Goal: Task Accomplishment & Management: Manage account settings

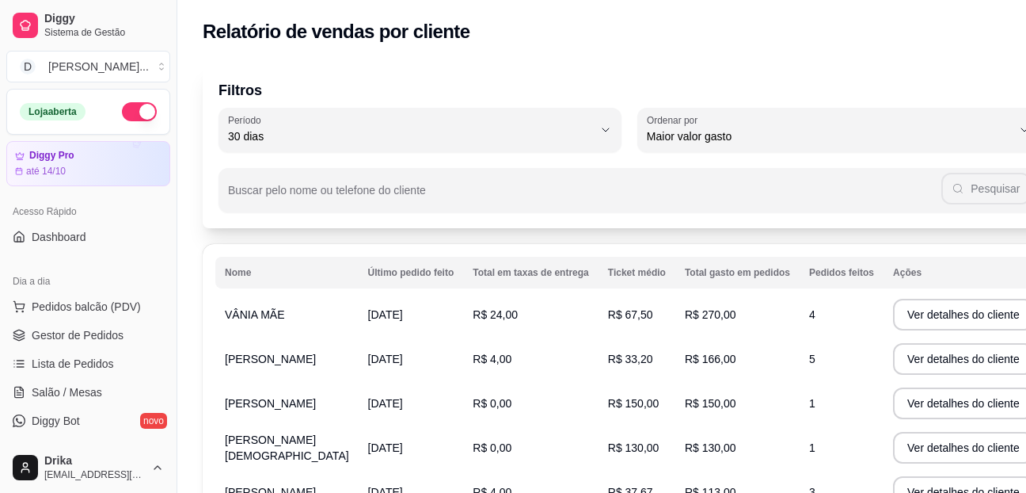
select select "30"
select select "HIGHEST_TOTAL_SPENT_WITH_ORDERS"
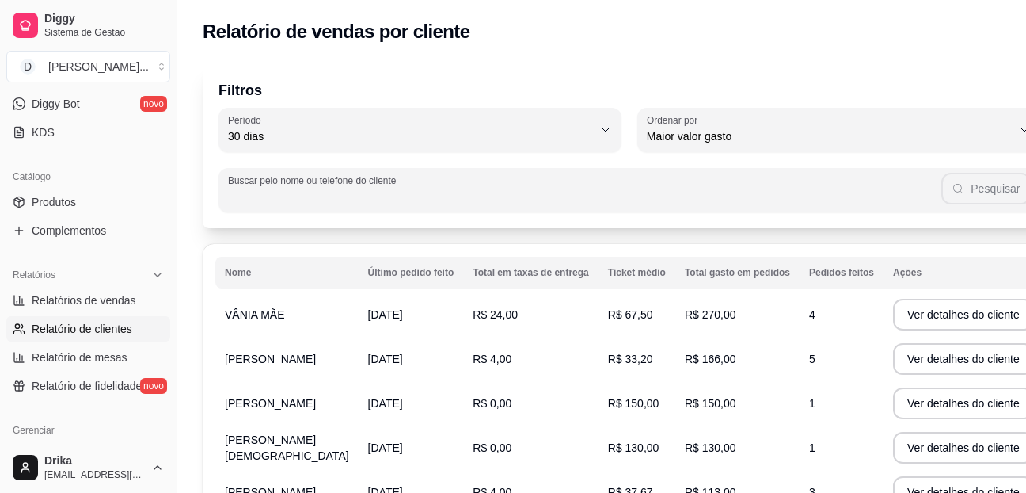
click at [597, 196] on input "Buscar pelo nome ou telefone do cliente" at bounding box center [585, 196] width 714 height 16
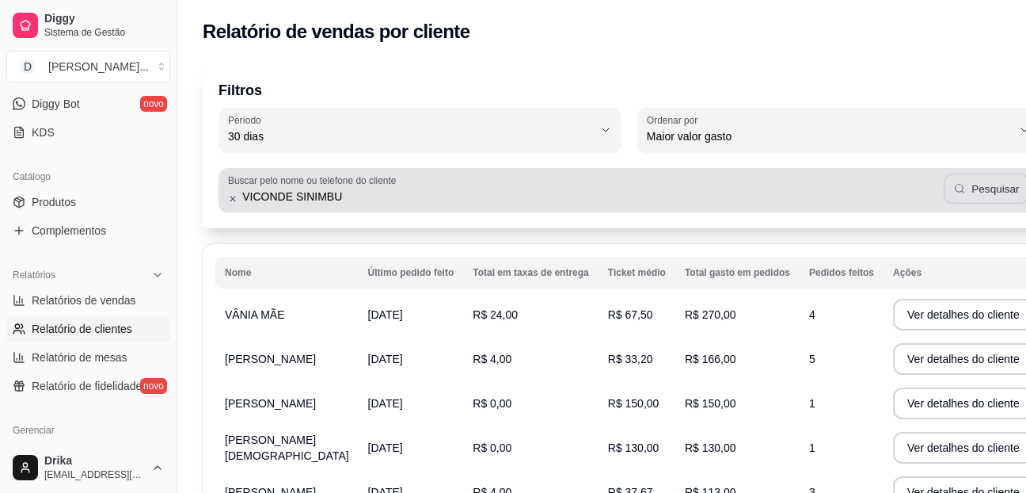
click at [960, 186] on button "Pesquisar" at bounding box center [987, 188] width 86 height 31
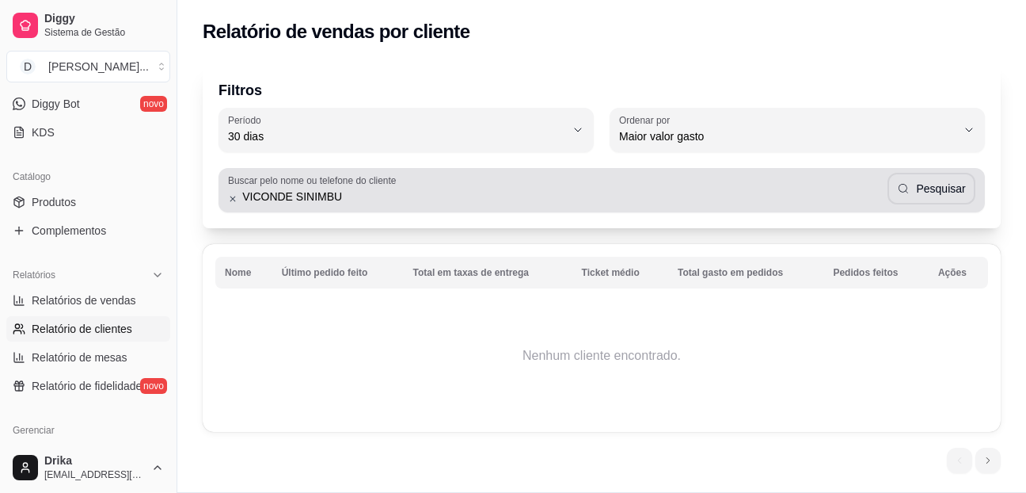
click at [809, 195] on input "VICONDE SINIMBU" at bounding box center [563, 196] width 650 height 16
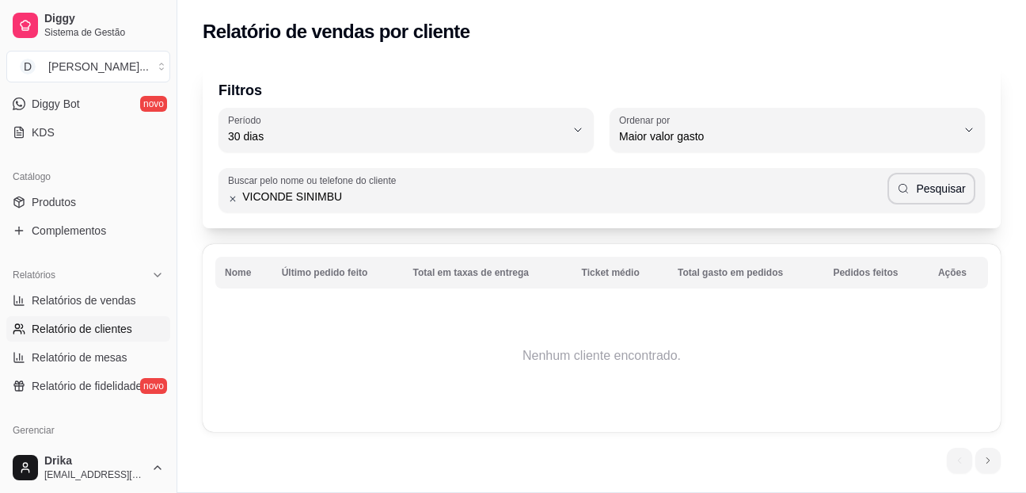
click at [809, 195] on input "VICONDE SINIMBU" at bounding box center [563, 196] width 650 height 16
click at [910, 189] on icon "button" at bounding box center [903, 188] width 13 height 13
click at [836, 191] on input "THAISE" at bounding box center [563, 196] width 650 height 16
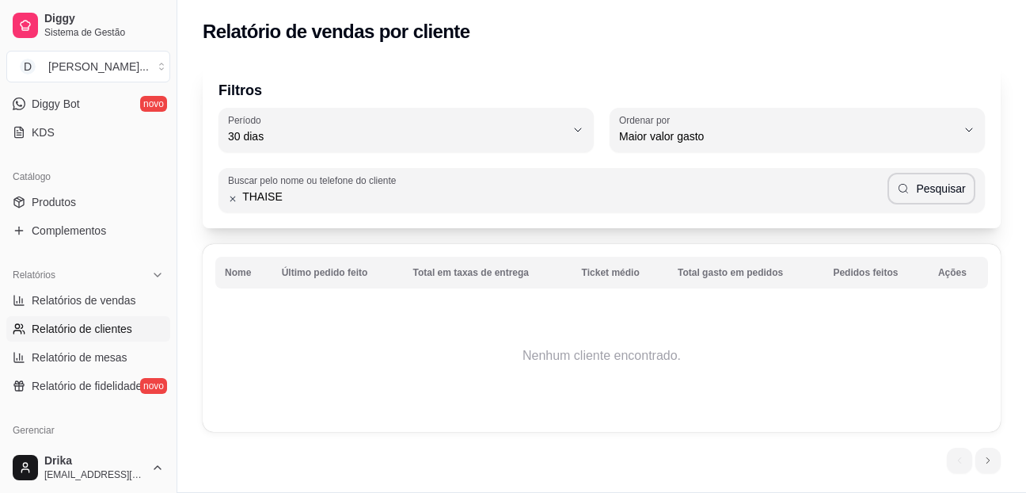
click at [836, 191] on input "THAISE" at bounding box center [563, 196] width 650 height 16
type input "TAISE"
click at [929, 197] on button "Pesquisar" at bounding box center [932, 189] width 88 height 32
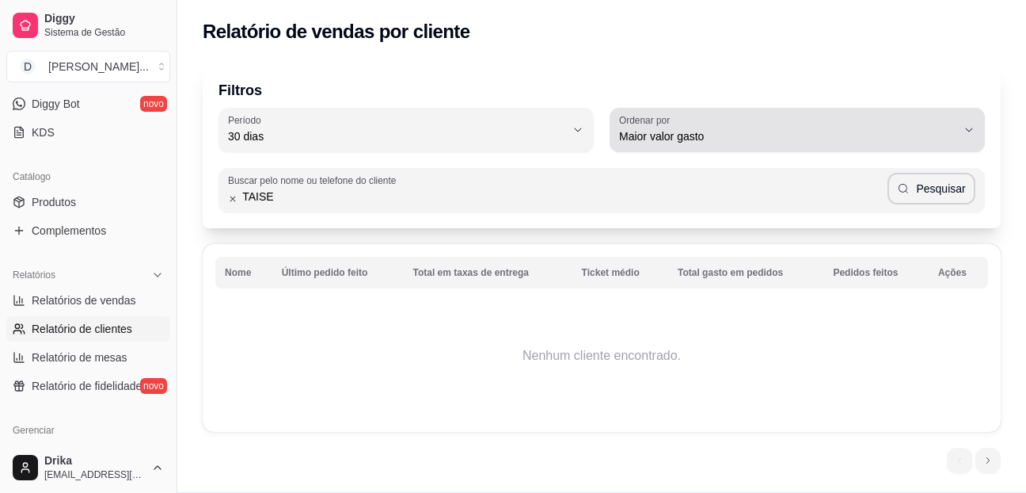
click at [628, 128] on span "Maior valor gasto" at bounding box center [787, 136] width 337 height 16
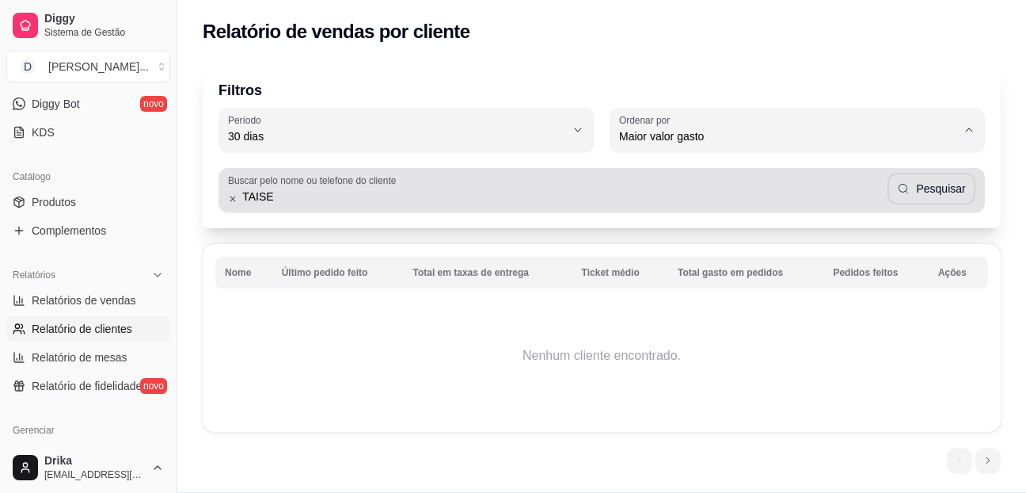
click at [231, 200] on icon at bounding box center [233, 198] width 10 height 11
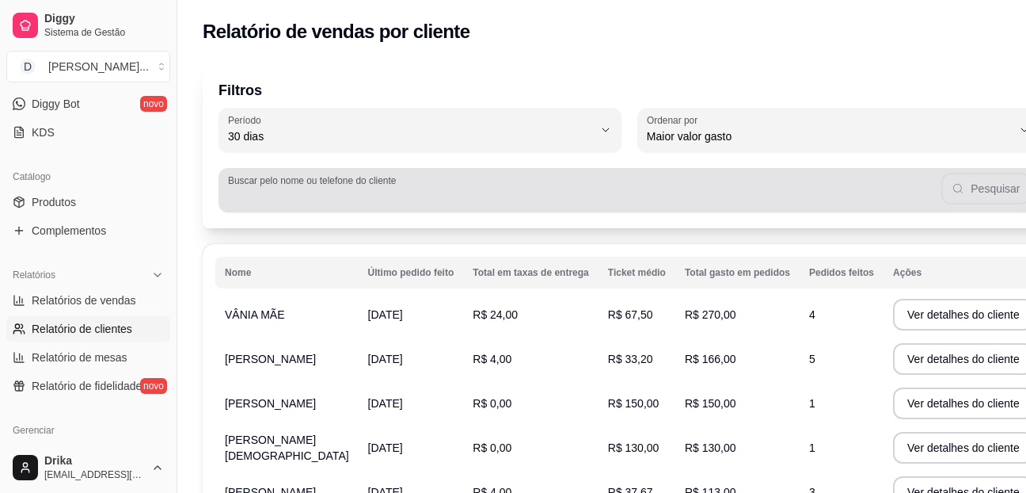
click at [481, 200] on input "Buscar pelo nome ou telefone do cliente" at bounding box center [585, 196] width 714 height 16
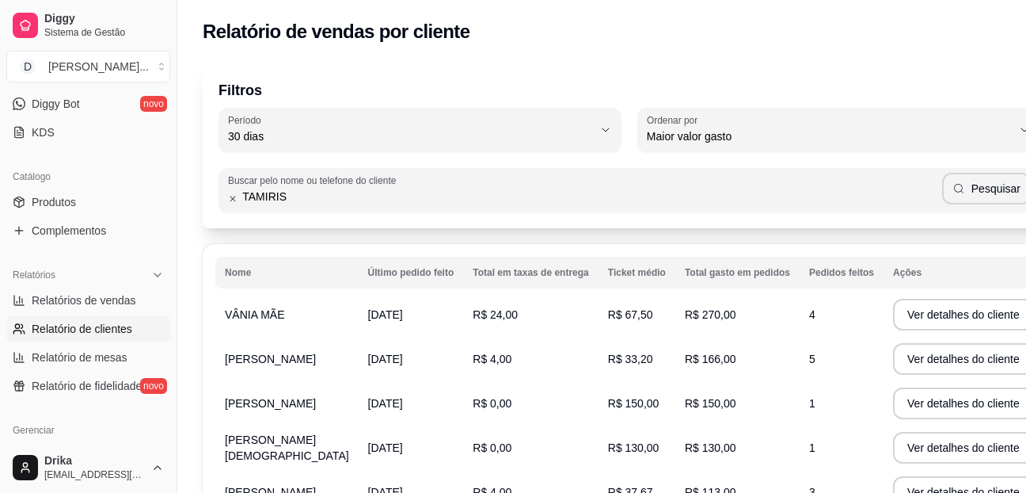
type input "TAMIRIS"
click at [953, 202] on button "Pesquisar" at bounding box center [986, 189] width 89 height 32
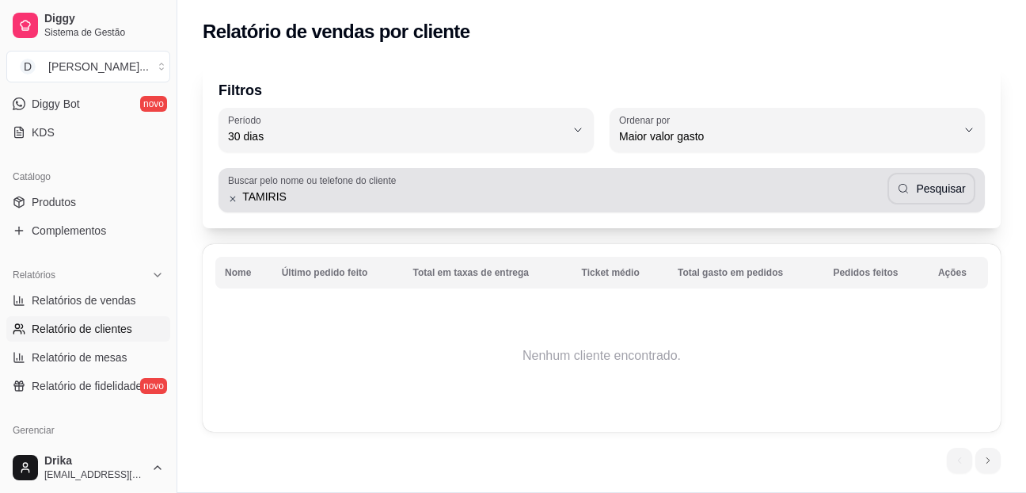
click at [626, 188] on input "TAMIRIS" at bounding box center [563, 196] width 650 height 16
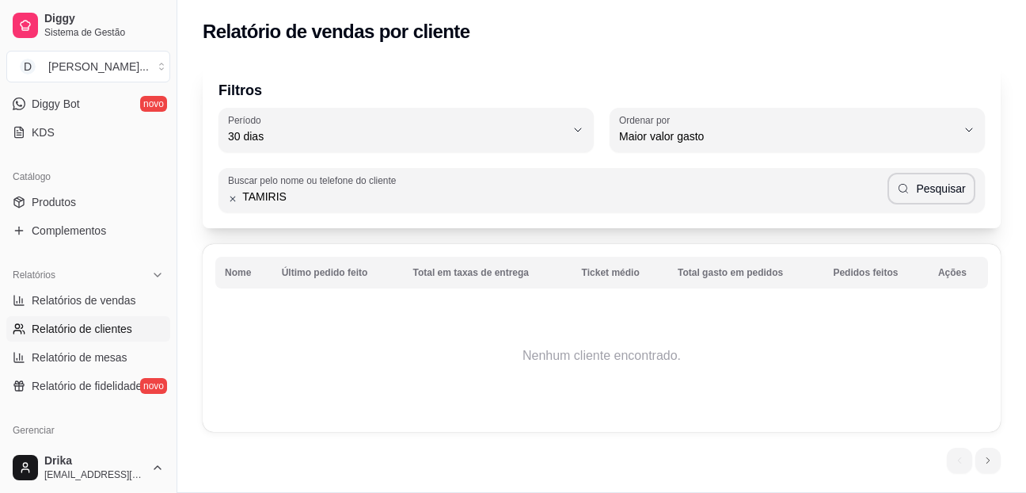
click at [626, 188] on input "TAMIRIS" at bounding box center [563, 196] width 650 height 16
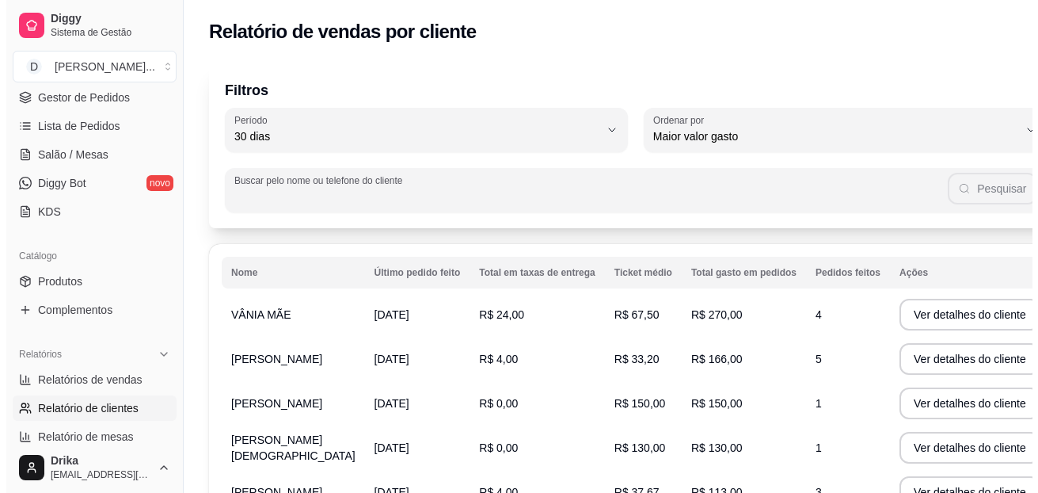
scroll to position [0, 0]
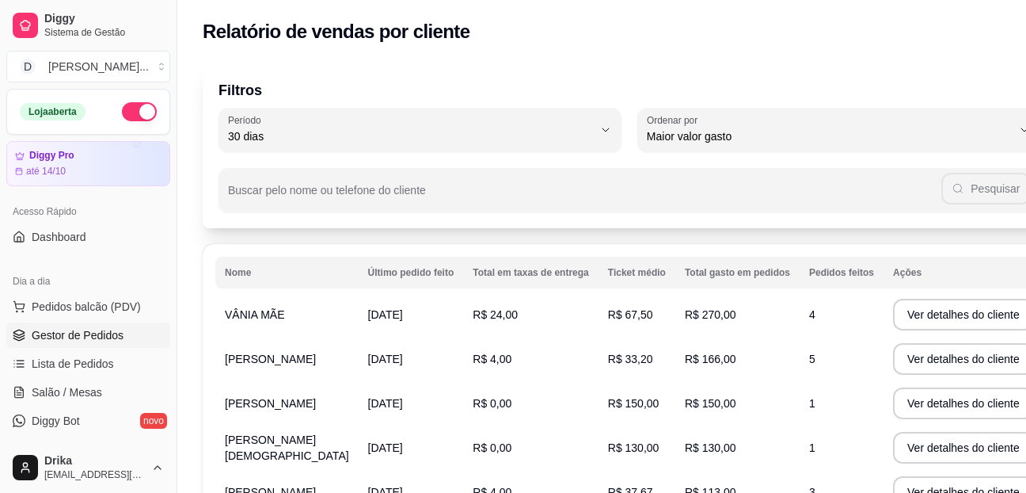
click at [74, 337] on span "Gestor de Pedidos" at bounding box center [78, 335] width 92 height 16
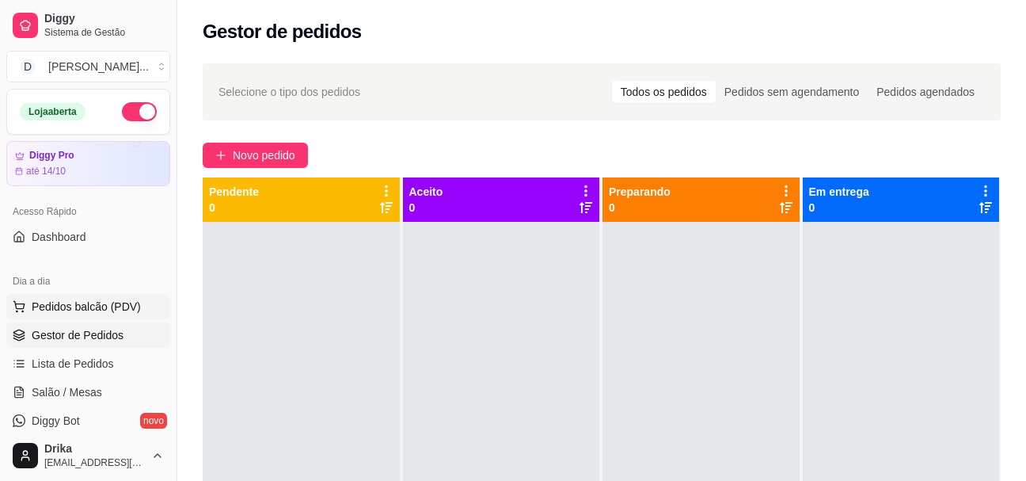
click at [85, 306] on span "Pedidos balcão (PDV)" at bounding box center [86, 307] width 109 height 16
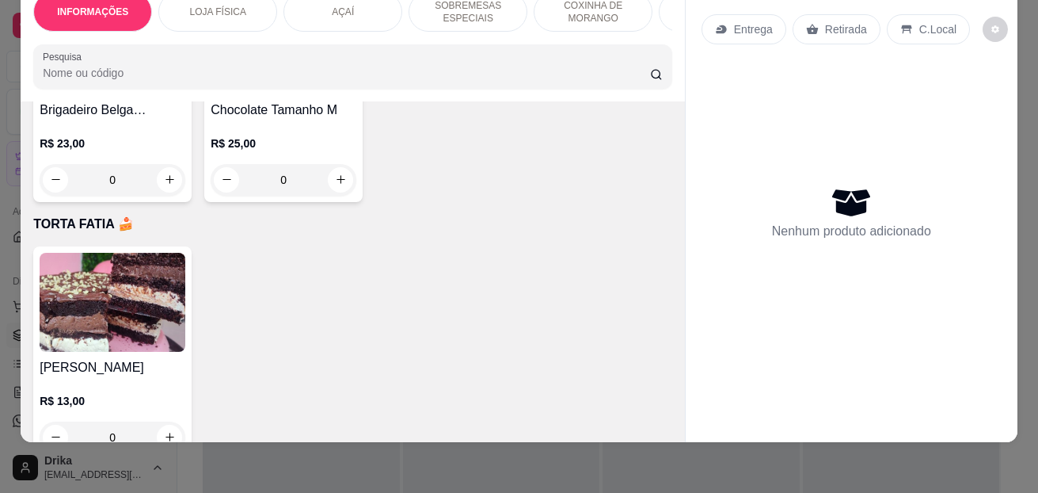
scroll to position [4435, 0]
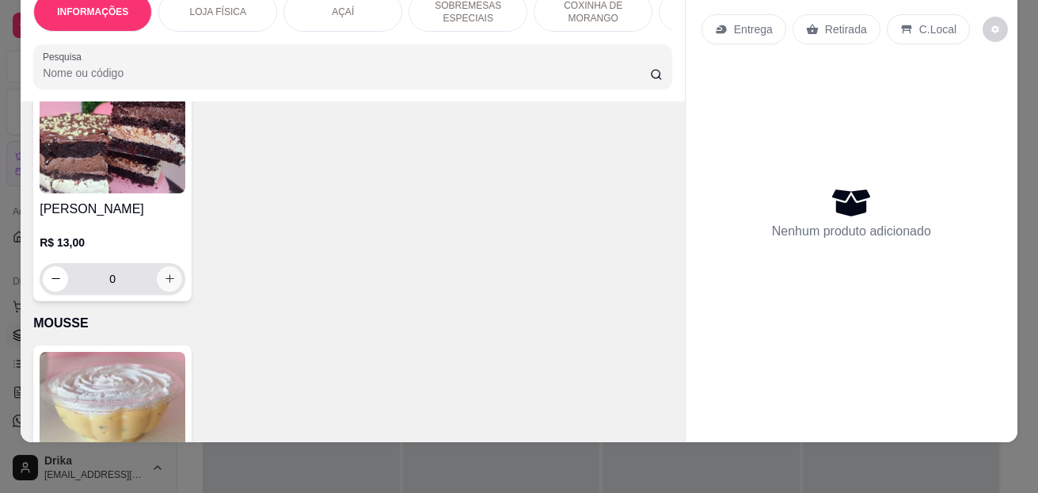
click at [164, 275] on icon "increase-product-quantity" at bounding box center [170, 278] width 12 height 12
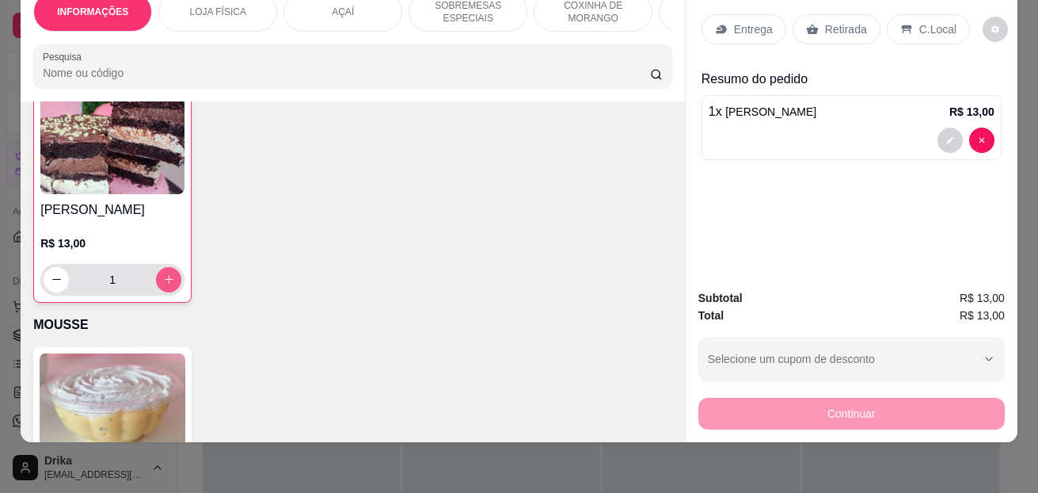
scroll to position [4435, 0]
click at [164, 275] on icon "increase-product-quantity" at bounding box center [169, 278] width 12 height 12
type input "4"
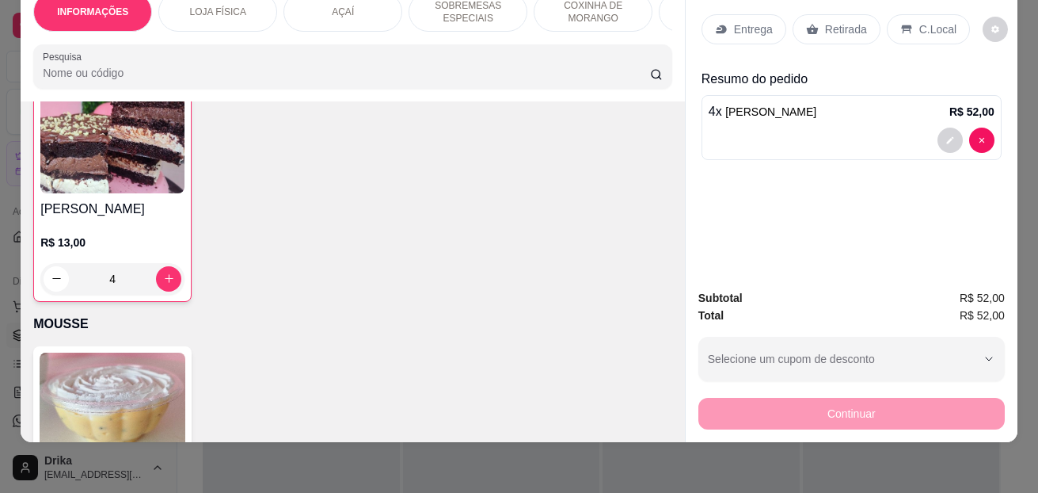
drag, startPoint x: 900, startPoint y: 17, endPoint x: 885, endPoint y: 41, distance: 28.8
click at [900, 23] on icon at bounding box center [906, 29] width 13 height 13
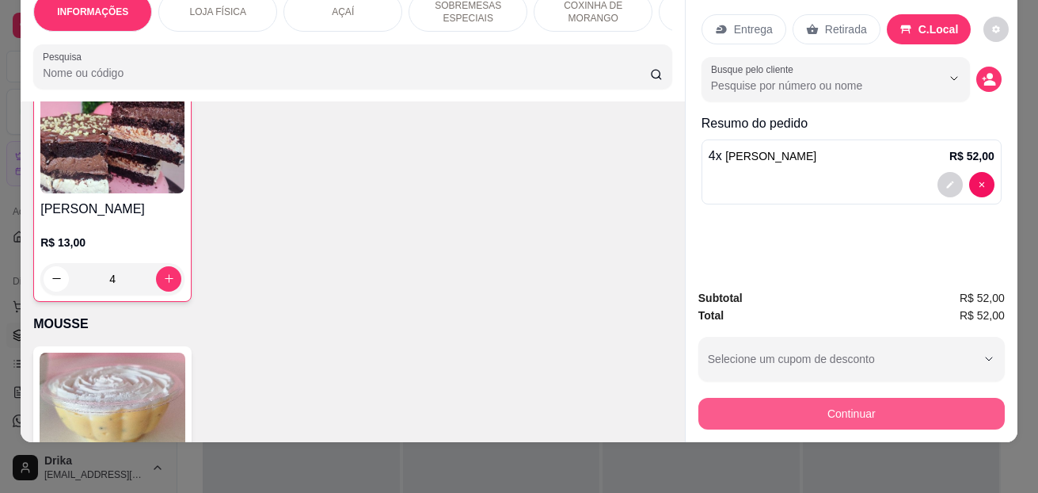
click at [771, 398] on button "Continuar" at bounding box center [851, 414] width 306 height 32
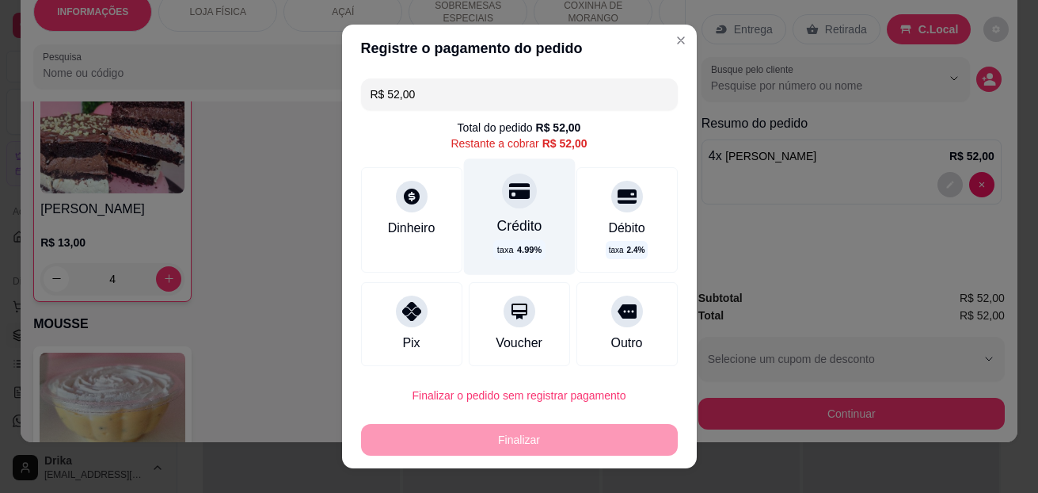
click at [497, 235] on div "Crédito" at bounding box center [519, 225] width 45 height 21
type input "R$ 0,00"
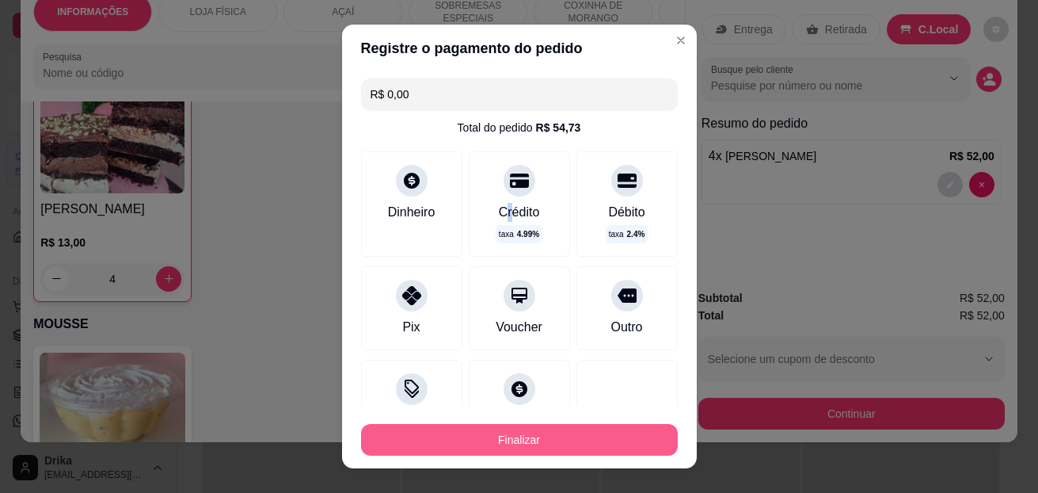
click at [597, 447] on button "Finalizar" at bounding box center [519, 440] width 317 height 32
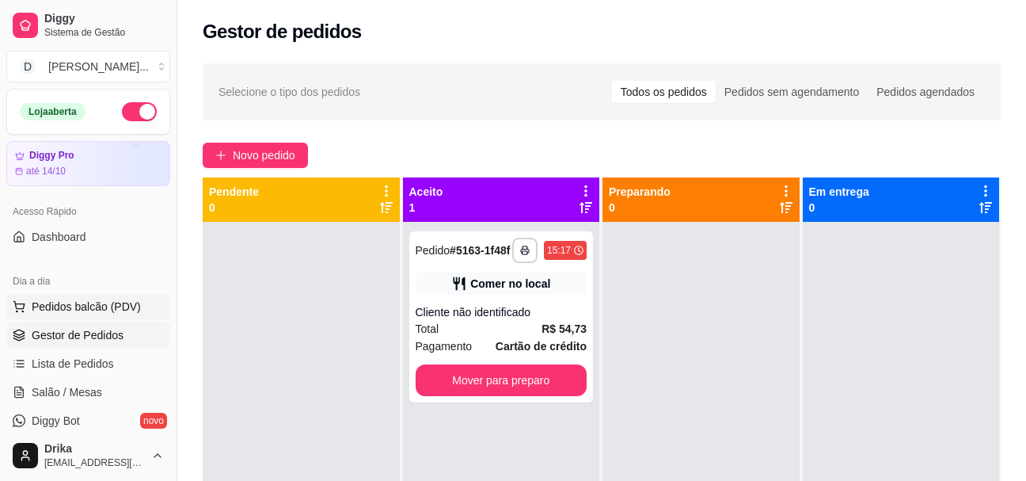
click at [48, 304] on span "Pedidos balcão (PDV)" at bounding box center [86, 307] width 109 height 16
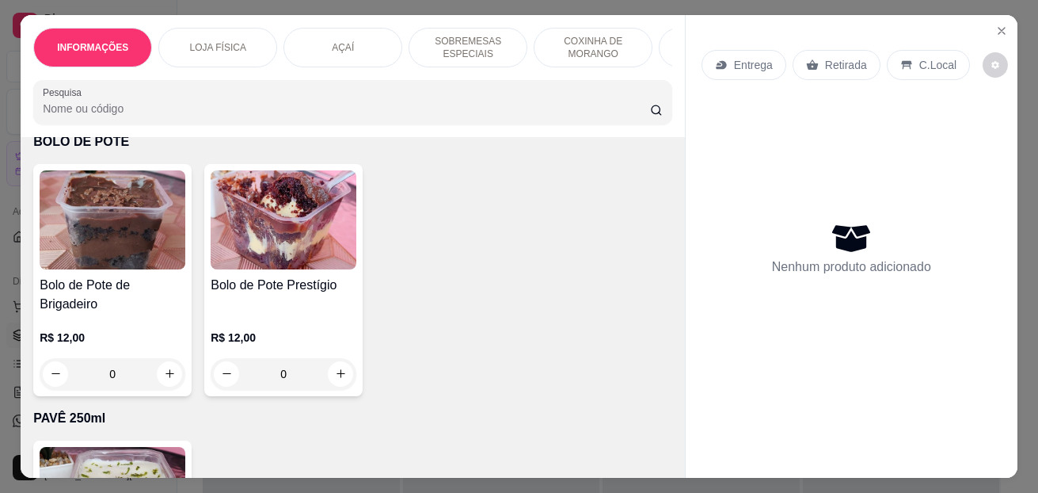
scroll to position [5464, 0]
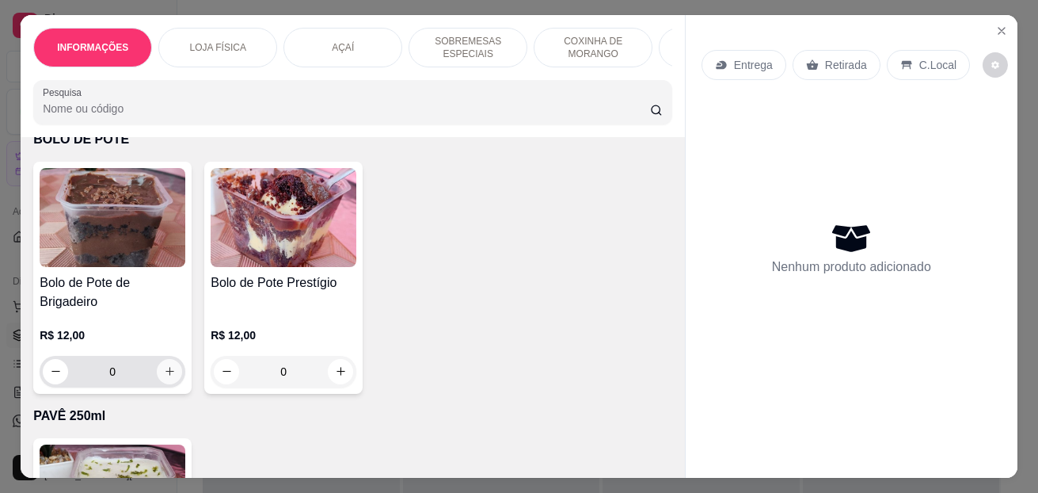
click at [164, 376] on icon "increase-product-quantity" at bounding box center [170, 371] width 12 height 12
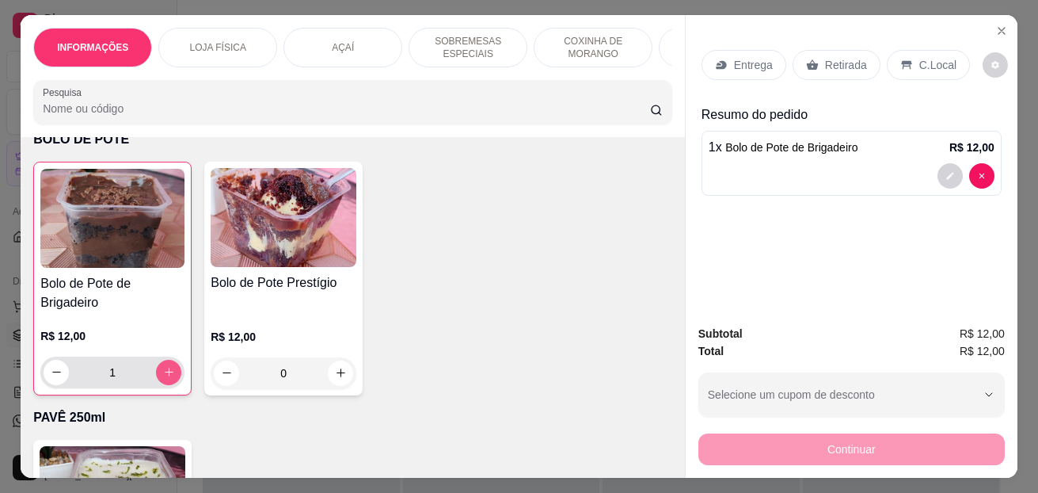
type input "1"
click at [341, 379] on icon "increase-product-quantity" at bounding box center [341, 373] width 12 height 12
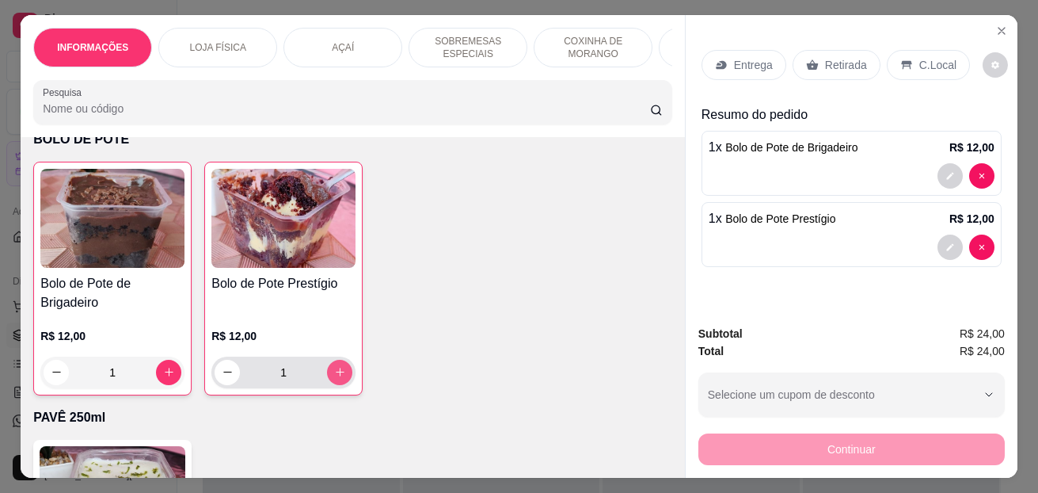
type input "1"
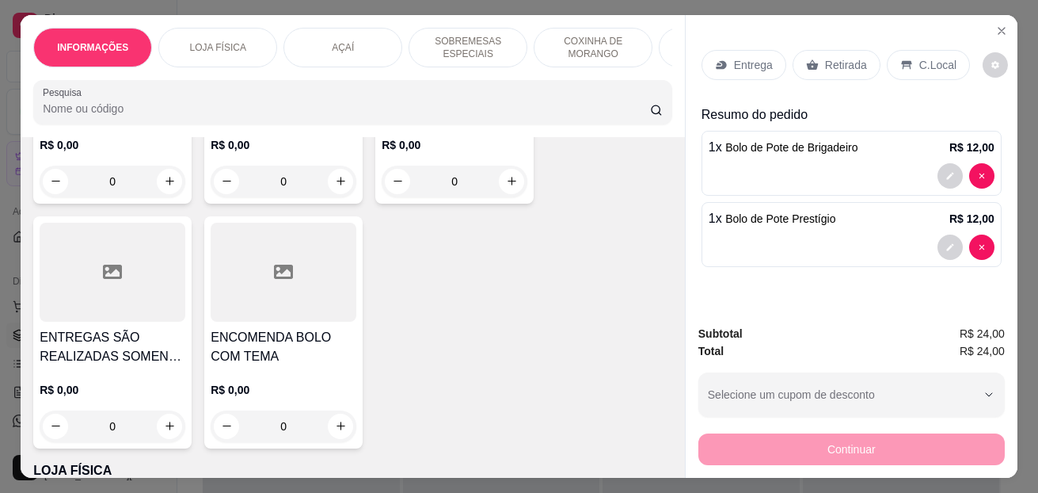
scroll to position [0, 0]
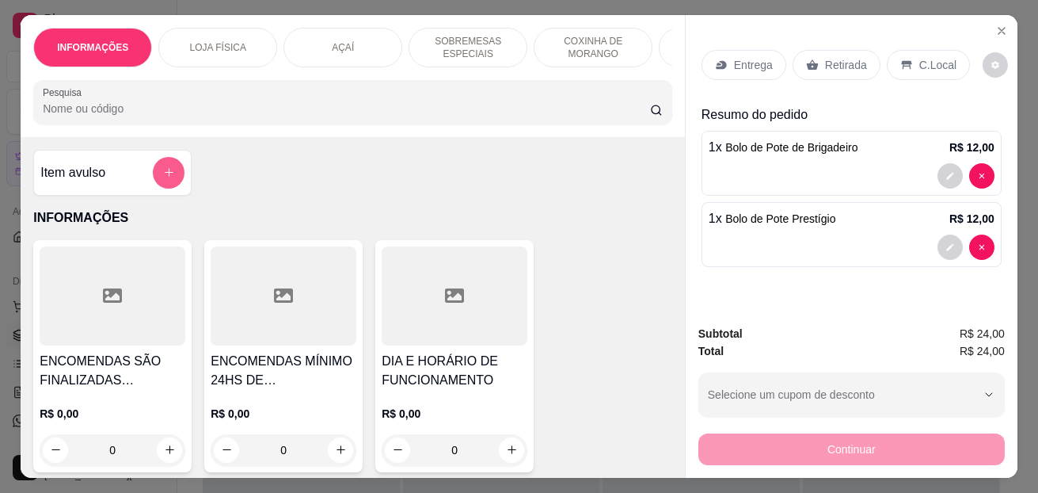
click at [171, 171] on button "add-separate-item" at bounding box center [169, 173] width 32 height 32
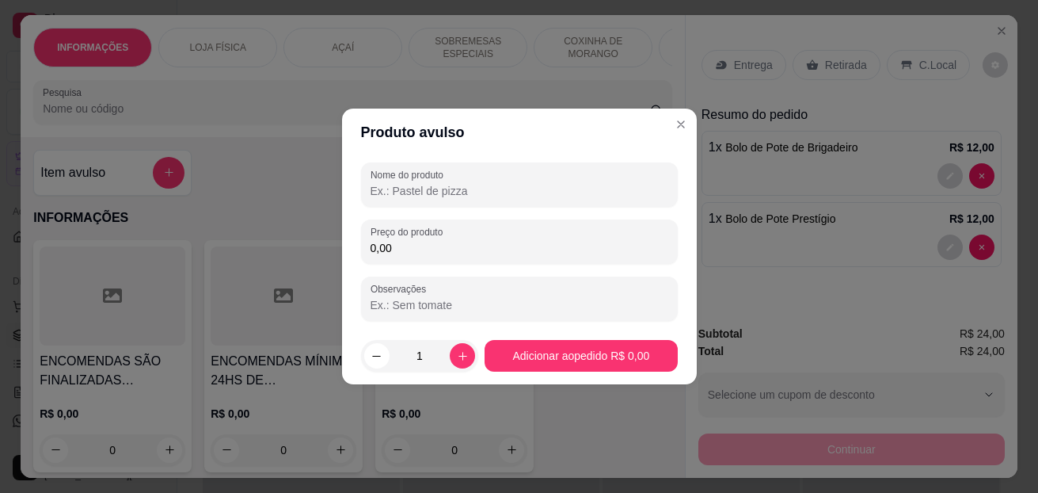
click at [434, 192] on input "Nome do produto" at bounding box center [520, 191] width 298 height 16
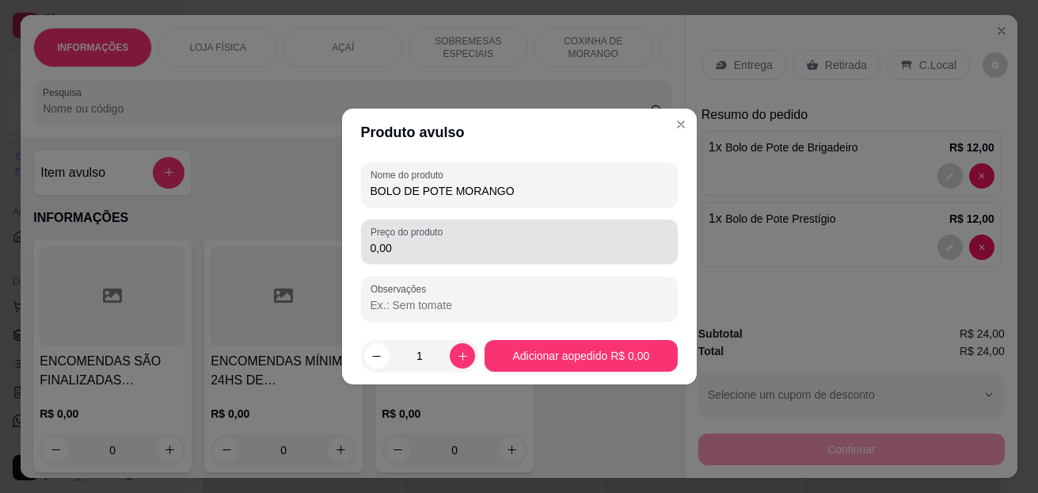
type input "BOLO DE POTE MORANGO"
click at [429, 247] on input "0,00" at bounding box center [520, 248] width 298 height 16
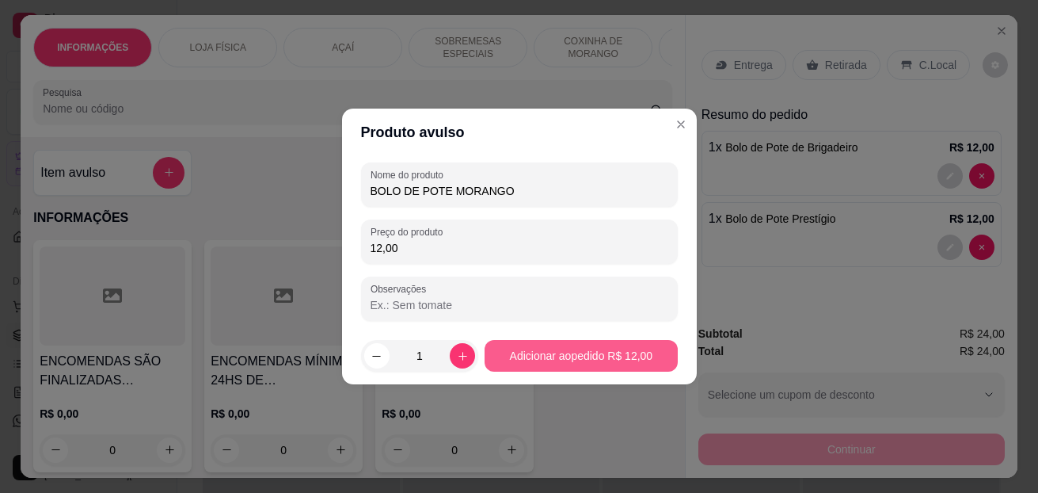
type input "12,00"
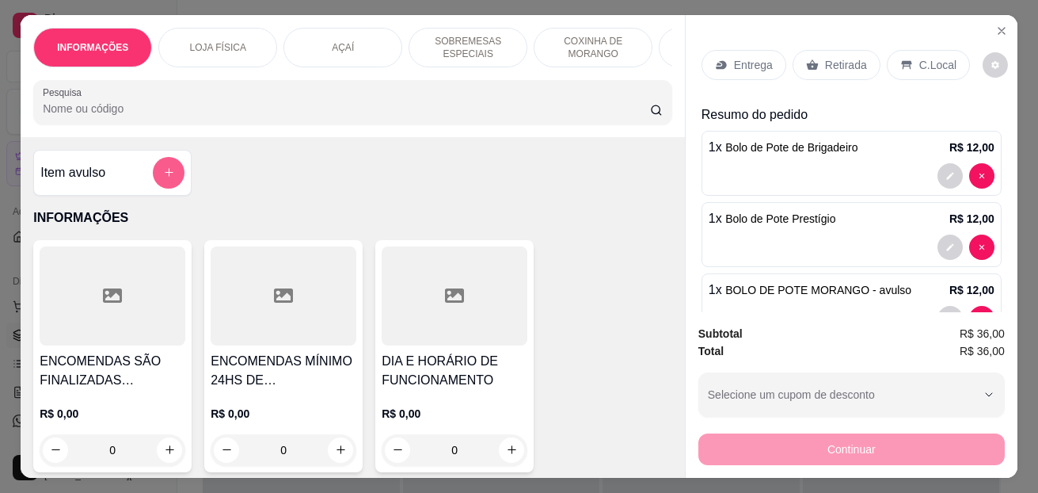
click at [177, 175] on button "add-separate-item" at bounding box center [169, 173] width 32 height 32
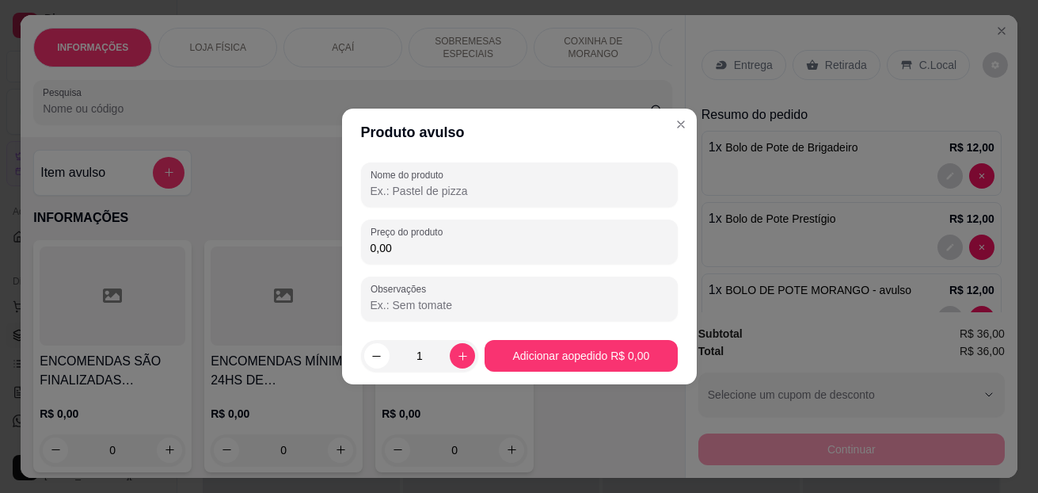
click at [390, 195] on input "Nome do produto" at bounding box center [520, 191] width 298 height 16
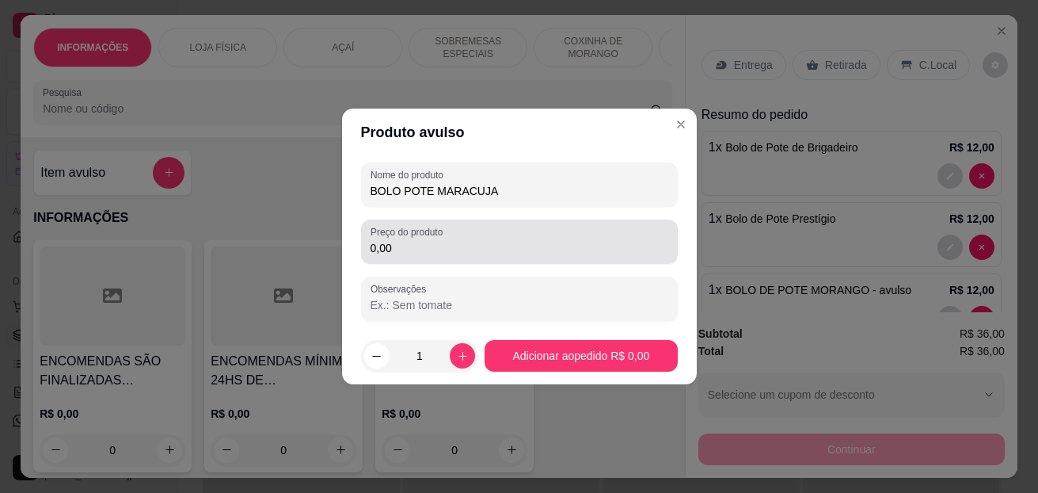
type input "BOLO POTE MARACUJA"
click at [396, 242] on input "0,00" at bounding box center [520, 248] width 298 height 16
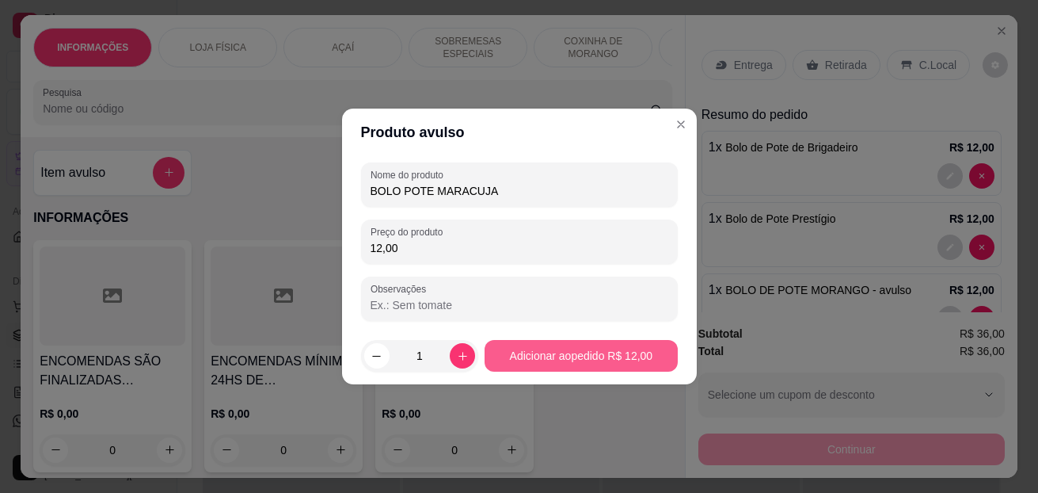
type input "12,00"
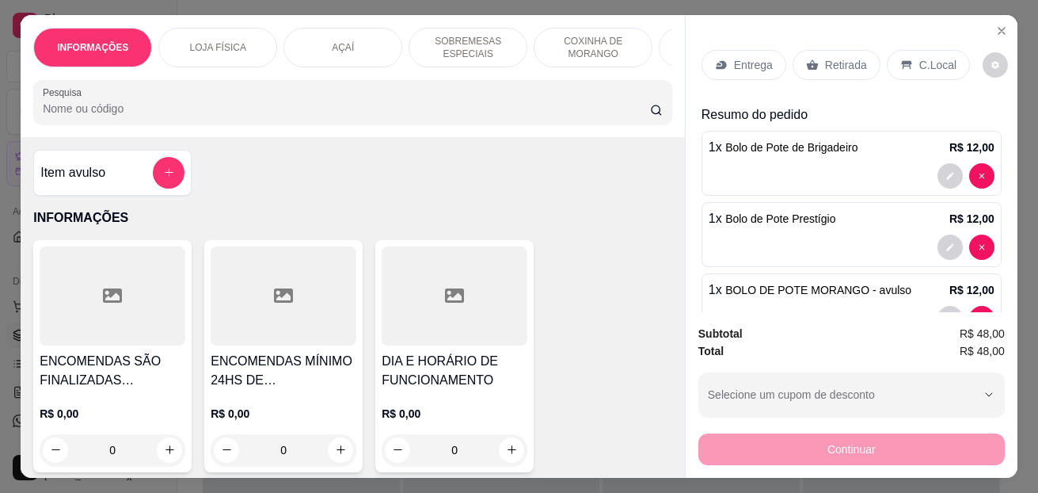
drag, startPoint x: 909, startPoint y: 53, endPoint x: 905, endPoint y: 74, distance: 21.7
click at [909, 52] on div "C.Local" at bounding box center [928, 65] width 83 height 30
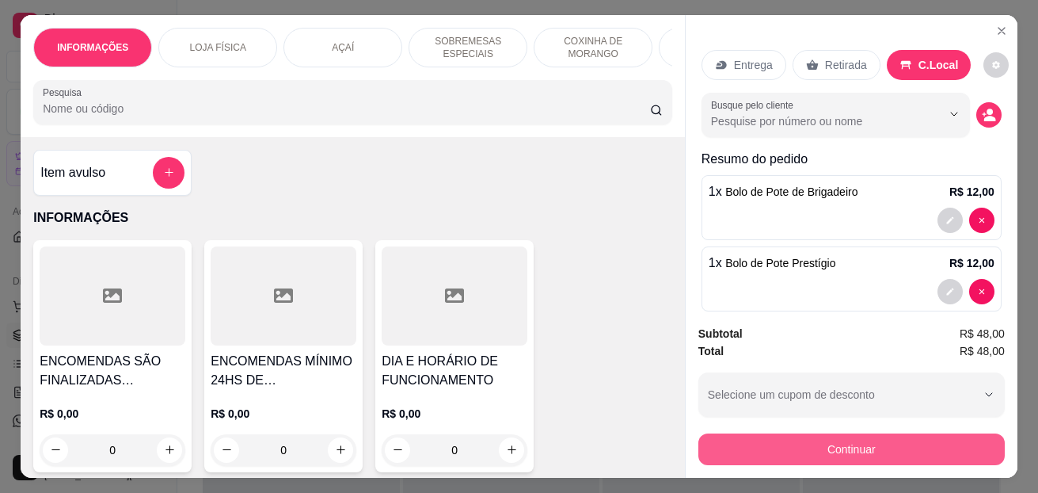
click at [816, 445] on button "Continuar" at bounding box center [851, 449] width 306 height 32
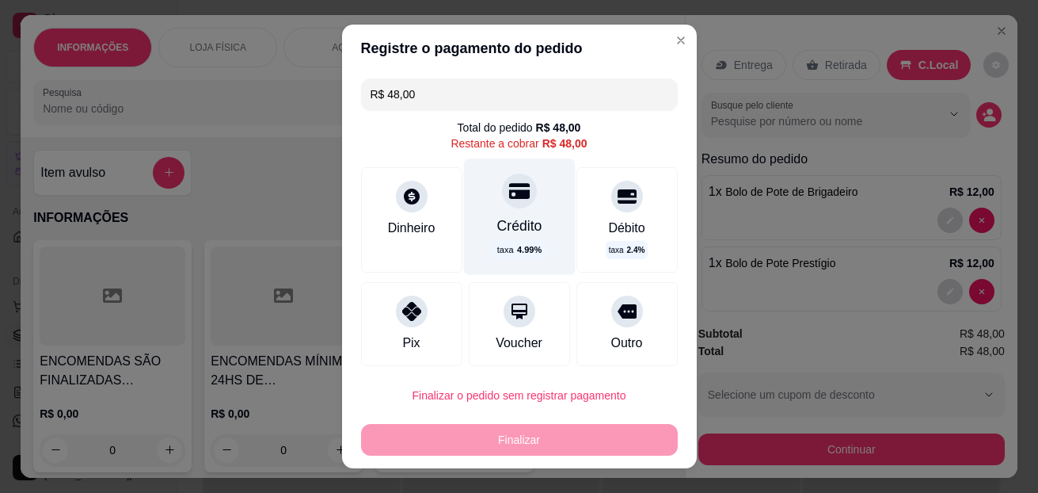
click at [488, 238] on div "Crédito taxa 4.99 %" at bounding box center [519, 216] width 112 height 116
type input "R$ 0,00"
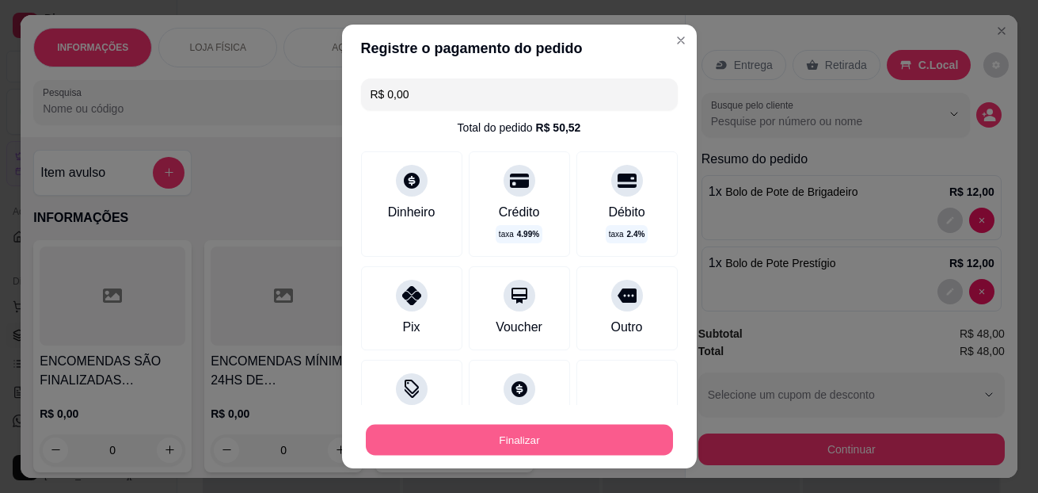
click at [531, 440] on button "Finalizar" at bounding box center [519, 439] width 307 height 31
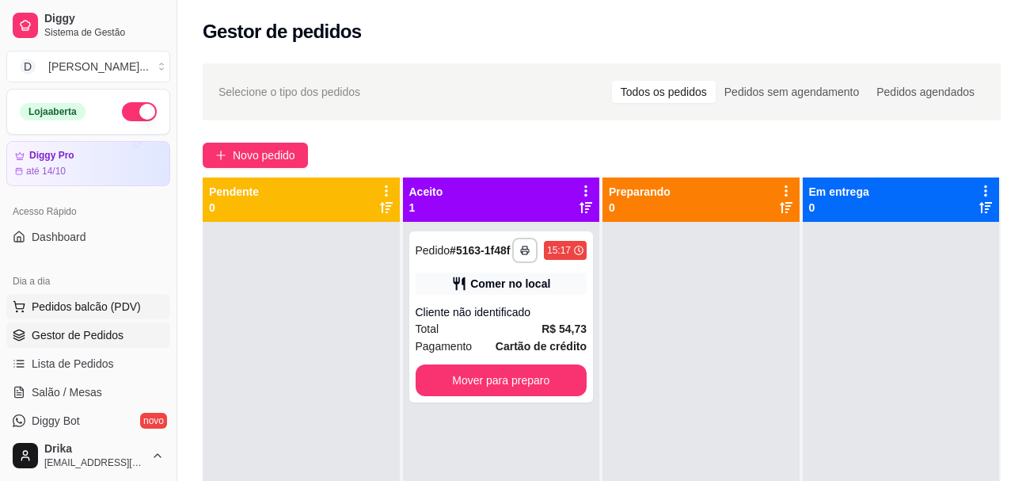
click at [40, 302] on span "Pedidos balcão (PDV)" at bounding box center [86, 307] width 109 height 16
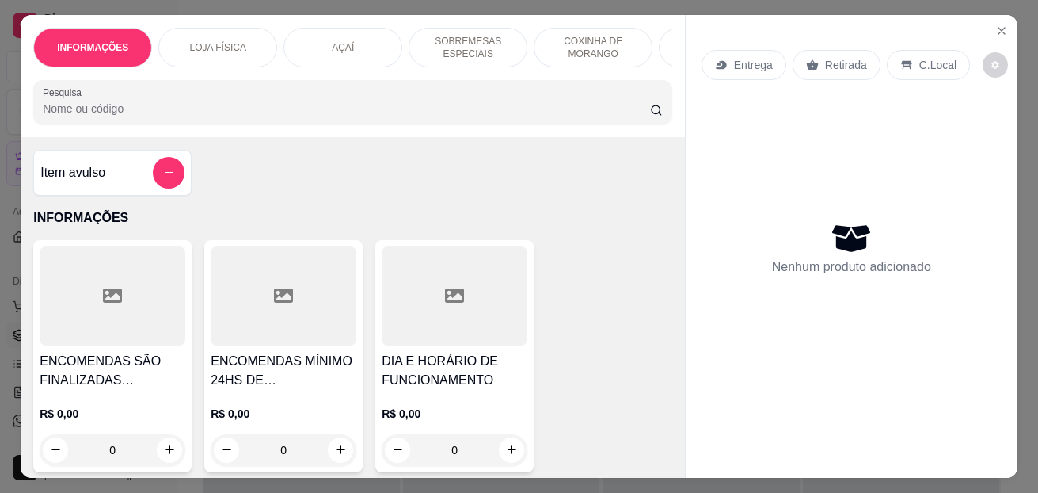
scroll to position [79, 0]
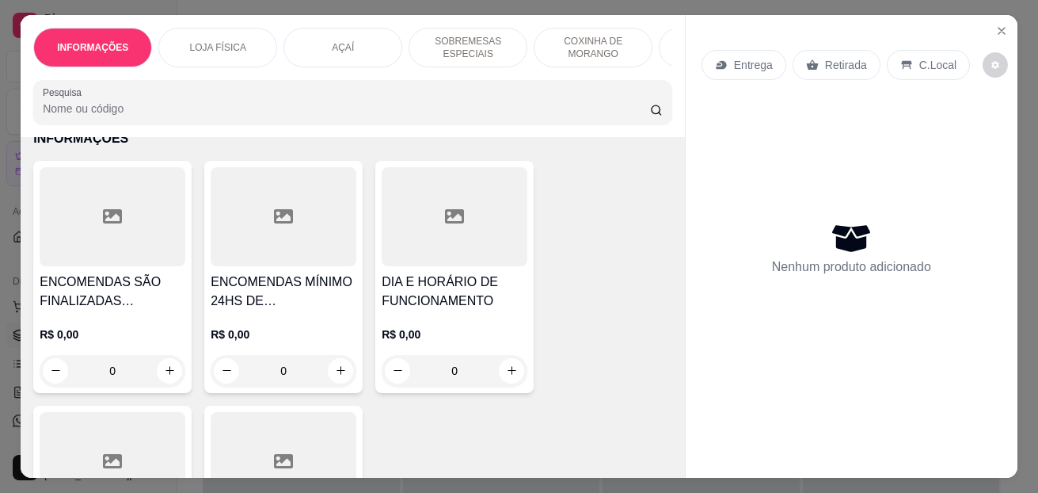
drag, startPoint x: 196, startPoint y: 157, endPoint x: 559, endPoint y: 192, distance: 365.2
click at [562, 192] on div "ENCOMENDAS SÃO FINALIZADAS MEDIANTE A SINAL DE 50% DO VALOR DO PRODUTO. R$ 0,00…" at bounding box center [352, 399] width 639 height 477
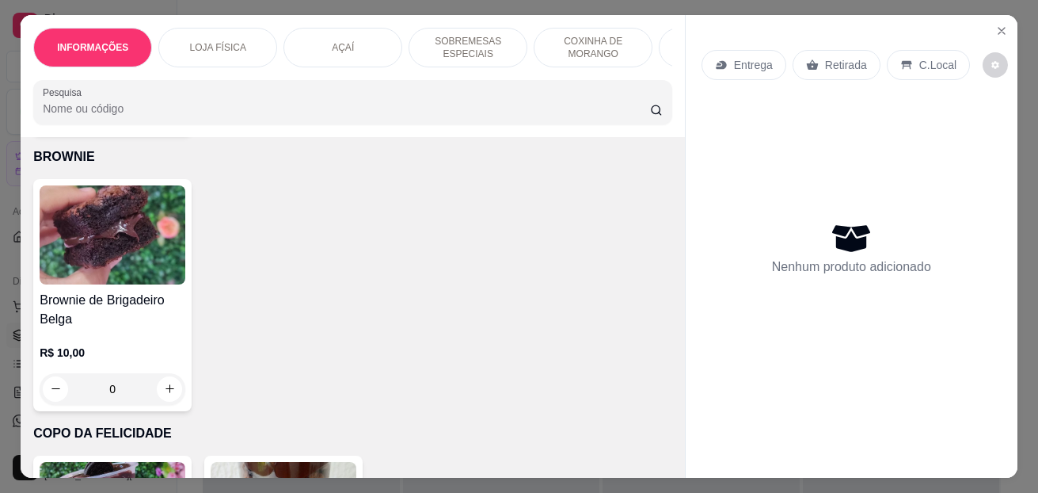
scroll to position [5052, 0]
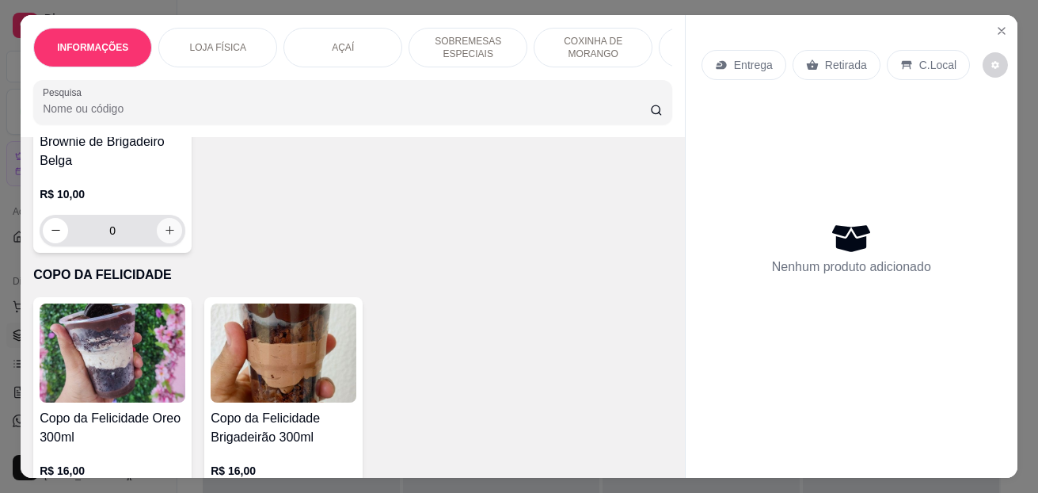
click at [172, 229] on button "increase-product-quantity" at bounding box center [169, 230] width 25 height 25
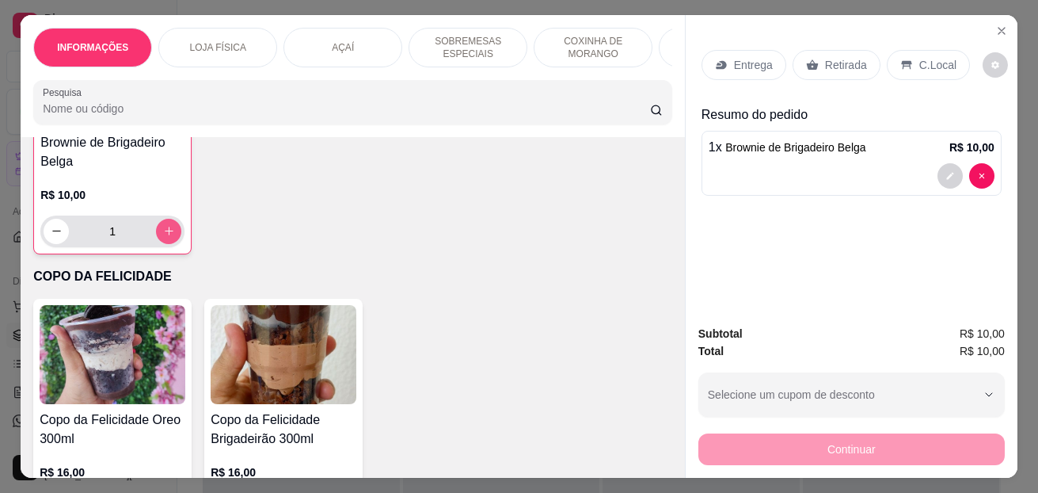
type input "1"
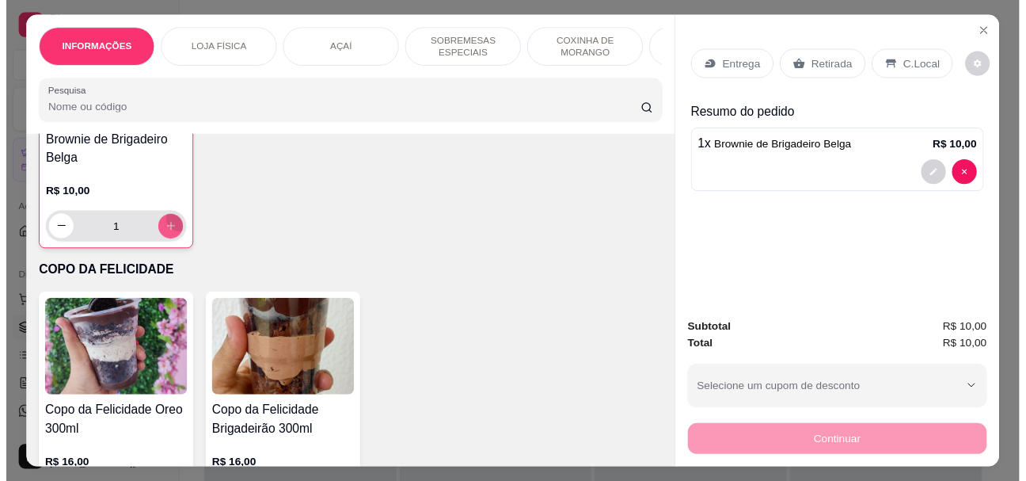
scroll to position [5053, 0]
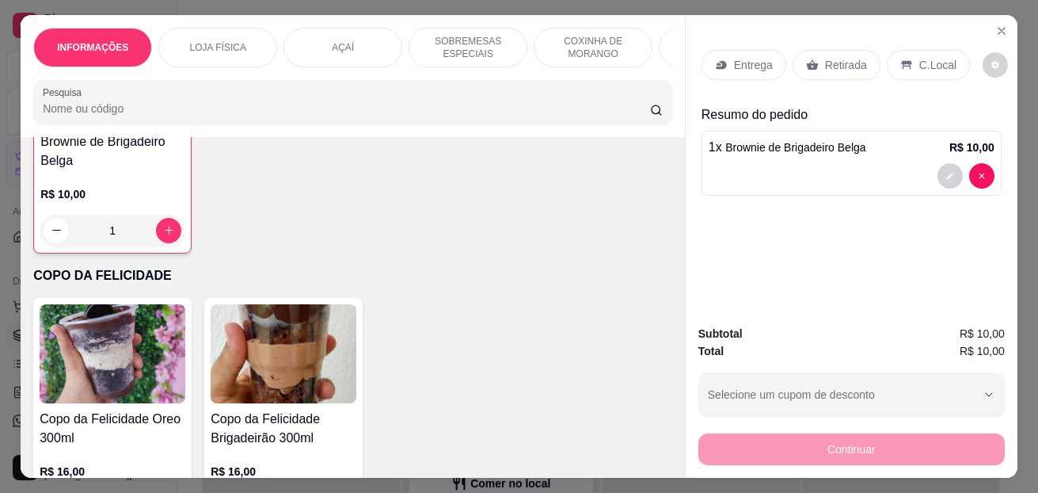
click at [934, 57] on p "C.Local" at bounding box center [937, 65] width 37 height 16
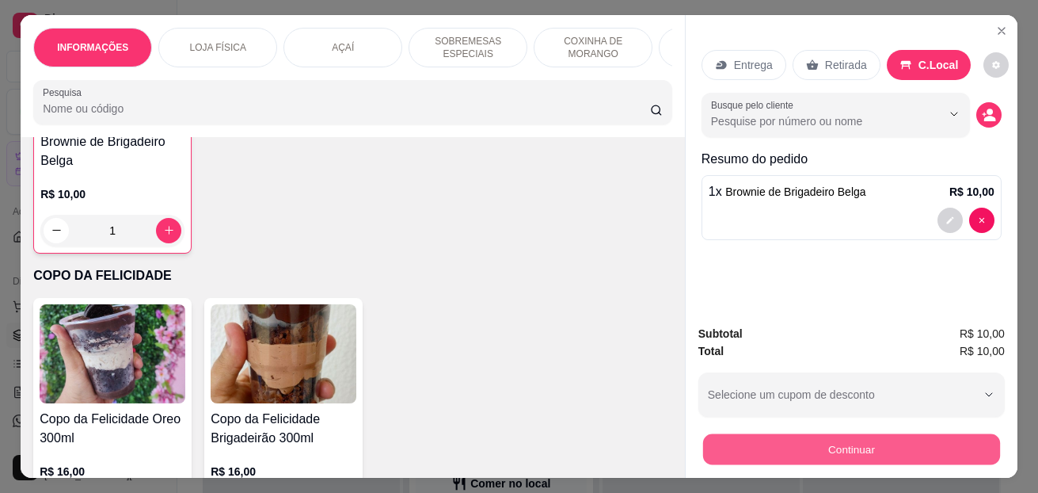
click at [791, 443] on button "Continuar" at bounding box center [851, 449] width 297 height 31
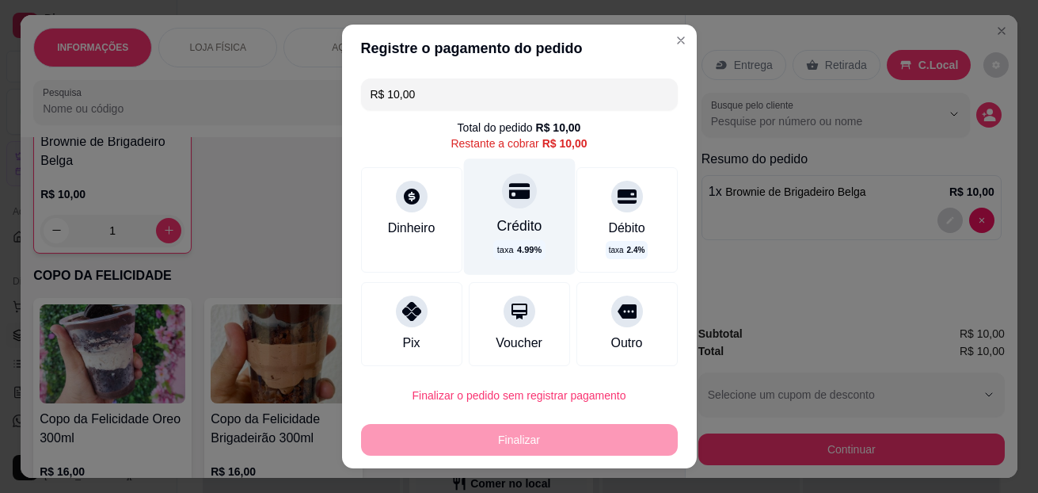
click at [500, 211] on div "Crédito taxa 4.99 %" at bounding box center [519, 216] width 112 height 116
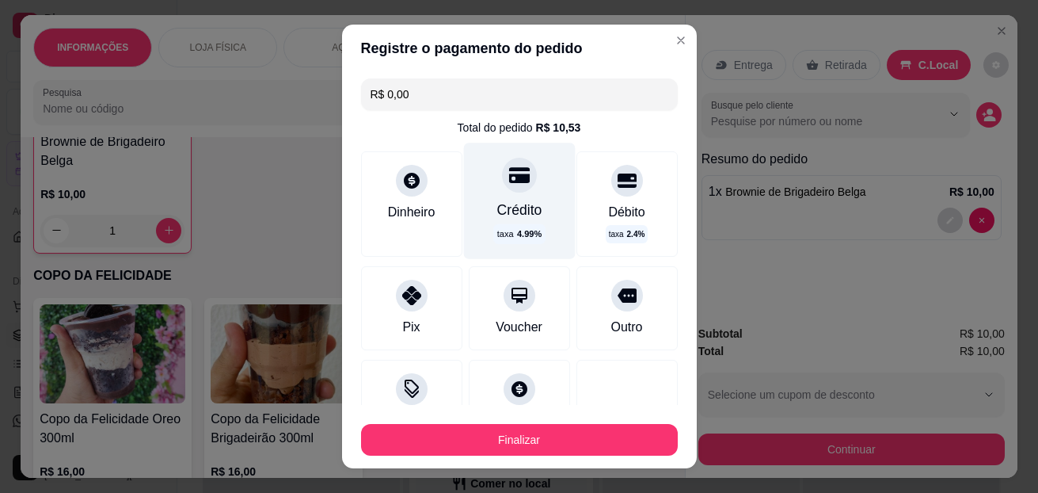
type input "R$ 0,00"
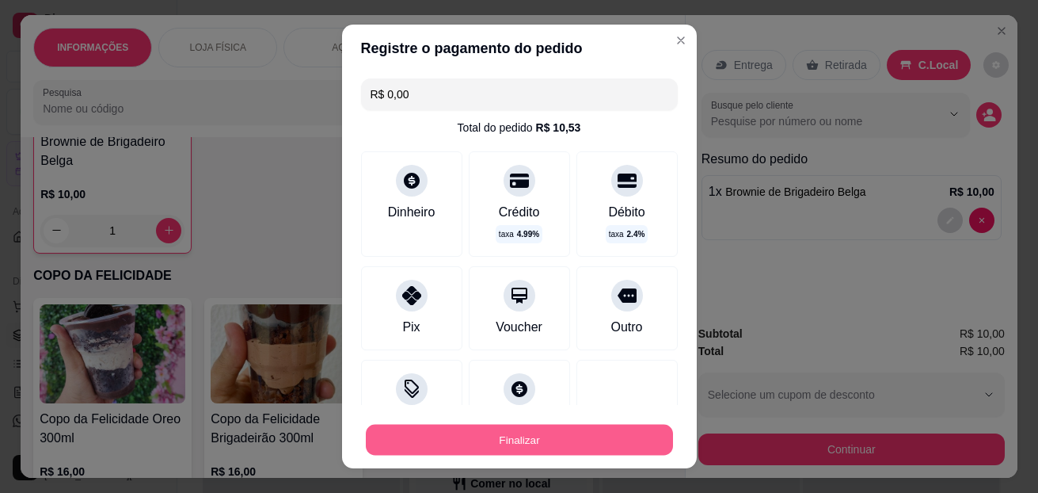
click at [452, 441] on button "Finalizar" at bounding box center [519, 439] width 307 height 31
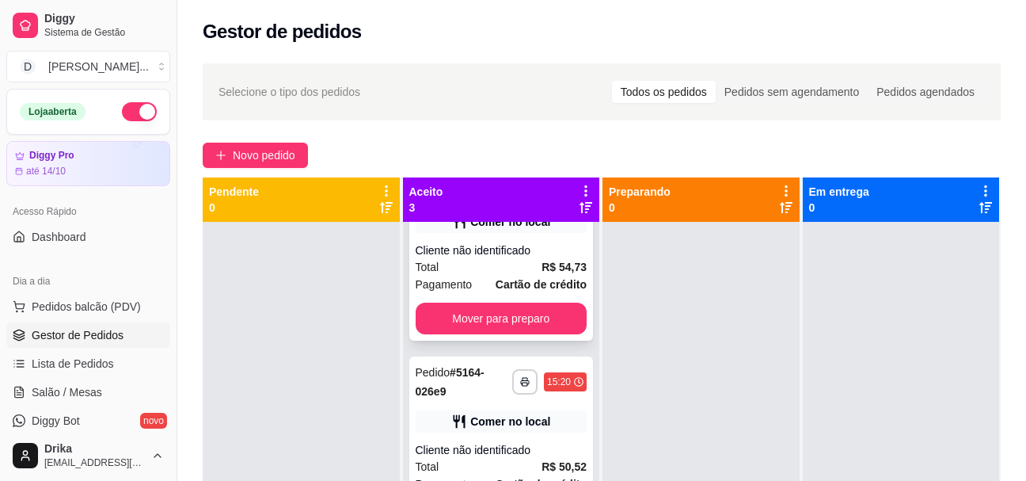
scroll to position [122, 0]
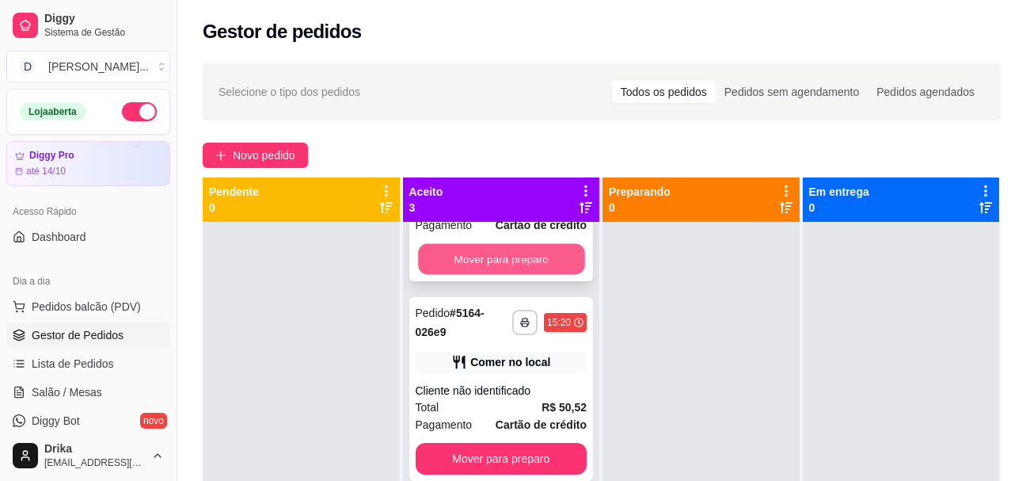
click at [531, 263] on button "Mover para preparo" at bounding box center [501, 259] width 166 height 31
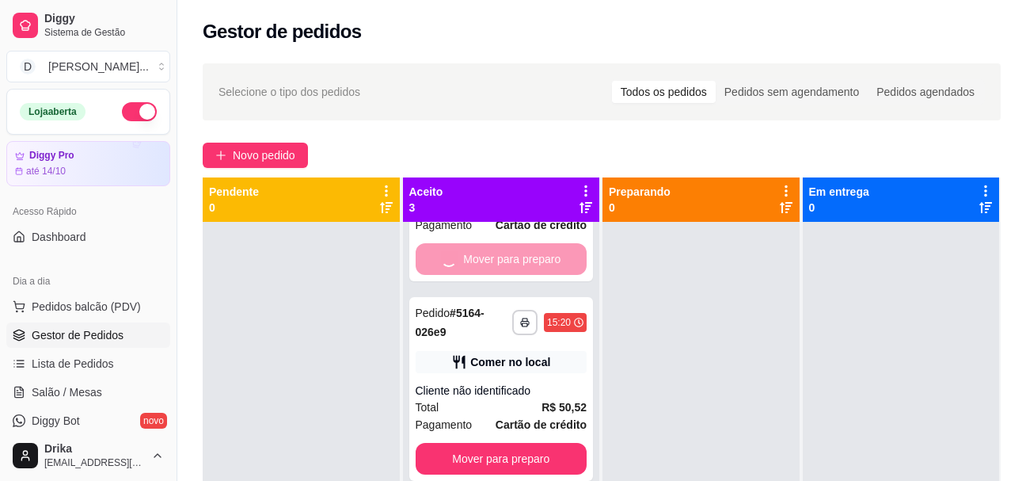
scroll to position [0, 0]
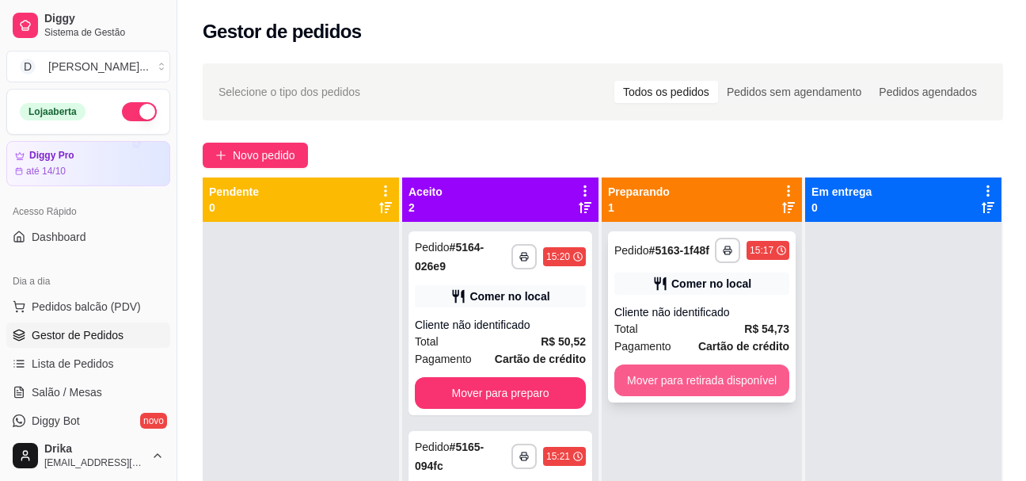
click at [755, 382] on button "Mover para retirada disponível" at bounding box center [702, 380] width 175 height 32
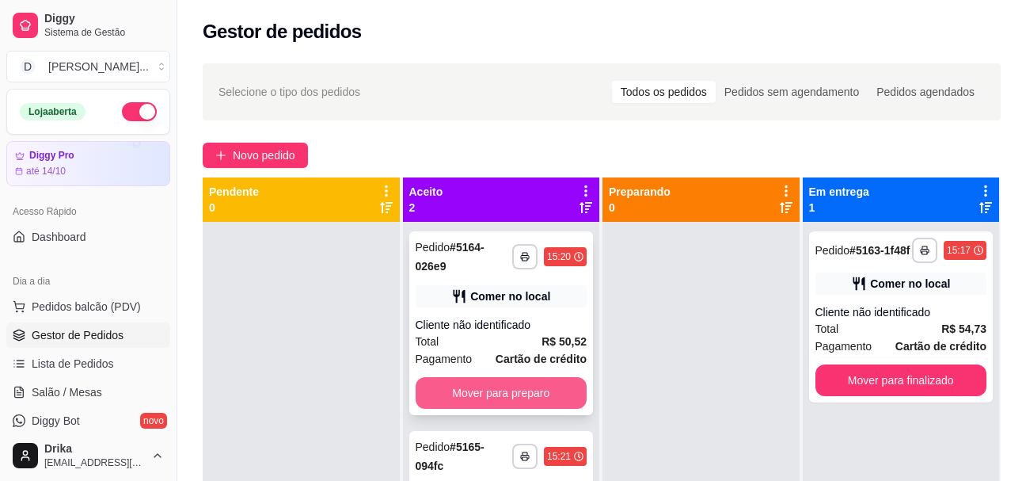
click at [569, 393] on button "Mover para preparo" at bounding box center [502, 393] width 172 height 32
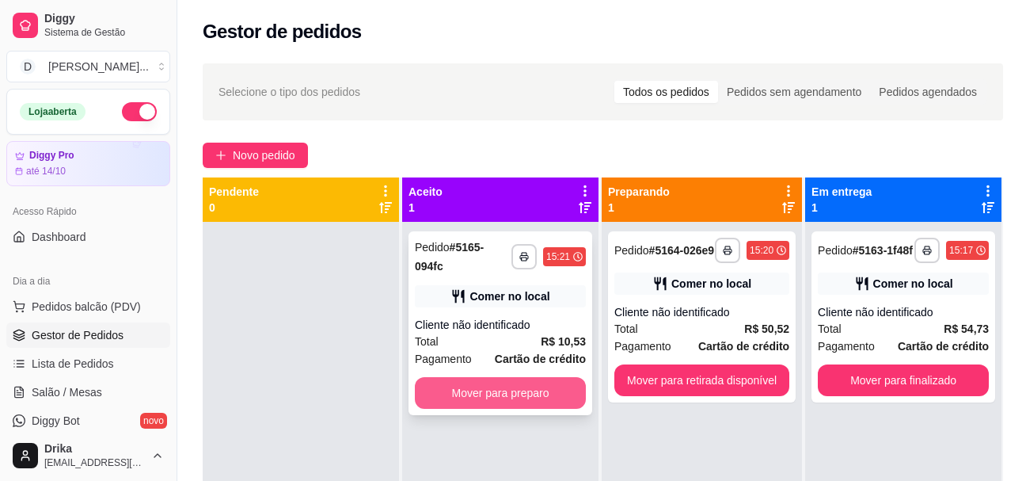
click at [558, 400] on button "Mover para preparo" at bounding box center [500, 393] width 171 height 32
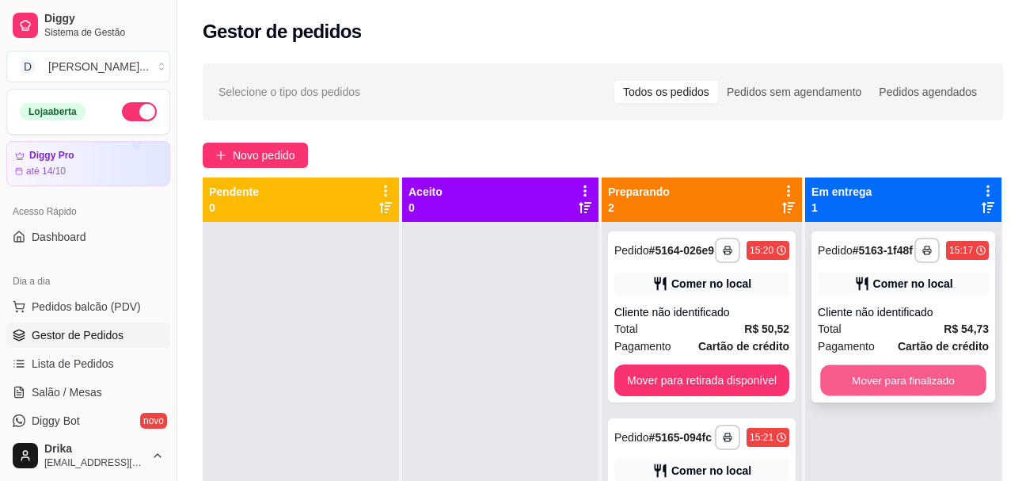
click at [831, 377] on button "Mover para finalizado" at bounding box center [903, 380] width 166 height 31
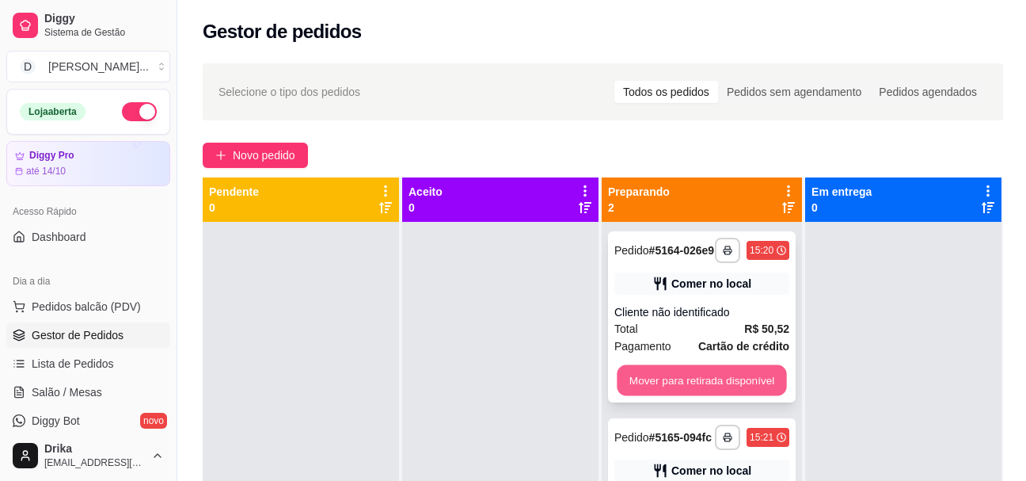
click at [768, 382] on button "Mover para retirada disponível" at bounding box center [701, 380] width 169 height 31
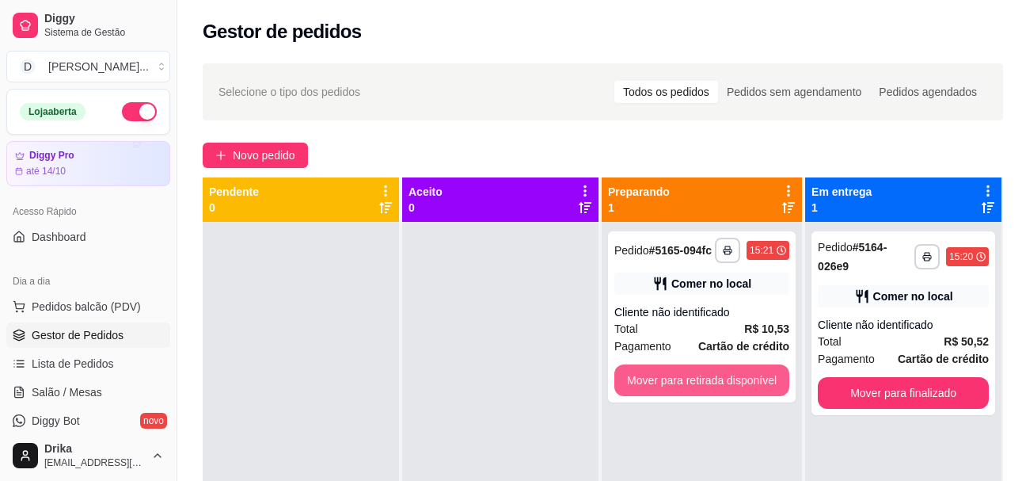
scroll to position [44, 0]
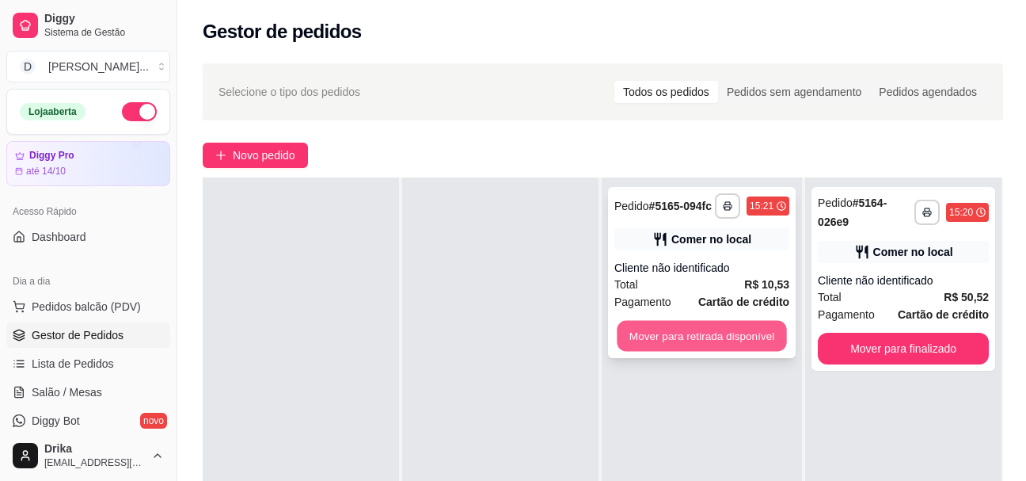
click at [762, 338] on button "Mover para retirada disponível" at bounding box center [701, 336] width 169 height 31
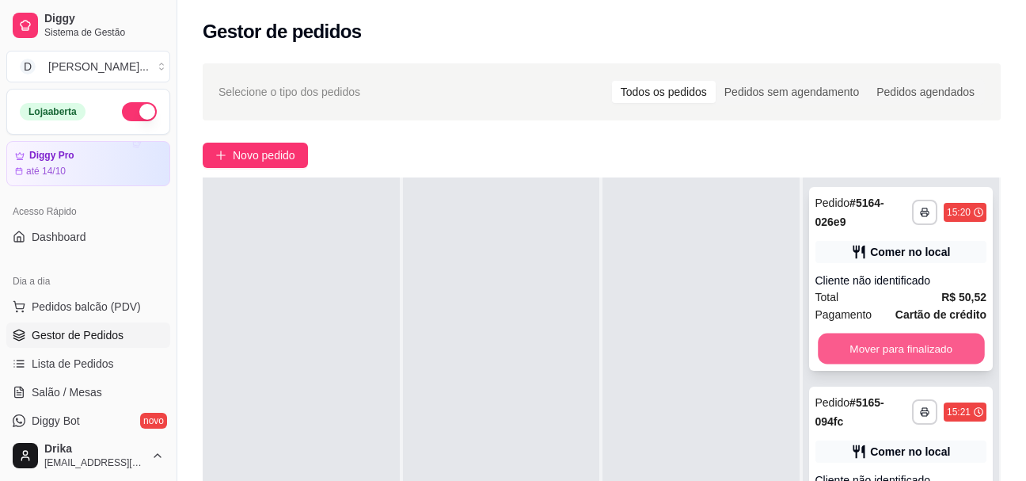
click at [850, 351] on button "Mover para finalizado" at bounding box center [901, 348] width 166 height 31
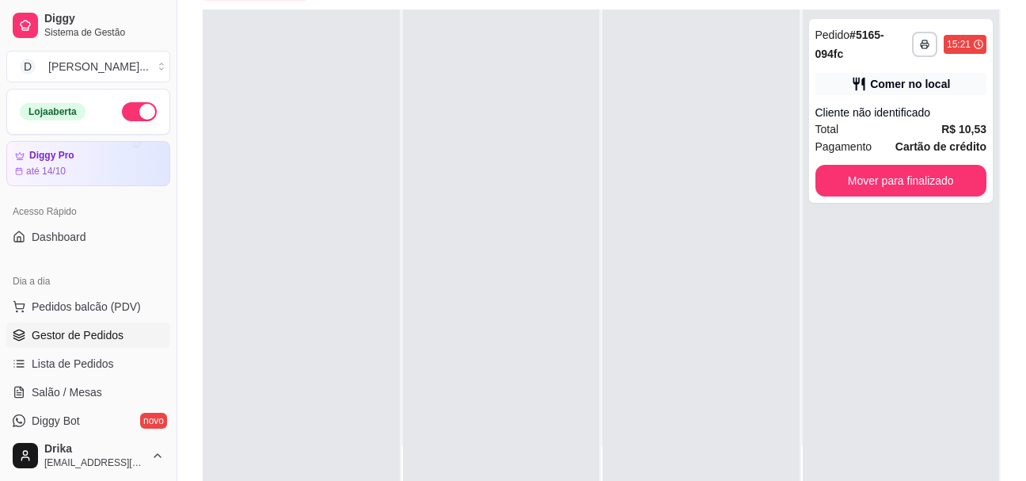
scroll to position [253, 0]
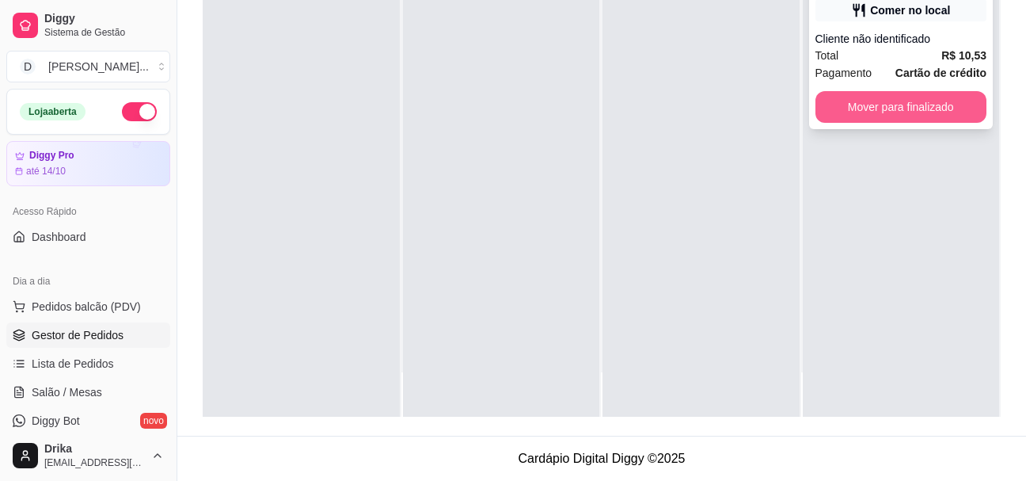
click at [894, 95] on button "Mover para finalizado" at bounding box center [902, 107] width 172 height 32
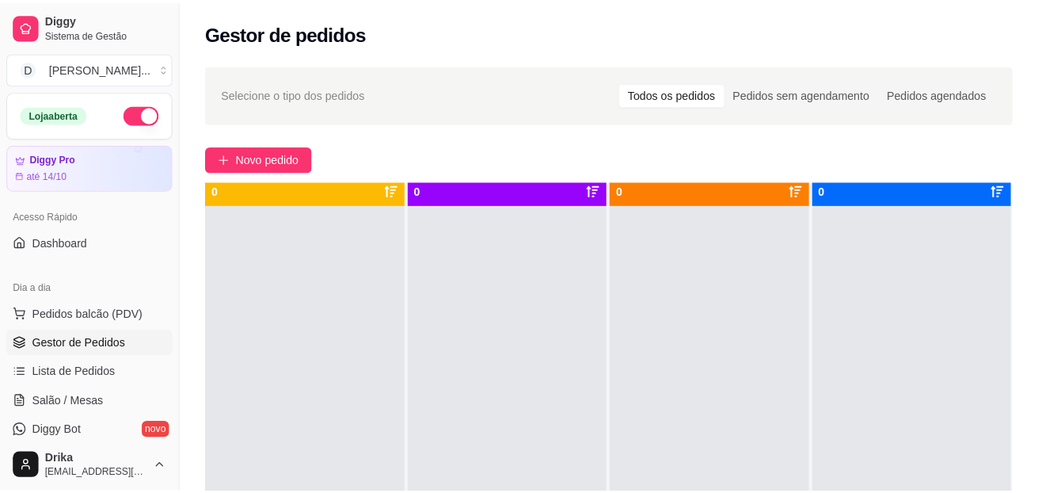
scroll to position [0, 0]
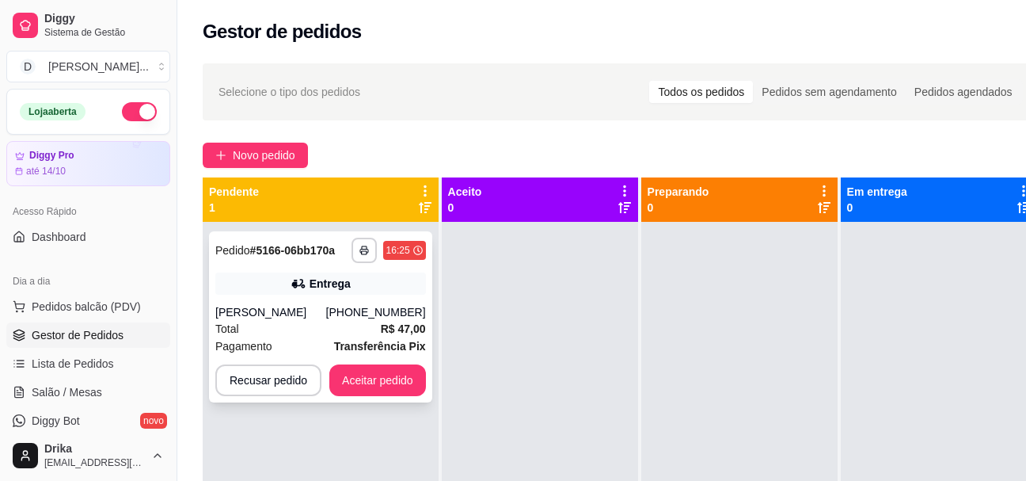
click at [248, 327] on div "Total R$ 47,00" at bounding box center [320, 328] width 211 height 17
click at [373, 374] on button "Aceitar pedido" at bounding box center [377, 380] width 97 height 32
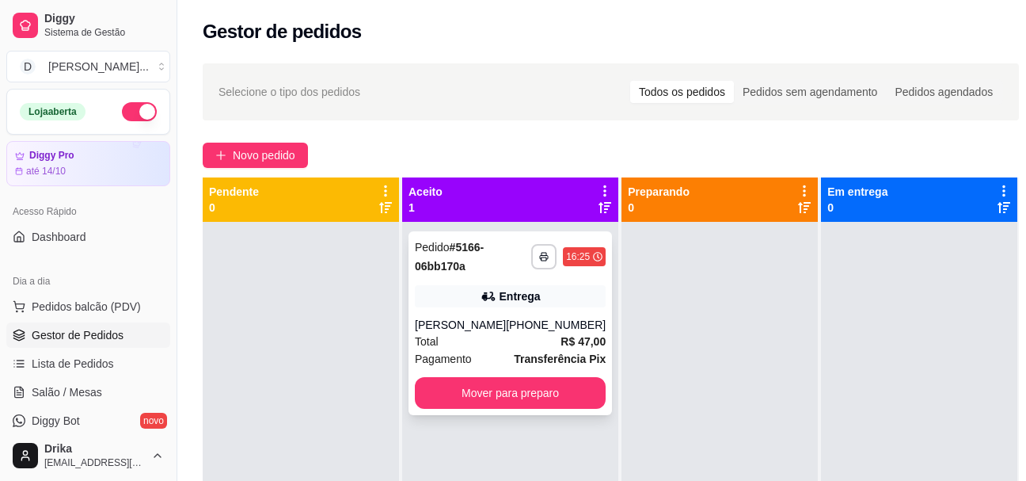
click at [529, 340] on div "Total R$ 47,00" at bounding box center [510, 341] width 191 height 17
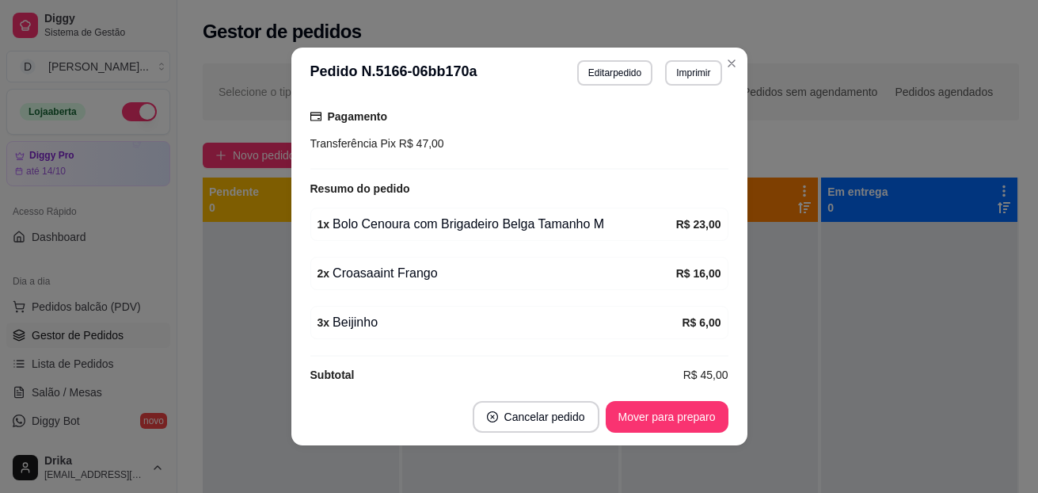
scroll to position [3, 0]
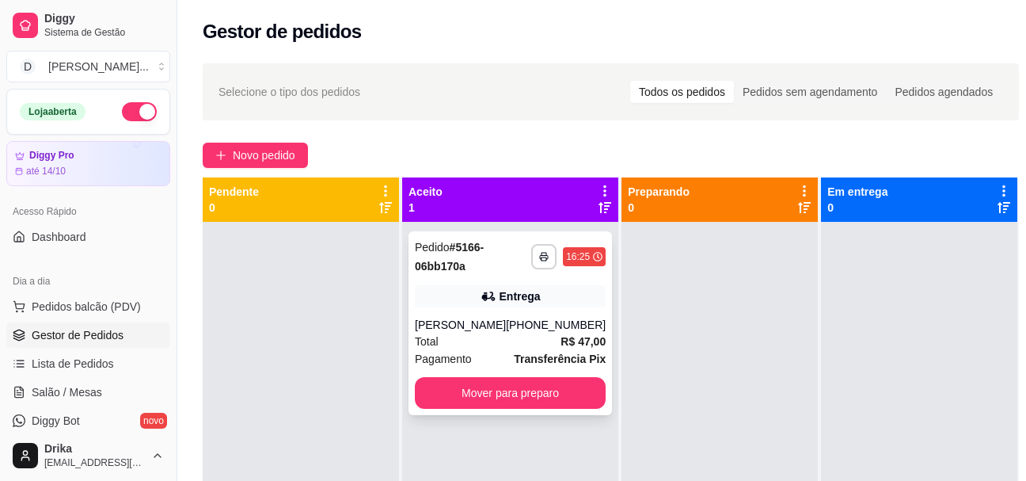
click at [451, 348] on div "Total R$ 47,00" at bounding box center [510, 341] width 191 height 17
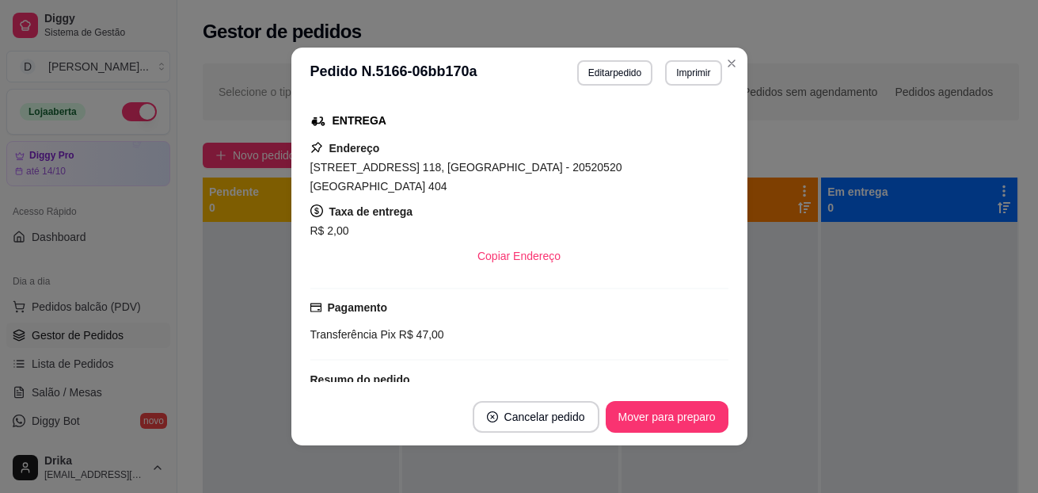
scroll to position [158, 0]
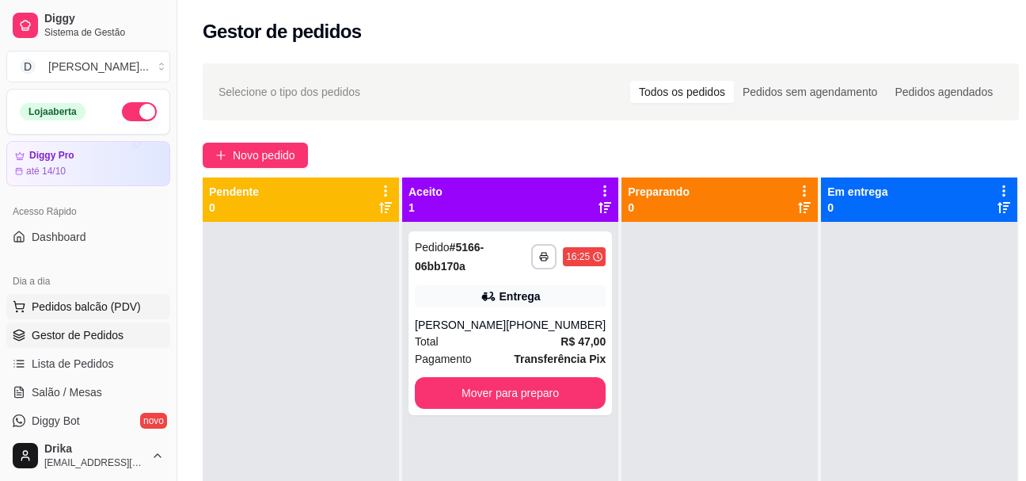
click at [54, 302] on span "Pedidos balcão (PDV)" at bounding box center [86, 307] width 109 height 16
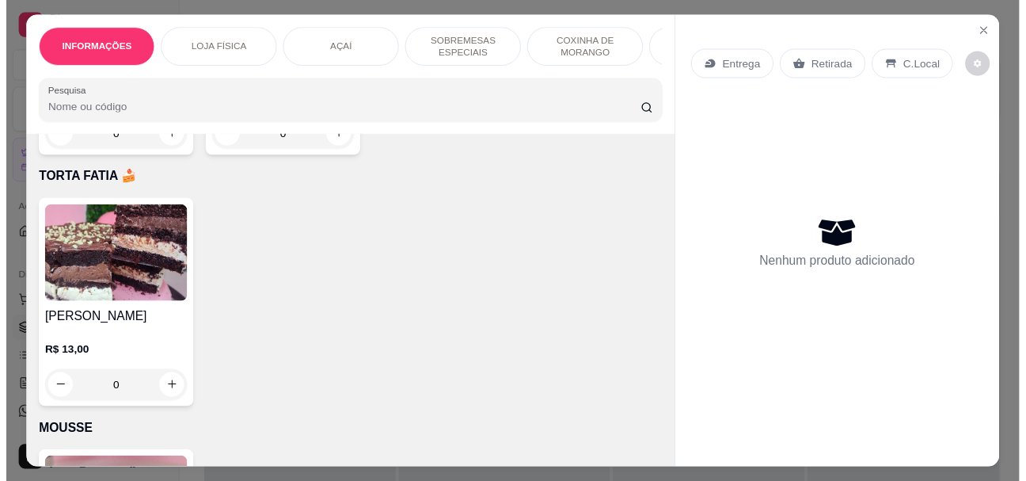
scroll to position [4039, 0]
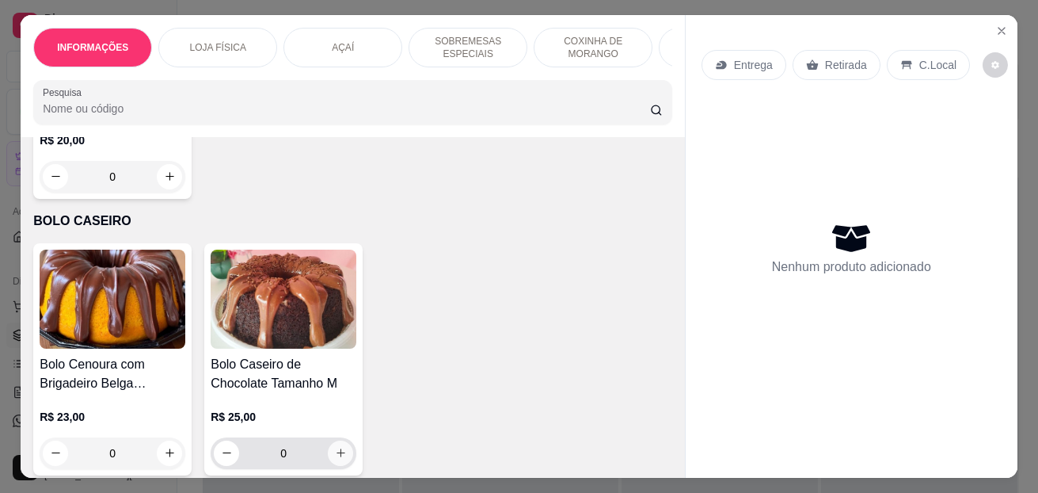
click at [333, 448] on button "increase-product-quantity" at bounding box center [340, 452] width 25 height 25
type input "1"
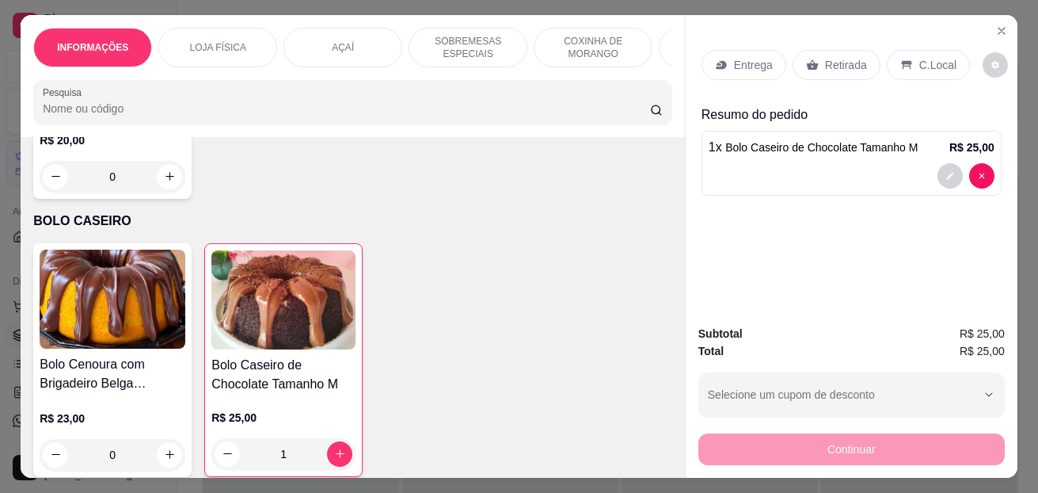
click at [927, 65] on p "C.Local" at bounding box center [937, 65] width 37 height 16
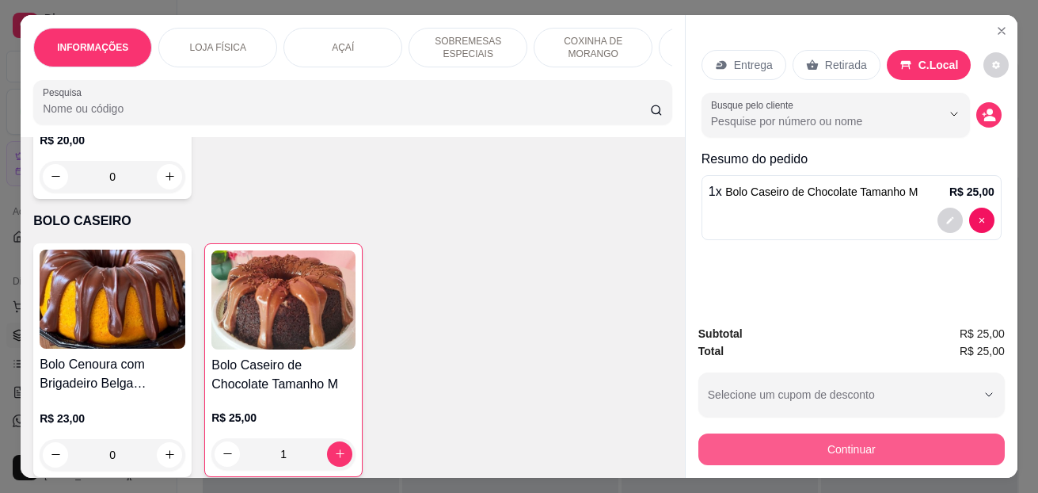
click at [778, 443] on button "Continuar" at bounding box center [851, 449] width 306 height 32
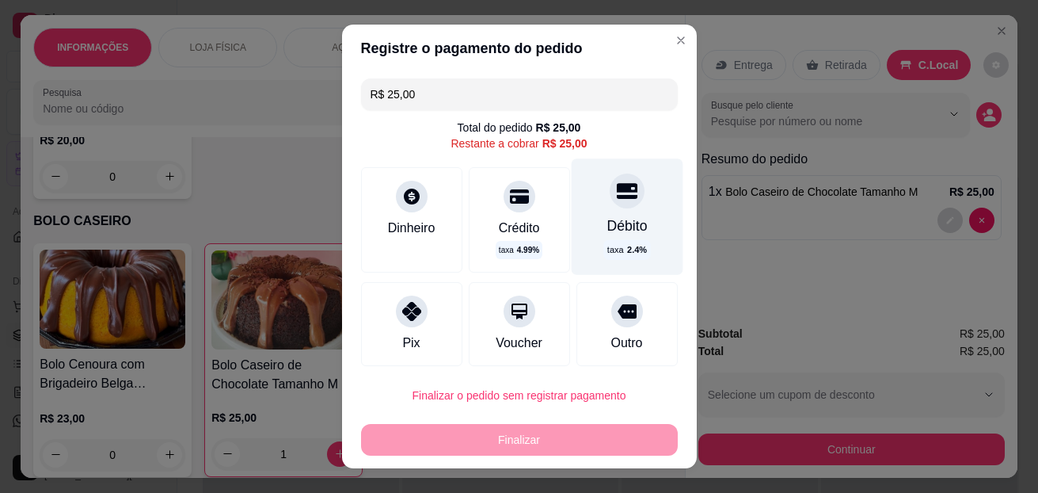
click at [608, 232] on div "Débito" at bounding box center [627, 225] width 40 height 21
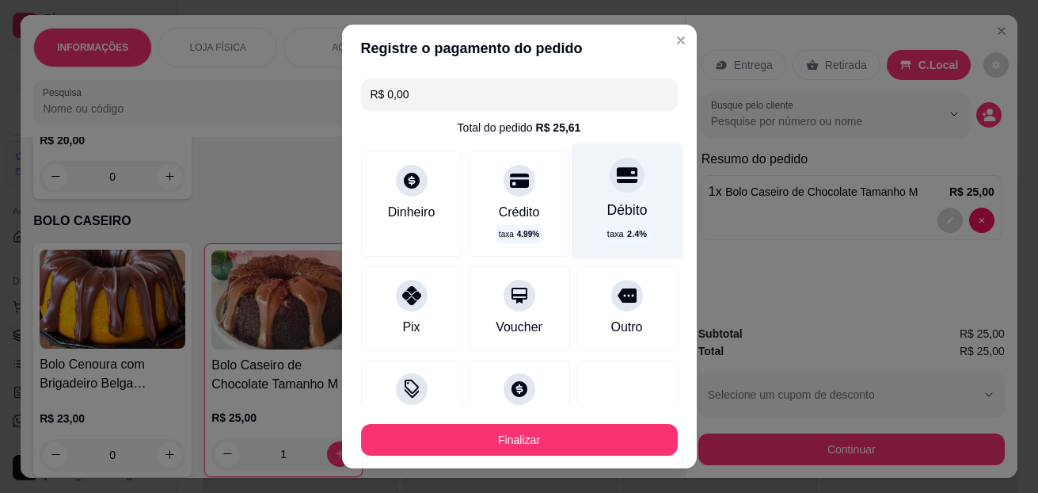
type input "R$ 0,00"
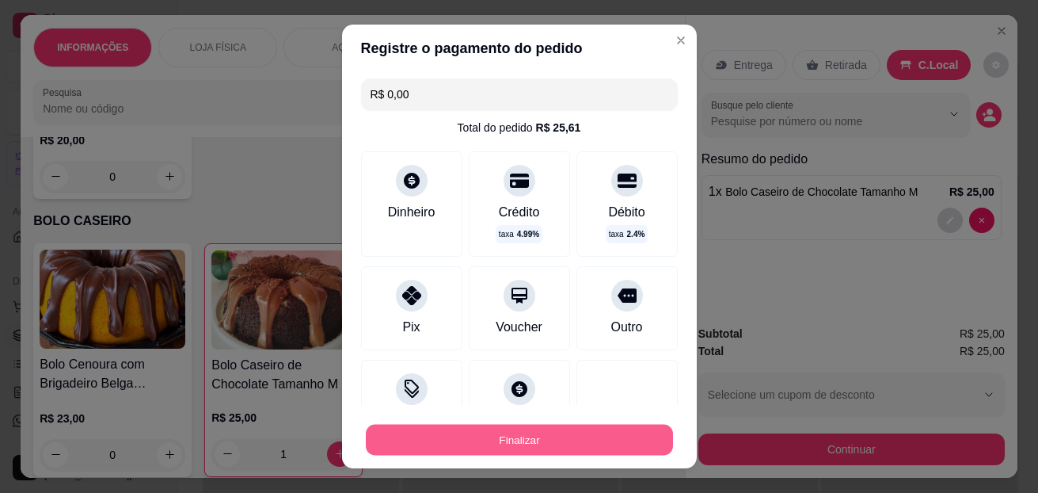
click at [499, 445] on button "Finalizar" at bounding box center [519, 439] width 307 height 31
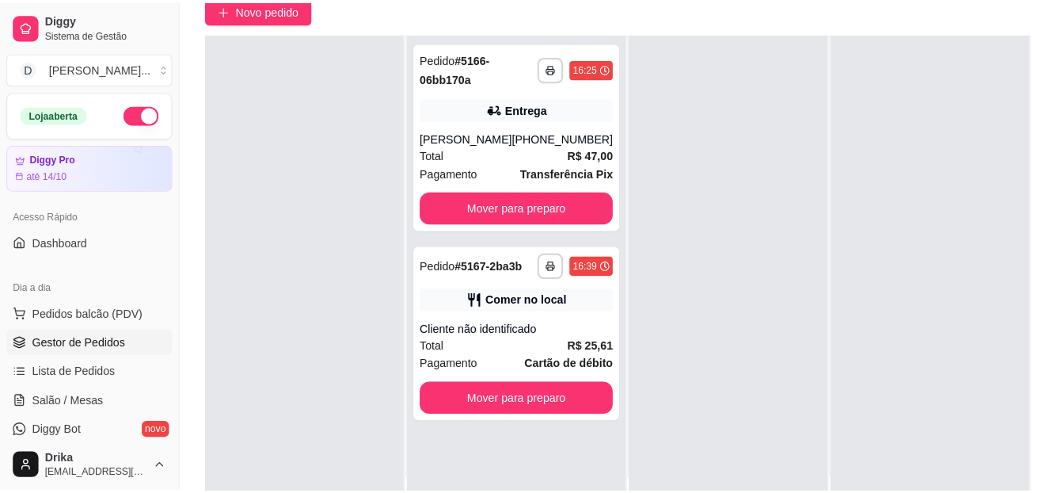
scroll to position [158, 0]
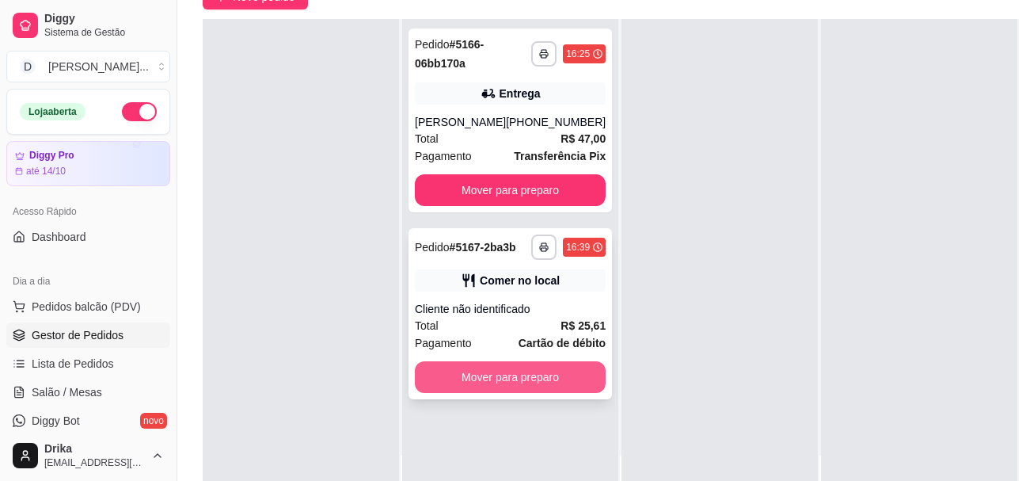
click at [501, 383] on button "Mover para preparo" at bounding box center [510, 377] width 191 height 32
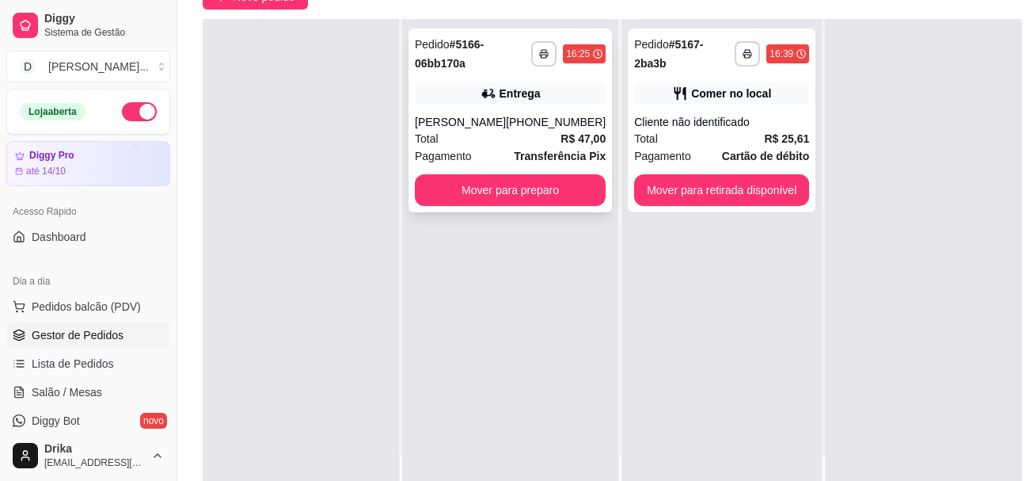
click at [527, 139] on div "Total R$ 47,00" at bounding box center [510, 138] width 191 height 17
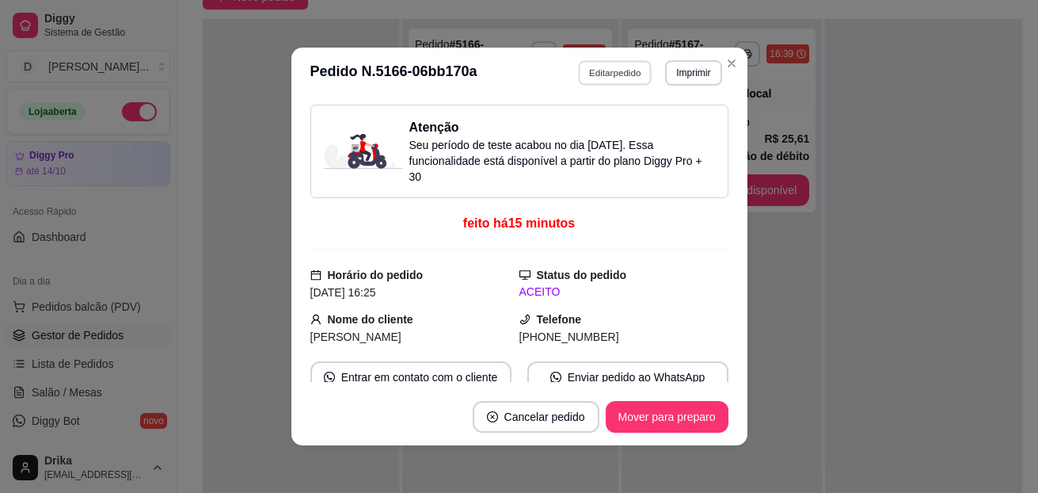
click at [607, 73] on button "Editar pedido" at bounding box center [615, 72] width 74 height 25
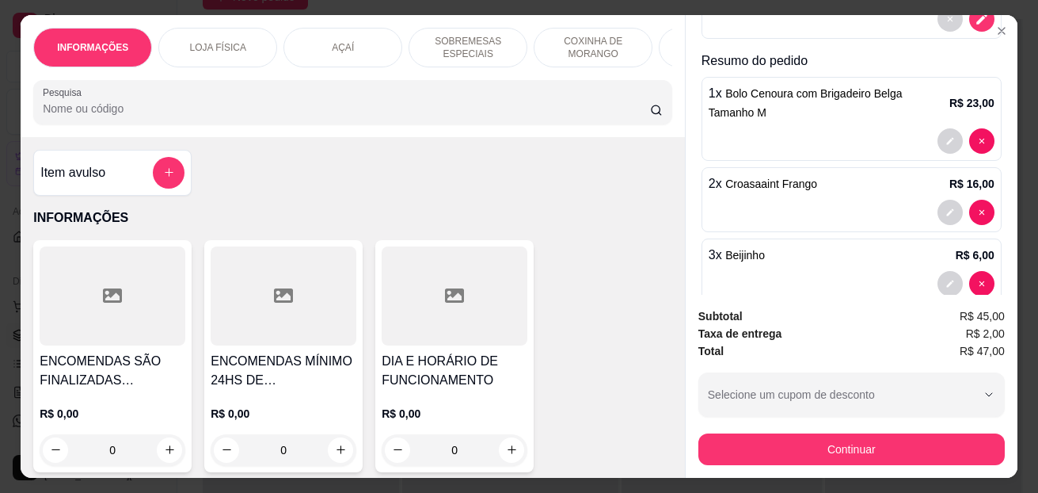
scroll to position [348, 0]
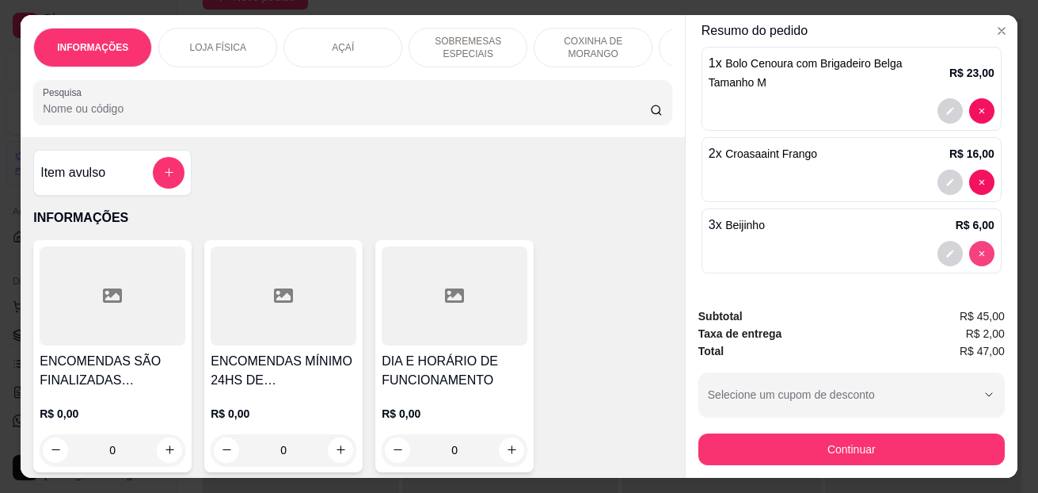
type input "0"
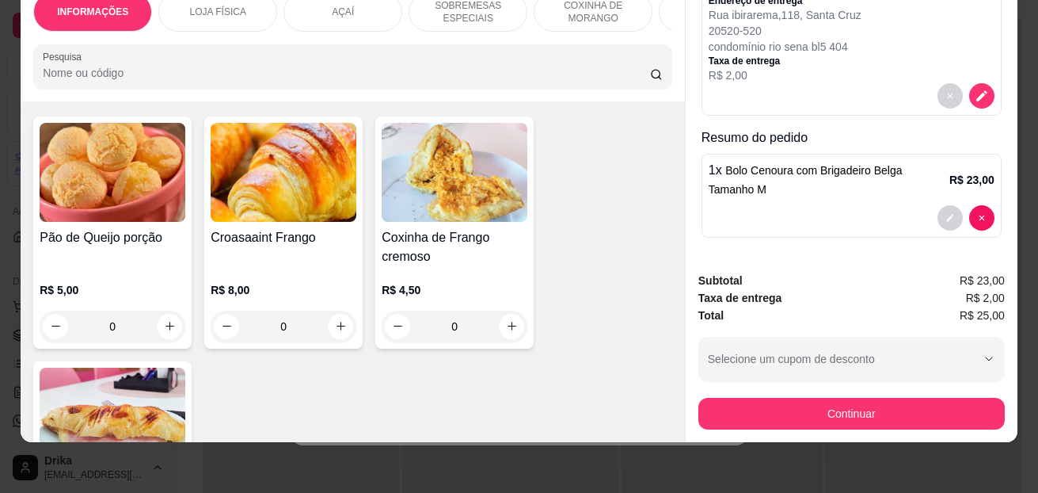
scroll to position [2930, 0]
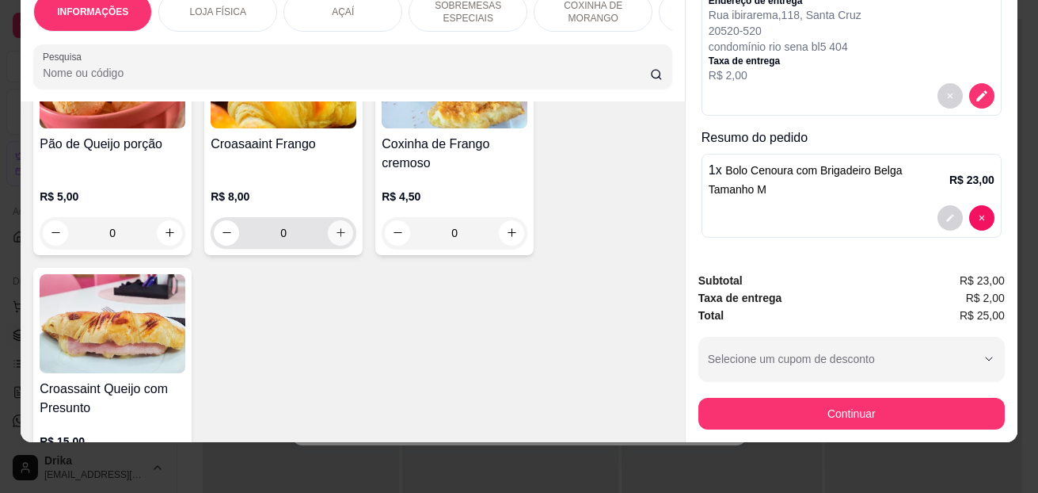
click at [337, 231] on icon "increase-product-quantity" at bounding box center [341, 232] width 12 height 12
click at [337, 231] on icon "increase-product-quantity" at bounding box center [340, 232] width 8 height 8
type input "2"
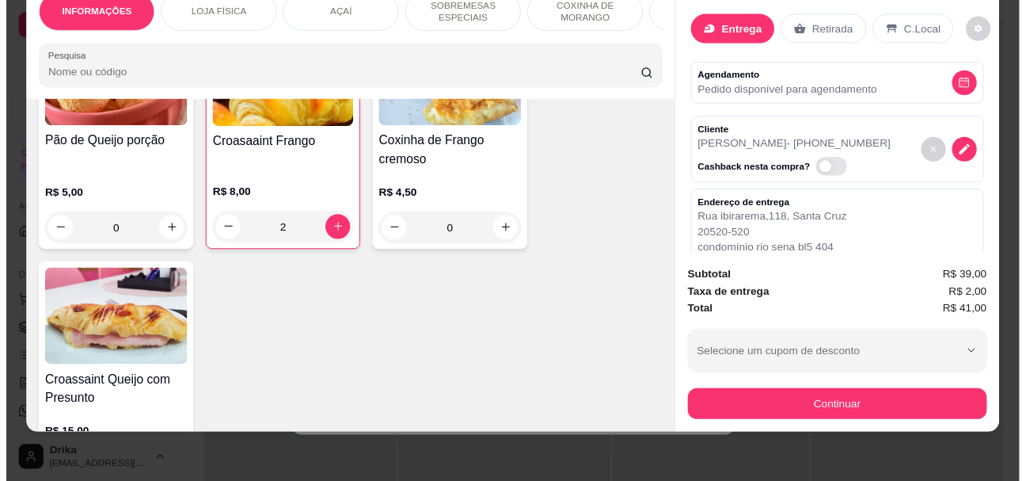
scroll to position [277, 0]
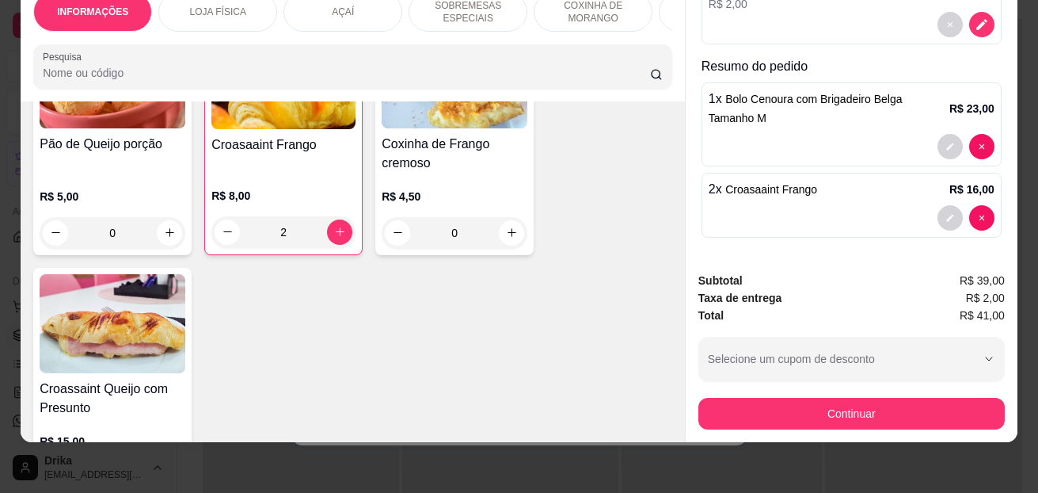
click at [772, 400] on button "Continuar" at bounding box center [851, 414] width 306 height 32
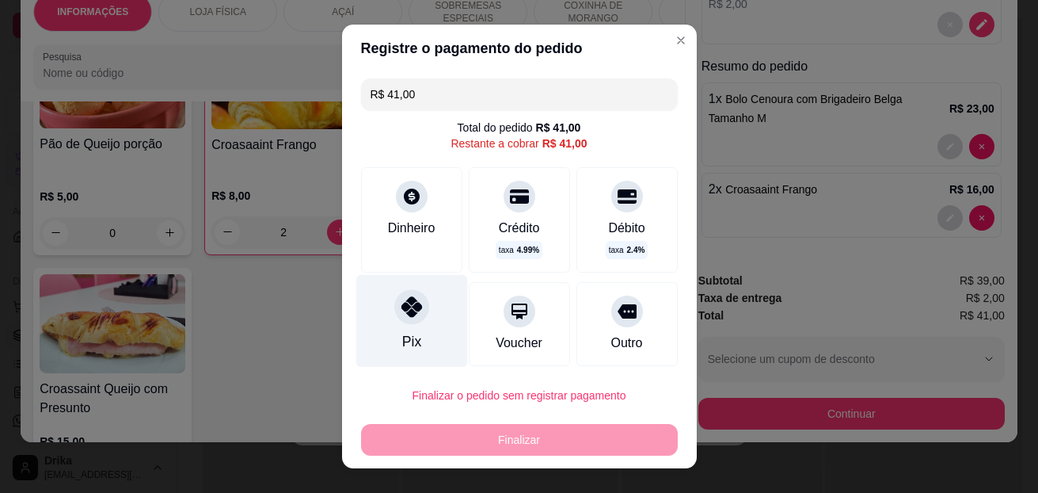
click at [406, 323] on div at bounding box center [411, 307] width 35 height 35
type input "R$ 0,00"
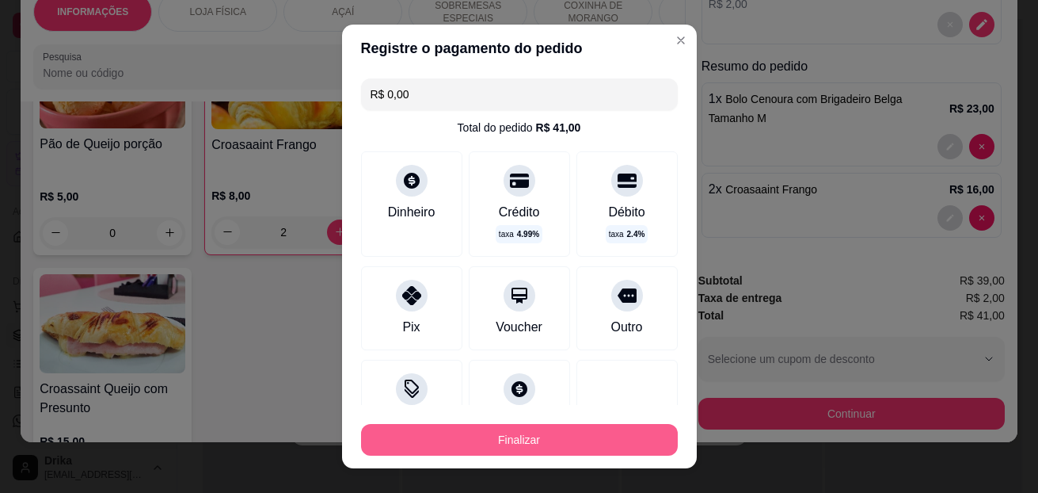
click at [523, 436] on button "Finalizar" at bounding box center [519, 440] width 317 height 32
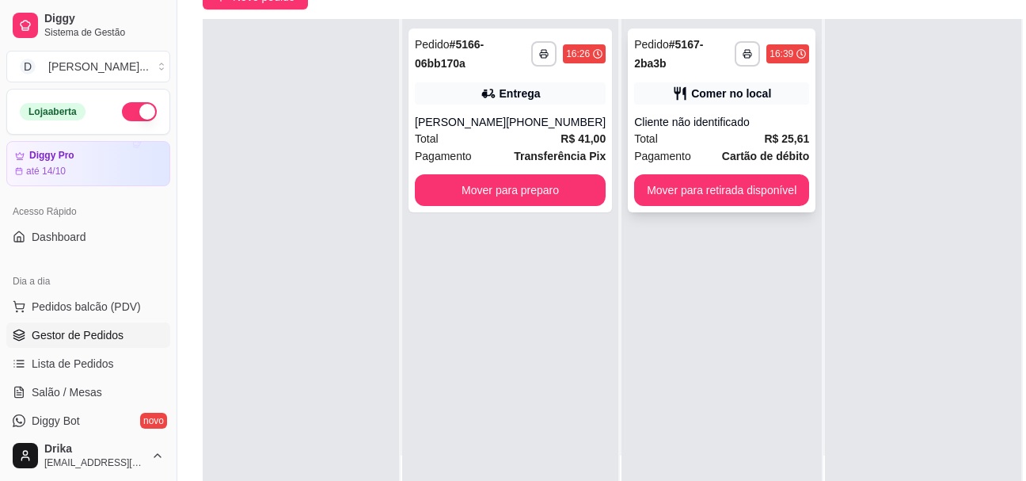
click at [732, 115] on div "Cliente não identificado" at bounding box center [721, 122] width 175 height 16
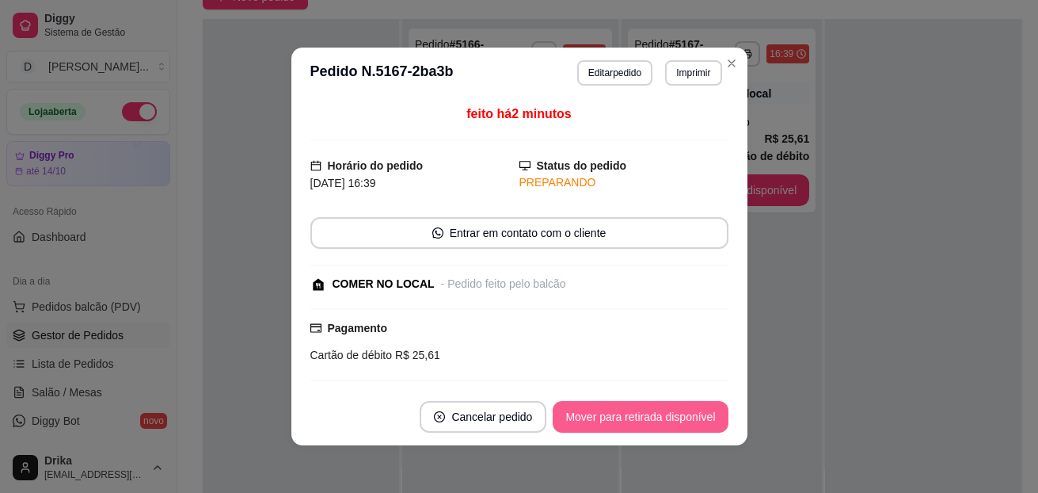
click at [672, 415] on button "Mover para retirada disponível" at bounding box center [640, 417] width 175 height 32
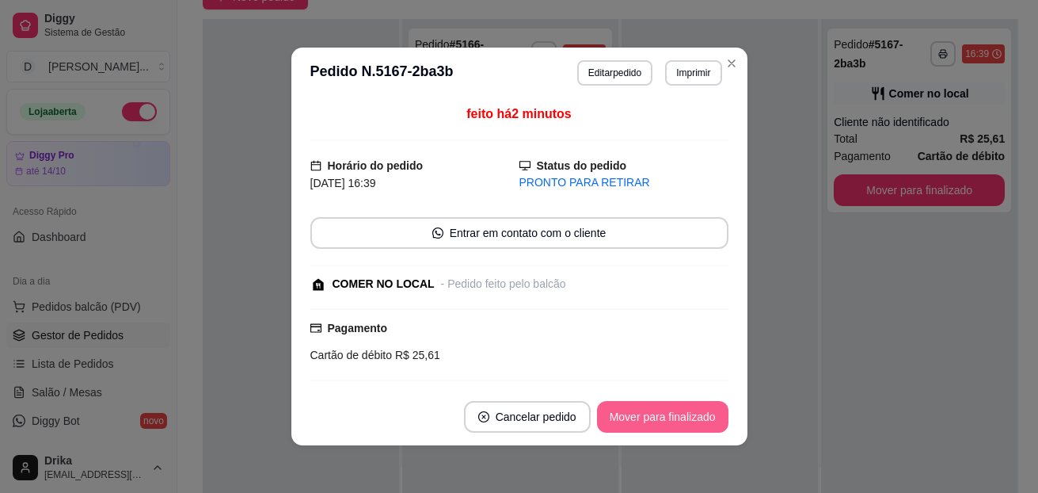
click at [672, 415] on button "Mover para finalizado" at bounding box center [662, 417] width 131 height 32
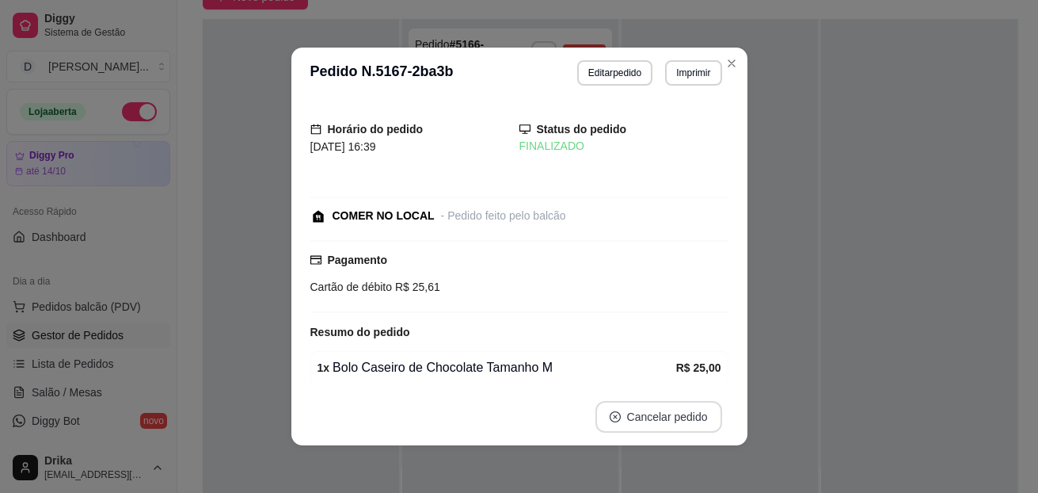
click at [672, 415] on button "Cancelar pedido" at bounding box center [659, 417] width 127 height 32
click at [625, 379] on button "não" at bounding box center [625, 378] width 61 height 30
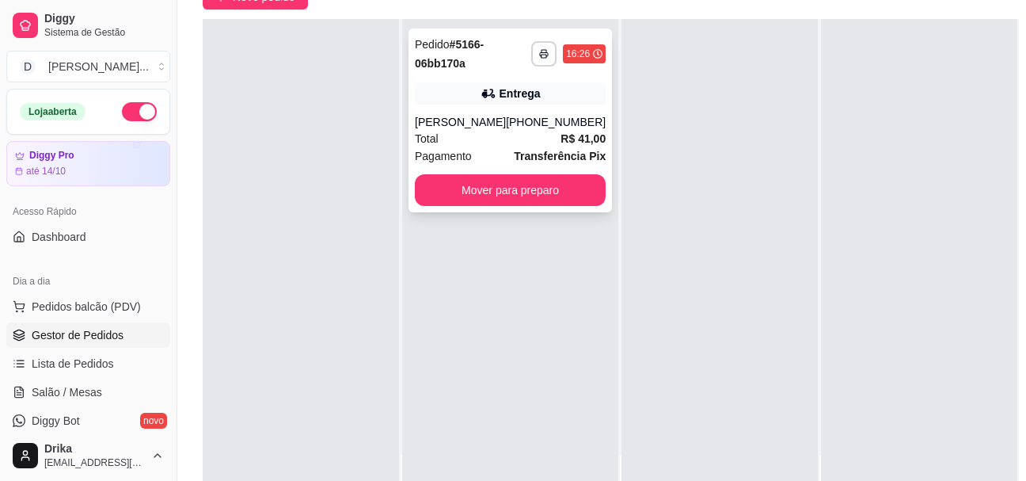
click at [557, 118] on div "[PHONE_NUMBER]" at bounding box center [556, 122] width 100 height 16
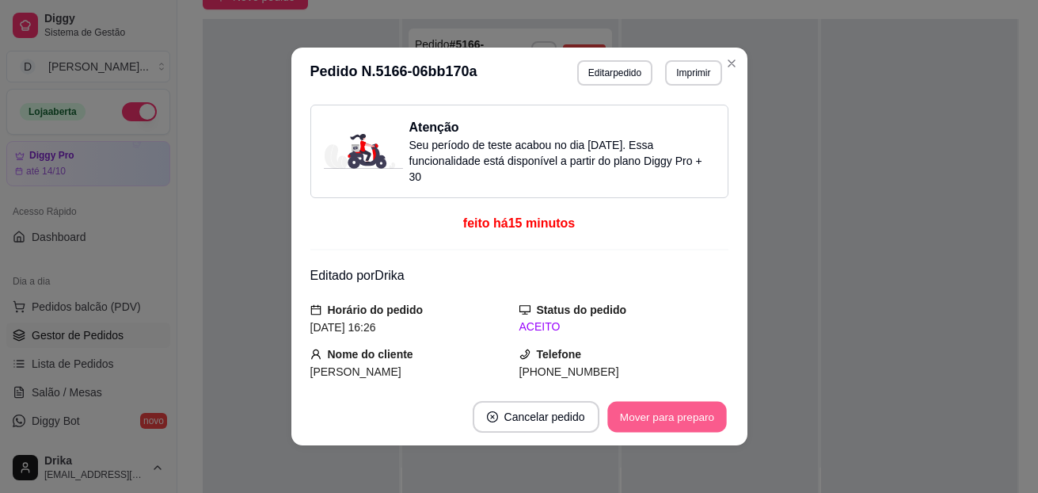
click at [658, 408] on button "Mover para preparo" at bounding box center [666, 416] width 119 height 31
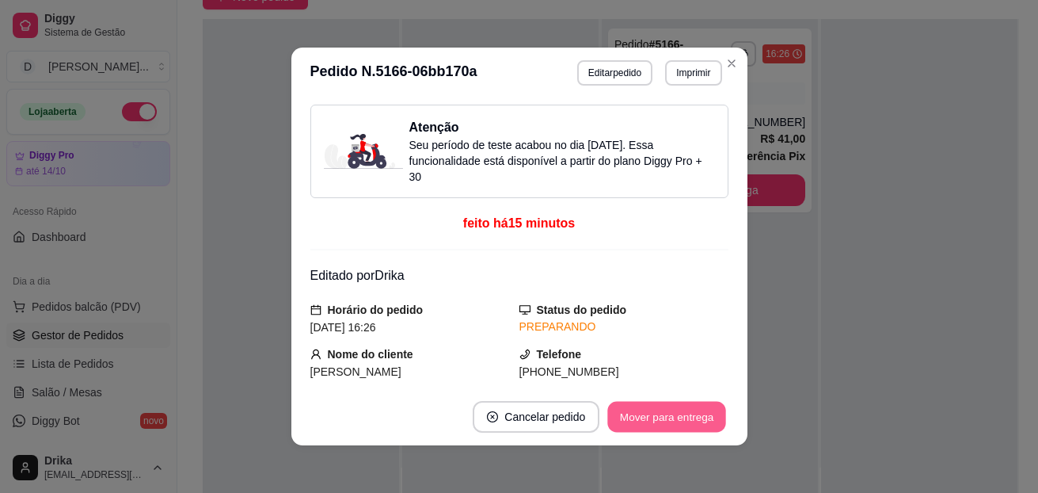
click at [700, 411] on button "Mover para entrega" at bounding box center [667, 416] width 119 height 31
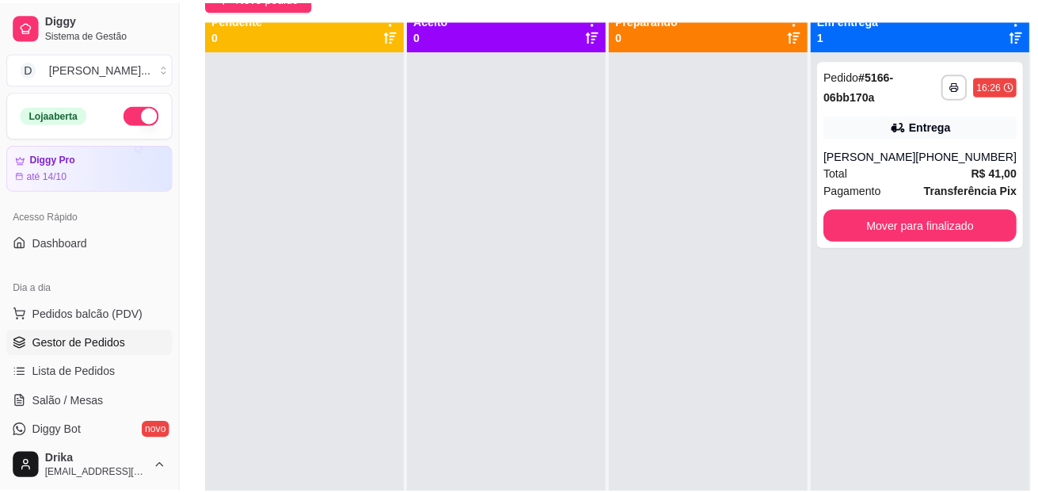
scroll to position [0, 0]
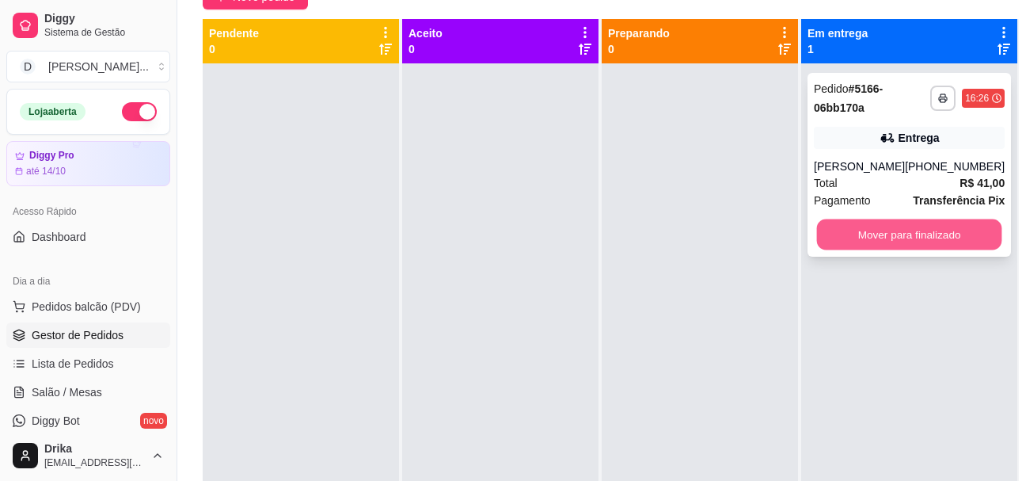
click at [900, 235] on button "Mover para finalizado" at bounding box center [909, 234] width 185 height 31
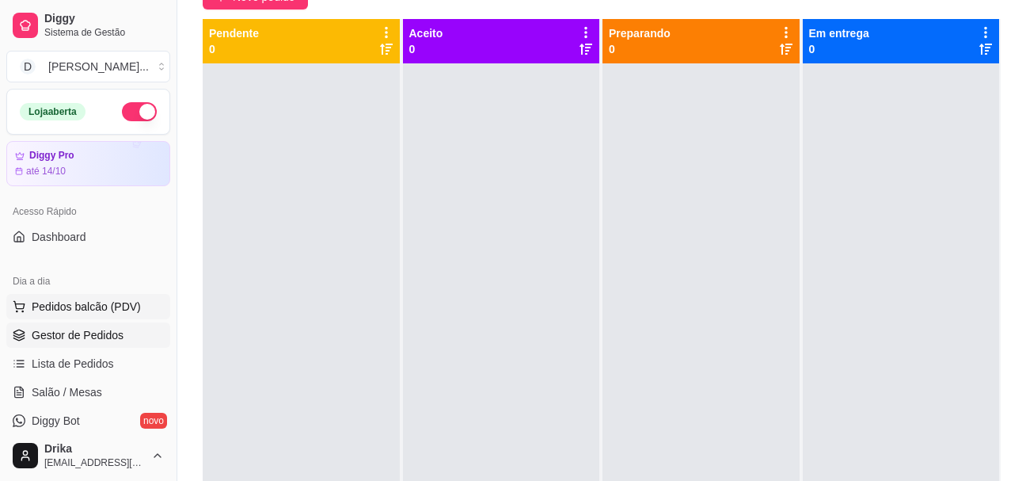
click at [116, 299] on span "Pedidos balcão (PDV)" at bounding box center [86, 307] width 109 height 16
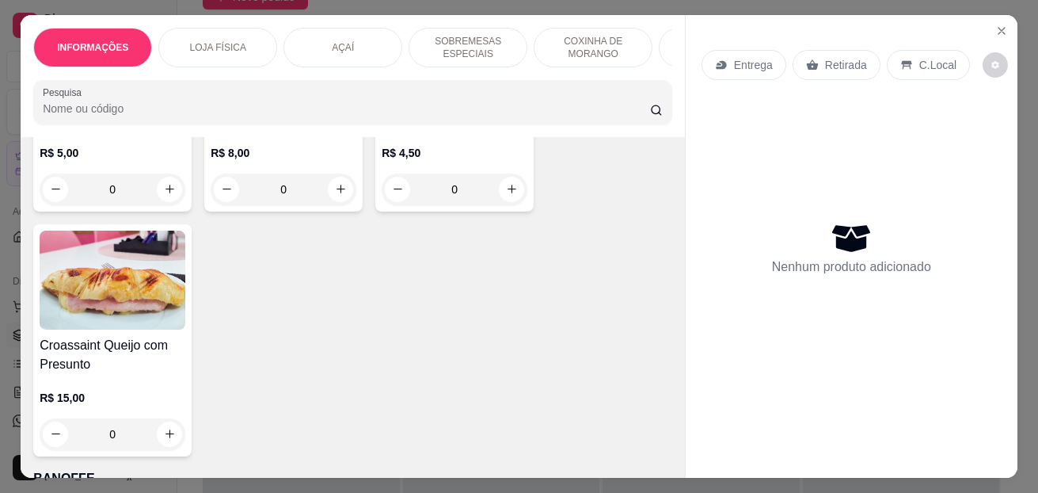
scroll to position [2851, 0]
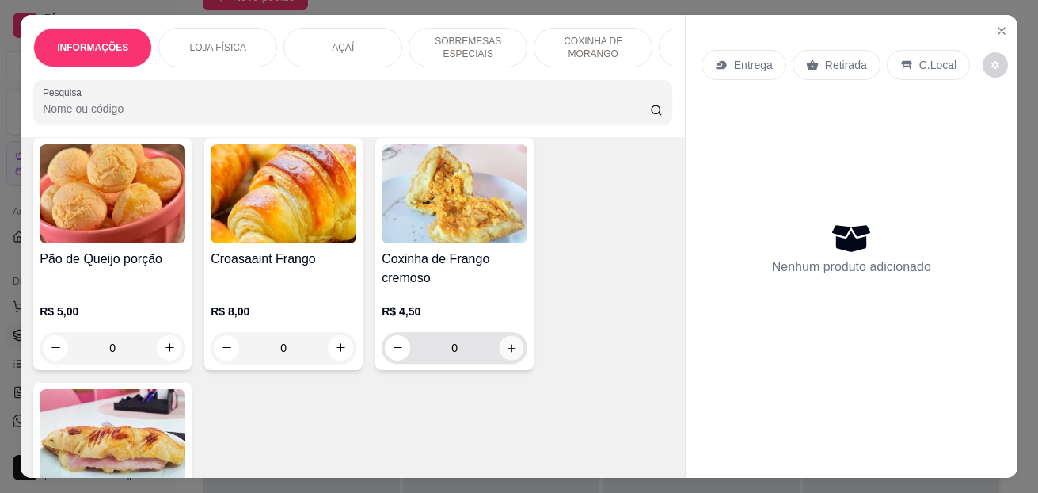
click at [506, 352] on icon "increase-product-quantity" at bounding box center [512, 347] width 12 height 12
type input "1"
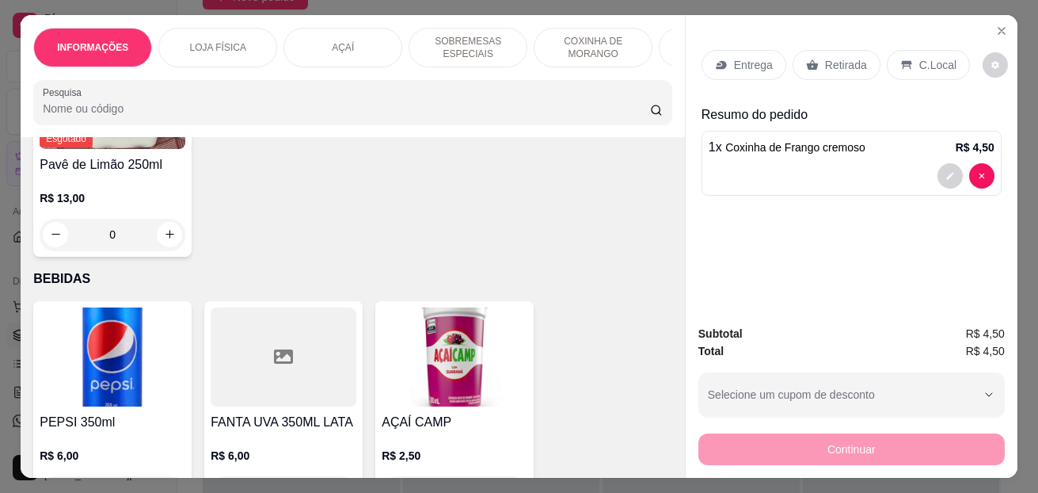
scroll to position [5939, 0]
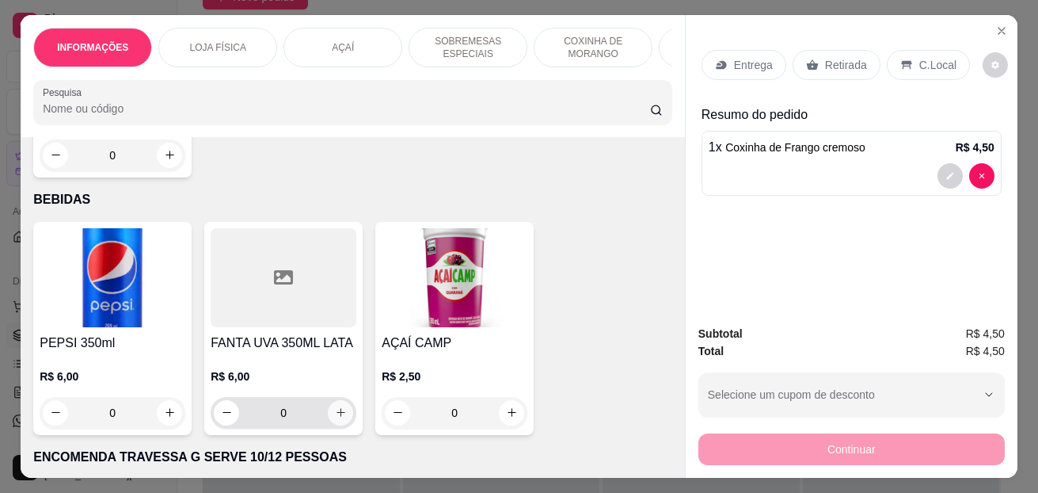
click at [335, 418] on icon "increase-product-quantity" at bounding box center [341, 412] width 12 height 12
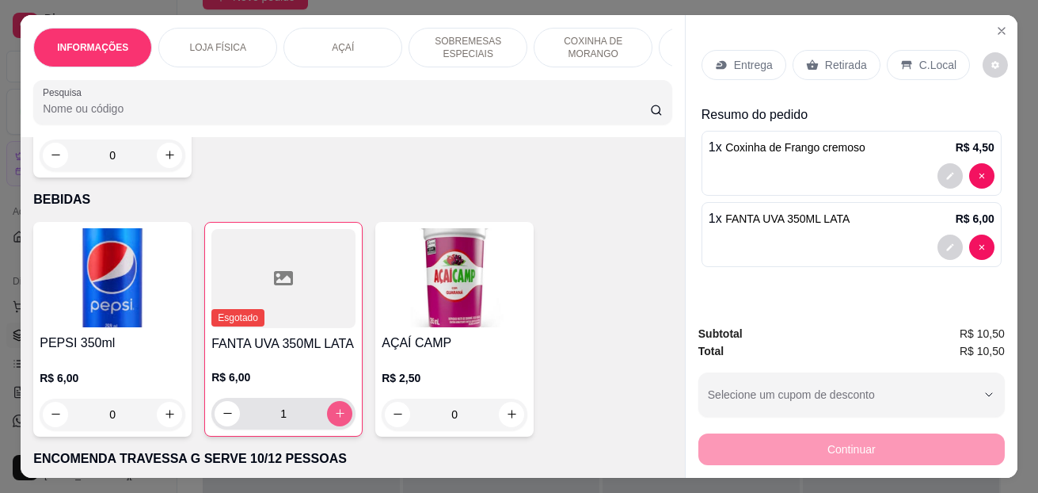
type input "1"
click at [919, 59] on p "C.Local" at bounding box center [937, 65] width 37 height 16
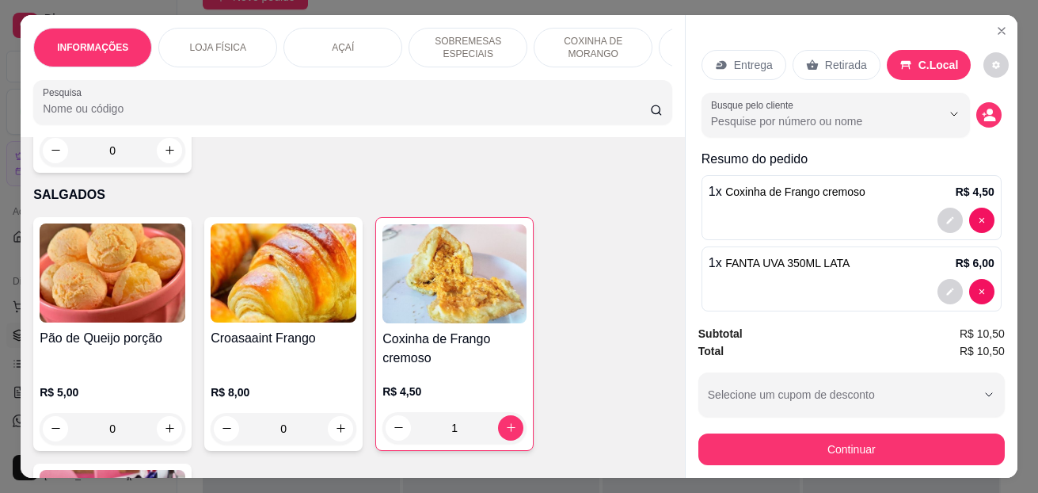
scroll to position [2930, 0]
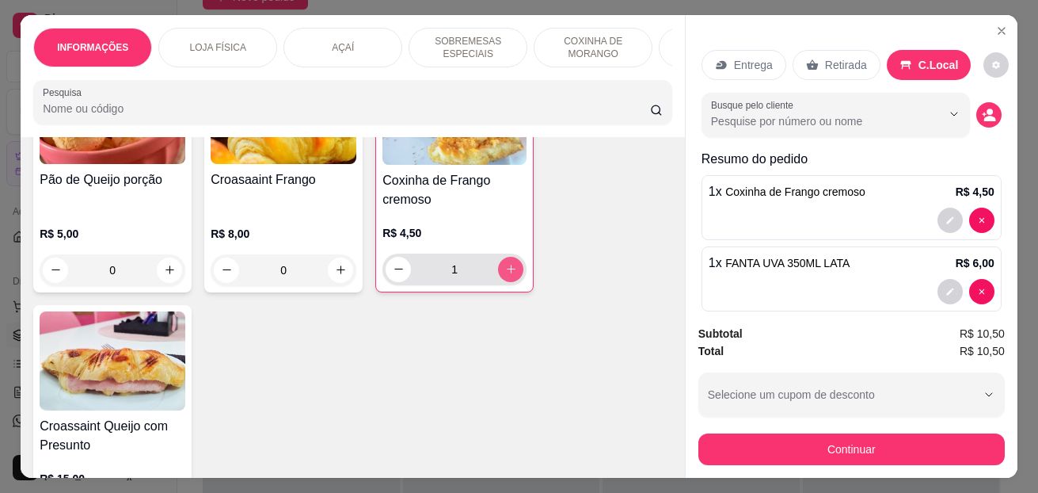
click at [507, 269] on icon "increase-product-quantity" at bounding box center [511, 269] width 12 height 12
type input "2"
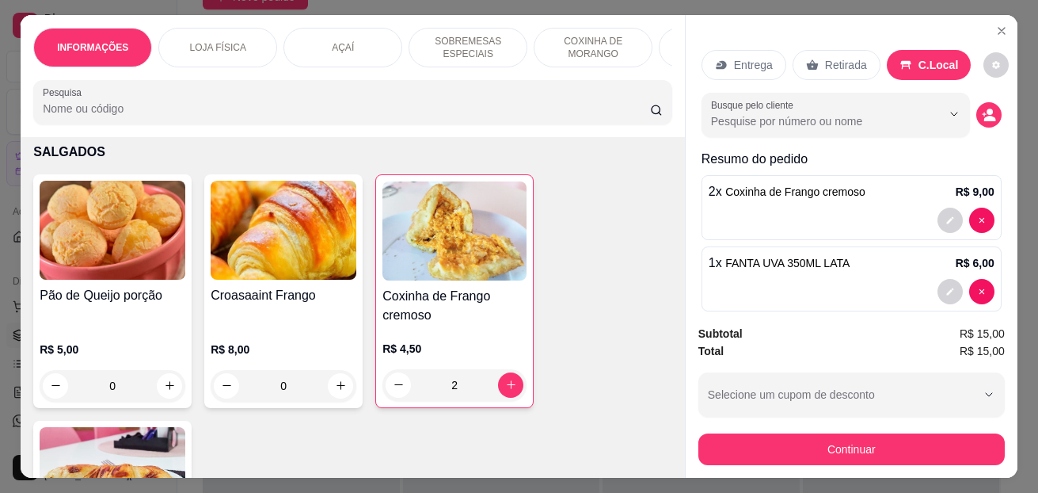
scroll to position [2772, 0]
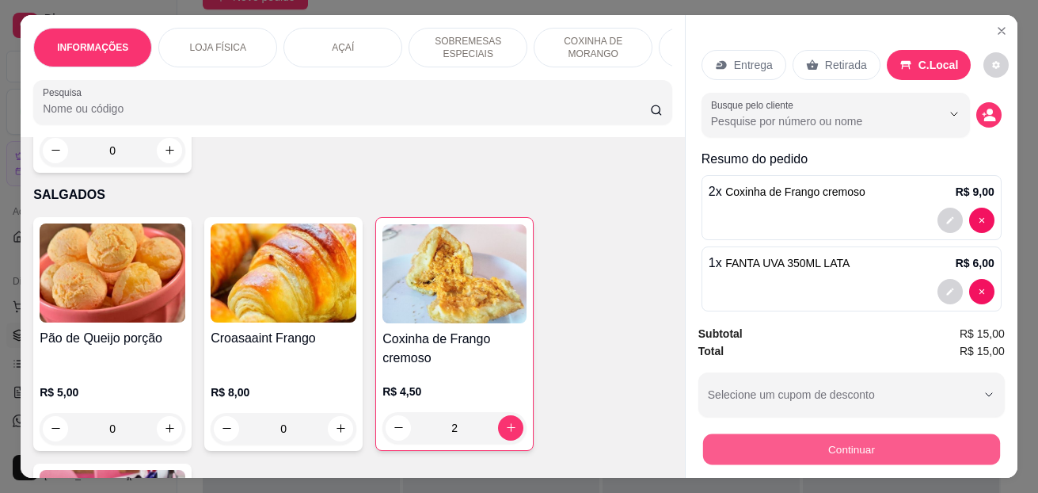
click at [862, 447] on button "Continuar" at bounding box center [851, 449] width 297 height 31
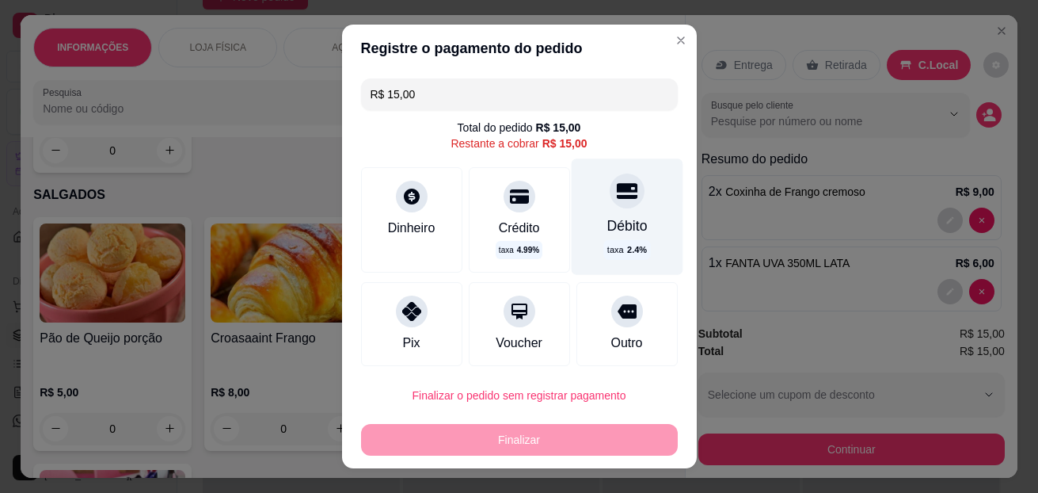
click at [609, 228] on div "Débito" at bounding box center [627, 225] width 40 height 21
type input "R$ 0,00"
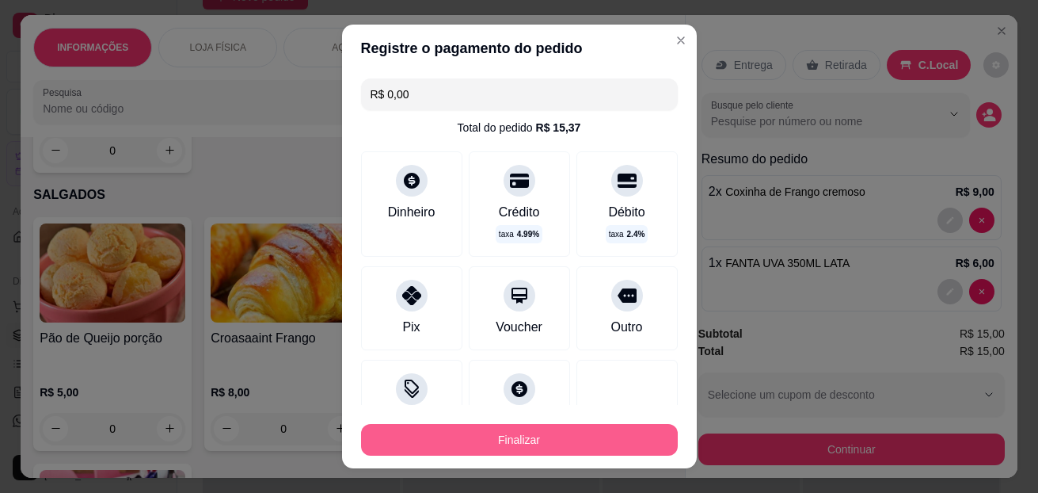
click at [493, 442] on button "Finalizar" at bounding box center [519, 440] width 317 height 32
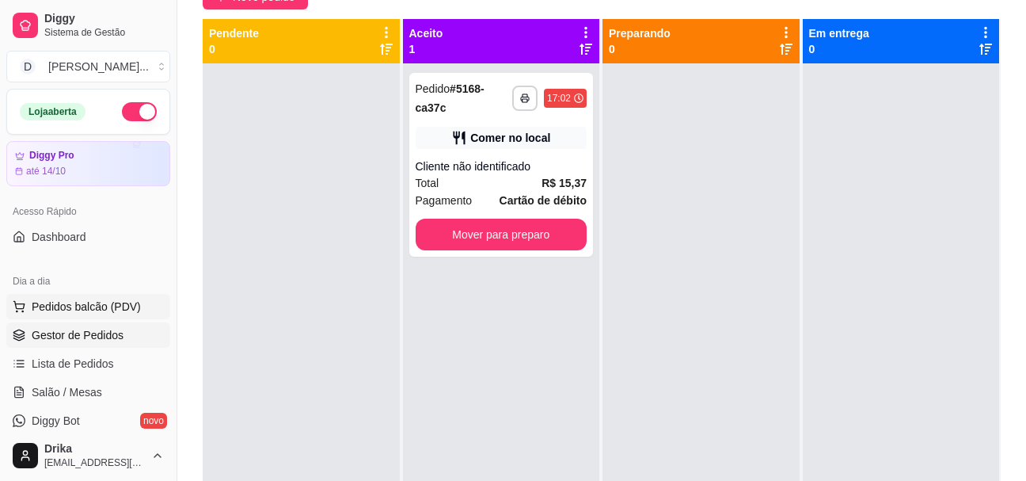
click at [116, 305] on span "Pedidos balcão (PDV)" at bounding box center [86, 307] width 109 height 16
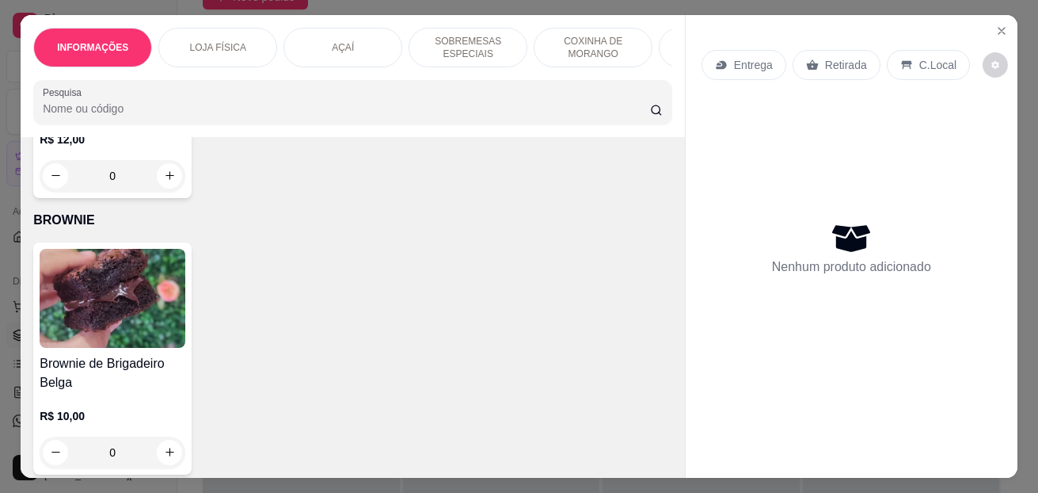
scroll to position [4910, 0]
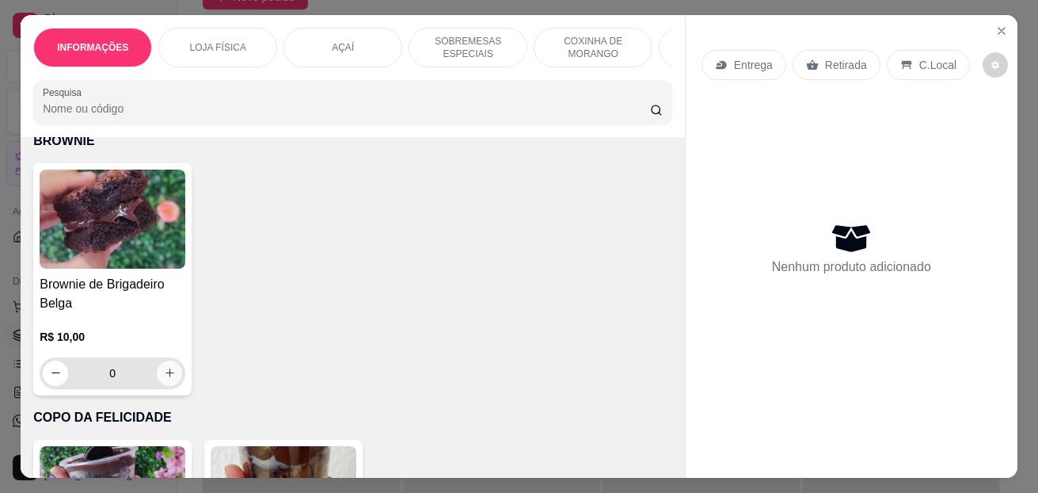
click at [167, 371] on button "increase-product-quantity" at bounding box center [169, 372] width 25 height 25
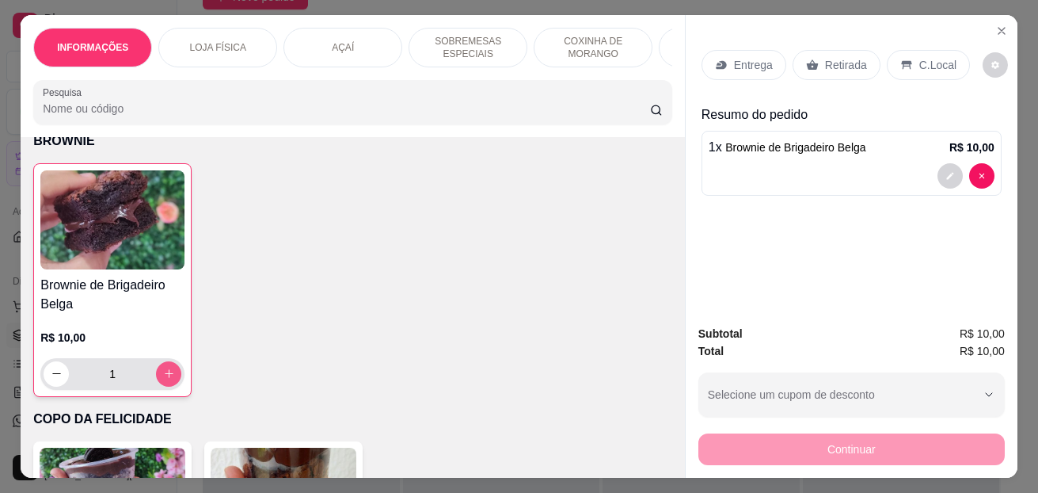
type input "1"
click at [908, 59] on div "C.Local" at bounding box center [928, 65] width 83 height 30
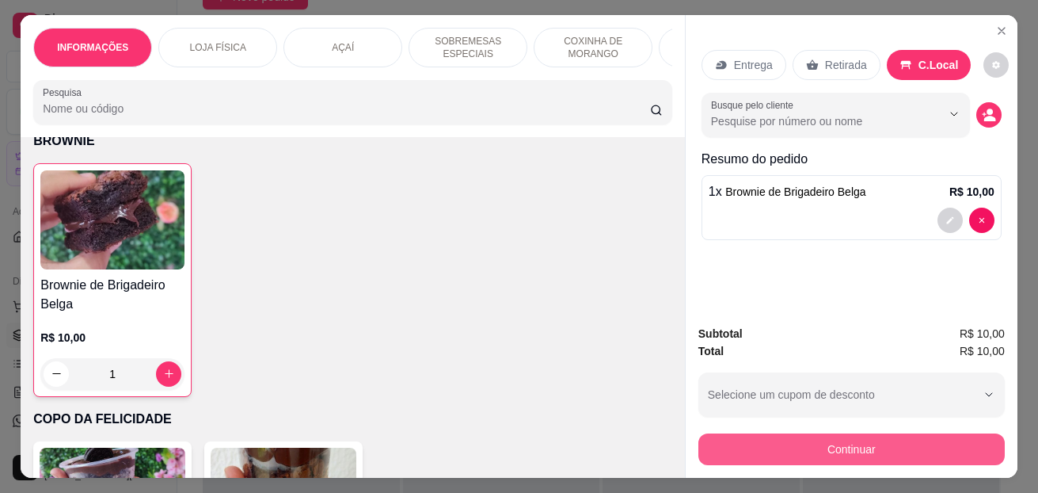
click at [768, 448] on button "Continuar" at bounding box center [851, 449] width 306 height 32
click at [748, 451] on button "Continuar" at bounding box center [851, 449] width 297 height 31
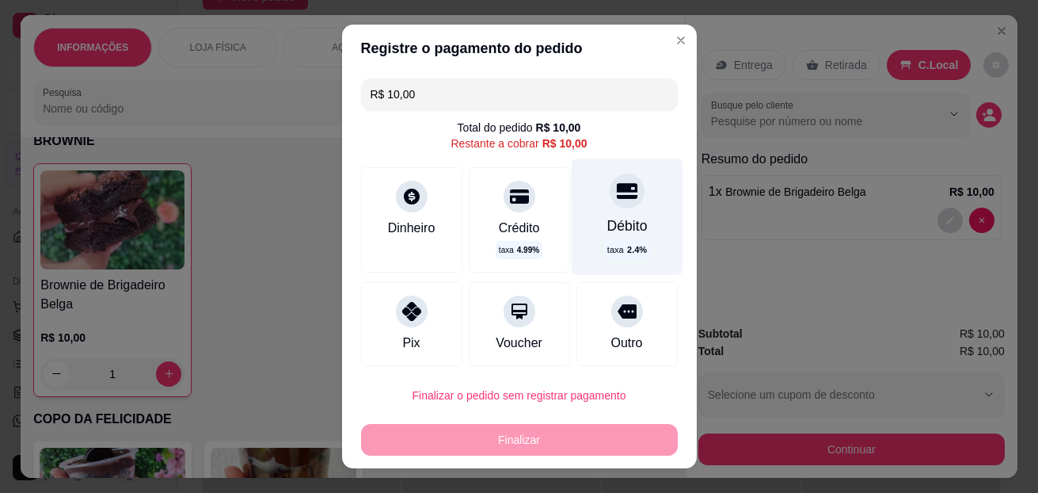
click at [607, 223] on div "Débito" at bounding box center [627, 225] width 40 height 21
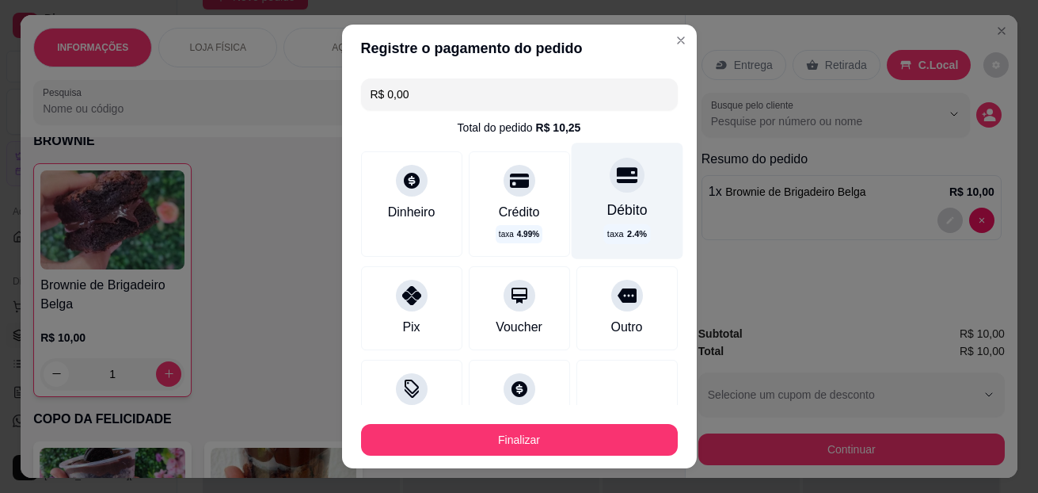
type input "R$ 0,00"
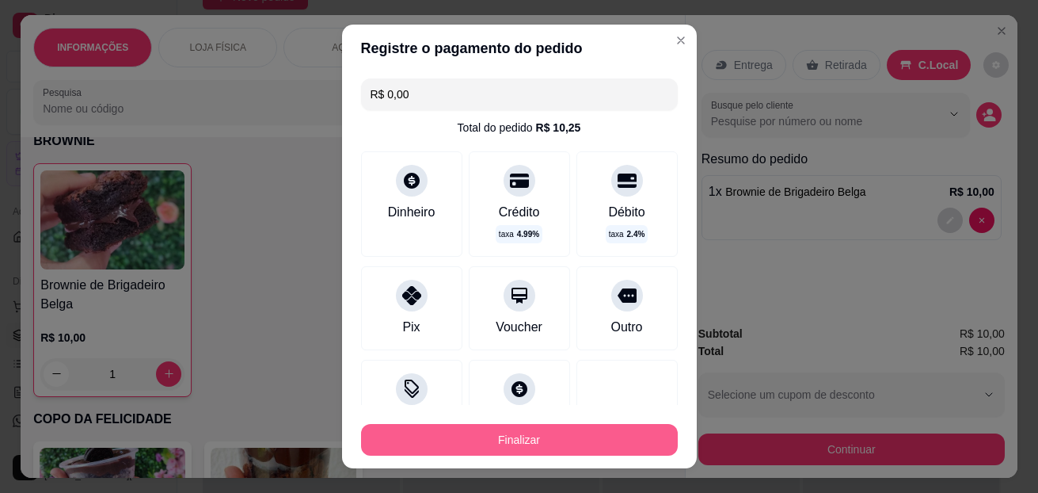
click at [492, 433] on button "Finalizar" at bounding box center [519, 440] width 317 height 32
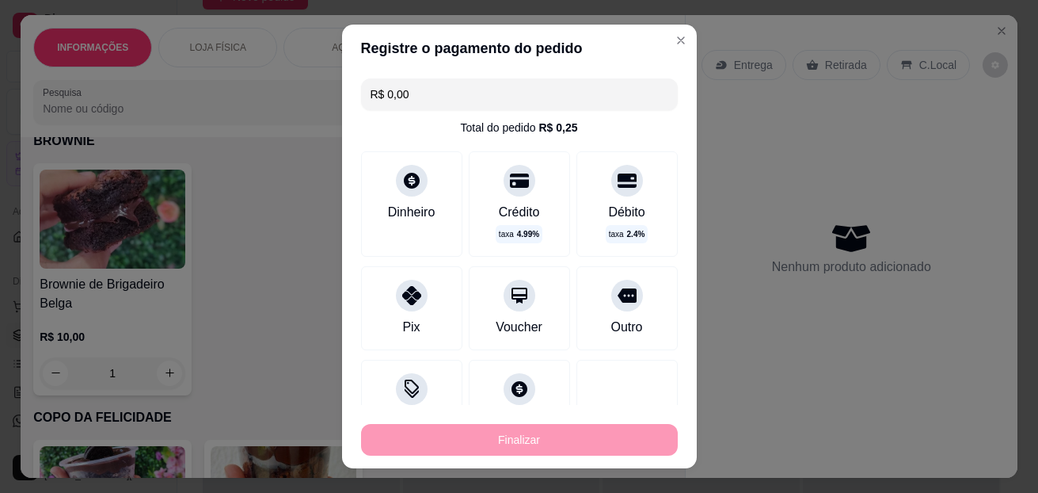
type input "0"
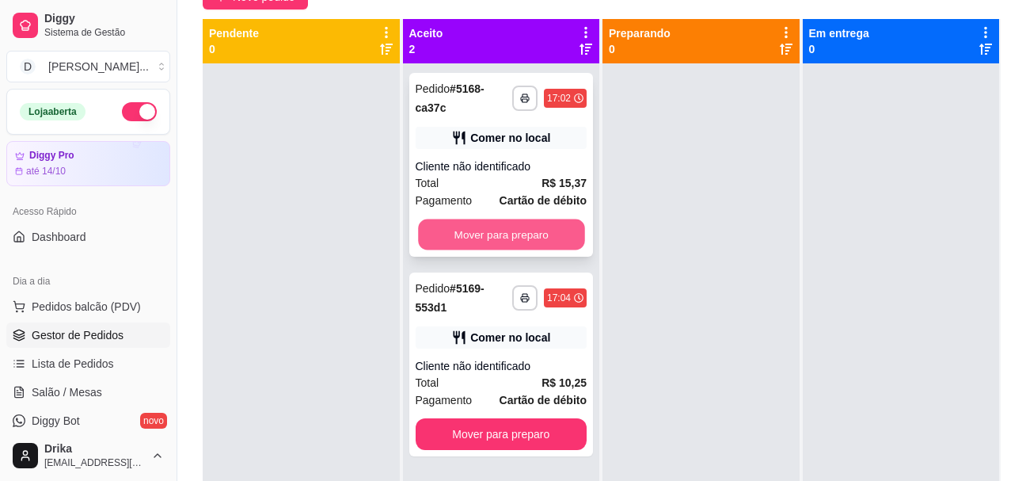
click at [466, 235] on button "Mover para preparo" at bounding box center [501, 234] width 166 height 31
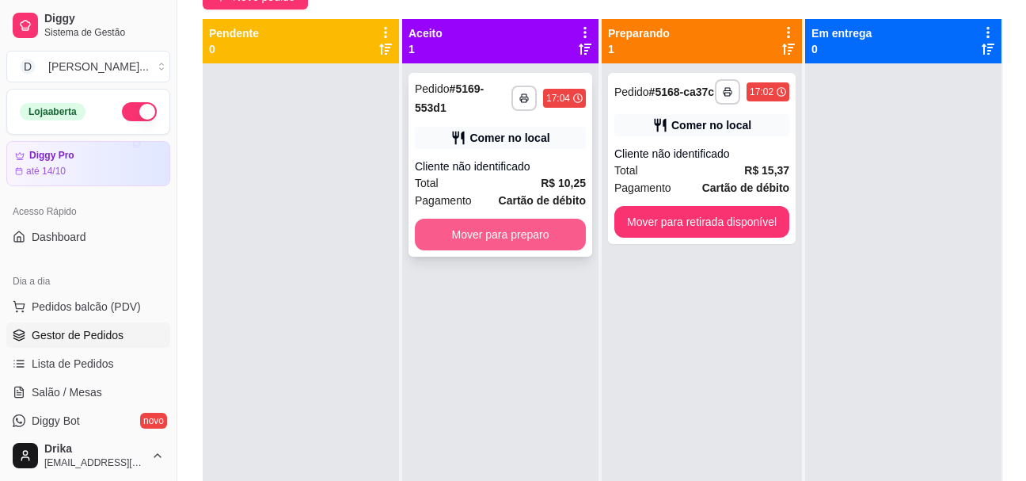
click at [549, 238] on button "Mover para preparo" at bounding box center [500, 235] width 171 height 32
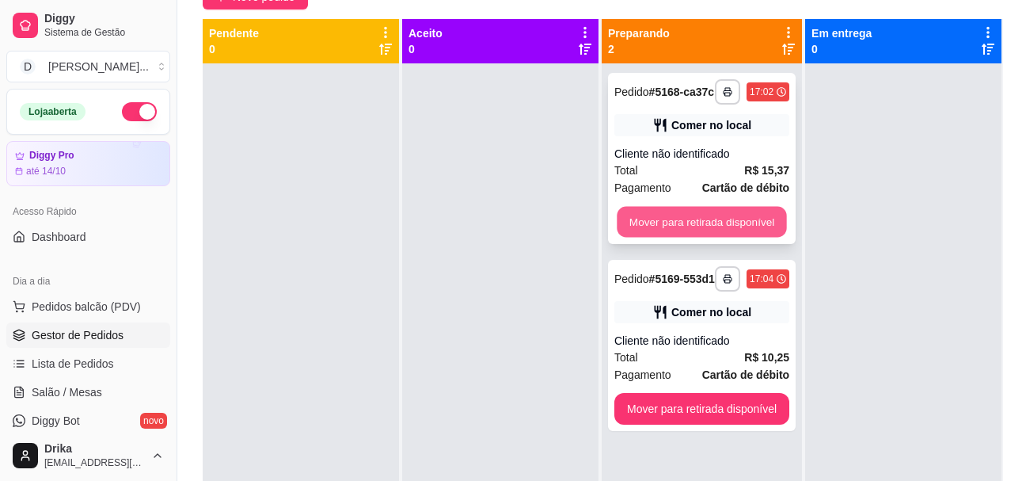
click at [660, 229] on button "Mover para retirada disponível" at bounding box center [701, 222] width 169 height 31
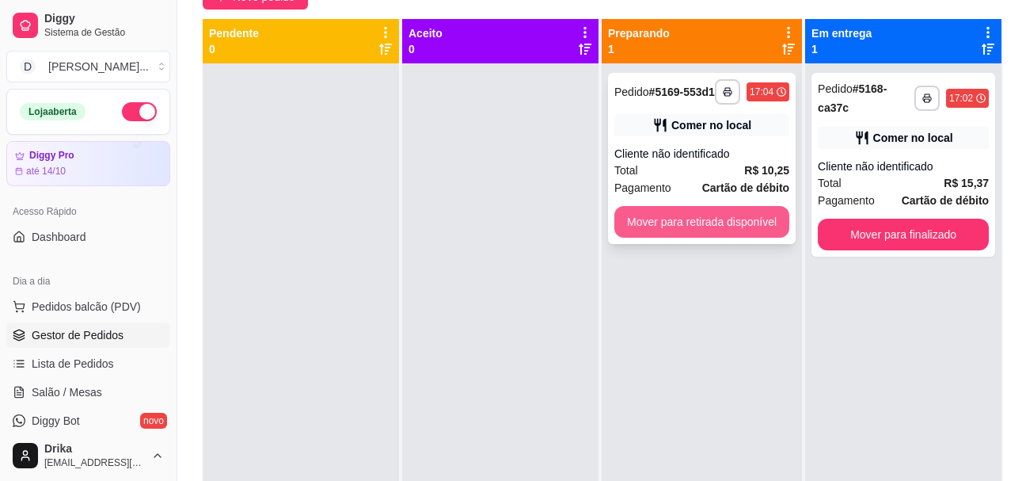
click at [737, 219] on button "Mover para retirada disponível" at bounding box center [702, 222] width 175 height 32
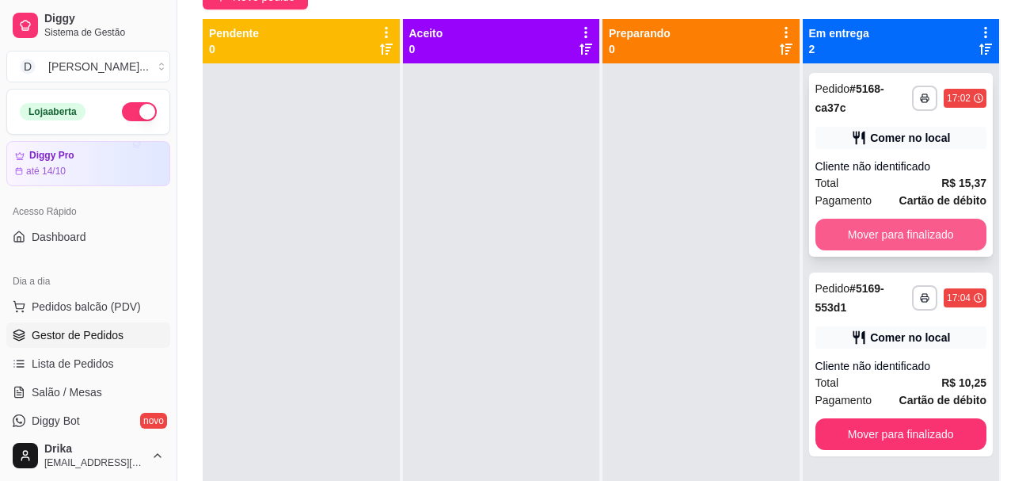
click at [904, 230] on button "Mover para finalizado" at bounding box center [902, 235] width 172 height 32
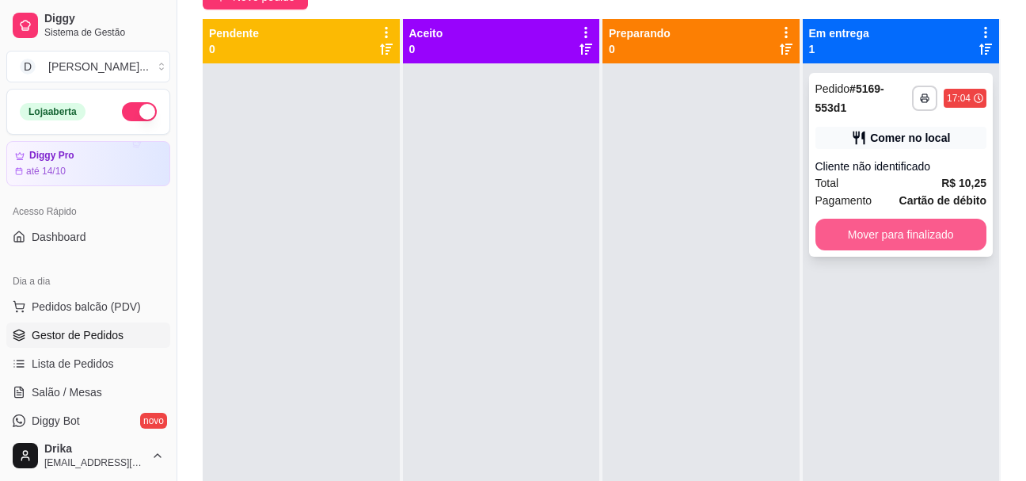
click at [885, 236] on button "Mover para finalizado" at bounding box center [902, 235] width 172 height 32
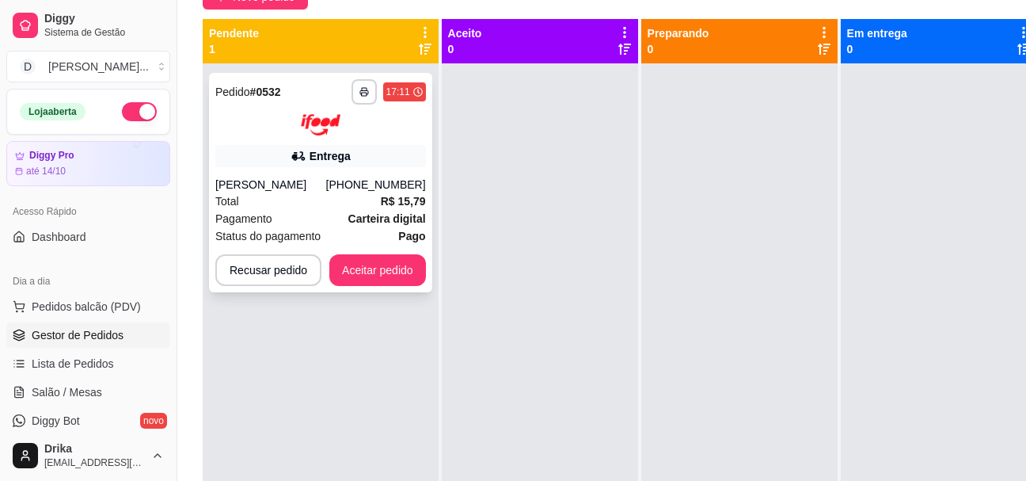
click at [291, 202] on div "Total R$ 15,79" at bounding box center [320, 200] width 211 height 17
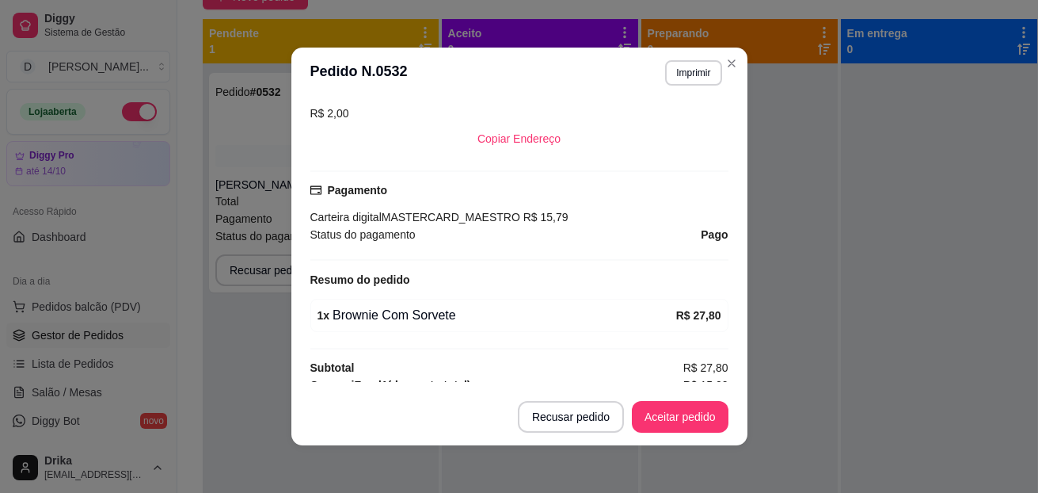
scroll to position [264, 0]
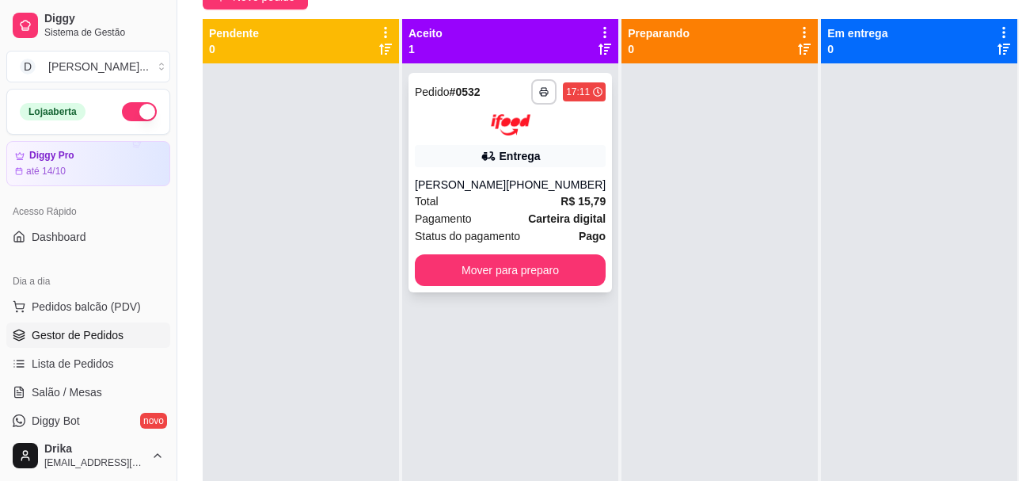
click at [479, 201] on div "Total R$ 15,79" at bounding box center [510, 200] width 191 height 17
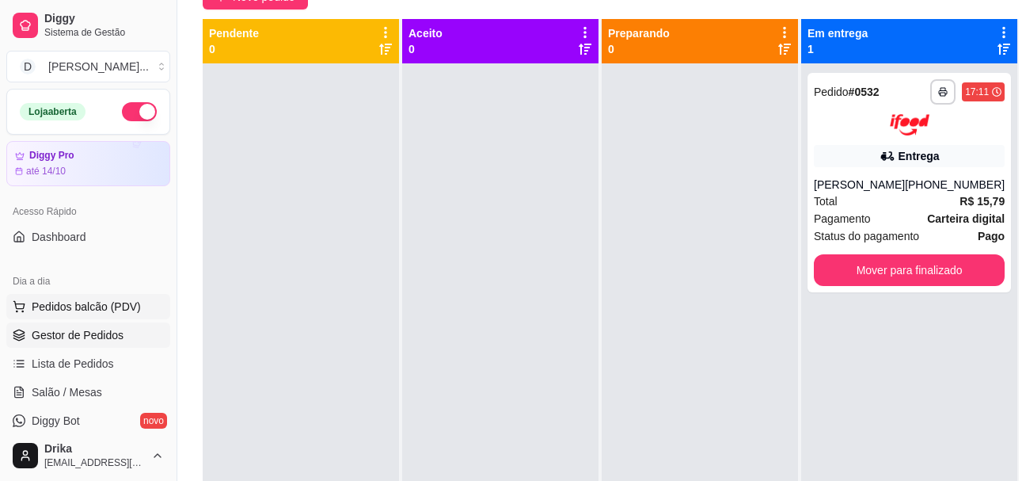
click at [70, 306] on span "Pedidos balcão (PDV)" at bounding box center [86, 307] width 109 height 16
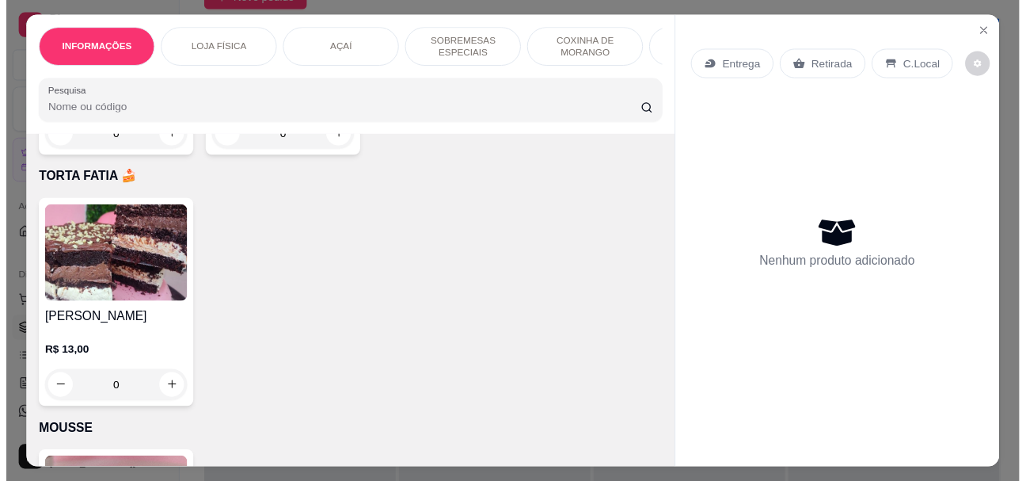
scroll to position [4197, 0]
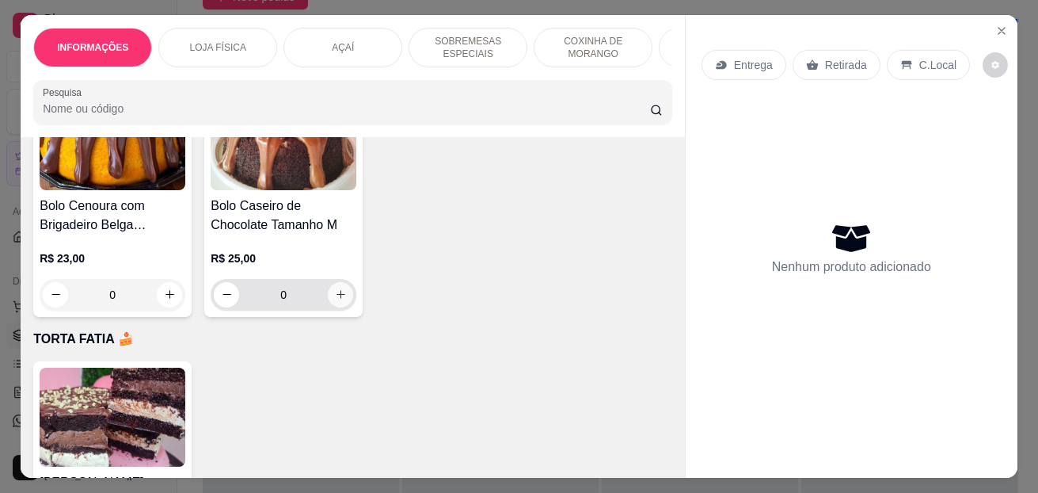
click at [335, 296] on icon "increase-product-quantity" at bounding box center [341, 294] width 12 height 12
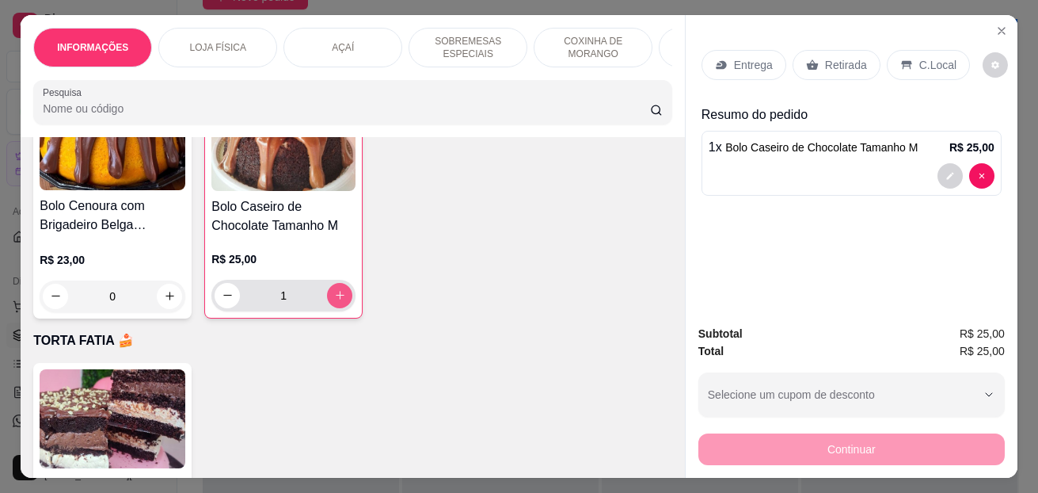
type input "1"
click at [903, 59] on icon at bounding box center [906, 65] width 13 height 13
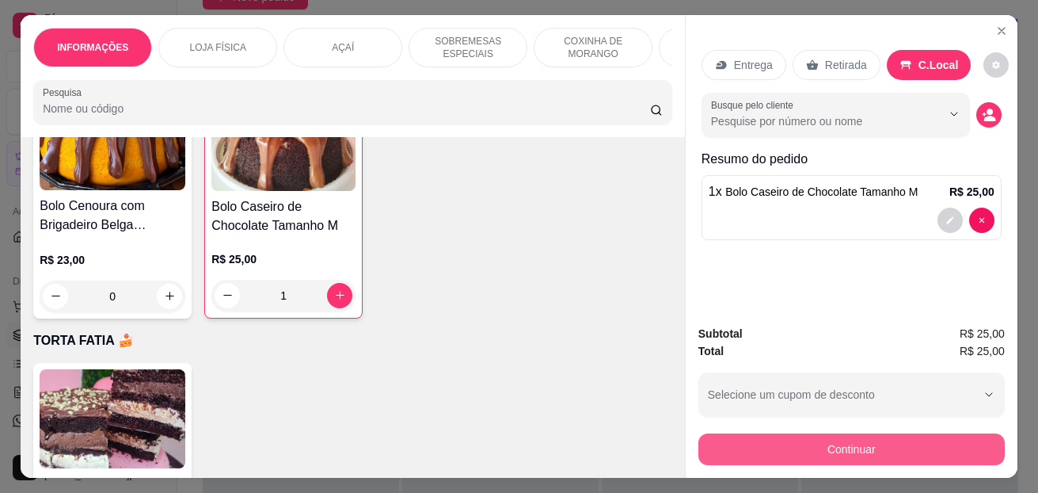
click at [747, 436] on button "Continuar" at bounding box center [851, 449] width 306 height 32
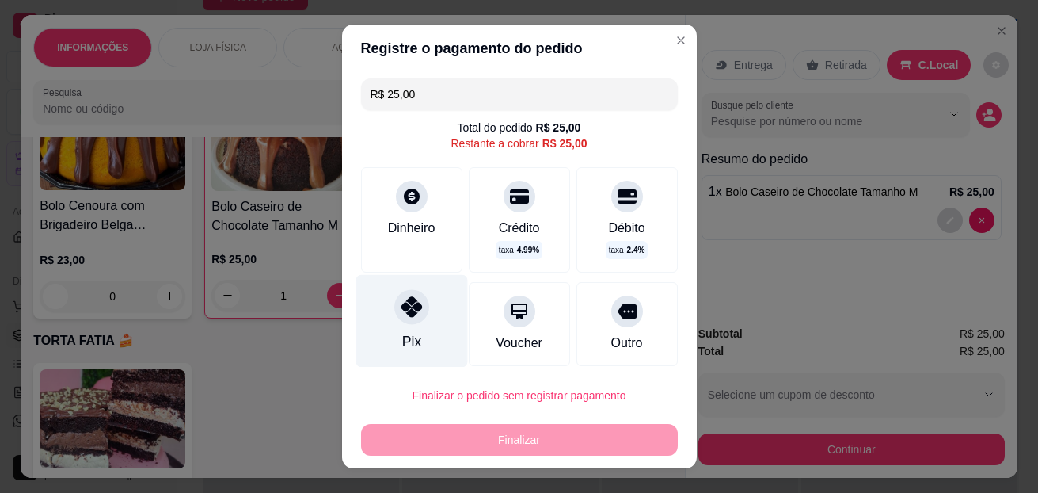
click at [394, 318] on div at bounding box center [411, 307] width 35 height 35
type input "R$ 0,00"
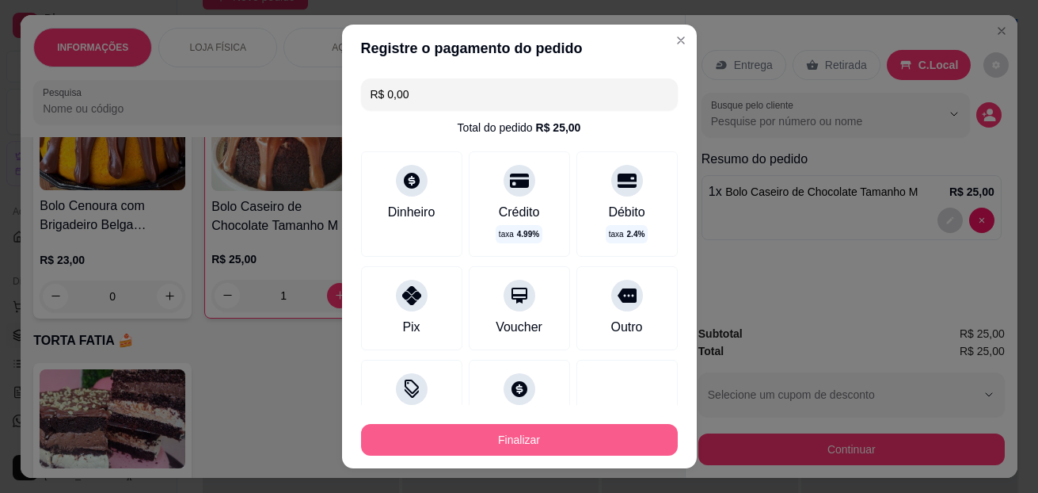
click at [470, 436] on button "Finalizar" at bounding box center [519, 440] width 317 height 32
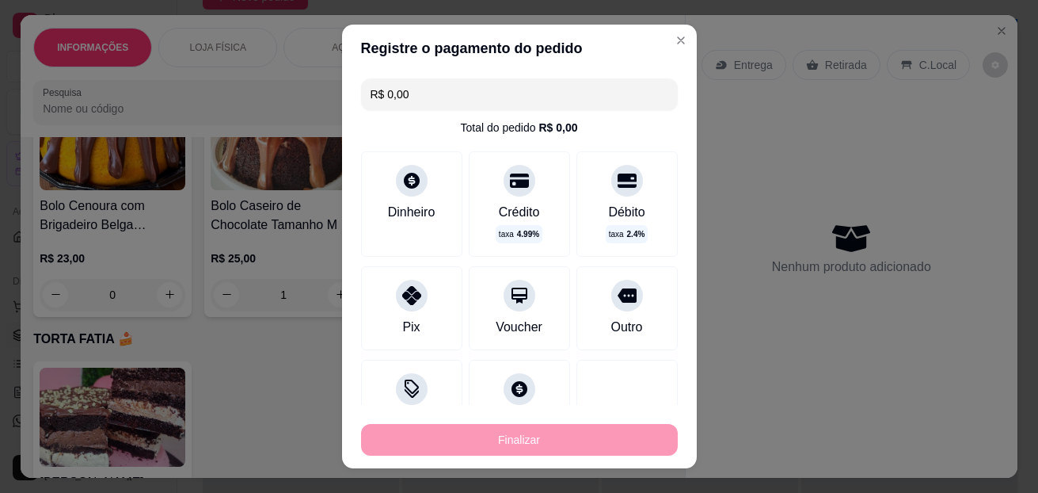
type input "0"
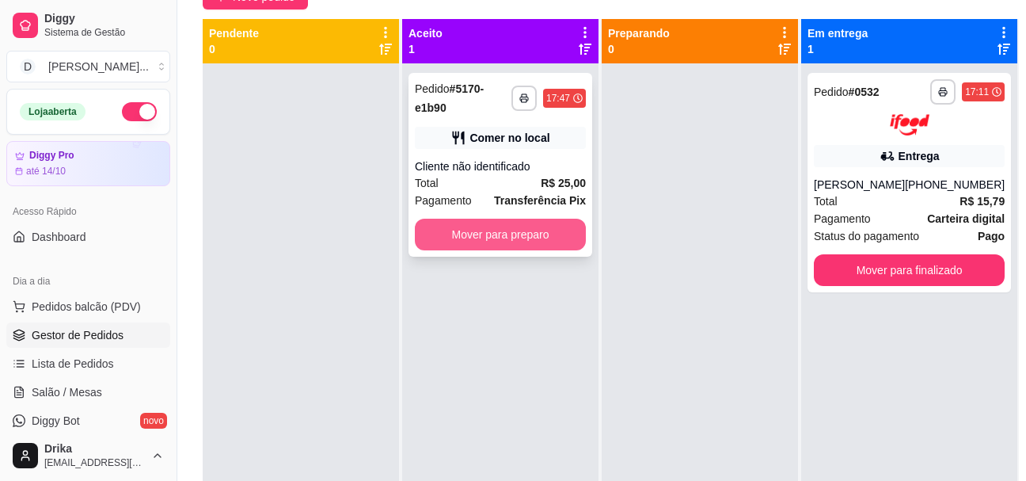
click at [507, 238] on button "Mover para preparo" at bounding box center [500, 235] width 171 height 32
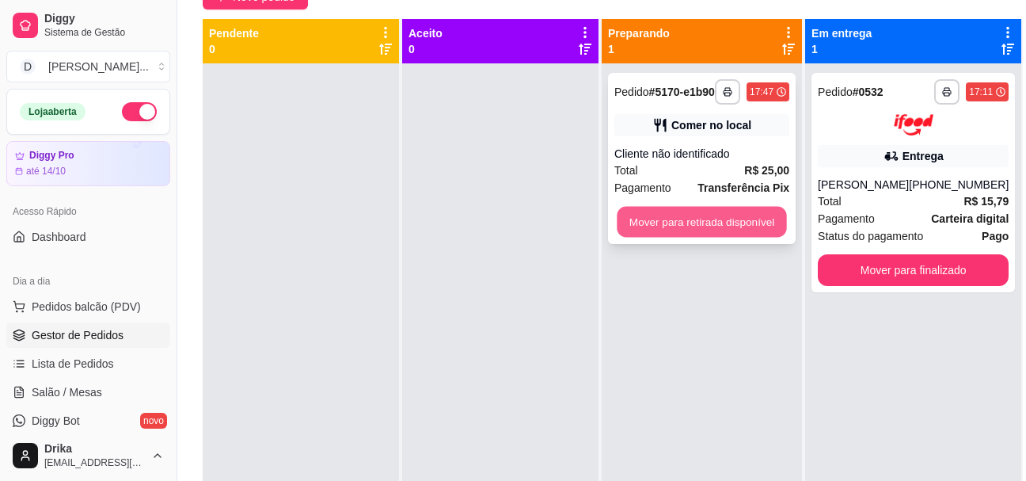
click at [687, 223] on button "Mover para retirada disponível" at bounding box center [701, 222] width 169 height 31
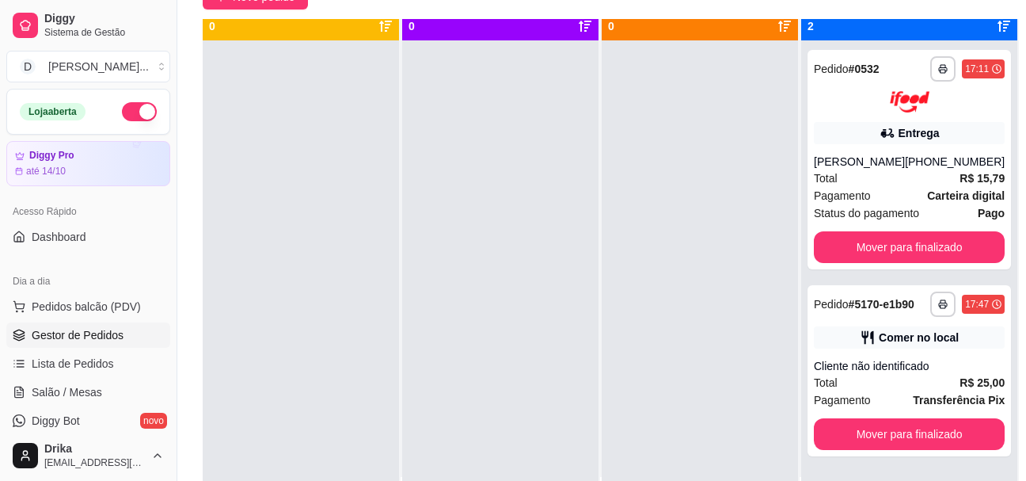
scroll to position [44, 0]
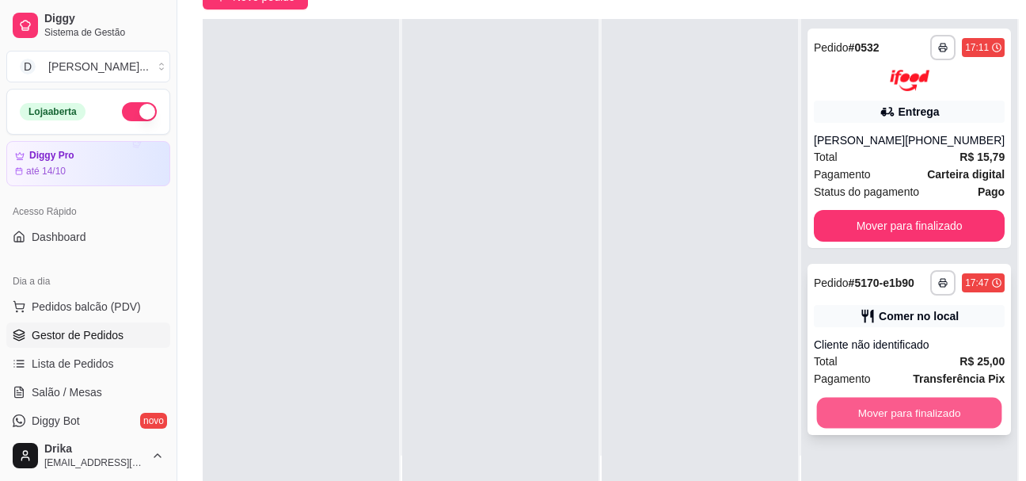
click at [853, 428] on button "Mover para finalizado" at bounding box center [909, 412] width 185 height 31
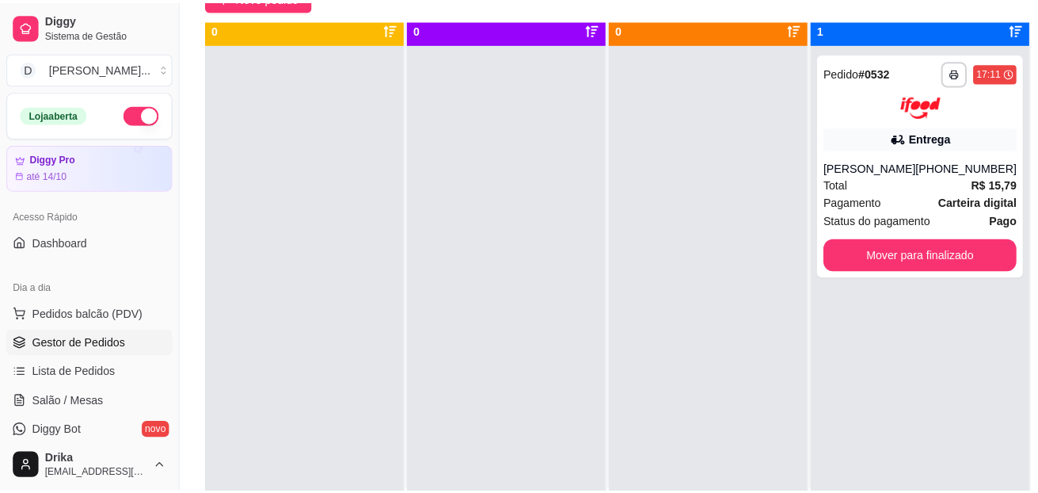
scroll to position [0, 0]
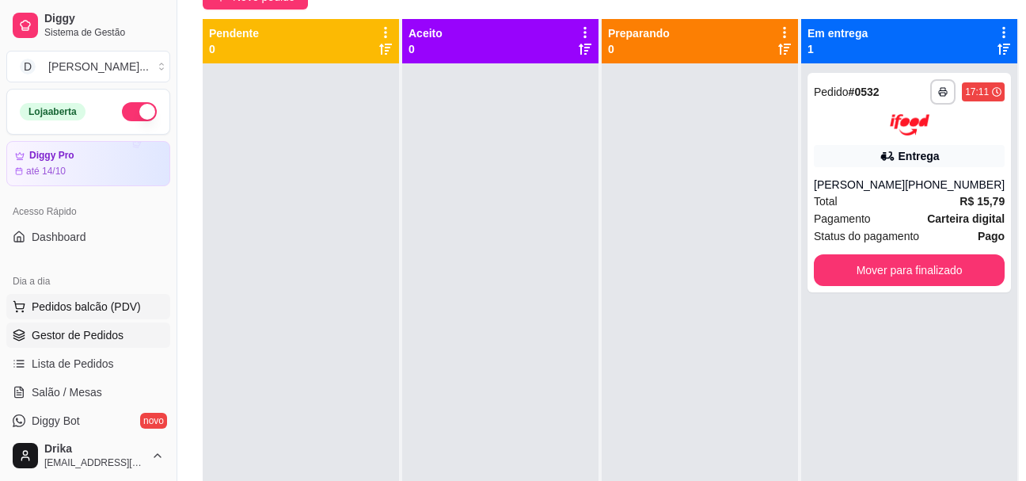
click at [78, 300] on span "Pedidos balcão (PDV)" at bounding box center [86, 307] width 109 height 16
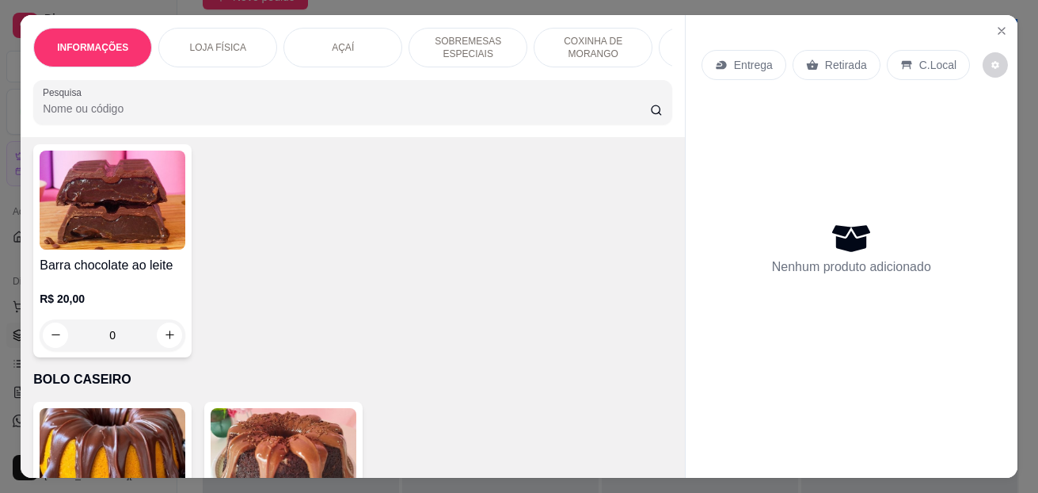
scroll to position [4197, 0]
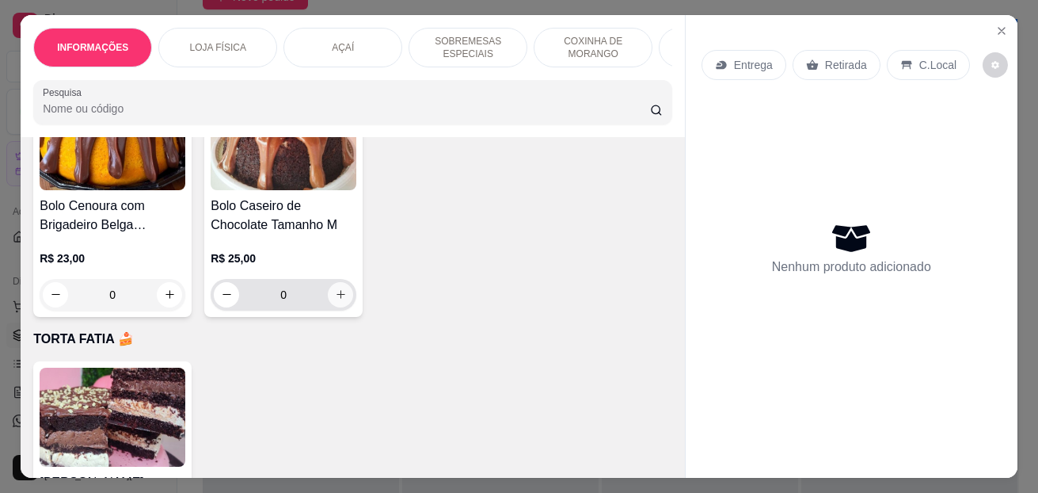
click at [337, 296] on icon "increase-product-quantity" at bounding box center [341, 294] width 9 height 9
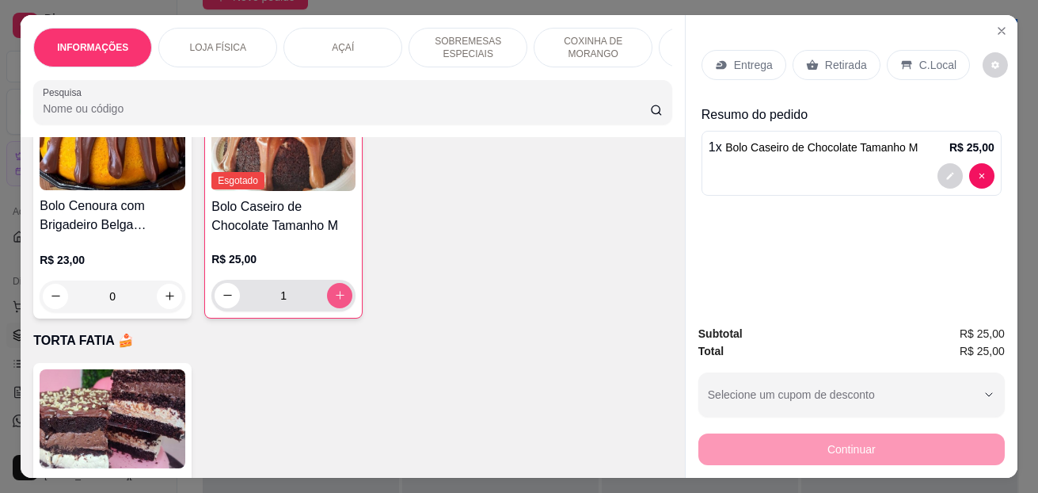
type input "1"
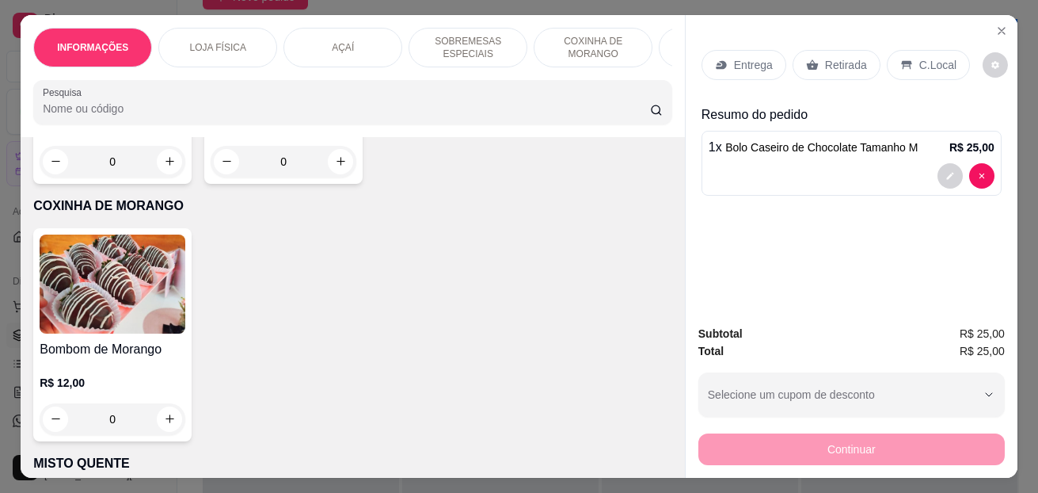
scroll to position [2376, 0]
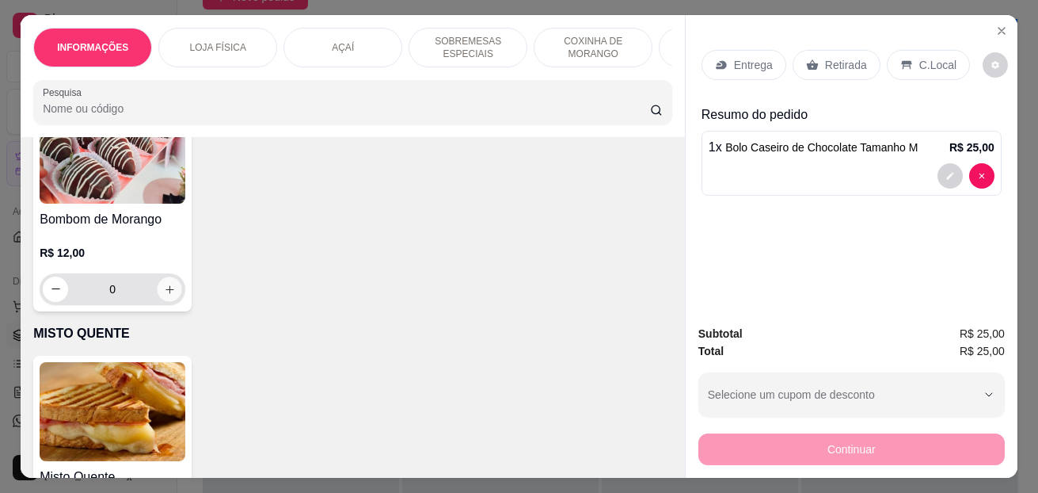
click at [158, 291] on button "increase-product-quantity" at bounding box center [170, 288] width 25 height 25
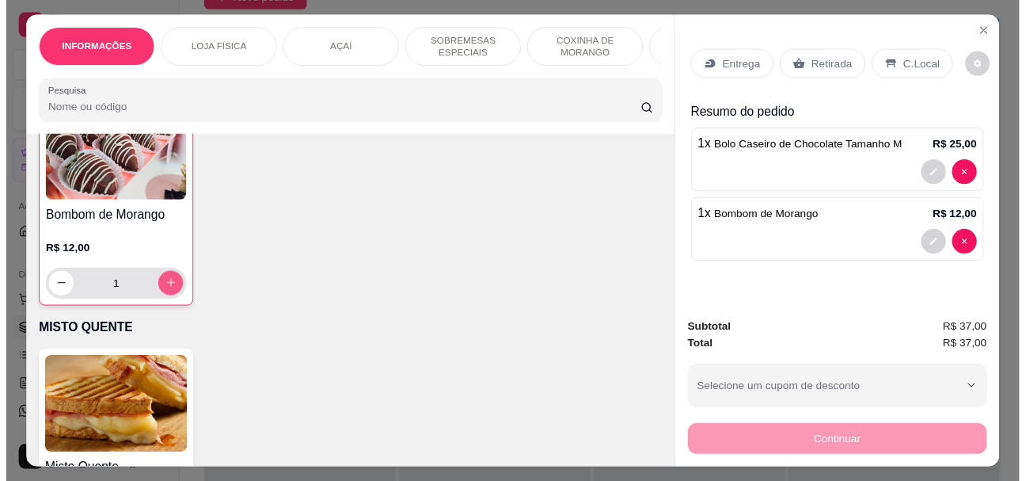
scroll to position [2377, 0]
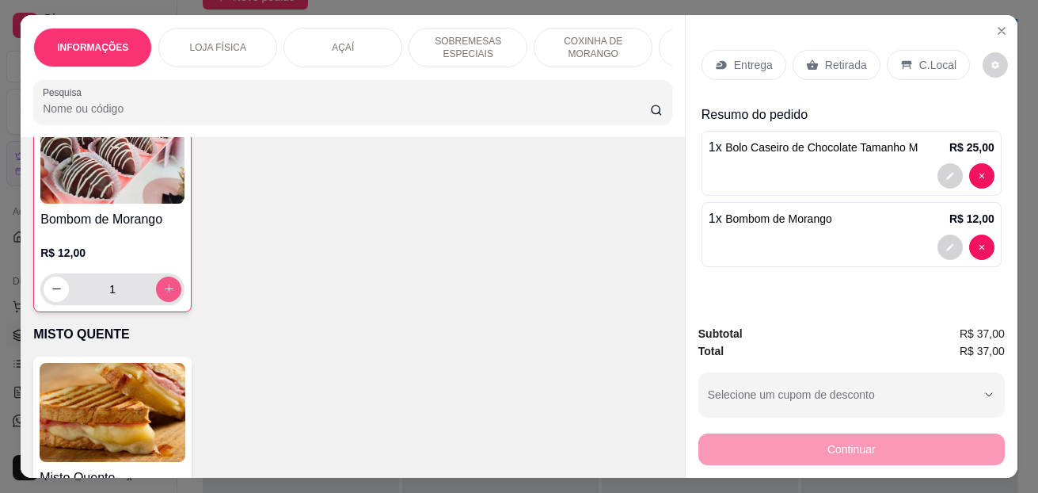
click at [156, 291] on button "increase-product-quantity" at bounding box center [168, 288] width 25 height 25
type input "2"
click at [919, 57] on p "C.Local" at bounding box center [937, 65] width 37 height 16
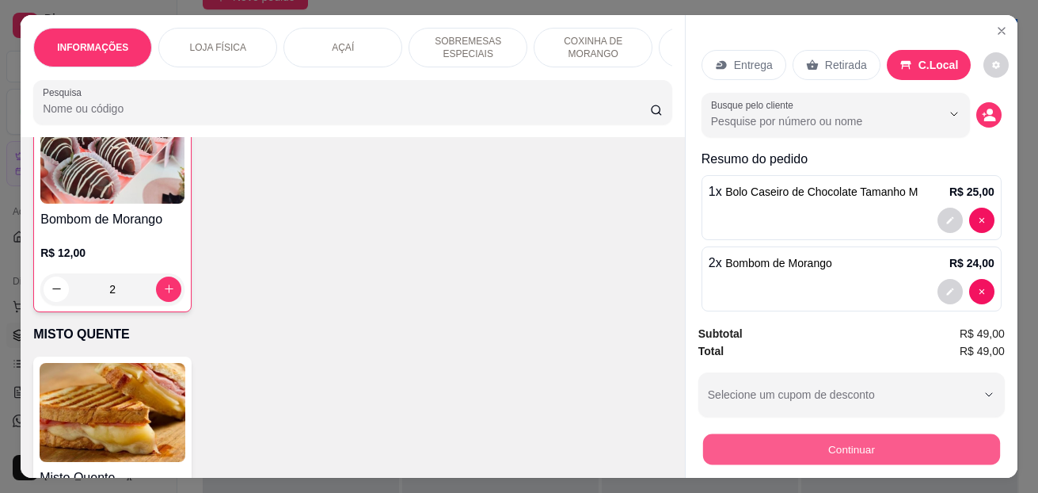
click at [782, 444] on button "Continuar" at bounding box center [851, 449] width 297 height 31
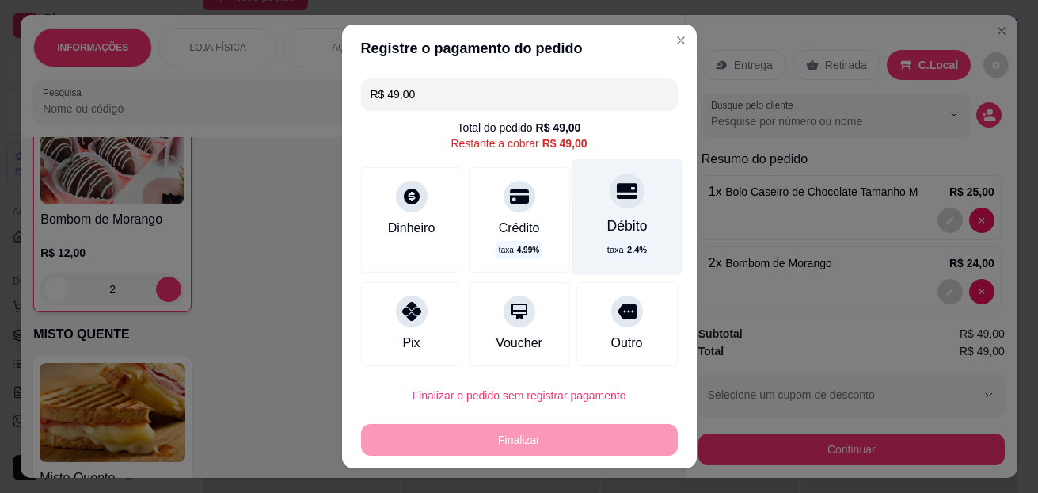
click at [626, 238] on div "Débito taxa 2.4 %" at bounding box center [627, 216] width 112 height 116
type input "R$ 0,00"
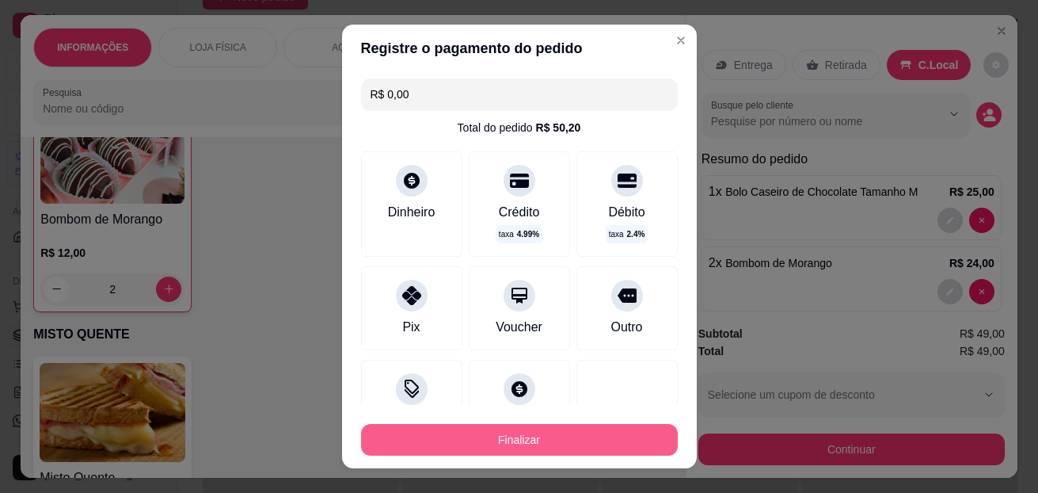
click at [534, 428] on button "Finalizar" at bounding box center [519, 440] width 317 height 32
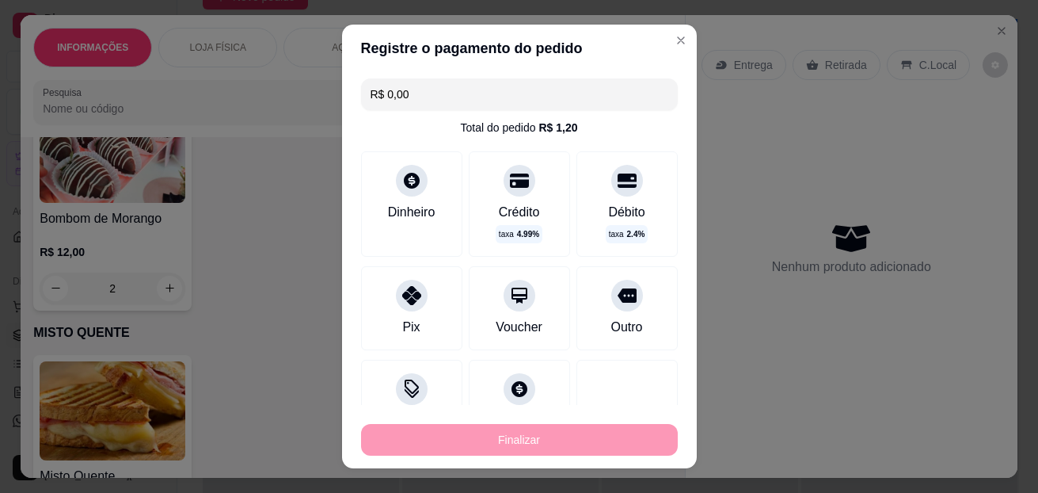
type input "0"
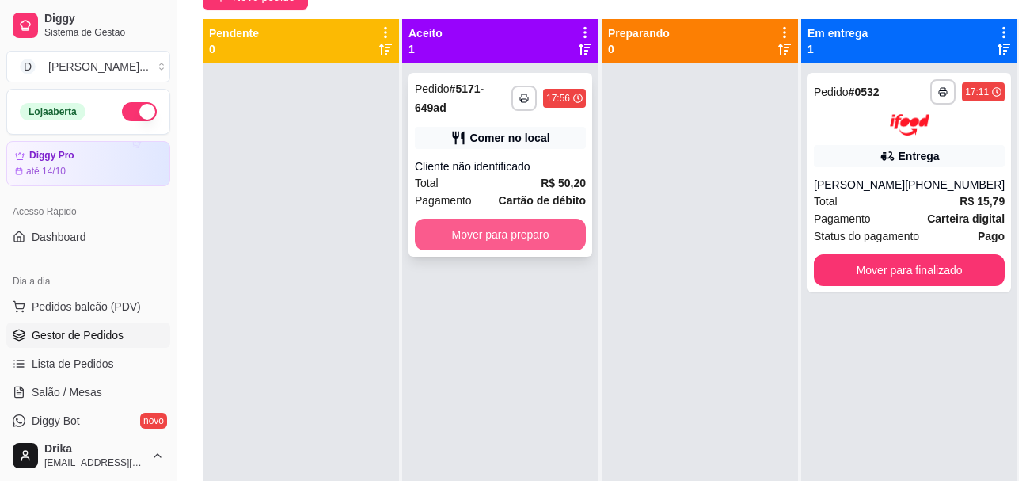
click at [497, 230] on button "Mover para preparo" at bounding box center [500, 235] width 171 height 32
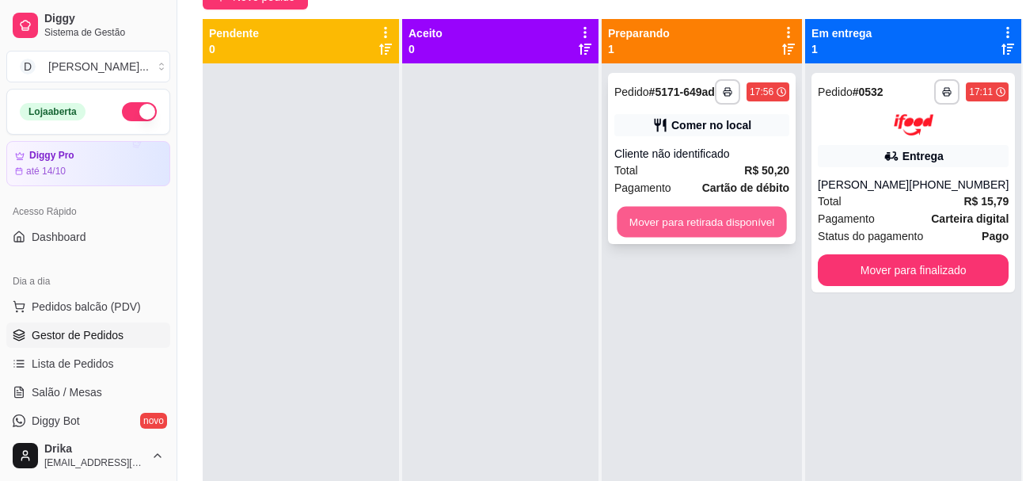
click at [664, 225] on button "Mover para retirada disponível" at bounding box center [701, 222] width 169 height 31
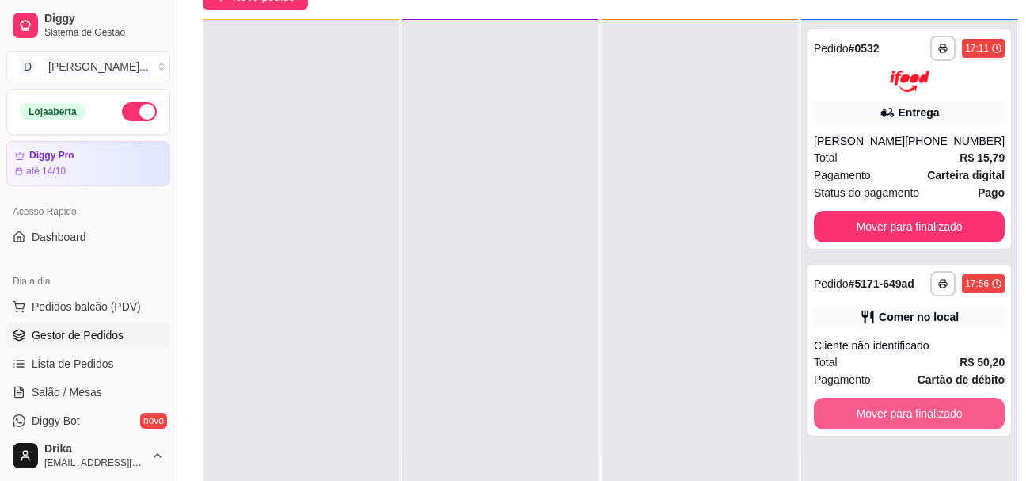
scroll to position [44, 0]
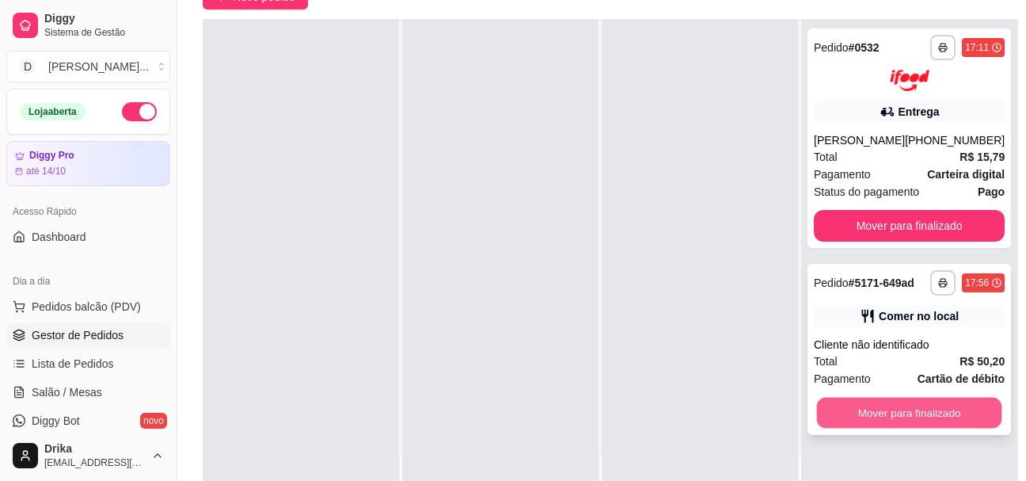
click at [829, 424] on button "Mover para finalizado" at bounding box center [909, 412] width 185 height 31
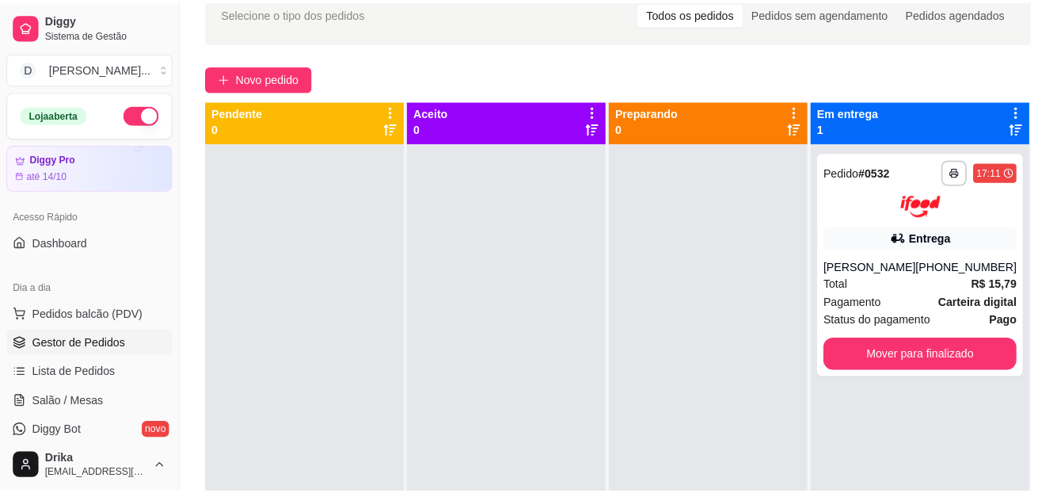
scroll to position [0, 0]
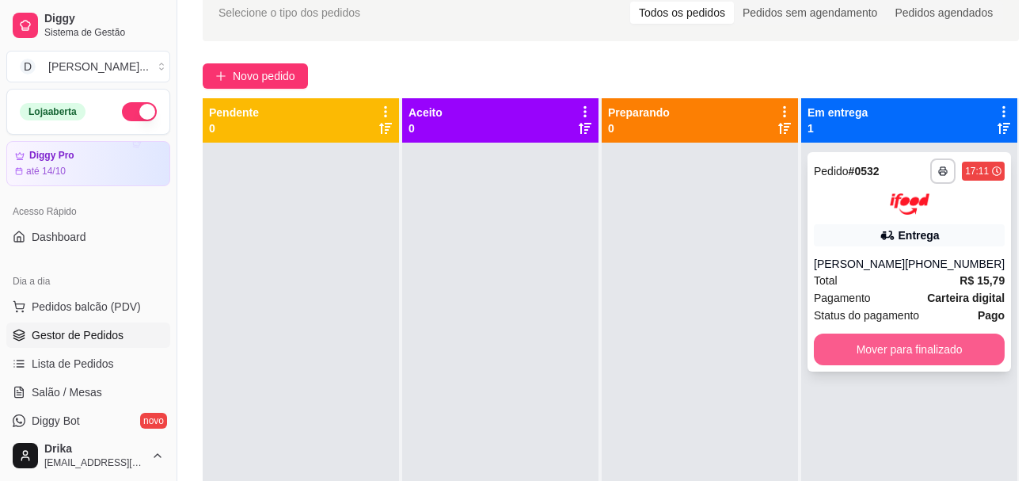
click at [919, 341] on button "Mover para finalizado" at bounding box center [909, 349] width 191 height 32
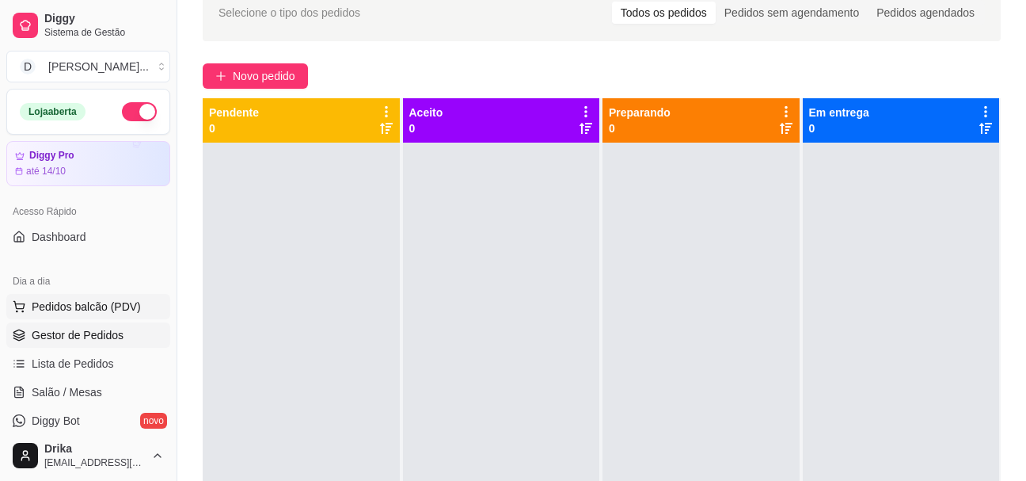
click at [92, 299] on span "Pedidos balcão (PDV)" at bounding box center [86, 307] width 109 height 16
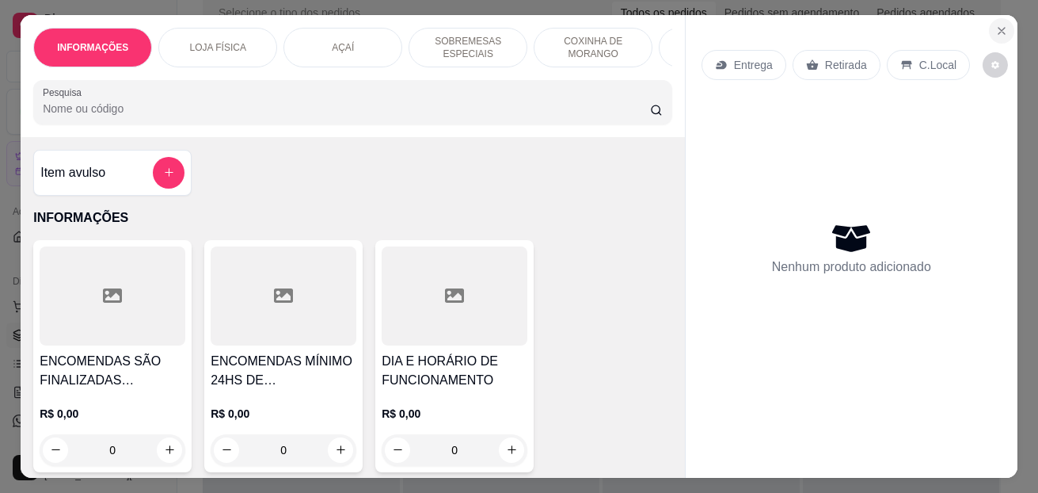
click at [995, 25] on icon "Close" at bounding box center [1001, 31] width 13 height 13
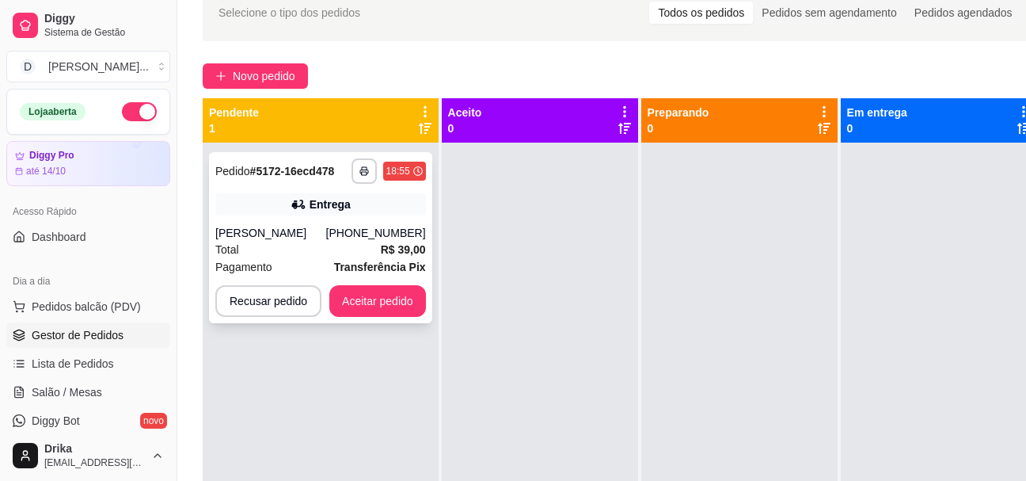
click at [300, 238] on div "[PERSON_NAME]" at bounding box center [270, 233] width 111 height 16
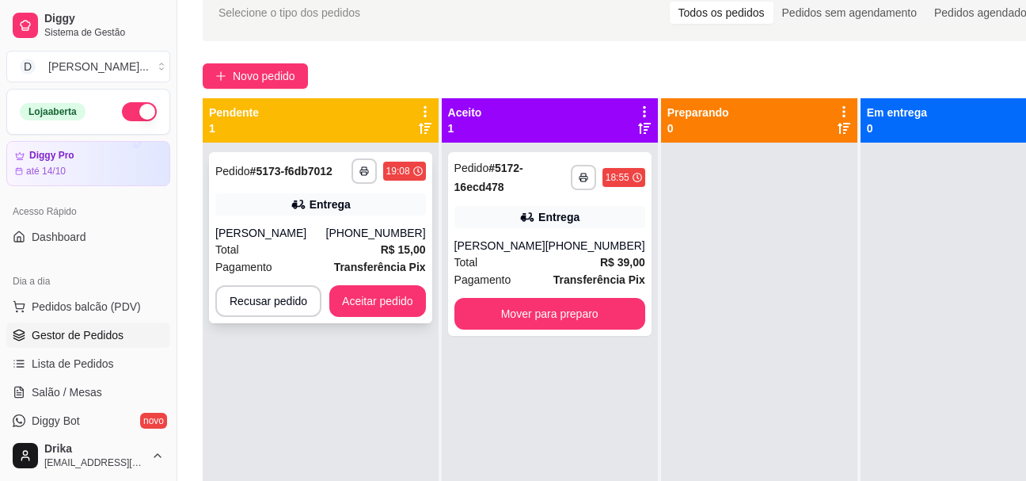
click at [294, 249] on div "Total R$ 15,00" at bounding box center [320, 249] width 211 height 17
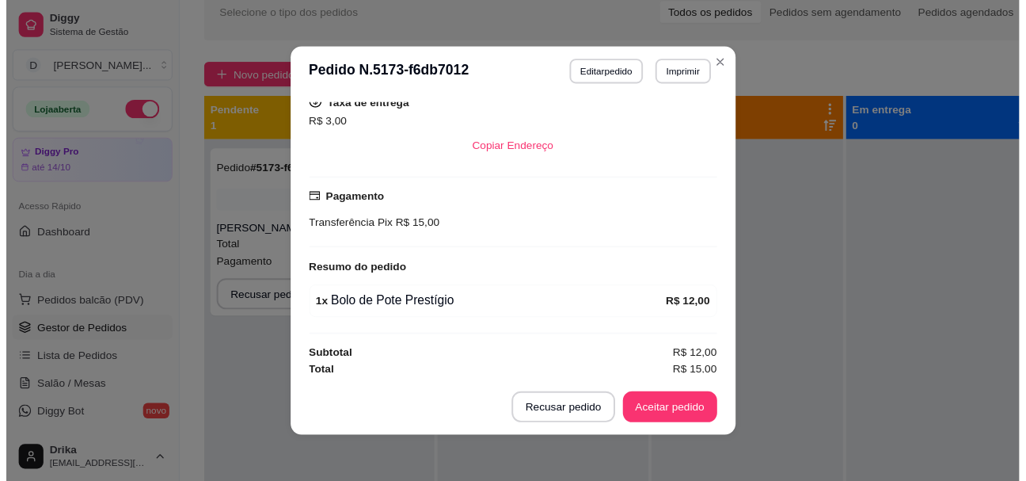
scroll to position [466, 0]
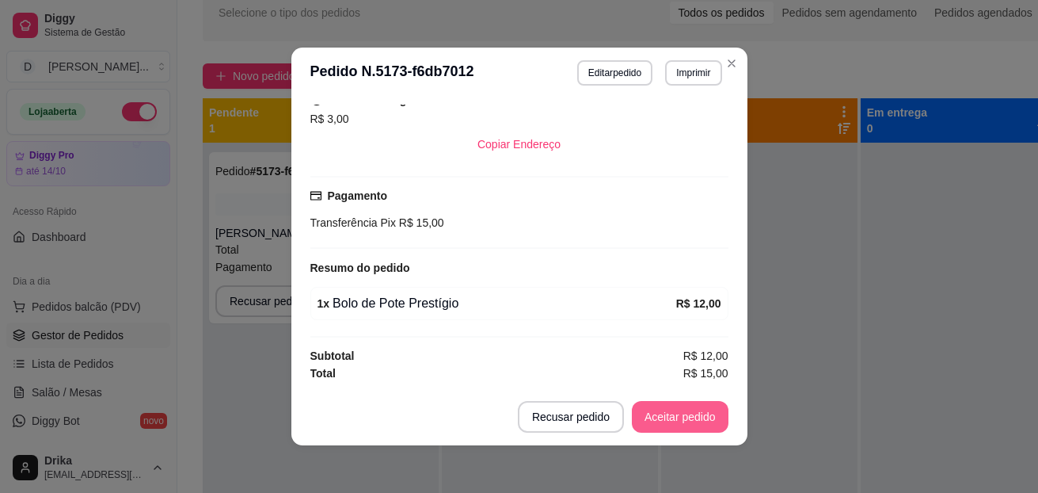
click at [664, 415] on button "Aceitar pedido" at bounding box center [680, 417] width 97 height 32
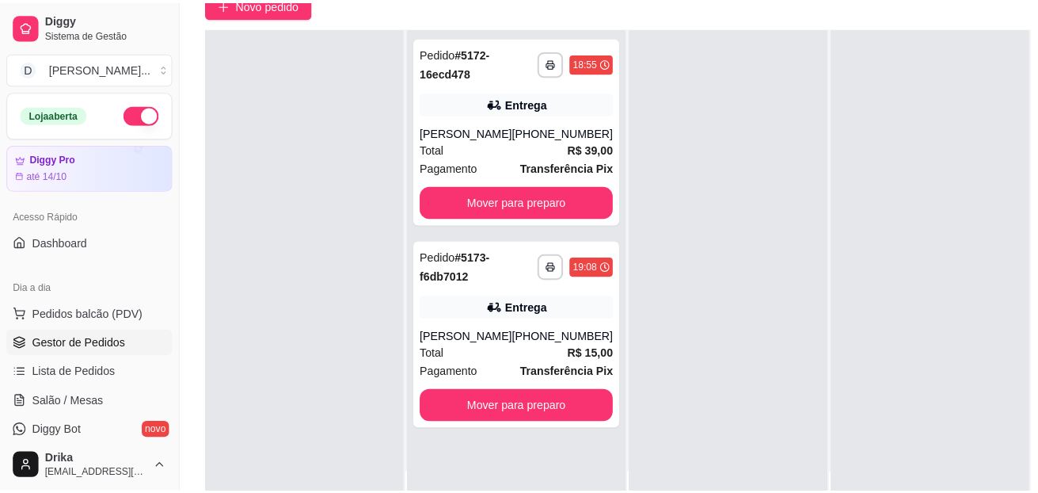
scroll to position [238, 0]
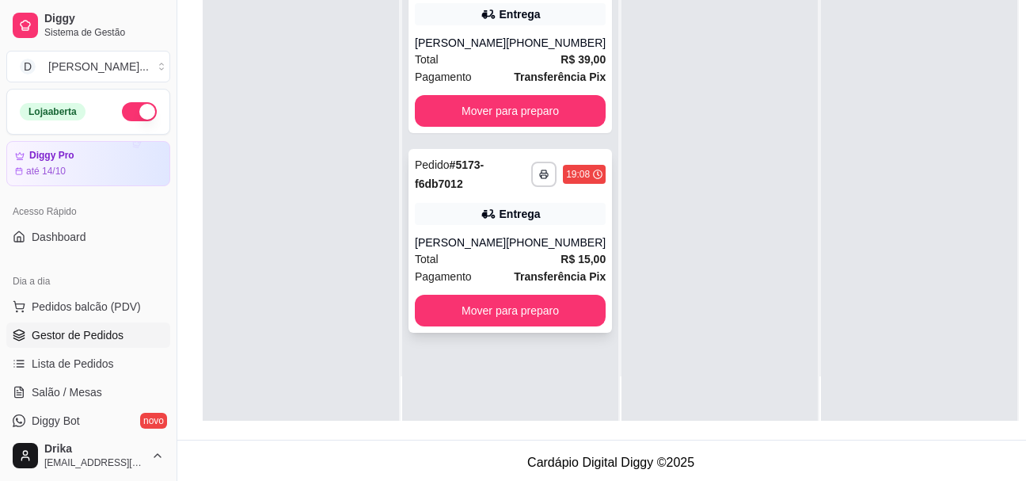
click at [489, 250] on div "[PERSON_NAME]" at bounding box center [460, 242] width 91 height 16
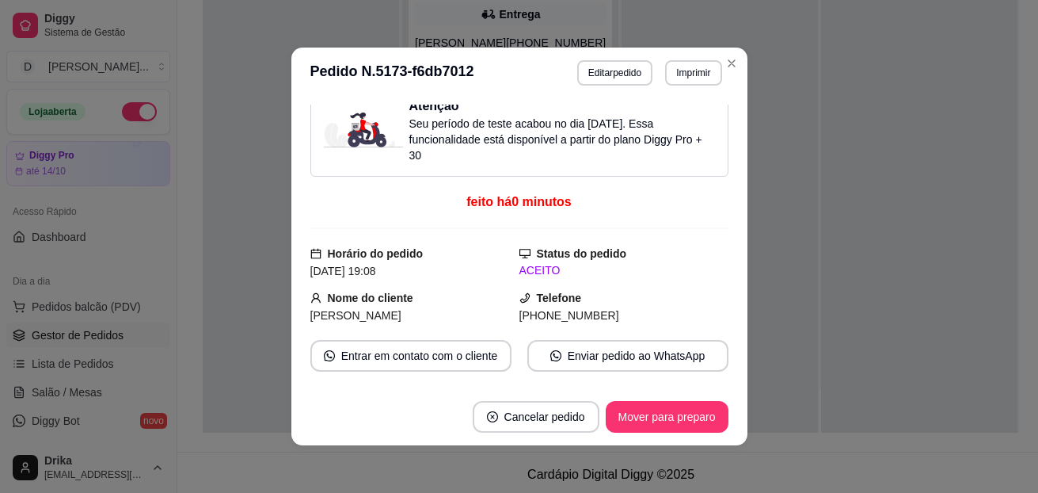
scroll to position [0, 0]
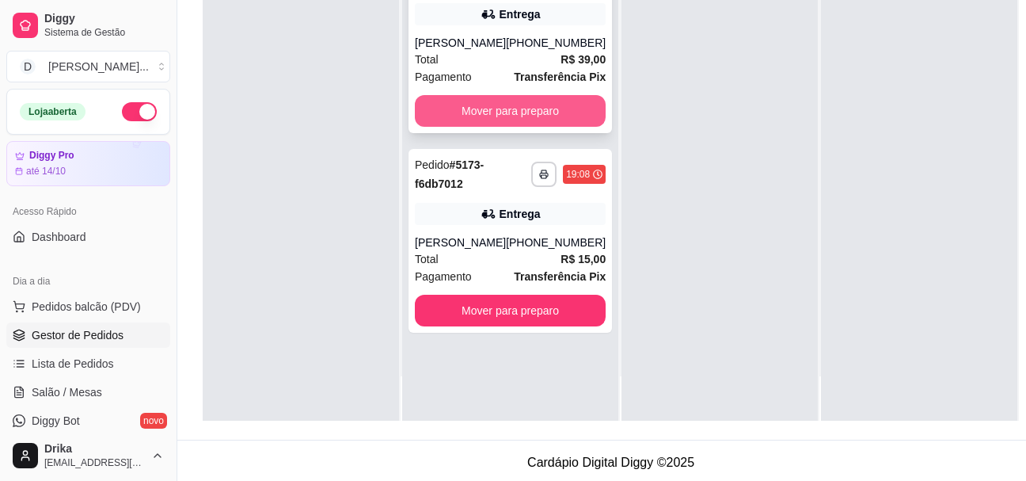
click at [511, 125] on button "Mover para preparo" at bounding box center [510, 111] width 191 height 32
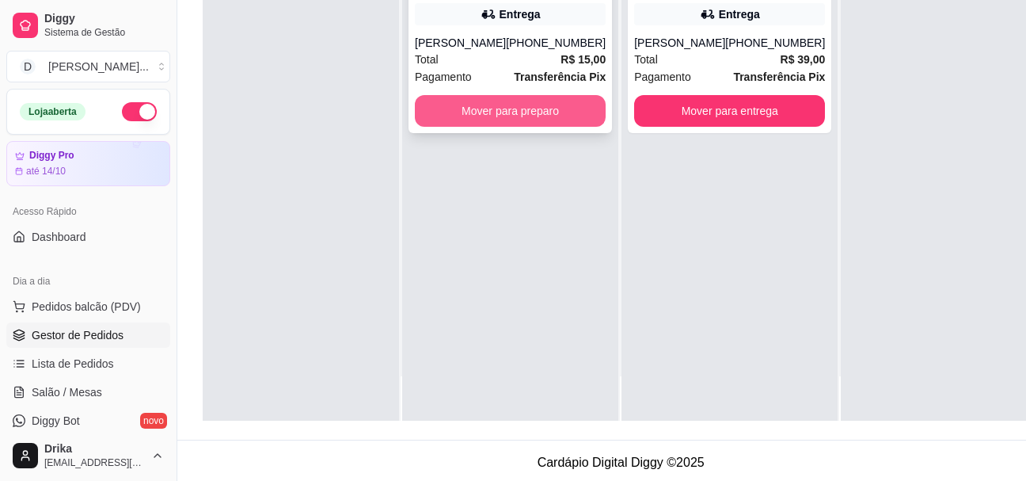
click at [517, 126] on button "Mover para preparo" at bounding box center [510, 111] width 191 height 32
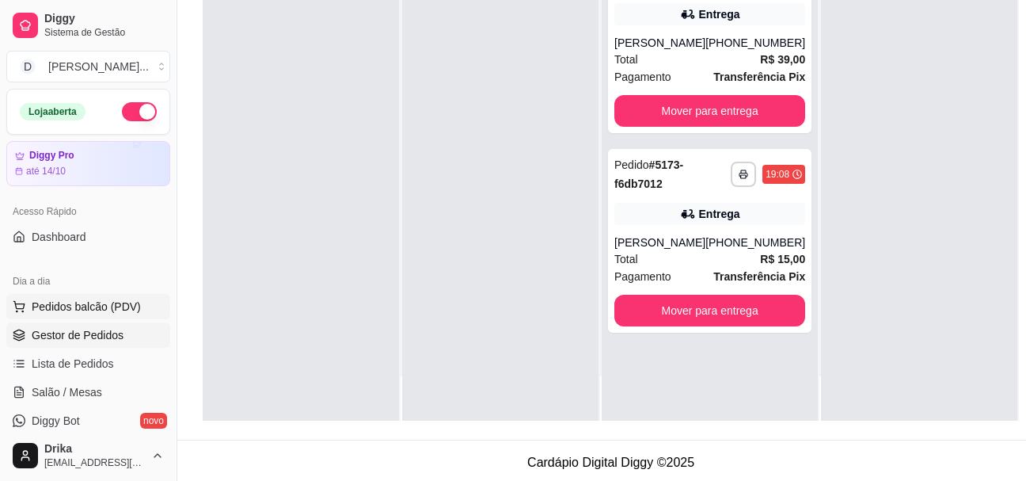
click at [74, 299] on span "Pedidos balcão (PDV)" at bounding box center [86, 307] width 109 height 16
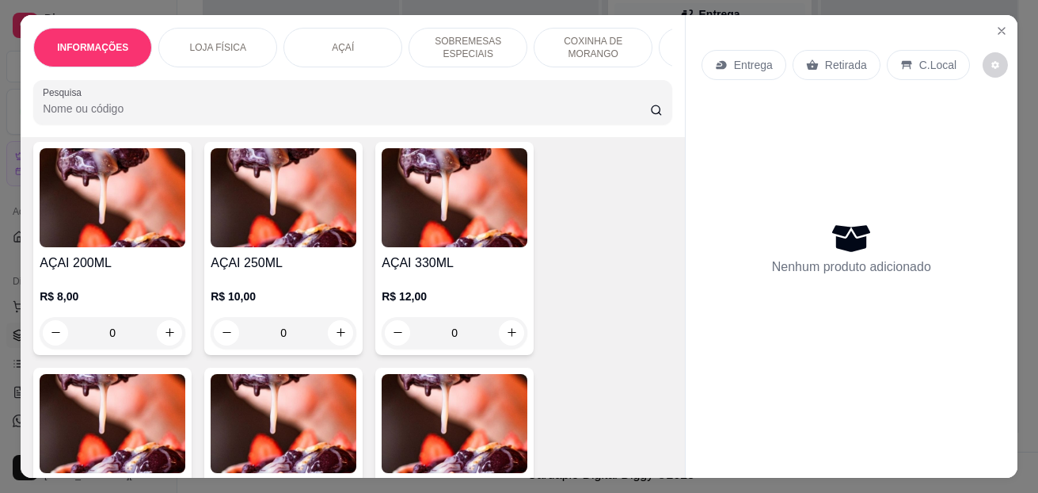
scroll to position [1425, 0]
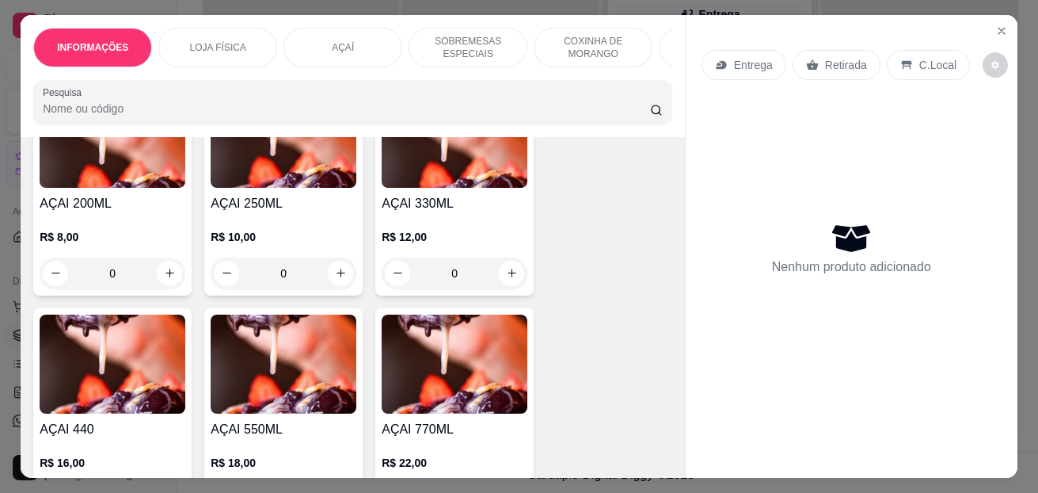
click at [513, 276] on div "0" at bounding box center [455, 273] width 146 height 32
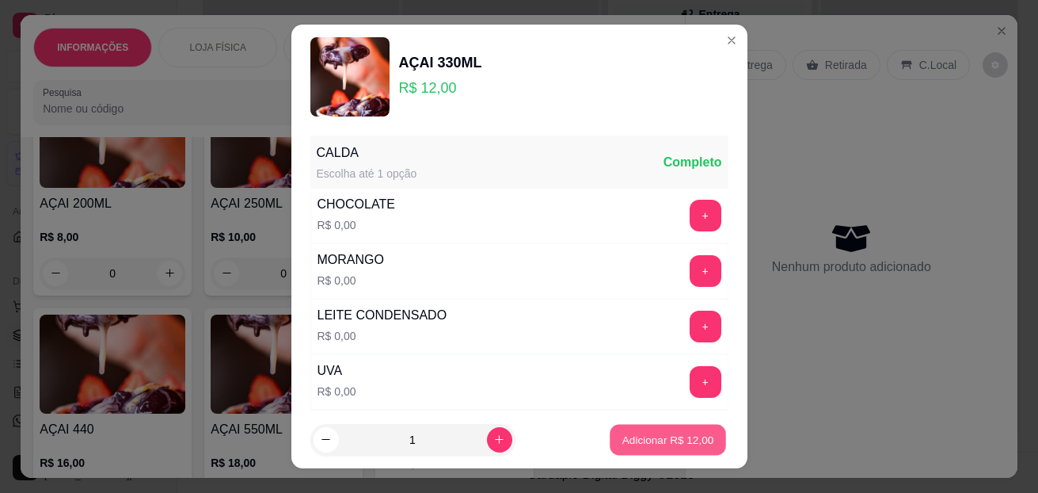
click at [631, 436] on p "Adicionar R$ 12,00" at bounding box center [668, 439] width 92 height 15
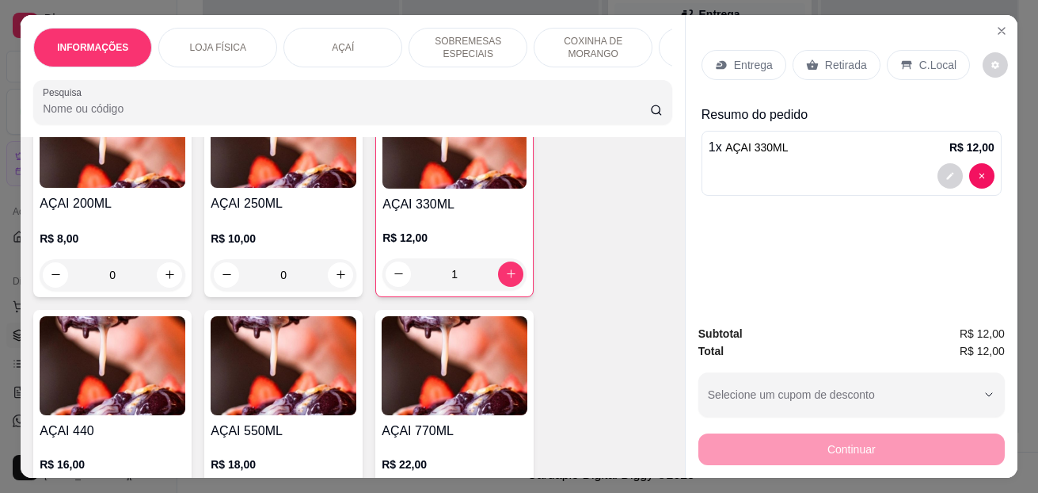
click at [505, 279] on div "1" at bounding box center [454, 274] width 144 height 32
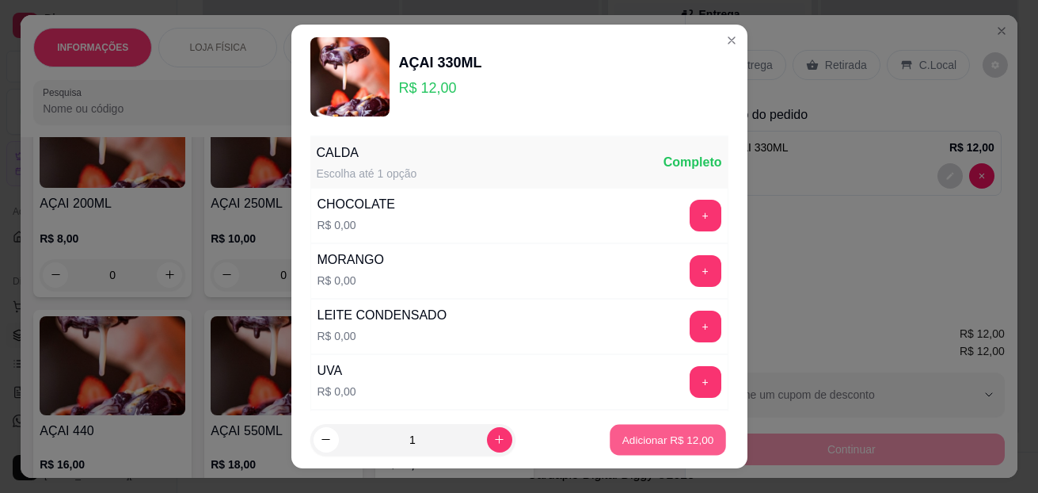
click at [657, 438] on p "Adicionar R$ 12,00" at bounding box center [668, 439] width 92 height 15
type input "2"
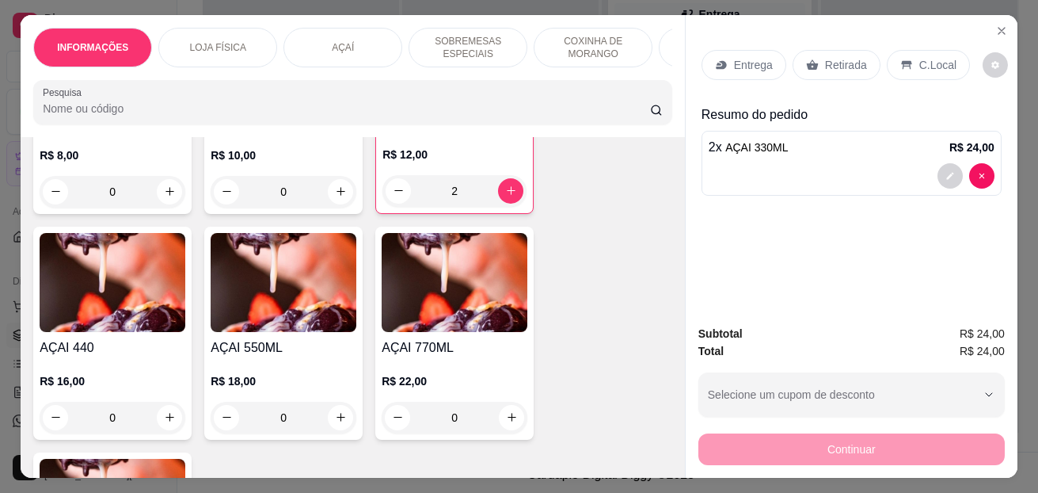
scroll to position [1505, 0]
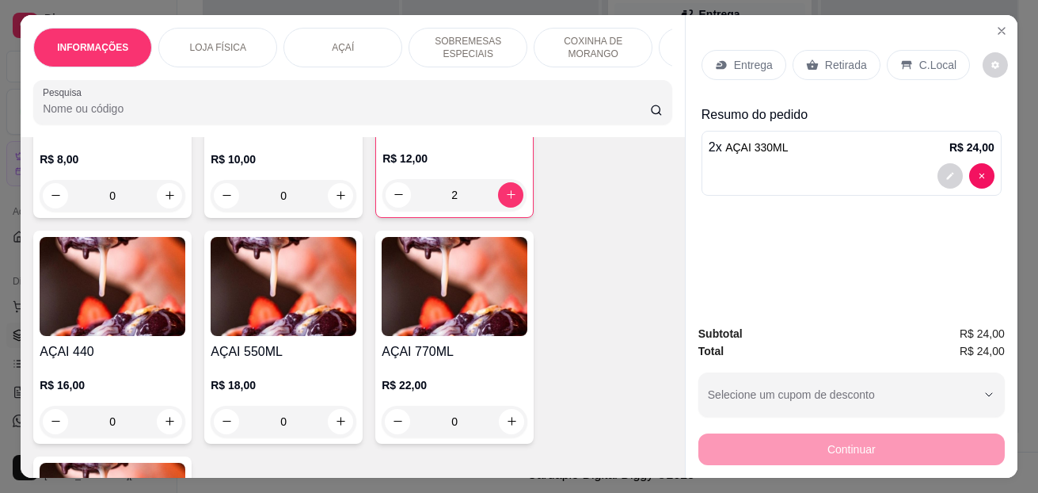
click at [162, 422] on div "0" at bounding box center [113, 421] width 146 height 32
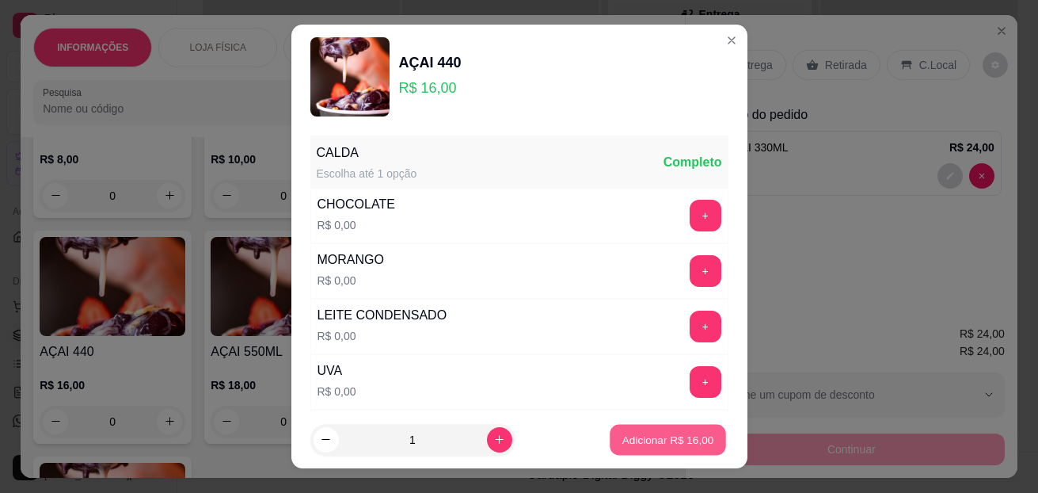
click at [658, 441] on p "Adicionar R$ 16,00" at bounding box center [668, 439] width 92 height 15
type input "1"
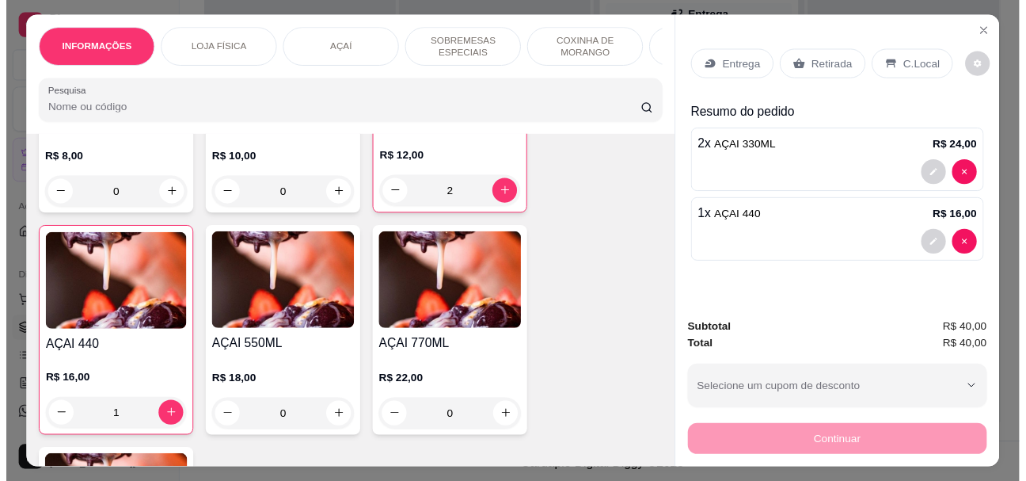
scroll to position [1346, 0]
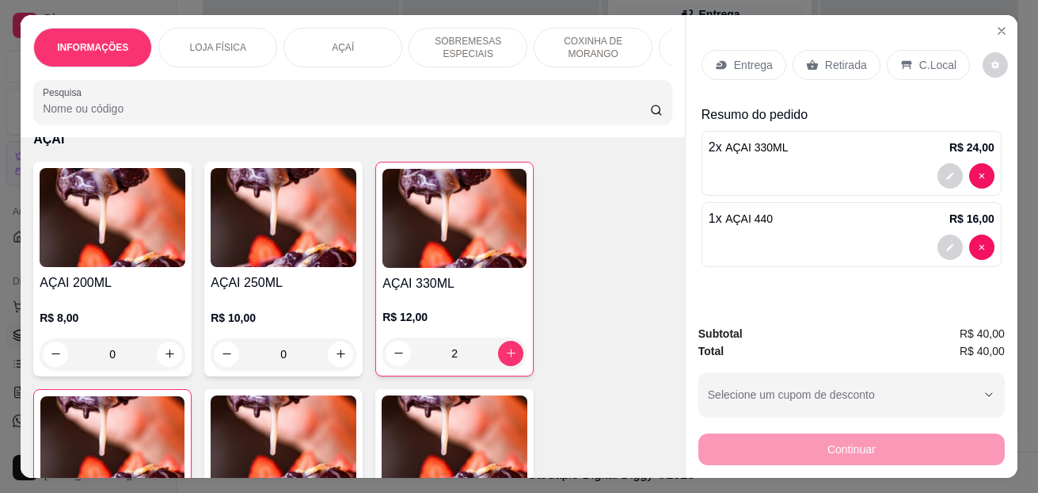
click at [919, 57] on p "C.Local" at bounding box center [937, 65] width 37 height 16
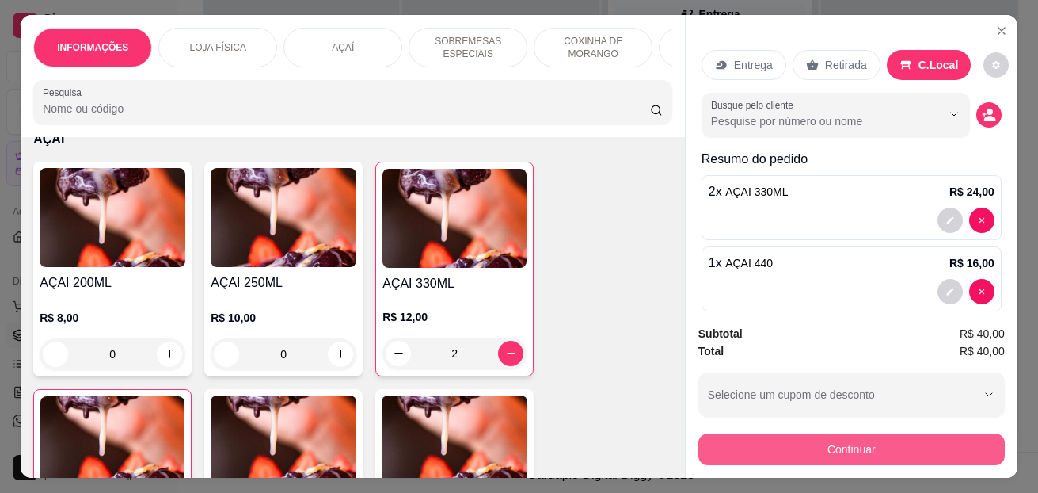
click at [793, 451] on button "Continuar" at bounding box center [851, 449] width 306 height 32
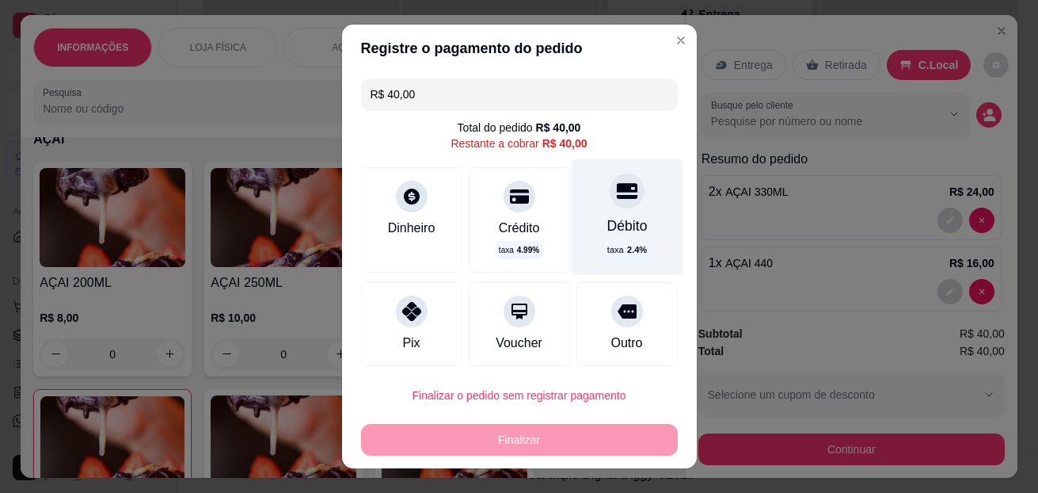
click at [607, 218] on div "Débito" at bounding box center [627, 225] width 40 height 21
type input "R$ 0,00"
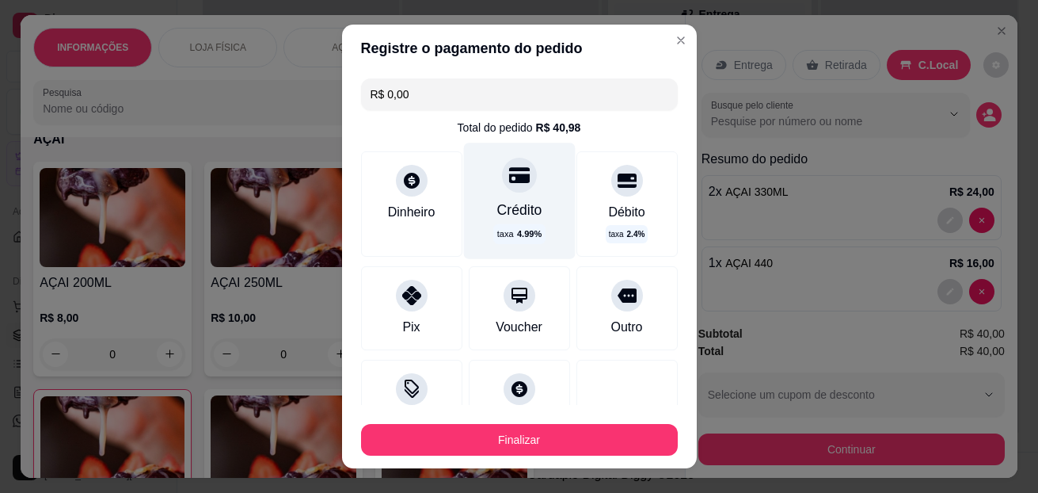
click at [498, 204] on div "Crédito" at bounding box center [519, 210] width 45 height 21
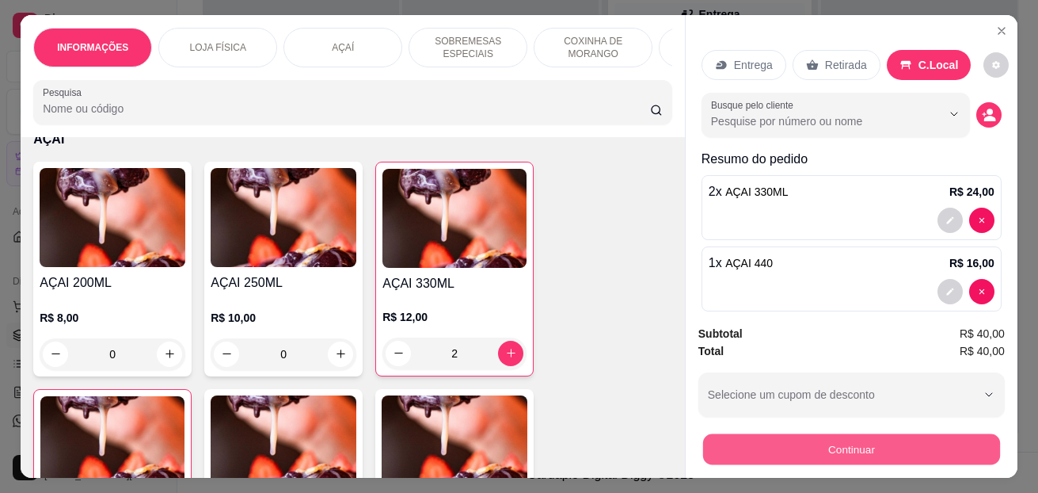
click at [812, 447] on button "Continuar" at bounding box center [851, 449] width 297 height 31
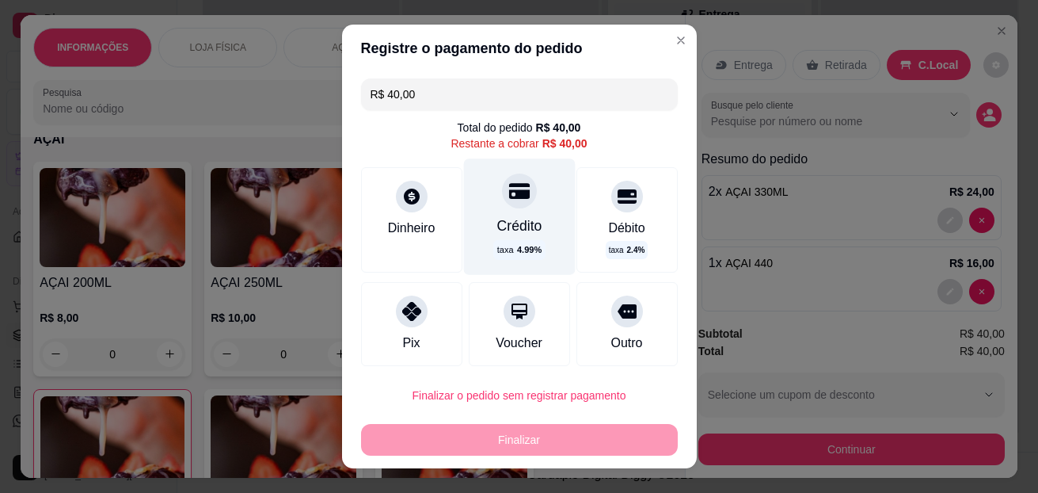
click at [508, 195] on icon at bounding box center [518, 191] width 21 height 16
type input "R$ 0,00"
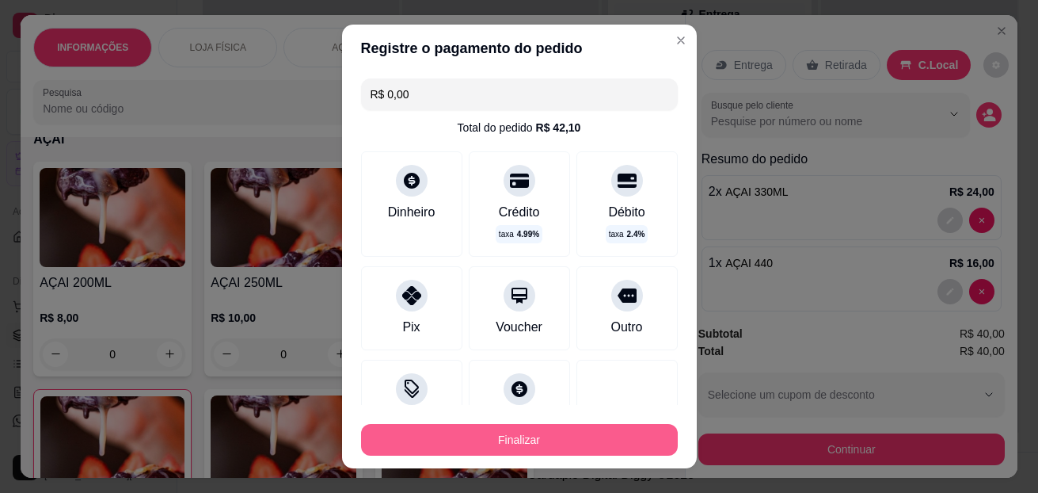
click at [523, 440] on button "Finalizar" at bounding box center [519, 440] width 317 height 32
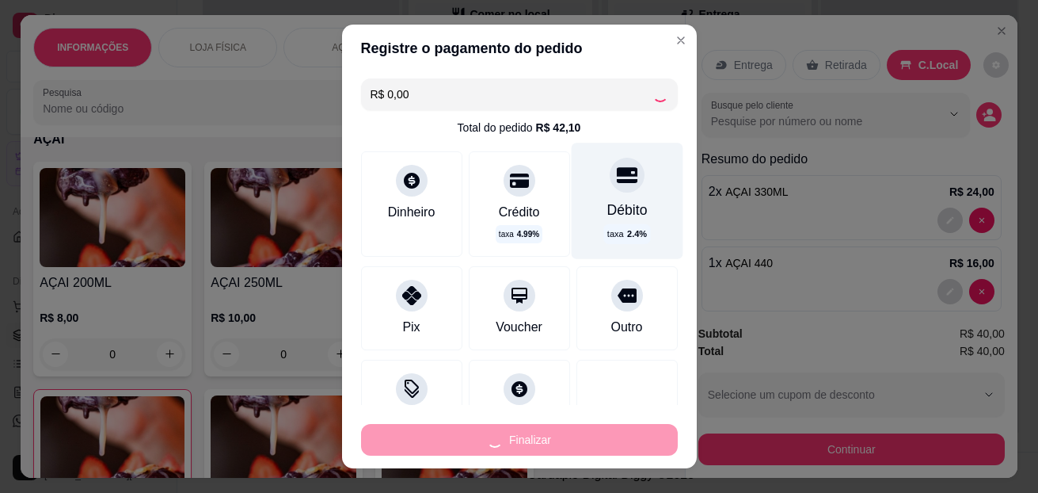
type input "0"
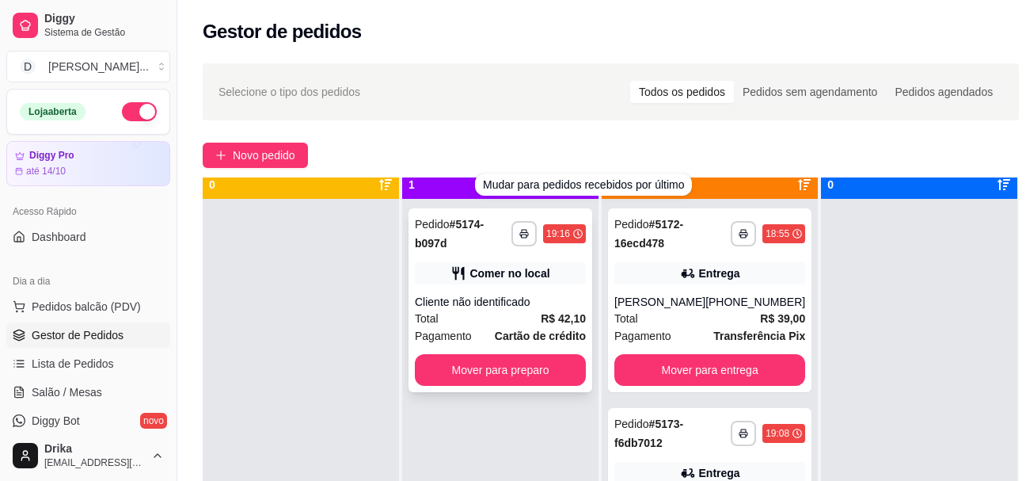
scroll to position [44, 0]
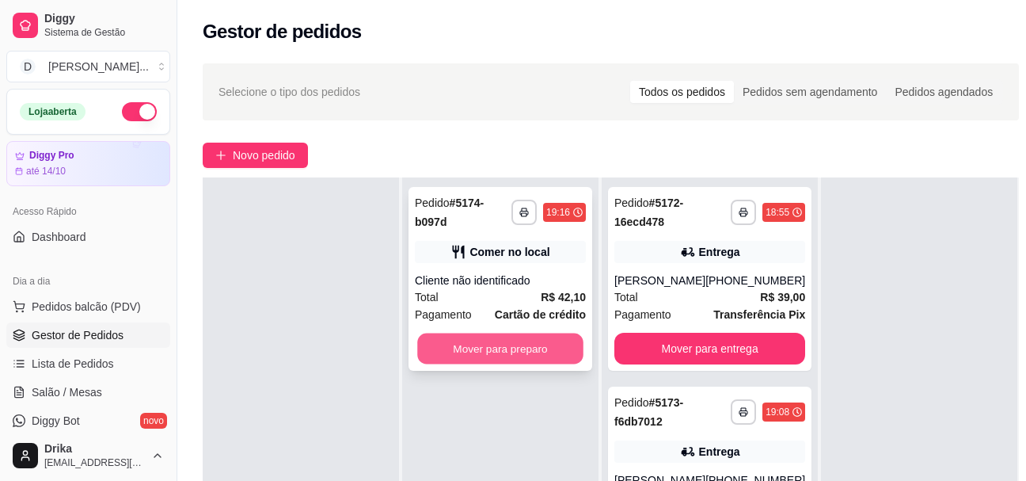
click at [500, 346] on button "Mover para preparo" at bounding box center [500, 348] width 166 height 31
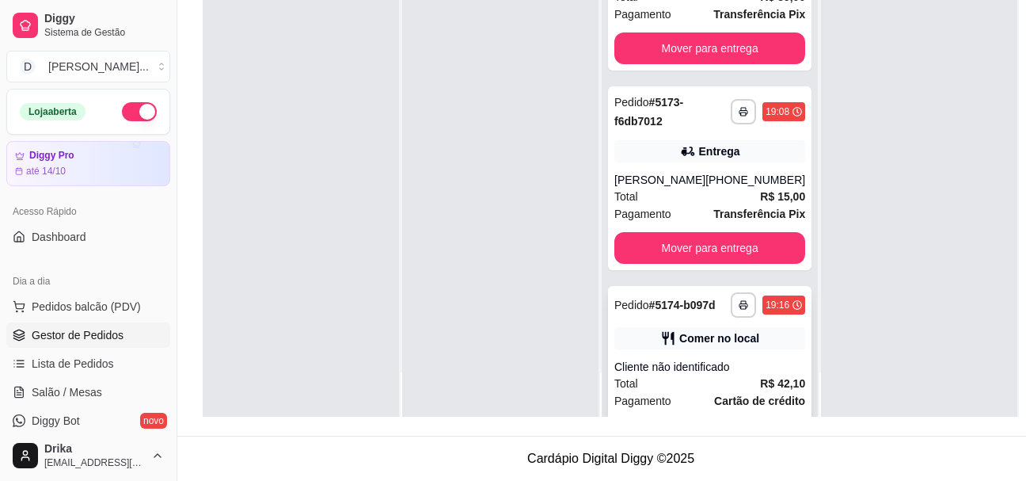
scroll to position [138, 0]
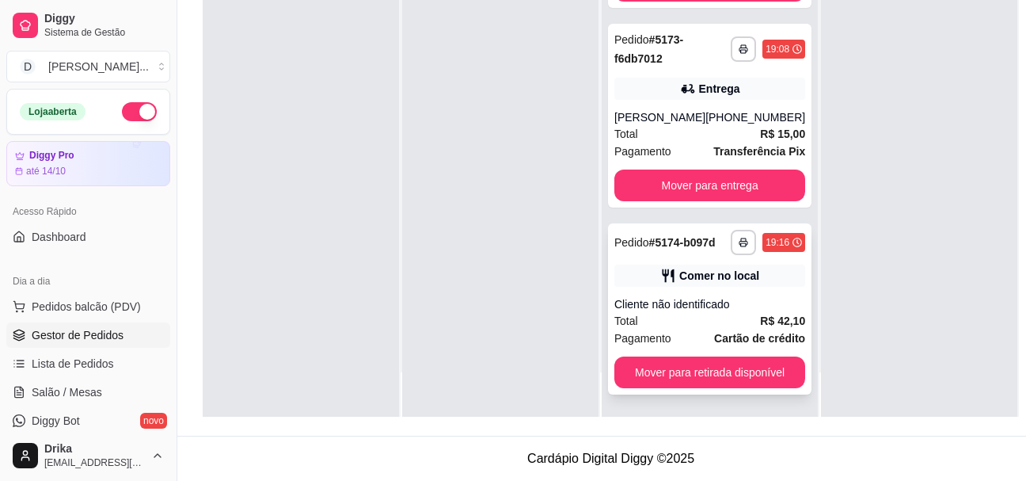
click at [716, 299] on div "Cliente não identificado" at bounding box center [710, 304] width 191 height 16
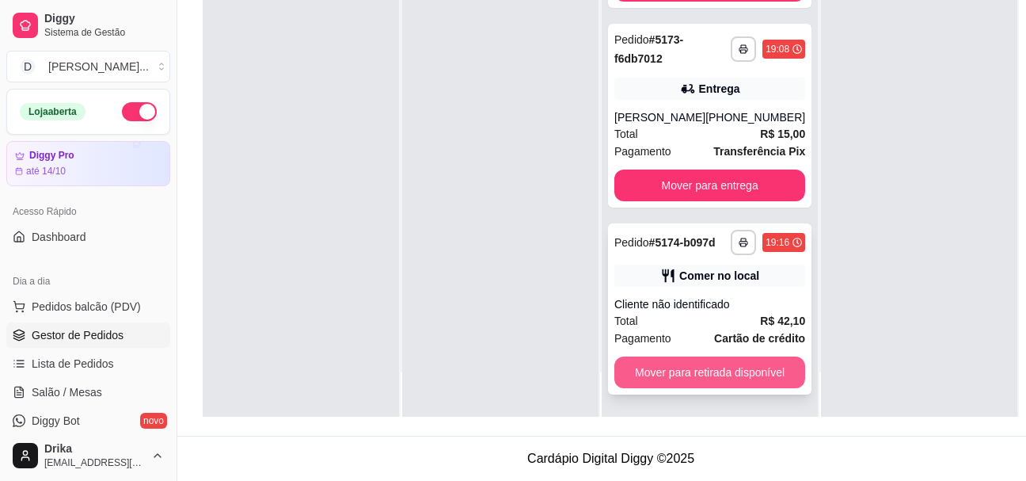
click at [730, 358] on button "Mover para retirada disponível" at bounding box center [710, 372] width 191 height 32
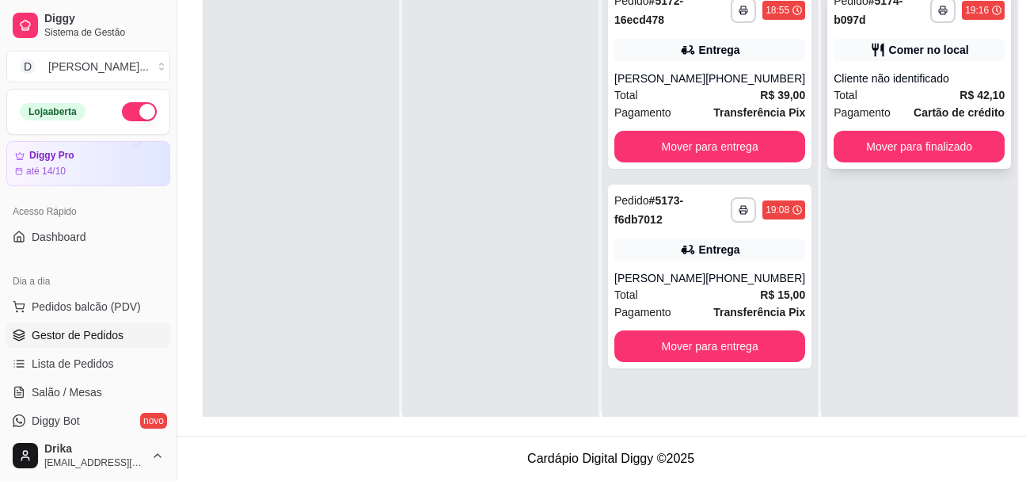
scroll to position [0, 0]
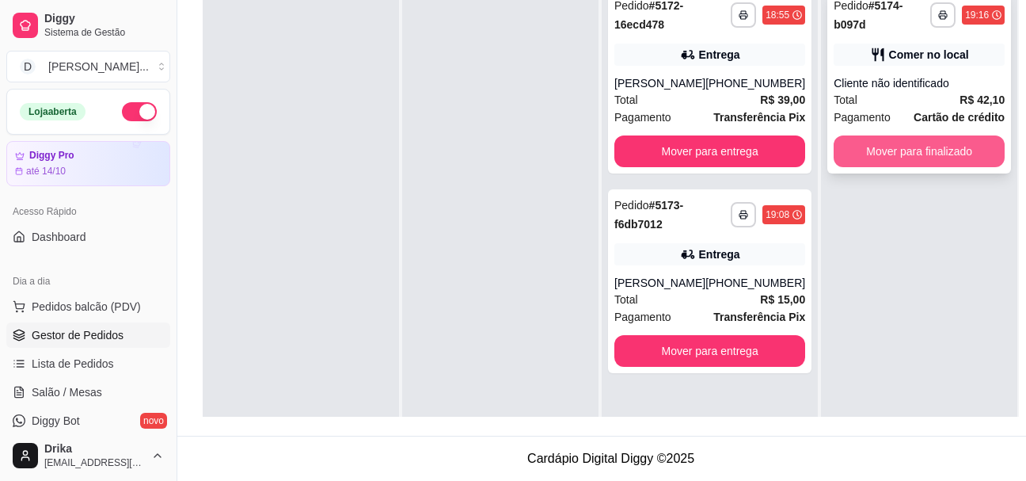
click at [911, 140] on button "Mover para finalizado" at bounding box center [919, 151] width 171 height 32
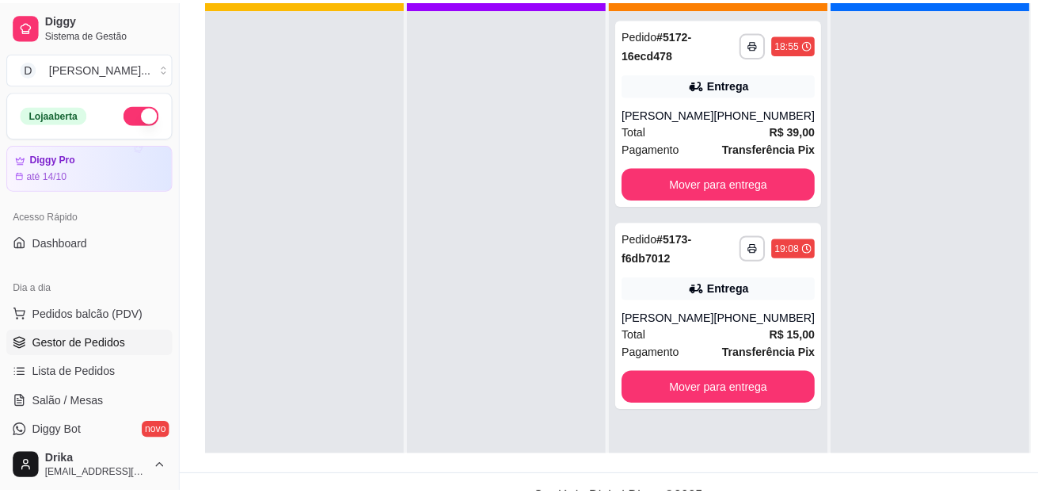
scroll to position [238, 0]
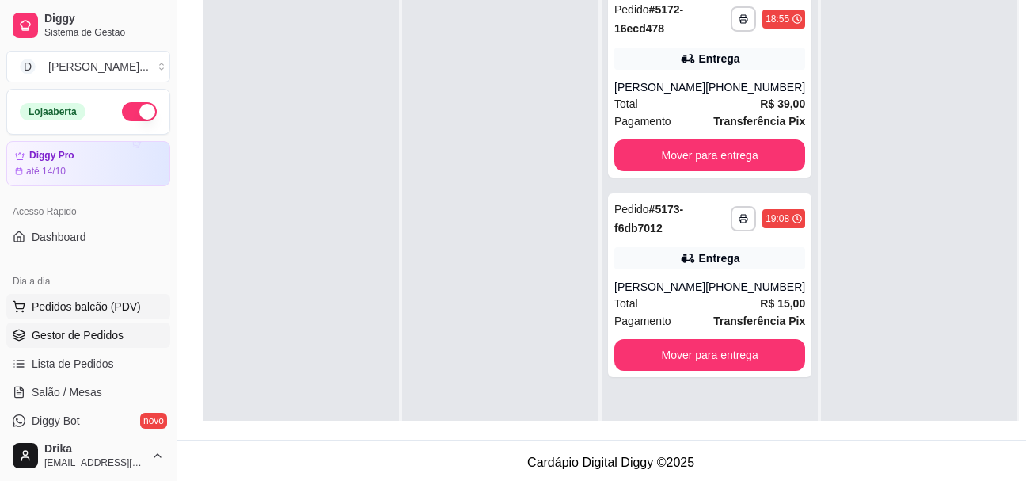
click at [93, 310] on span "Pedidos balcão (PDV)" at bounding box center [86, 307] width 109 height 16
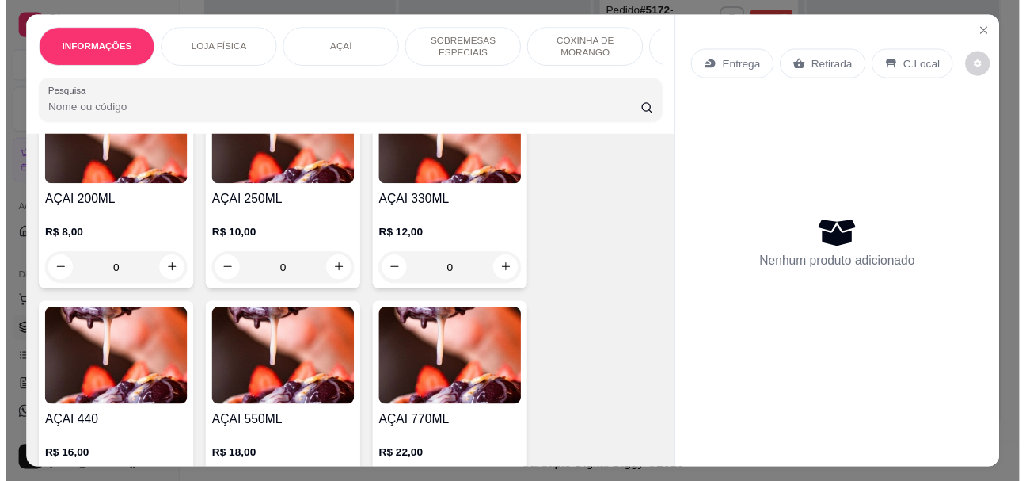
scroll to position [1505, 0]
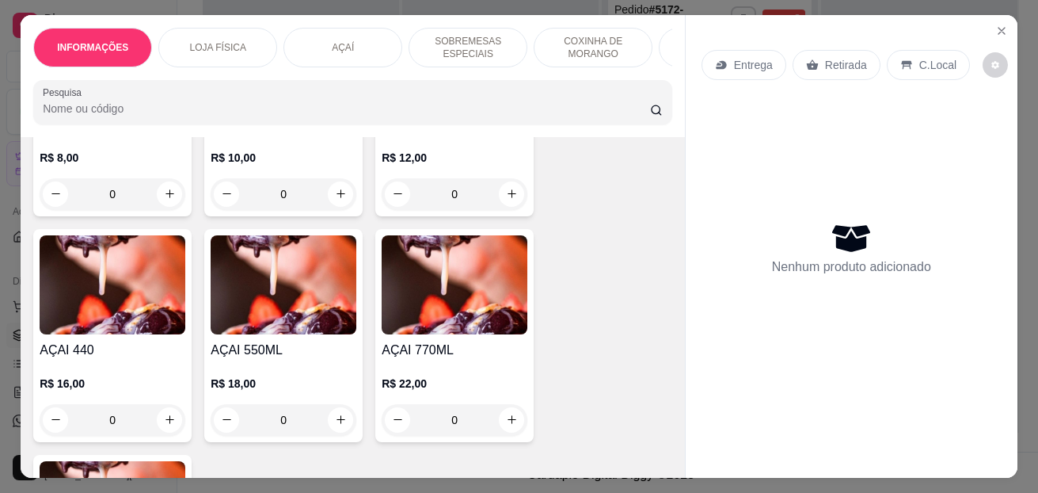
click at [164, 428] on div "0" at bounding box center [113, 420] width 146 height 32
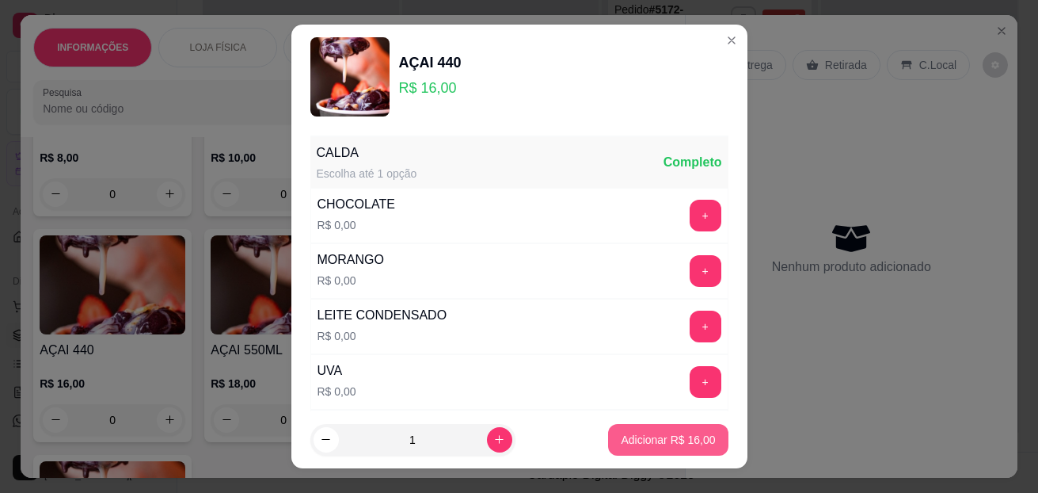
click at [608, 438] on button "Adicionar R$ 16,00" at bounding box center [668, 440] width 120 height 32
type input "1"
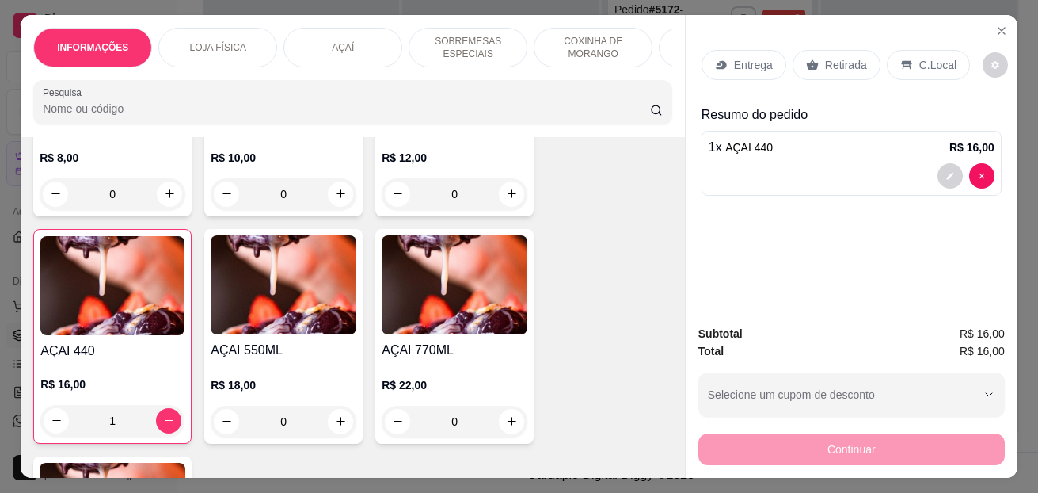
click at [930, 58] on p "C.Local" at bounding box center [937, 65] width 37 height 16
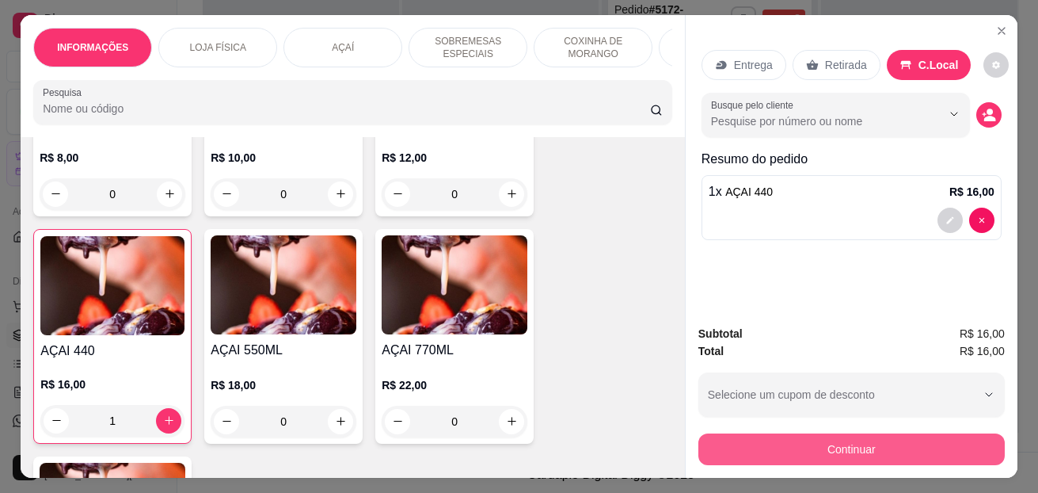
click at [834, 441] on button "Continuar" at bounding box center [851, 449] width 306 height 32
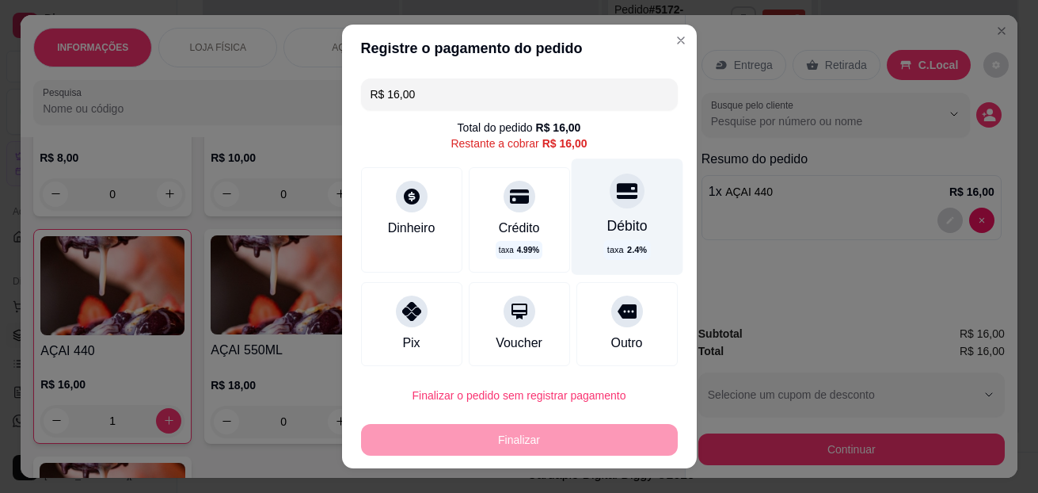
click at [623, 218] on div "Débito taxa 2.4 %" at bounding box center [627, 216] width 112 height 116
type input "R$ 0,00"
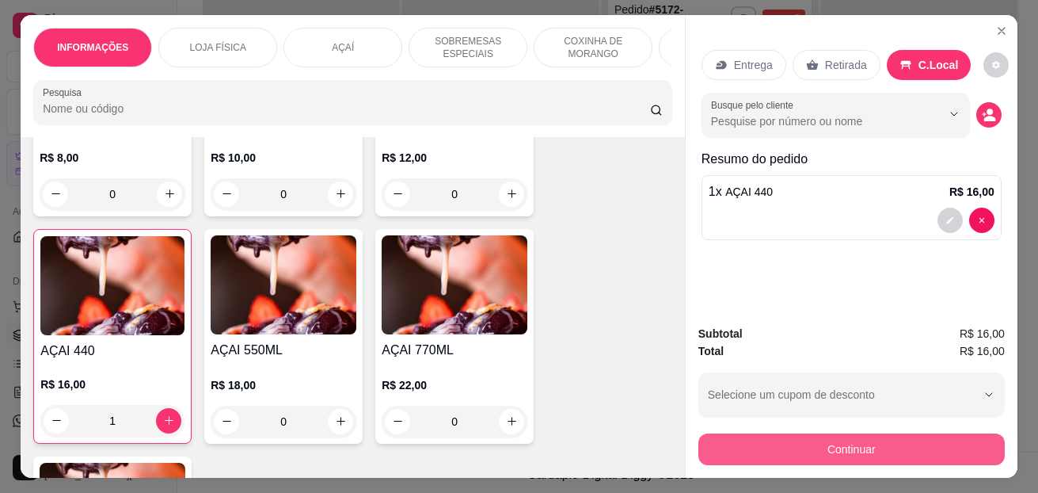
click at [761, 439] on button "Continuar" at bounding box center [851, 449] width 306 height 32
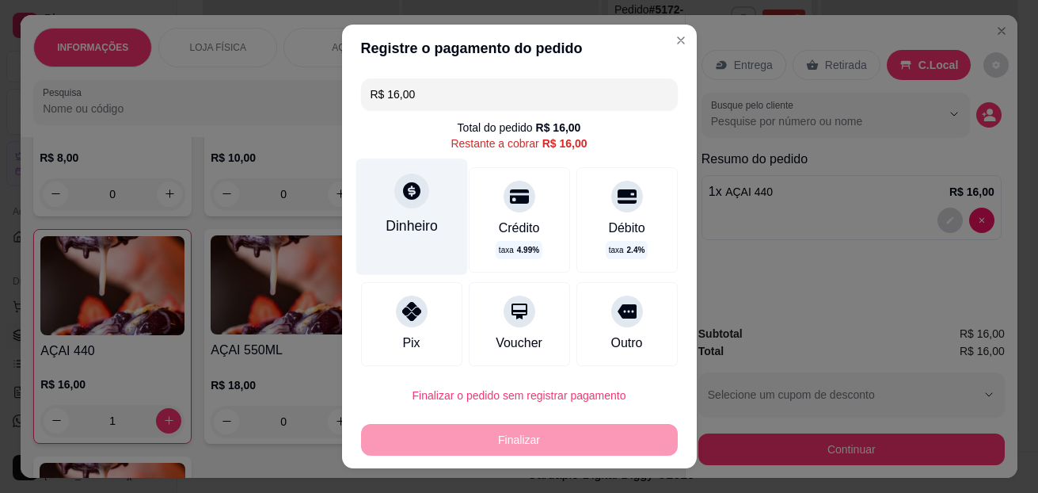
click at [394, 242] on div "Dinheiro" at bounding box center [412, 216] width 112 height 116
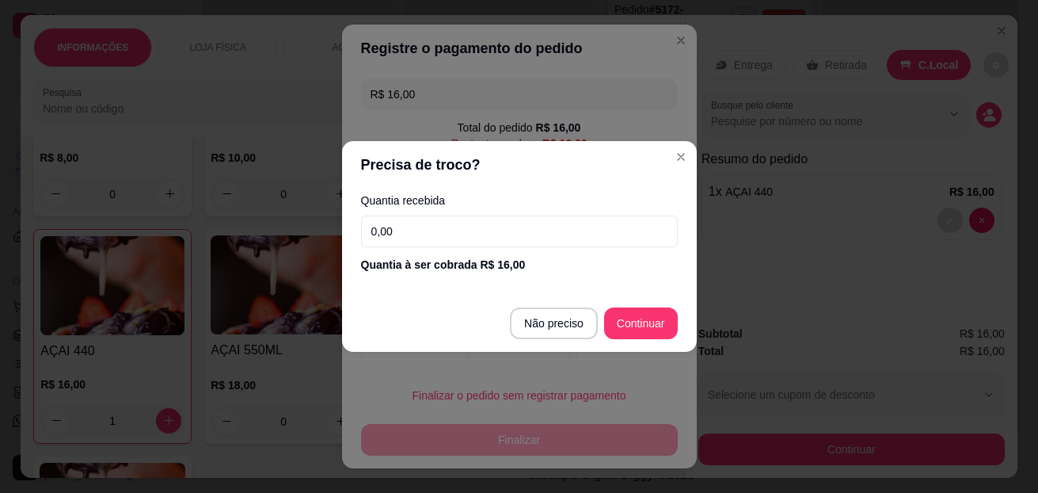
click at [485, 232] on input "0,00" at bounding box center [519, 231] width 317 height 32
type input "16,00"
type input "R$ 0,00"
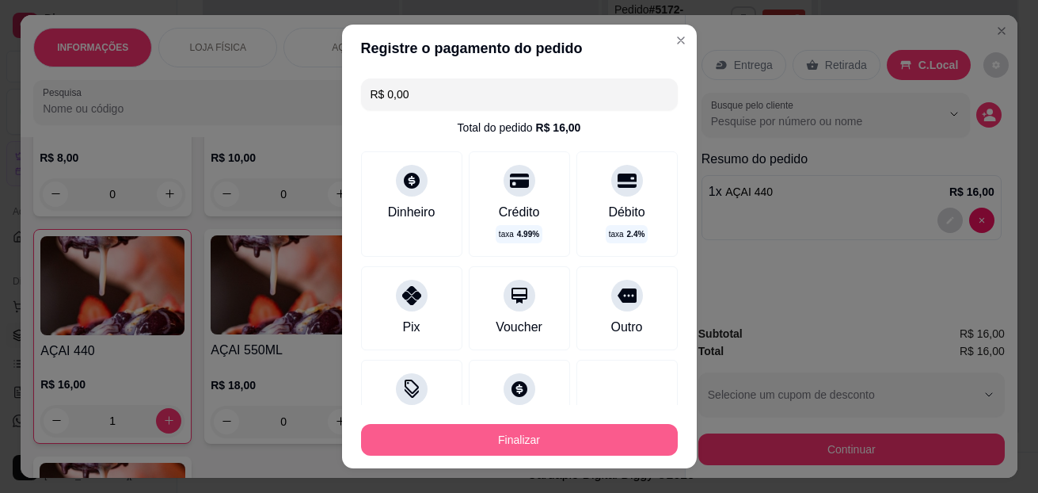
click at [562, 438] on button "Finalizar" at bounding box center [519, 440] width 317 height 32
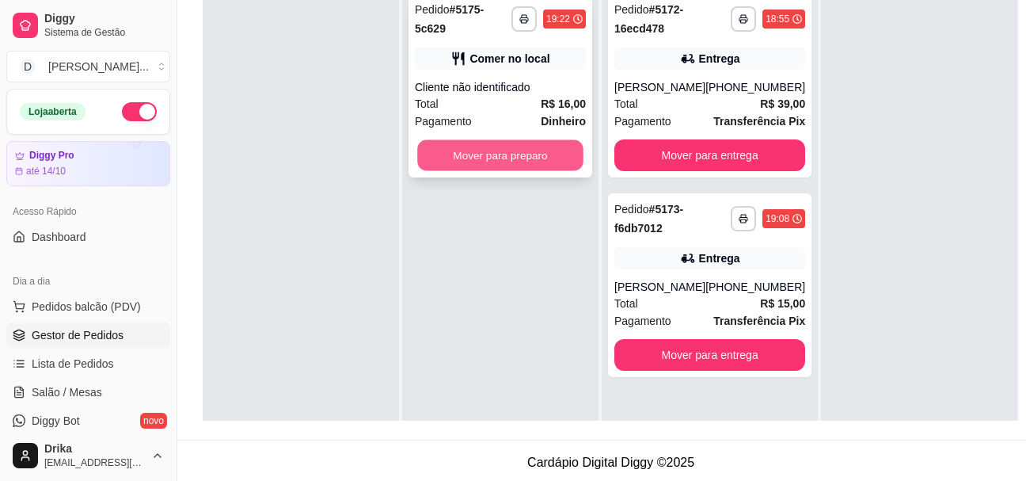
click at [513, 147] on button "Mover para preparo" at bounding box center [500, 155] width 166 height 31
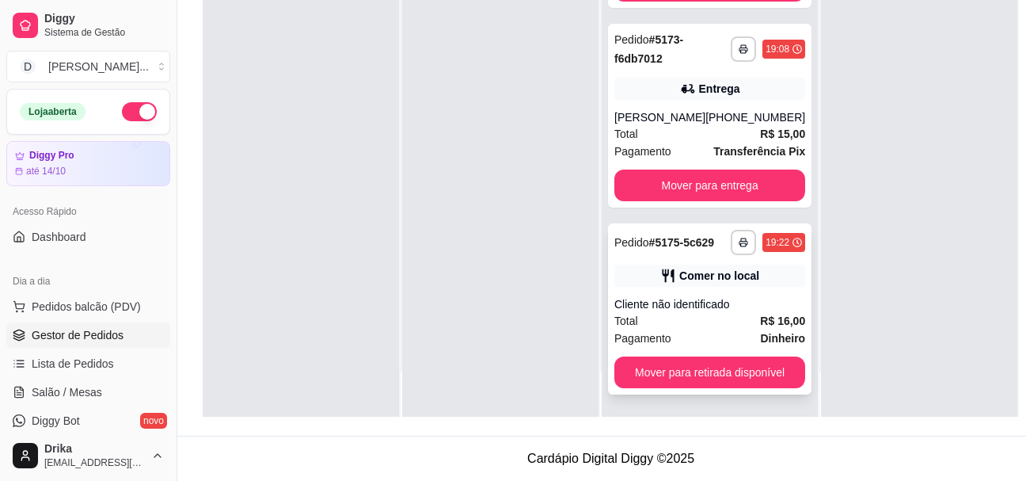
scroll to position [125, 0]
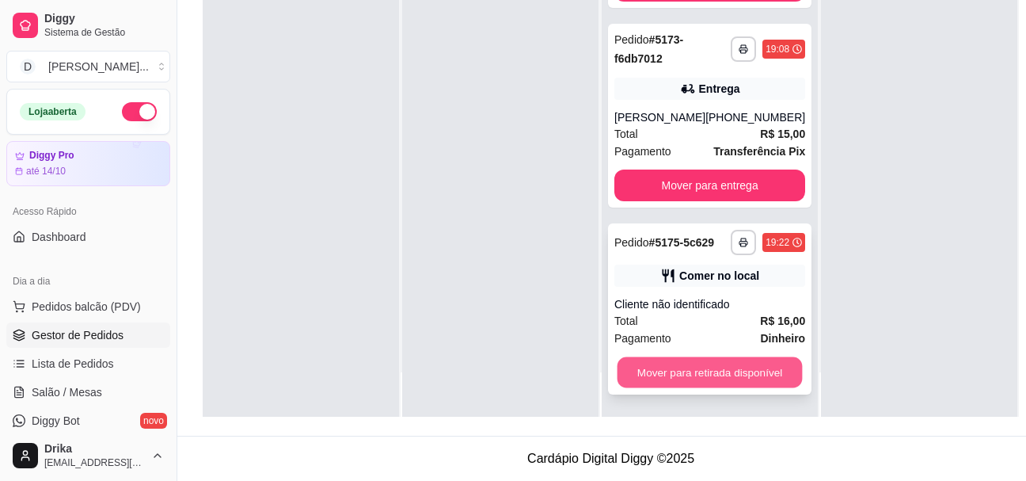
click at [717, 357] on button "Mover para retirada disponível" at bounding box center [710, 372] width 185 height 31
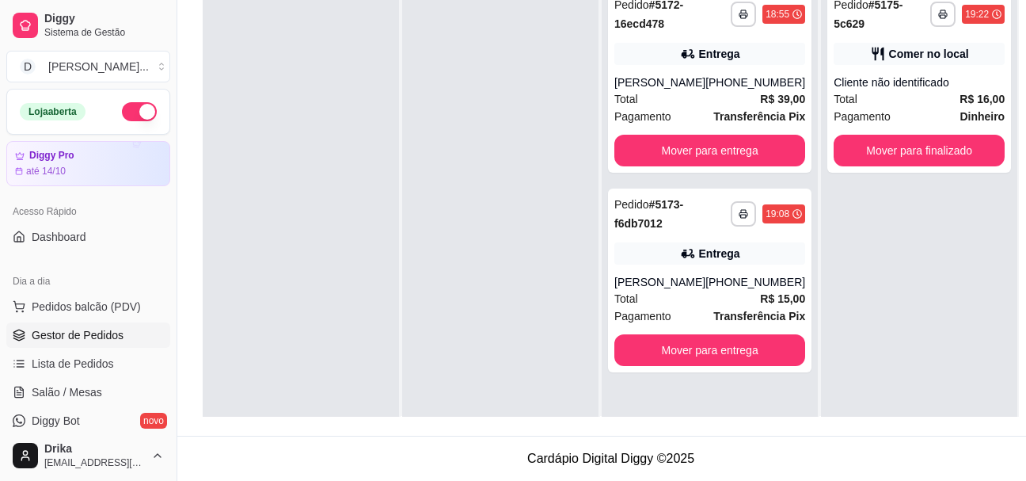
scroll to position [0, 0]
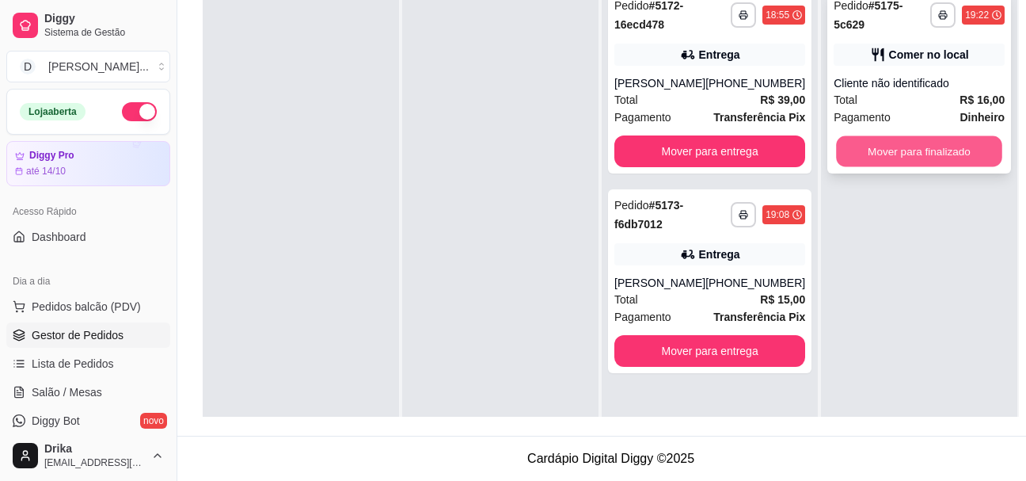
click at [956, 136] on button "Mover para finalizado" at bounding box center [919, 151] width 166 height 31
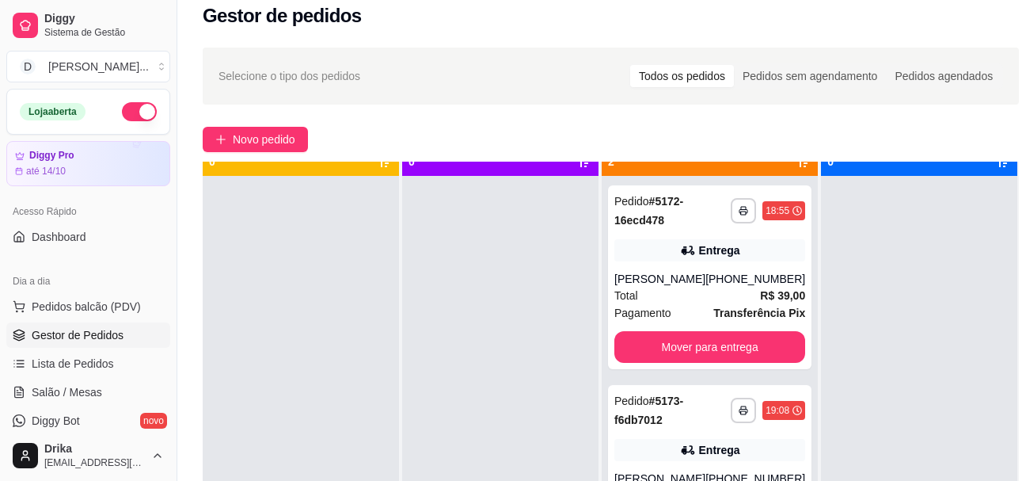
scroll to position [44, 0]
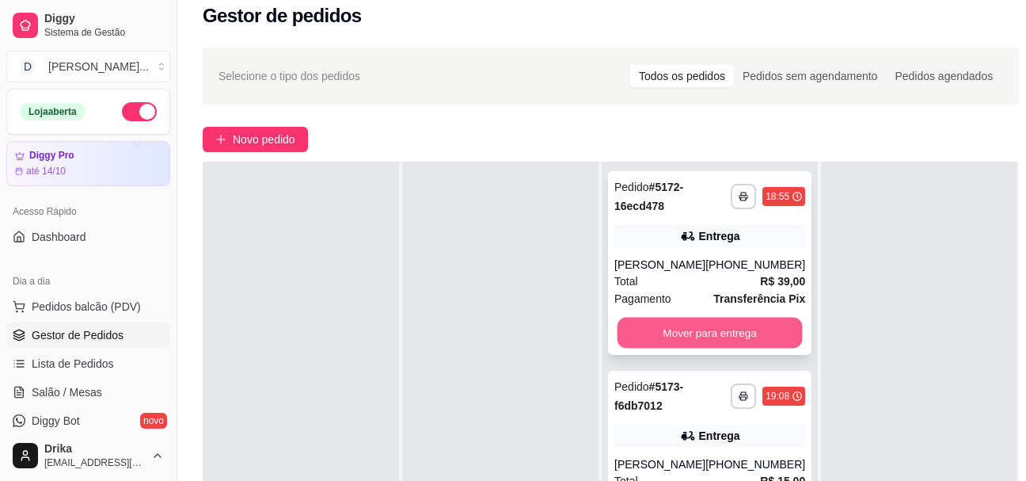
click at [718, 348] on button "Mover para entrega" at bounding box center [710, 333] width 185 height 31
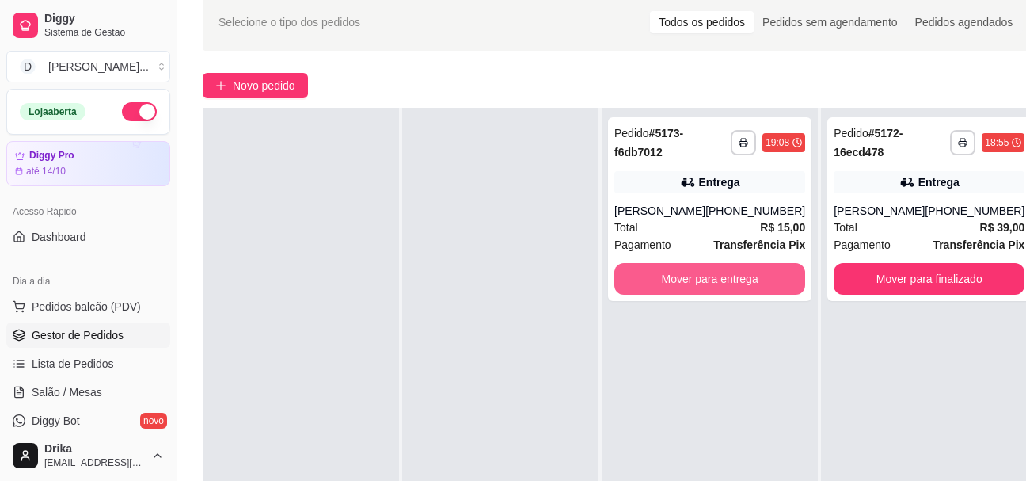
scroll to position [95, 0]
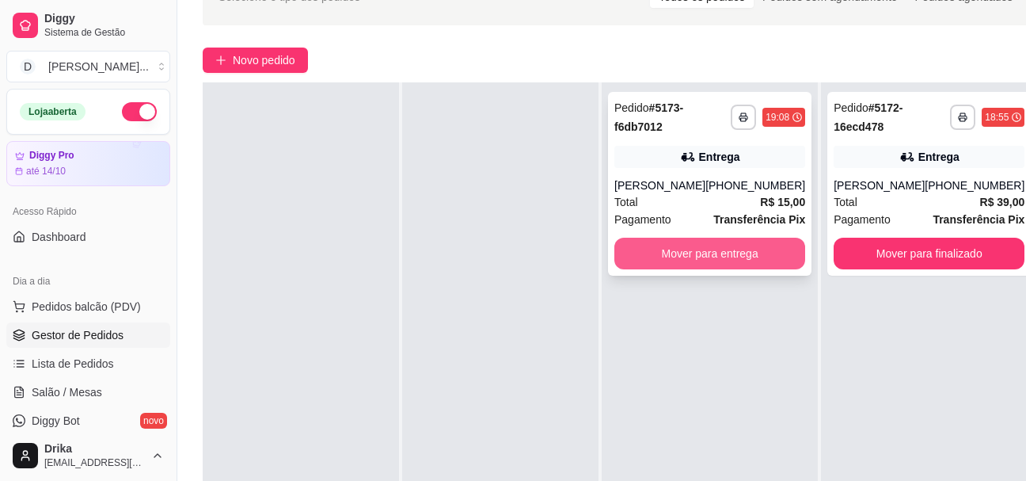
click at [740, 268] on button "Mover para entrega" at bounding box center [710, 254] width 191 height 32
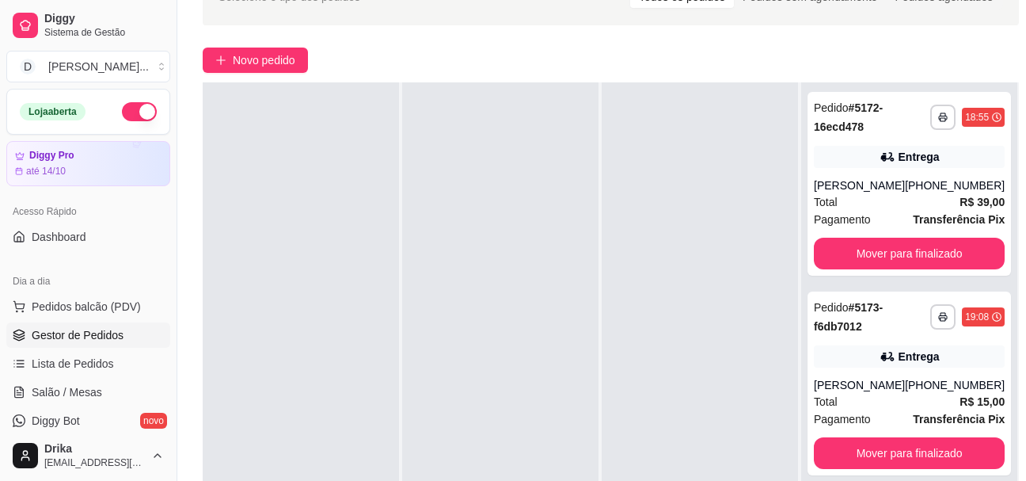
scroll to position [174, 0]
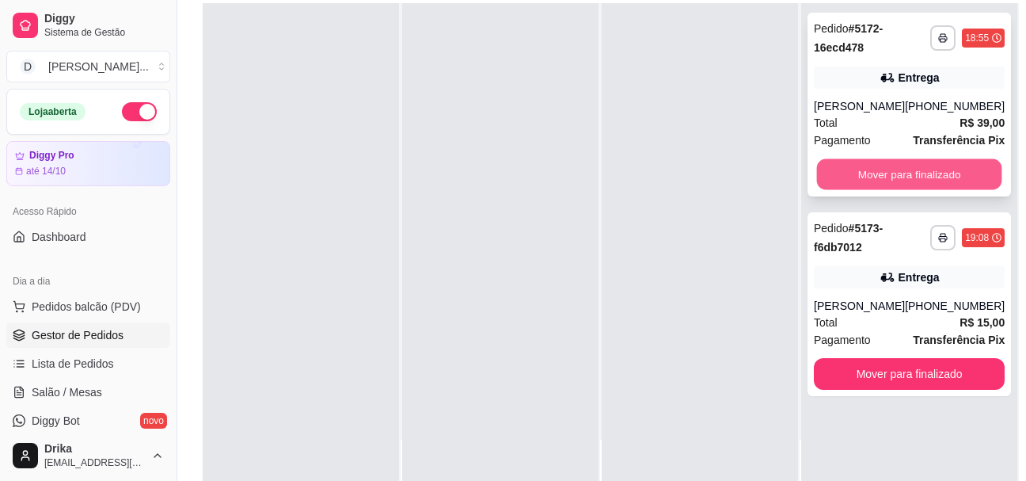
click at [863, 184] on button "Mover para finalizado" at bounding box center [909, 174] width 185 height 31
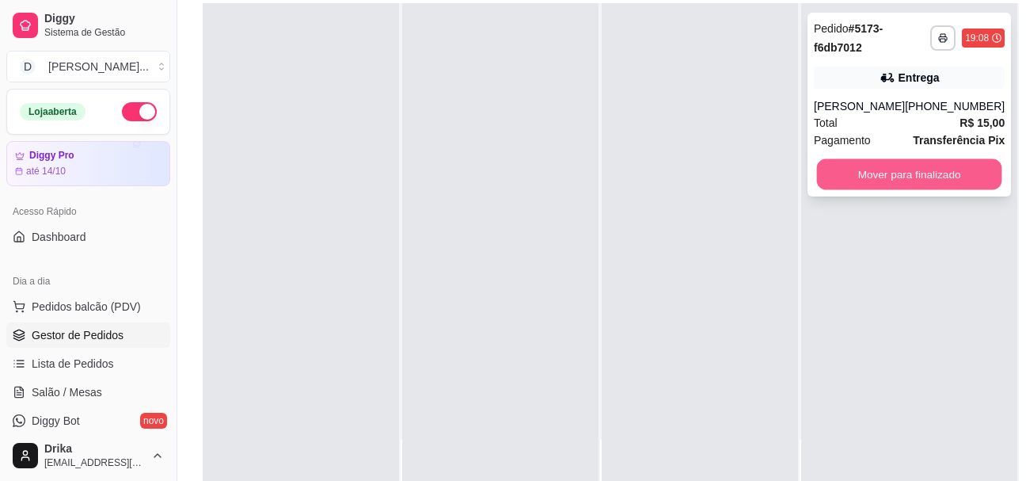
click at [881, 190] on button "Mover para finalizado" at bounding box center [909, 174] width 185 height 31
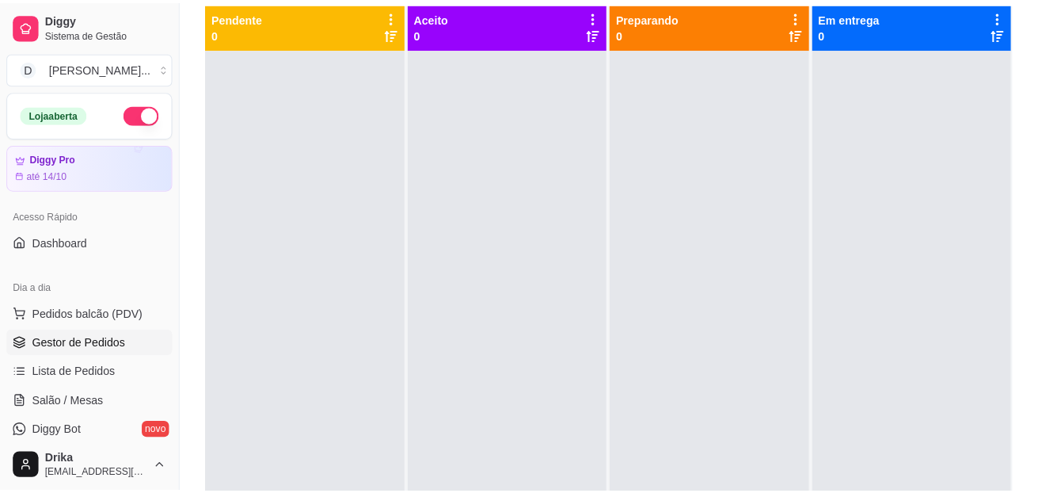
scroll to position [16, 0]
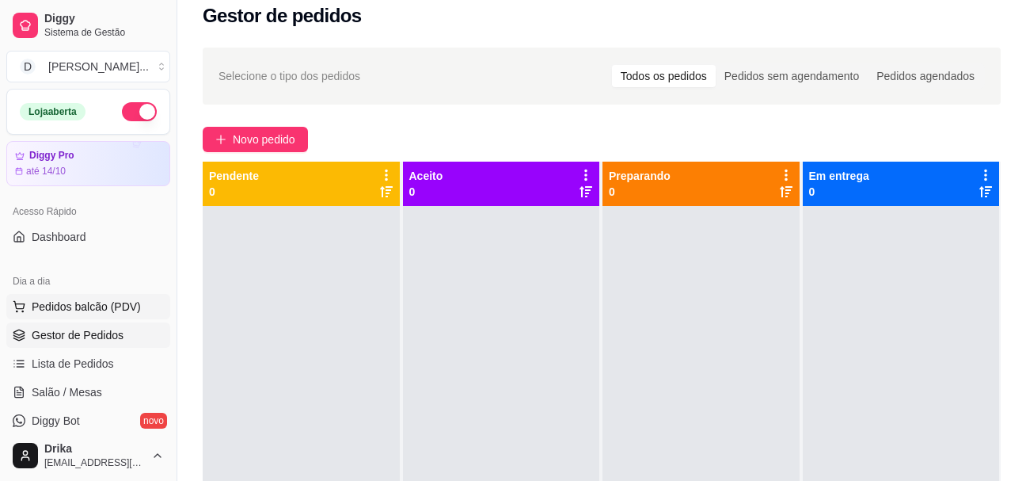
click at [93, 306] on span "Pedidos balcão (PDV)" at bounding box center [86, 307] width 109 height 16
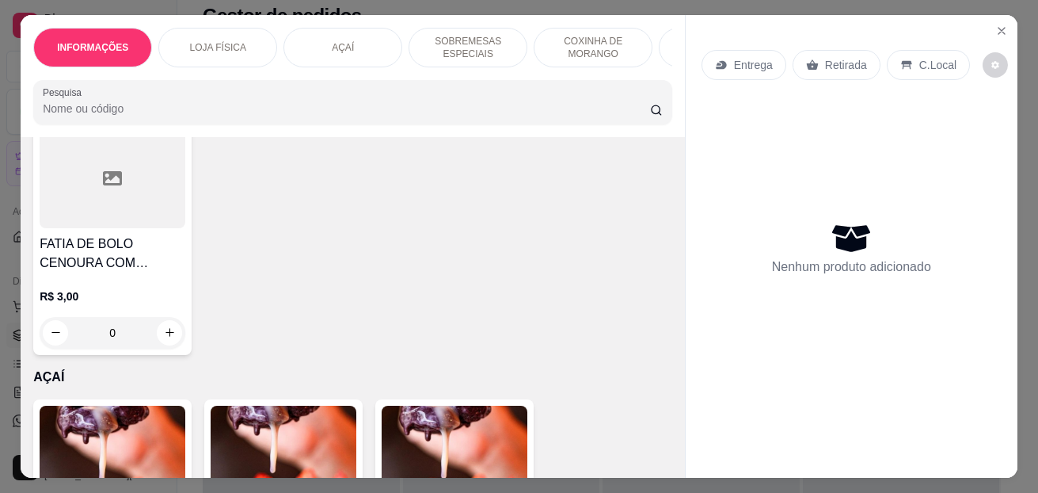
scroll to position [1346, 0]
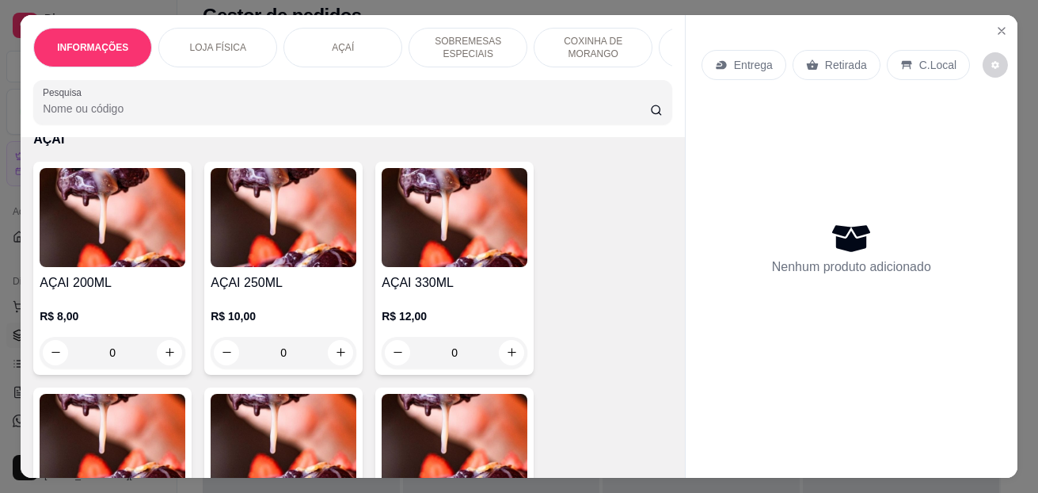
click at [165, 360] on div "0" at bounding box center [113, 353] width 146 height 32
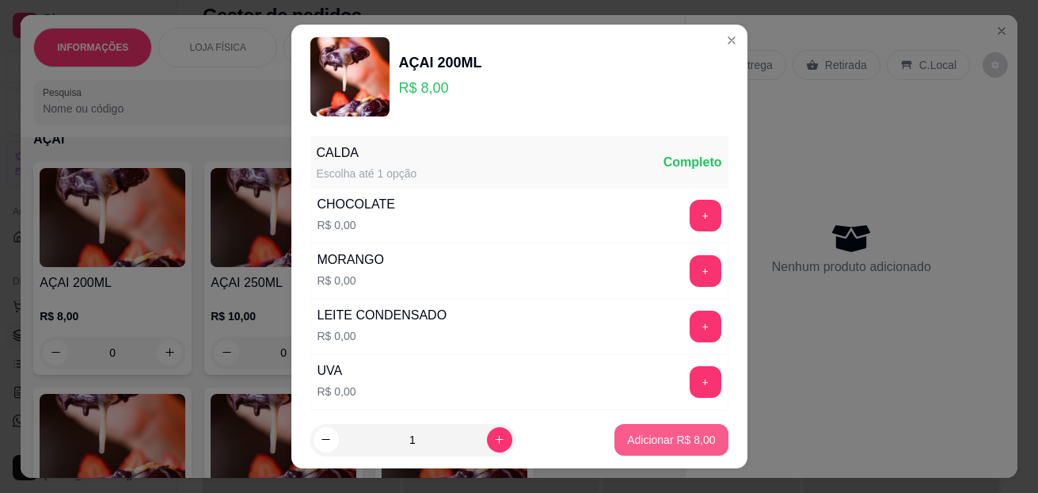
click at [645, 433] on p "Adicionar R$ 8,00" at bounding box center [671, 440] width 88 height 16
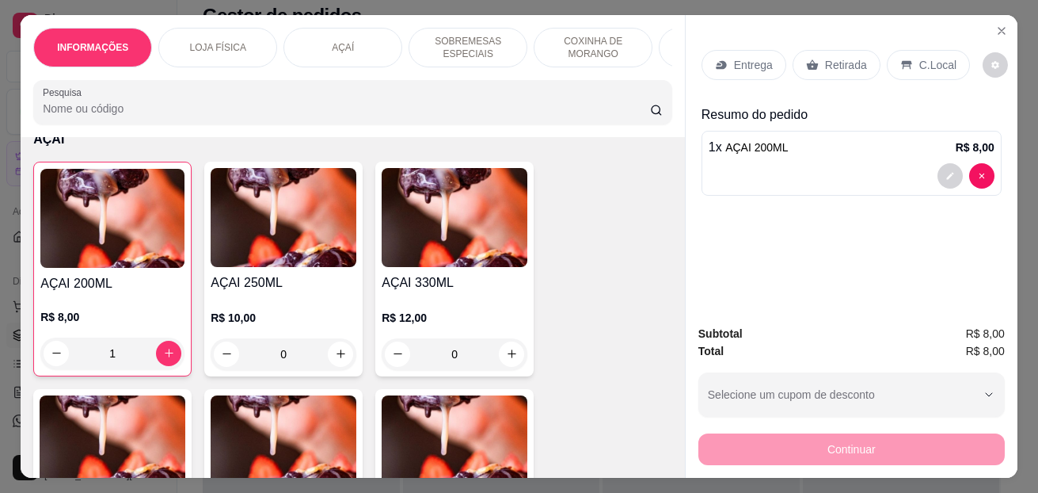
type input "1"
click at [507, 359] on div "0" at bounding box center [455, 354] width 146 height 32
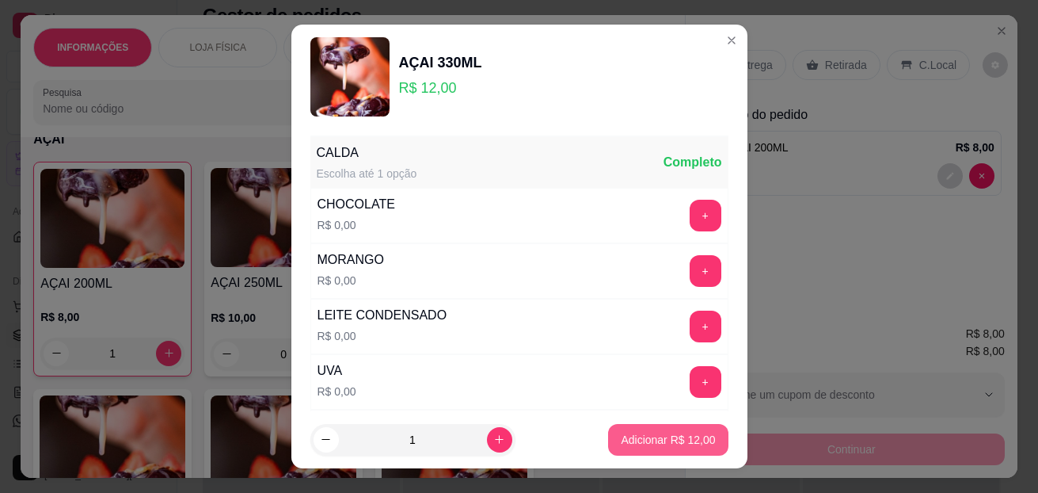
click at [637, 437] on p "Adicionar R$ 12,00" at bounding box center [668, 440] width 94 height 16
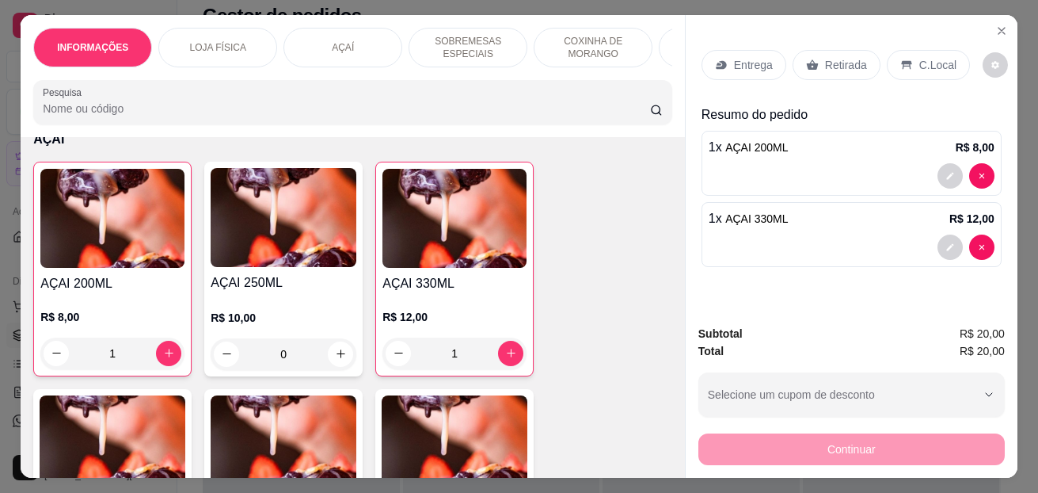
type input "1"
click at [924, 57] on p "C.Local" at bounding box center [937, 65] width 37 height 16
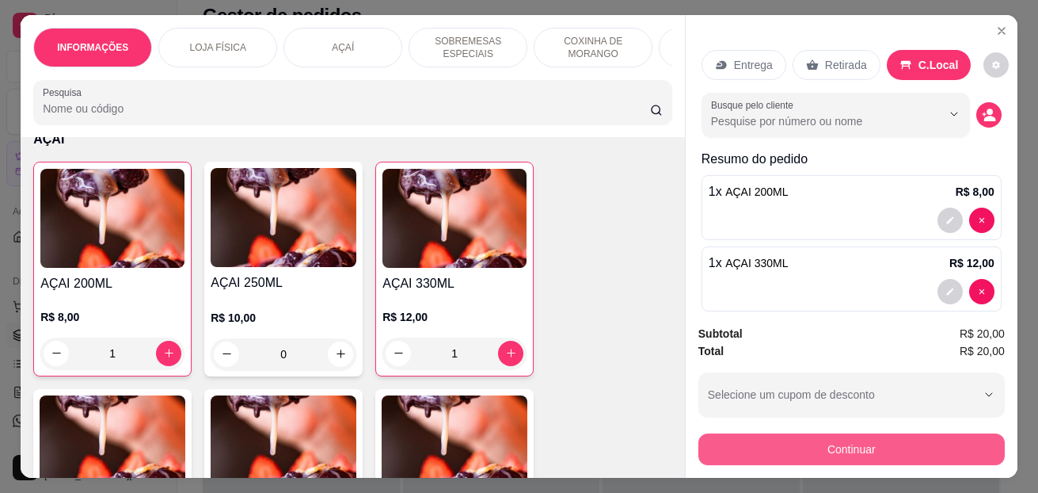
click at [780, 451] on button "Continuar" at bounding box center [851, 449] width 306 height 32
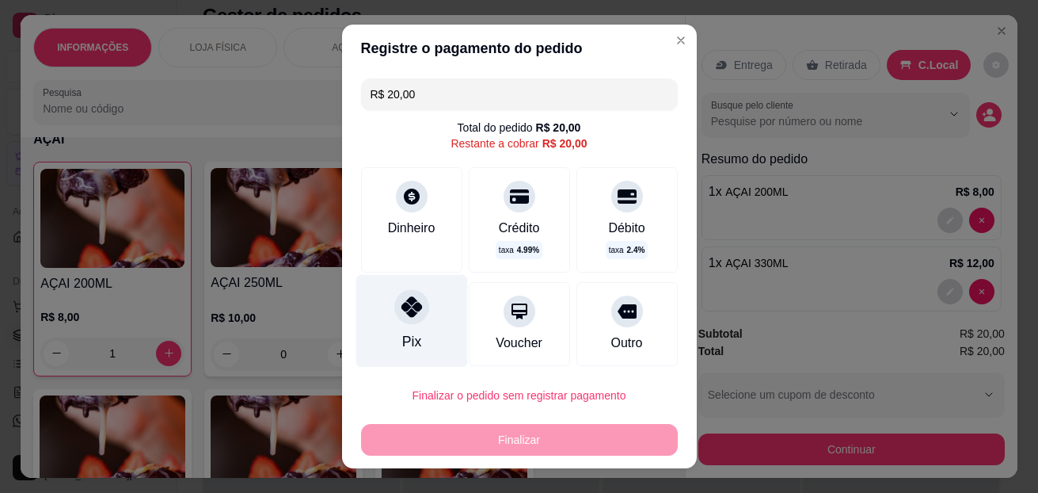
click at [398, 323] on div at bounding box center [411, 307] width 35 height 35
type input "R$ 0,00"
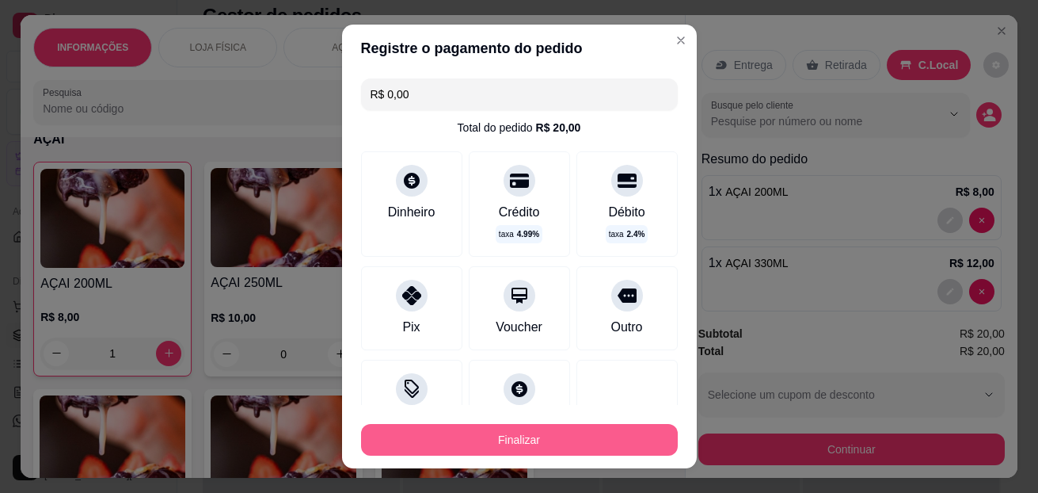
click at [461, 437] on button "Finalizar" at bounding box center [519, 440] width 317 height 32
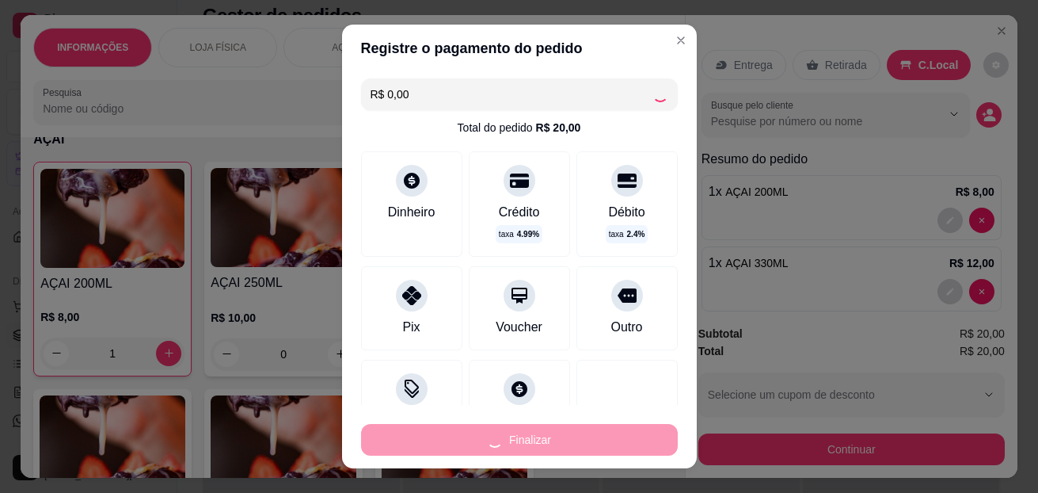
type input "0"
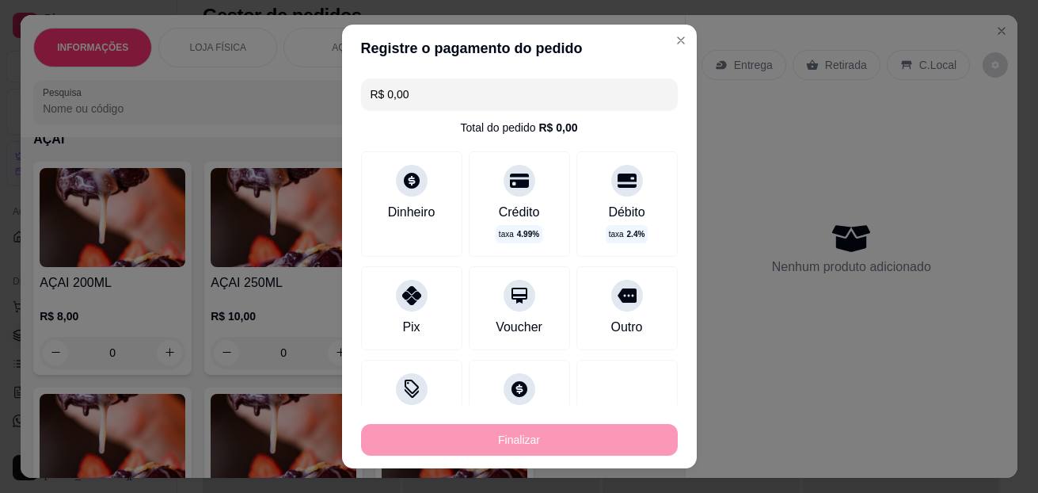
type input "-R$ 20,00"
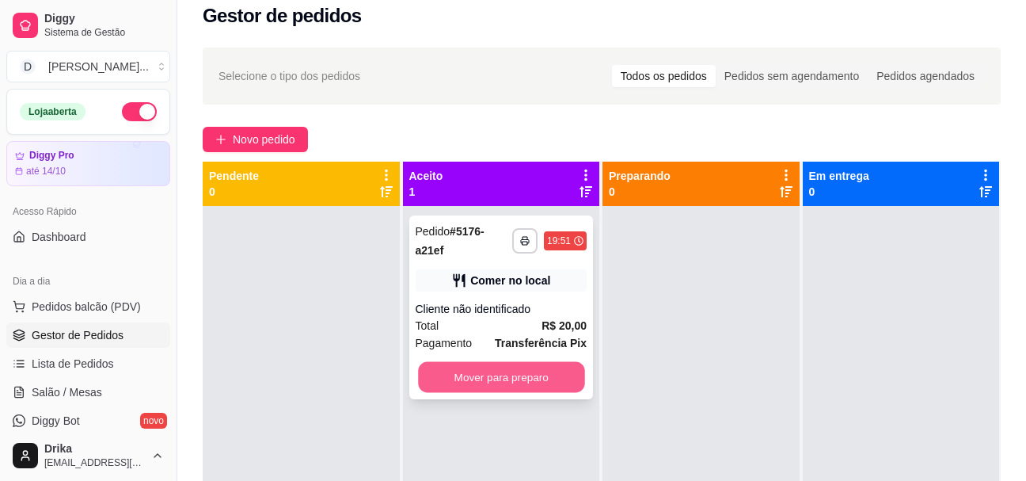
click at [484, 365] on button "Mover para preparo" at bounding box center [501, 377] width 166 height 31
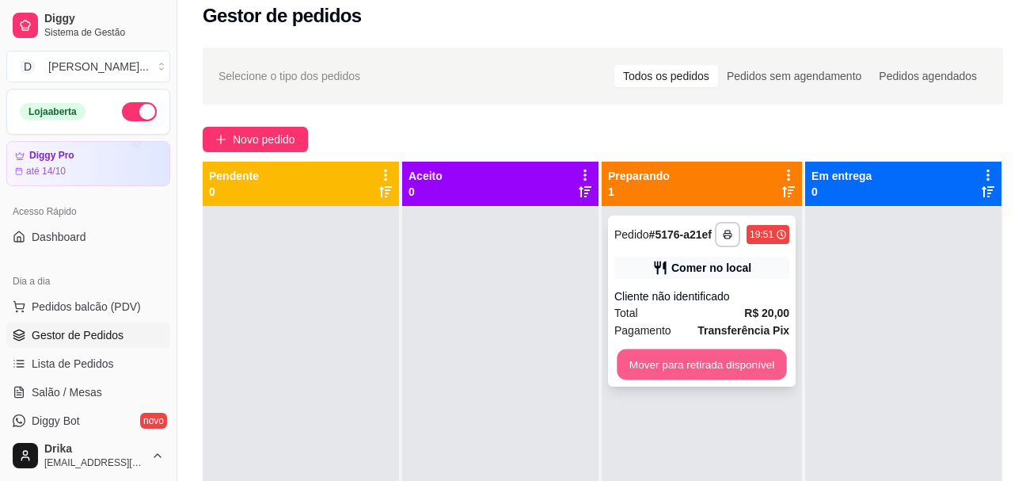
click at [731, 364] on button "Mover para retirada disponível" at bounding box center [701, 364] width 169 height 31
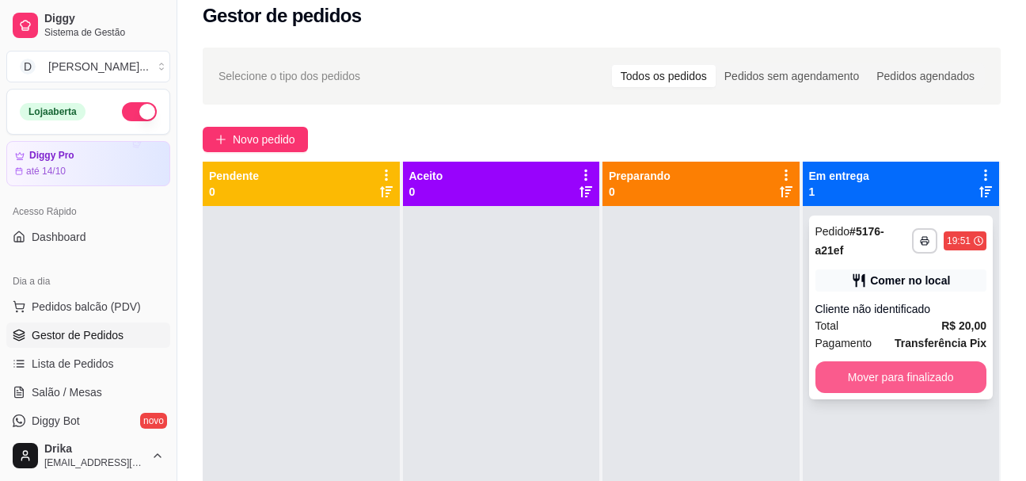
click at [827, 368] on button "Mover para finalizado" at bounding box center [902, 377] width 172 height 32
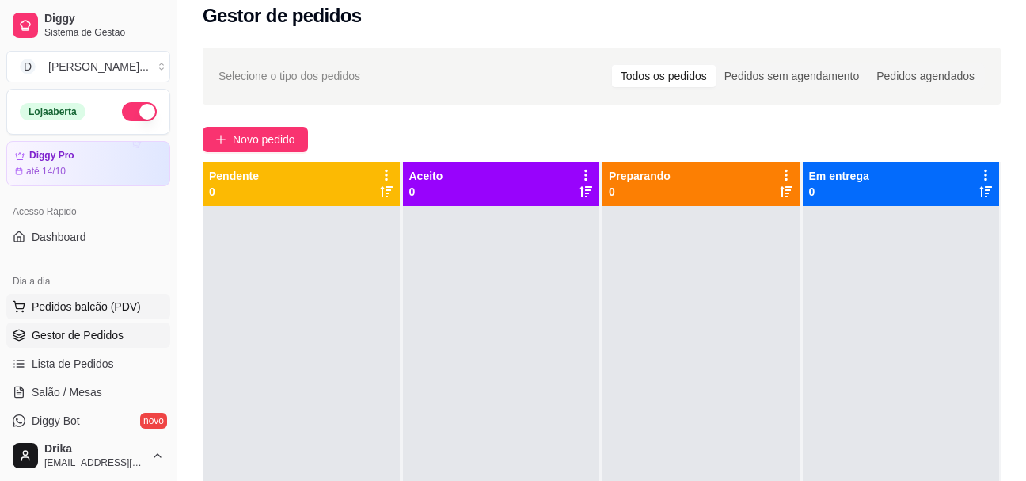
click at [97, 297] on button "Pedidos balcão (PDV)" at bounding box center [88, 306] width 164 height 25
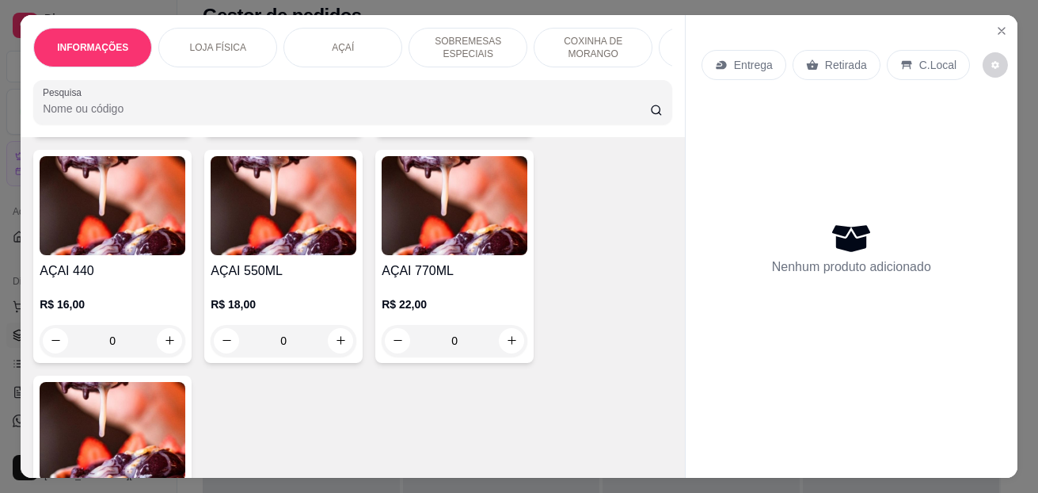
scroll to position [1425, 0]
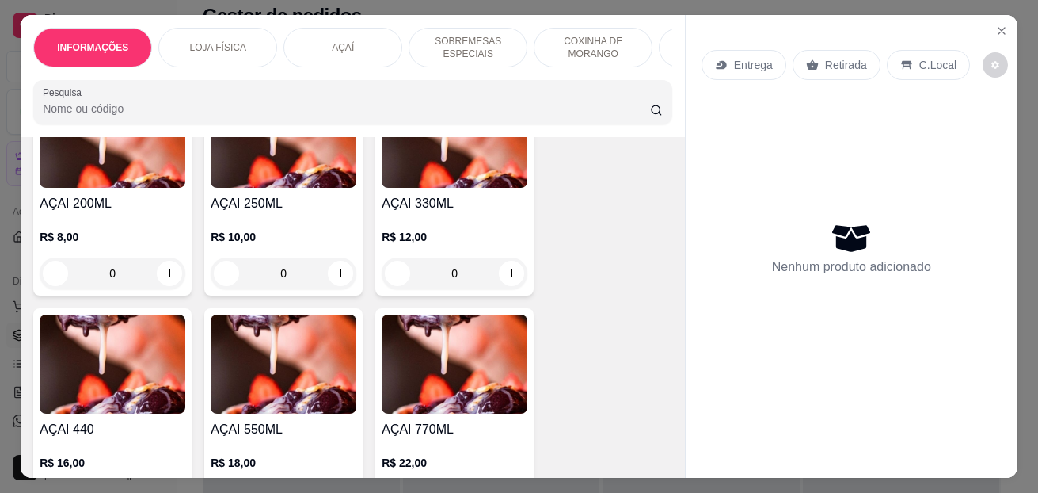
click at [159, 278] on div "0" at bounding box center [113, 273] width 146 height 32
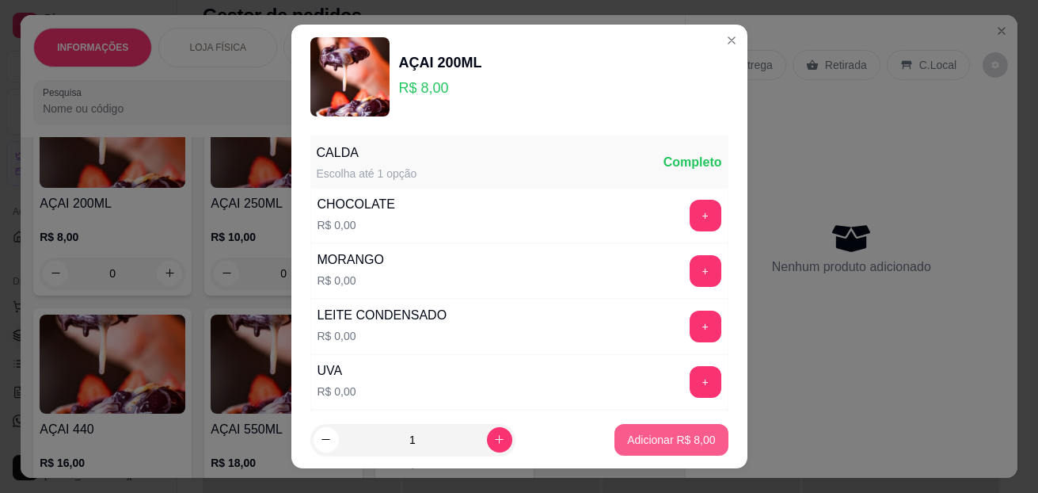
click at [631, 444] on p "Adicionar R$ 8,00" at bounding box center [671, 440] width 88 height 16
type input "1"
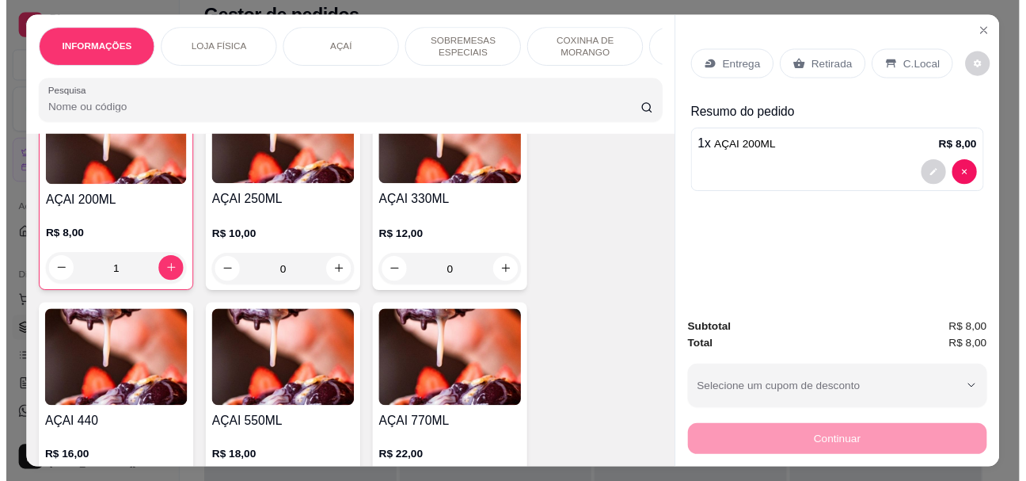
scroll to position [1426, 0]
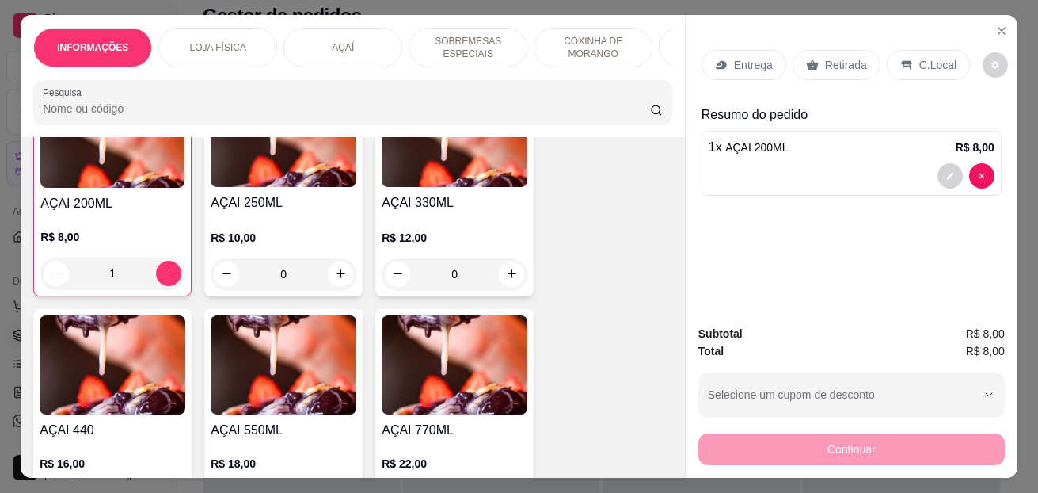
click at [919, 58] on p "C.Local" at bounding box center [937, 65] width 37 height 16
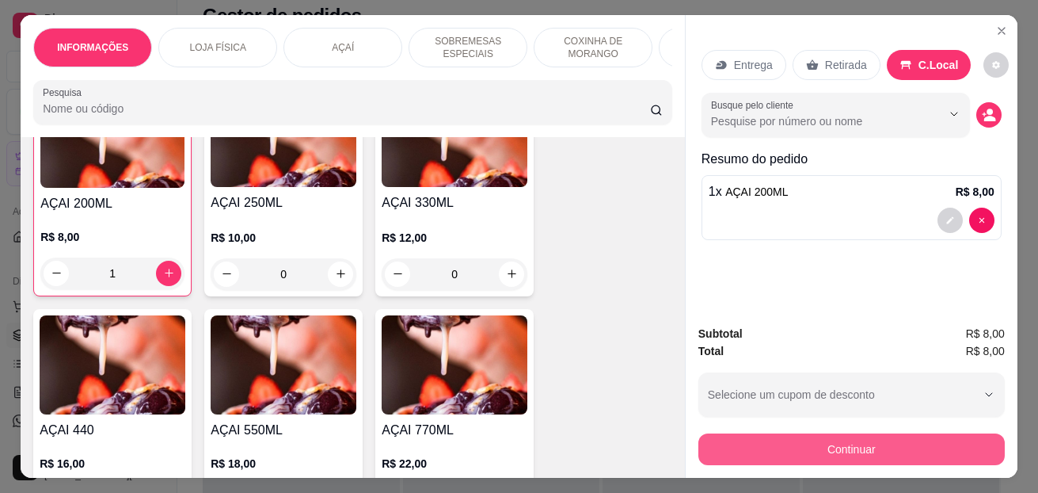
click at [794, 445] on button "Continuar" at bounding box center [851, 449] width 306 height 32
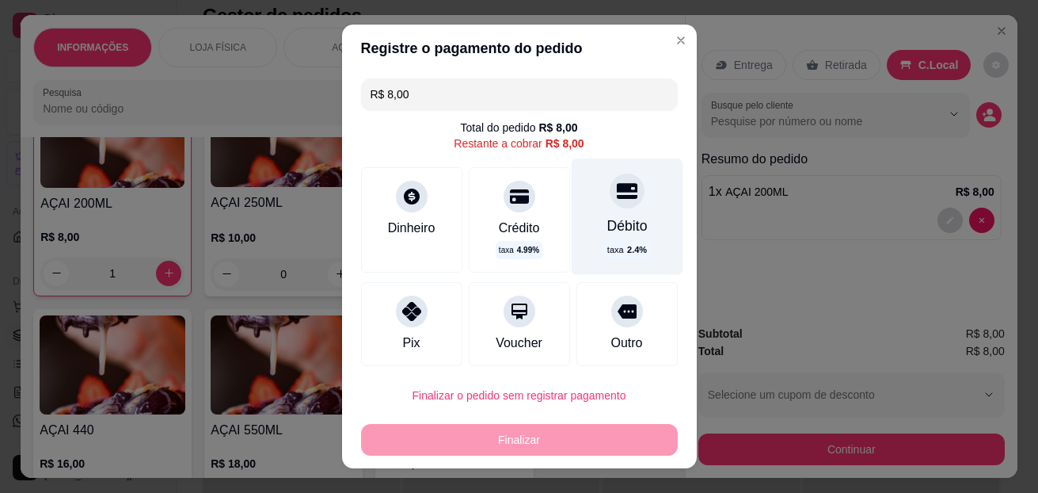
click at [603, 240] on div "taxa 2.4 %" at bounding box center [626, 250] width 47 height 20
type input "R$ 0,00"
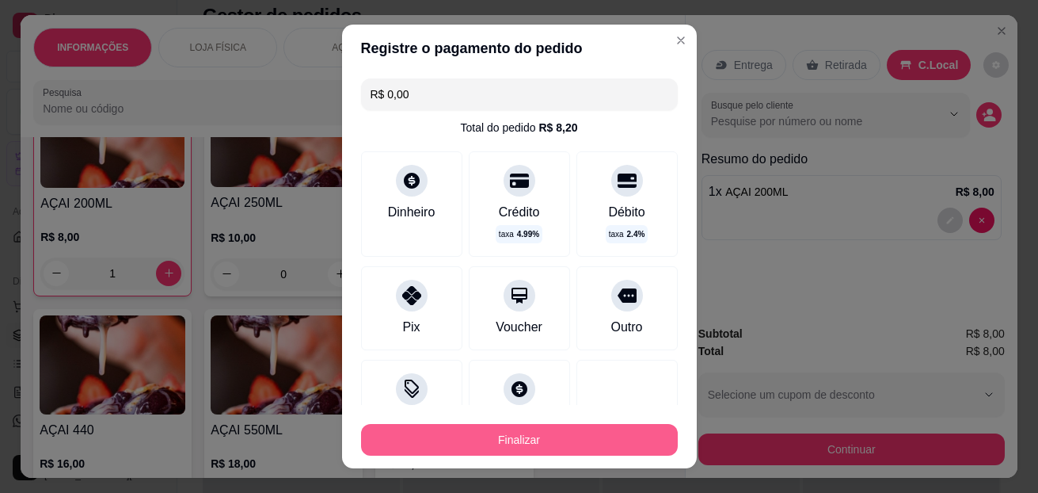
click at [444, 447] on button "Finalizar" at bounding box center [519, 440] width 317 height 32
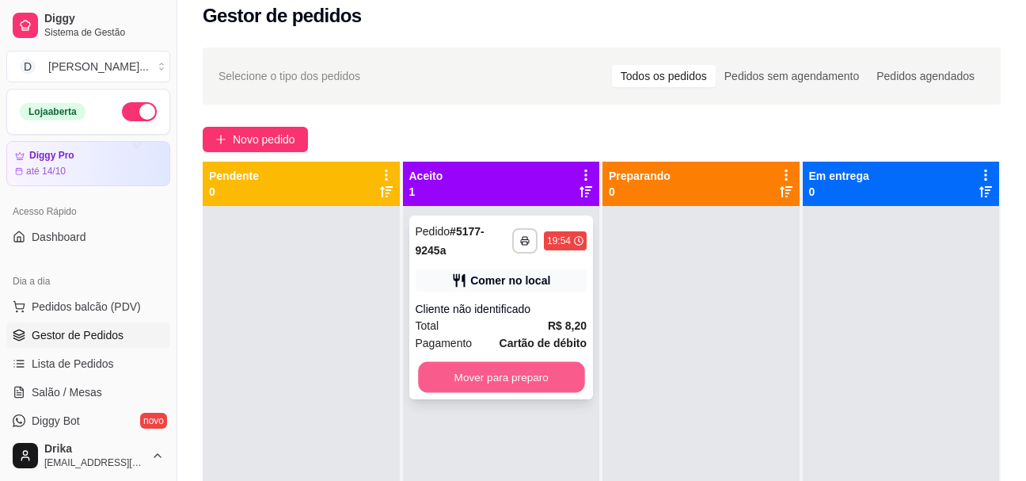
click at [491, 372] on button "Mover para preparo" at bounding box center [501, 377] width 166 height 31
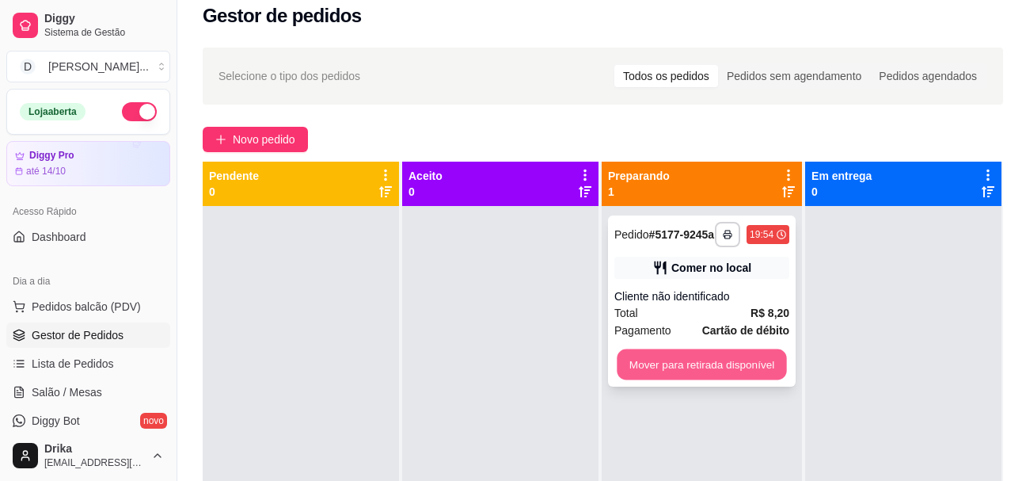
click at [722, 367] on button "Mover para retirada disponível" at bounding box center [701, 364] width 169 height 31
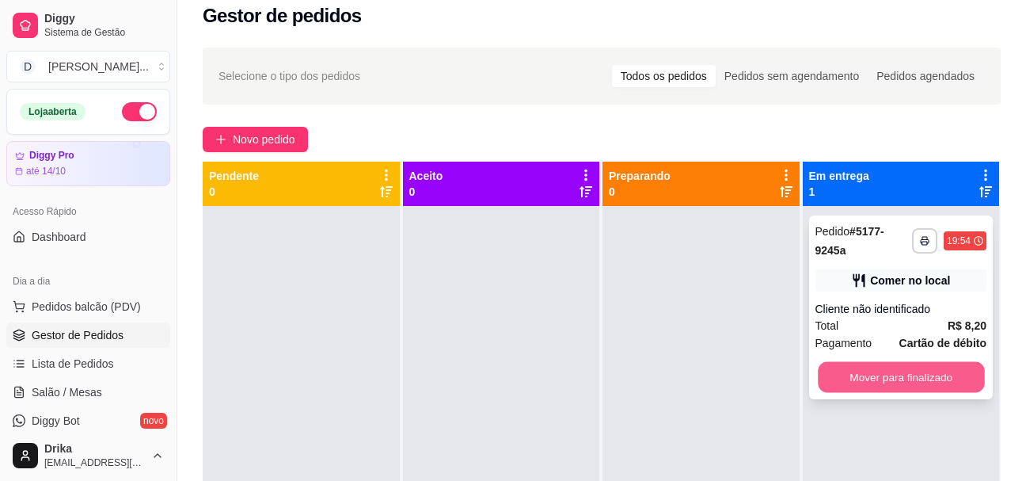
click at [888, 369] on button "Mover para finalizado" at bounding box center [901, 377] width 166 height 31
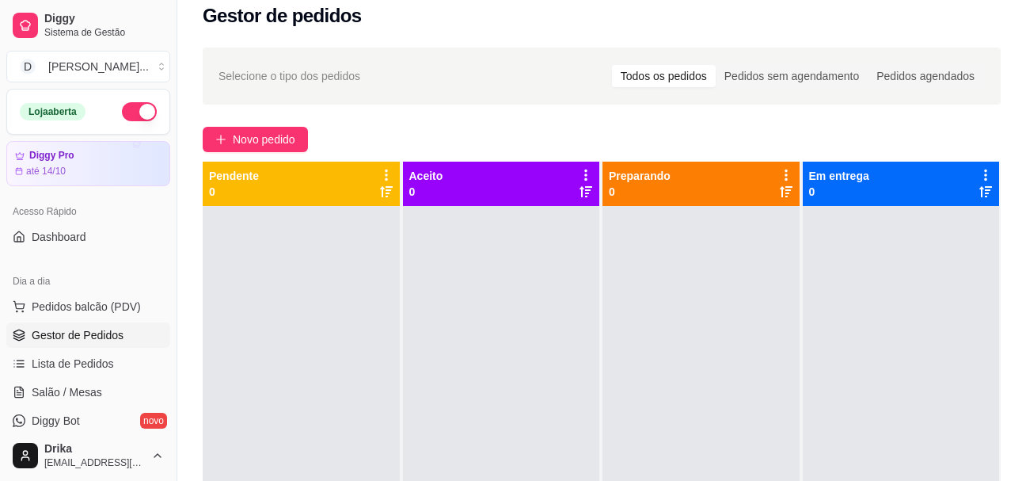
click at [280, 221] on div at bounding box center [301, 446] width 197 height 481
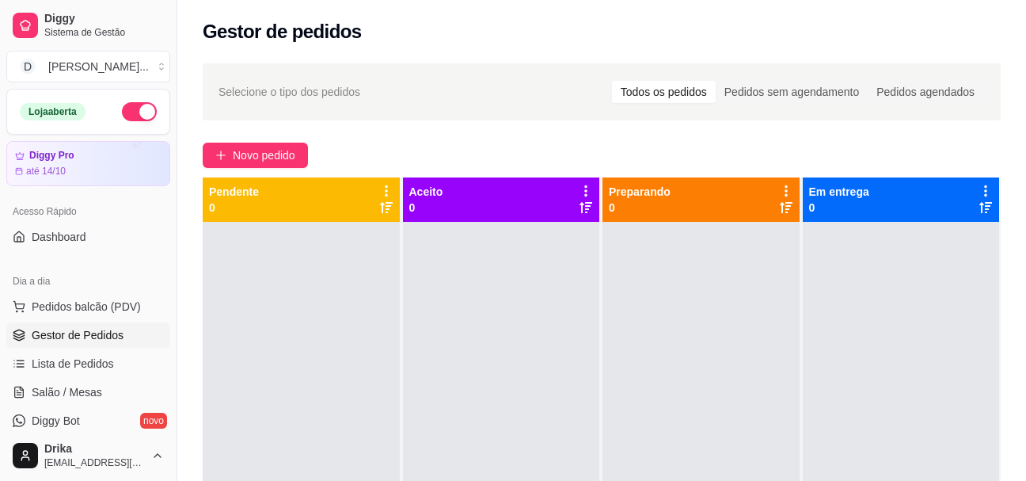
click at [249, 263] on div at bounding box center [301, 462] width 197 height 481
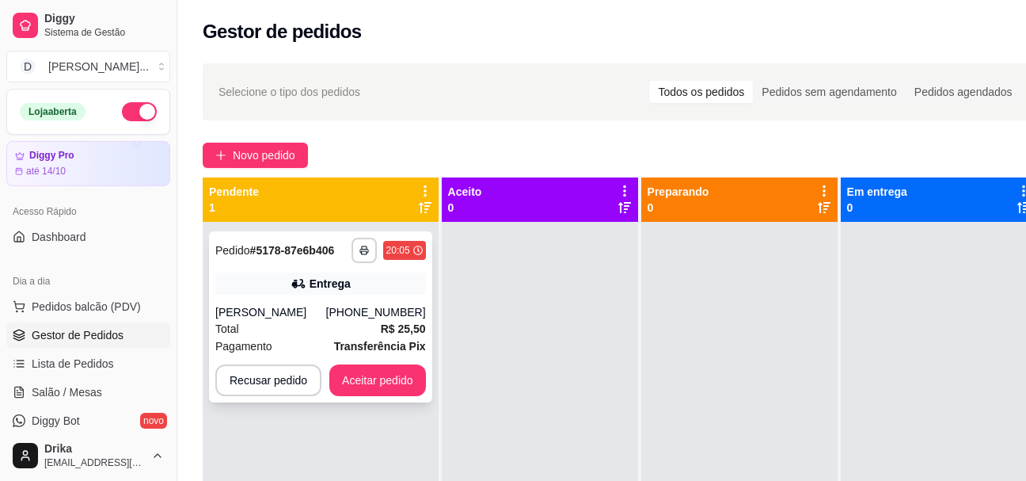
click at [277, 325] on div "Total R$ 25,50" at bounding box center [320, 328] width 211 height 17
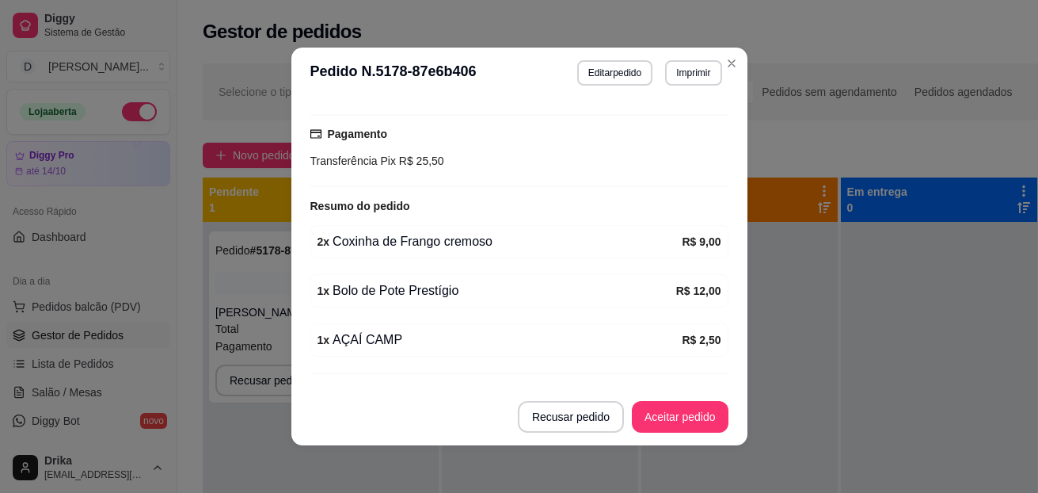
scroll to position [546, 0]
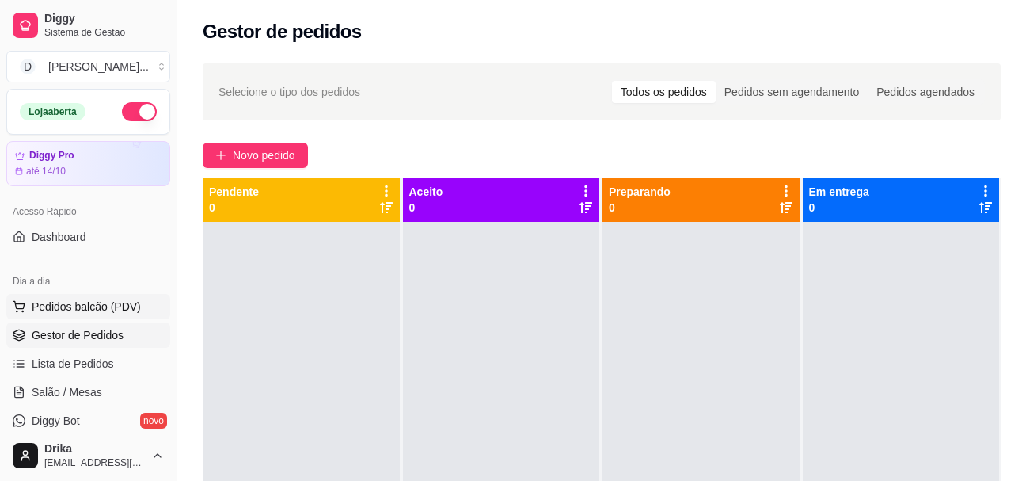
click at [117, 295] on button "Pedidos balcão (PDV)" at bounding box center [88, 306] width 164 height 25
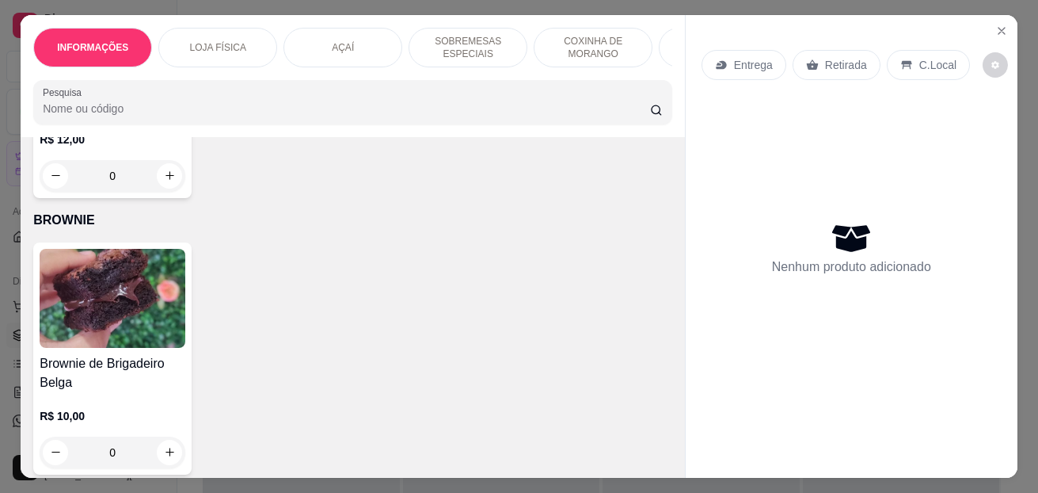
scroll to position [4910, 0]
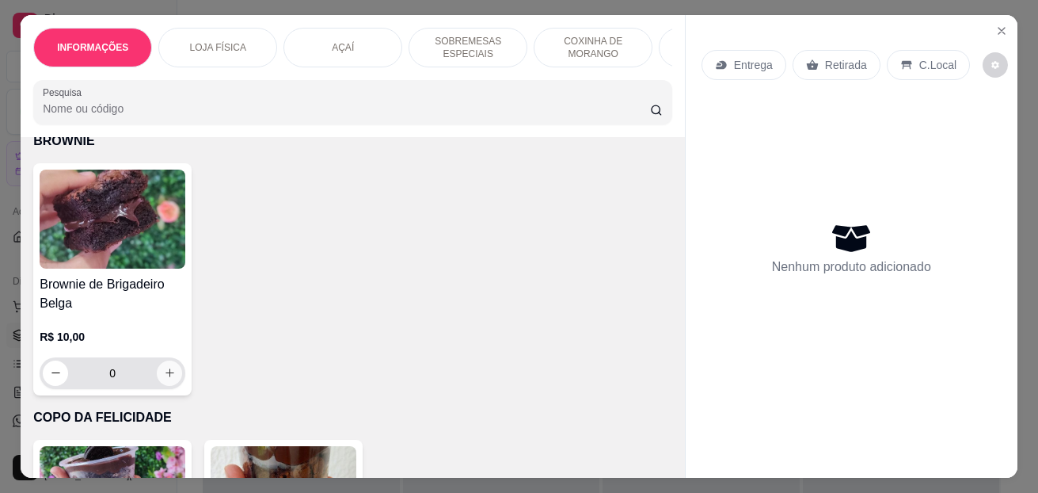
click at [164, 378] on icon "increase-product-quantity" at bounding box center [170, 373] width 12 height 12
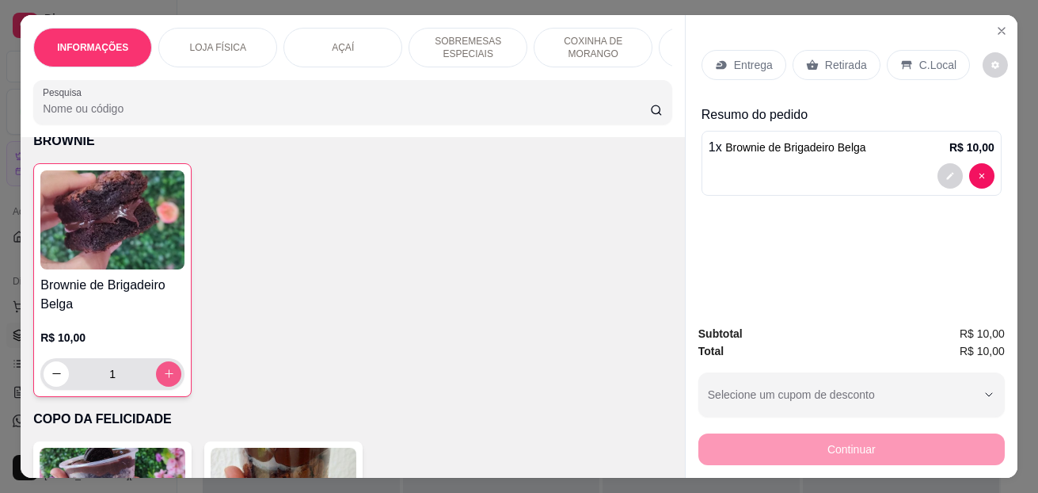
type input "1"
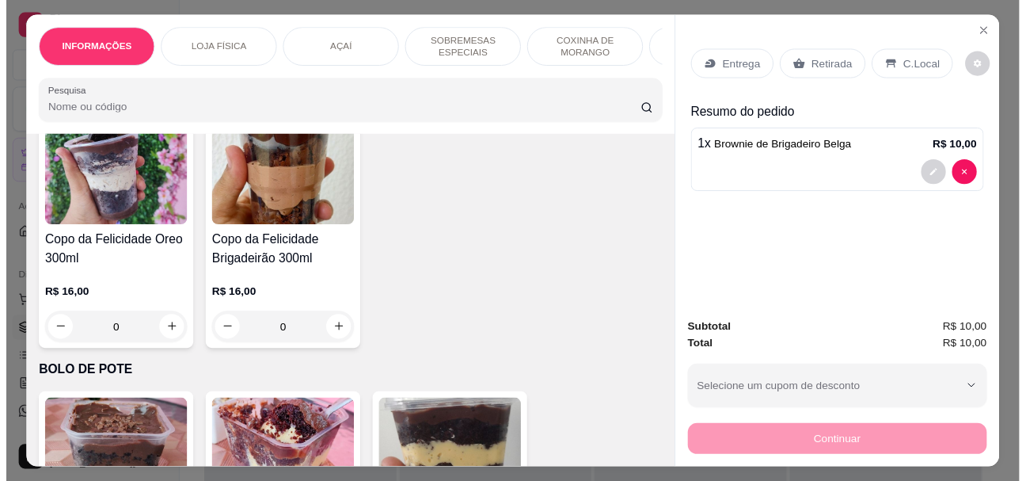
scroll to position [5147, 0]
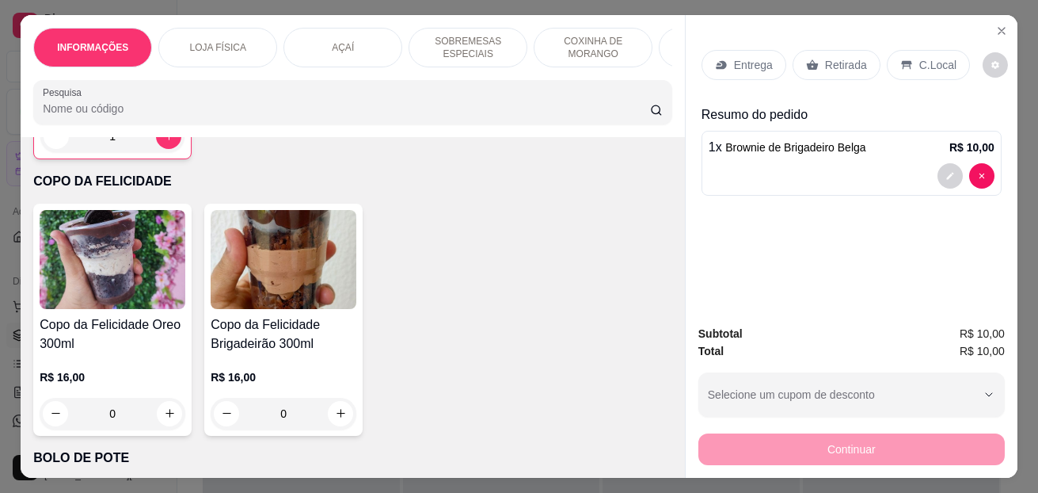
click at [926, 57] on p "C.Local" at bounding box center [937, 65] width 37 height 16
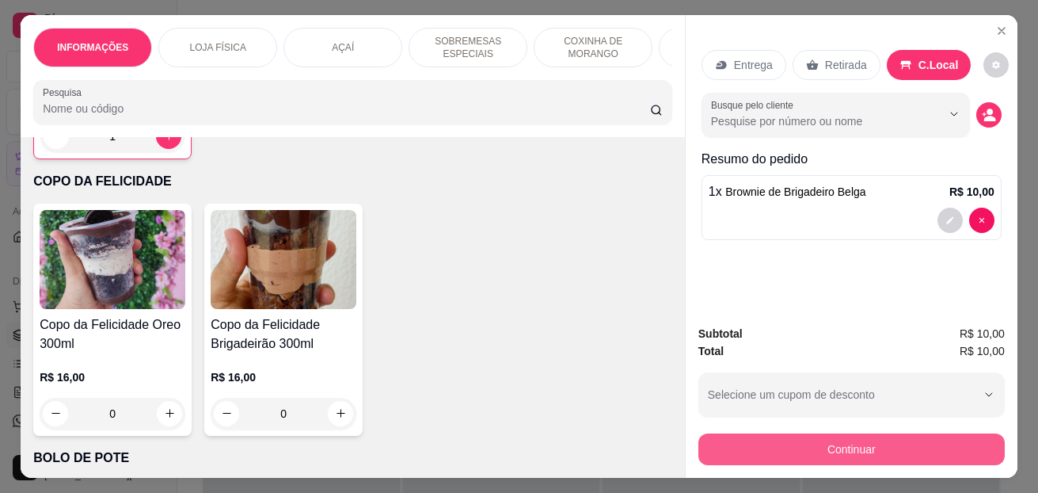
click at [782, 440] on button "Continuar" at bounding box center [851, 449] width 306 height 32
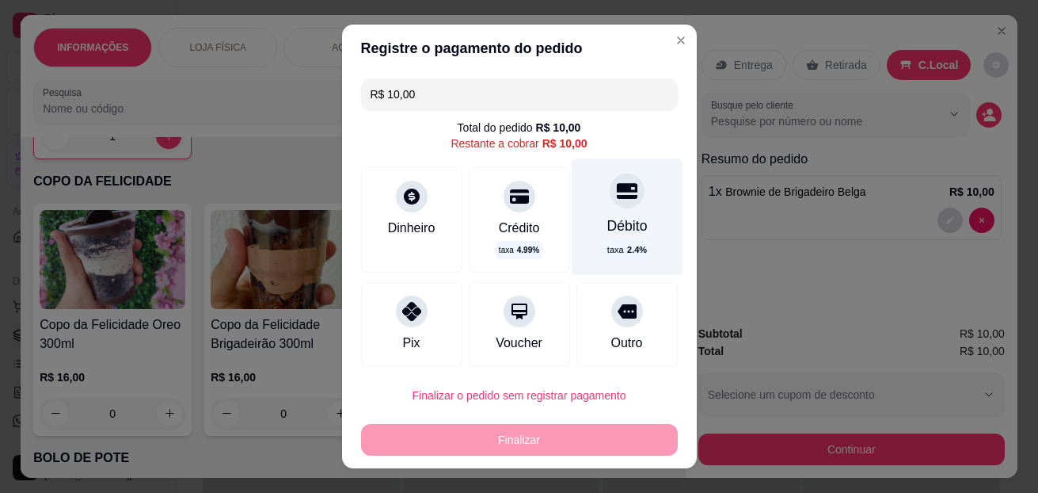
click at [592, 209] on div "Débito taxa 2.4 %" at bounding box center [627, 216] width 112 height 116
type input "R$ 0,00"
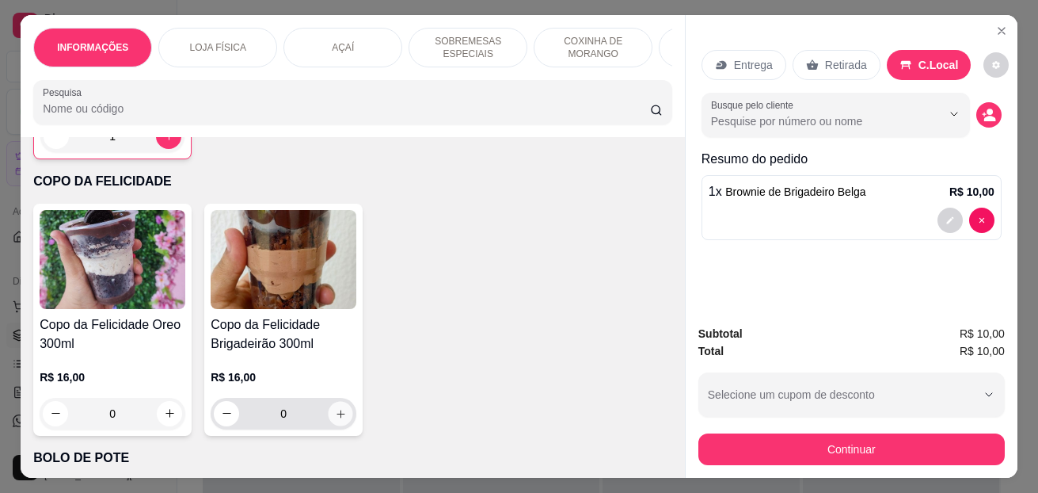
click at [335, 416] on icon "increase-product-quantity" at bounding box center [341, 413] width 12 height 12
type input "1"
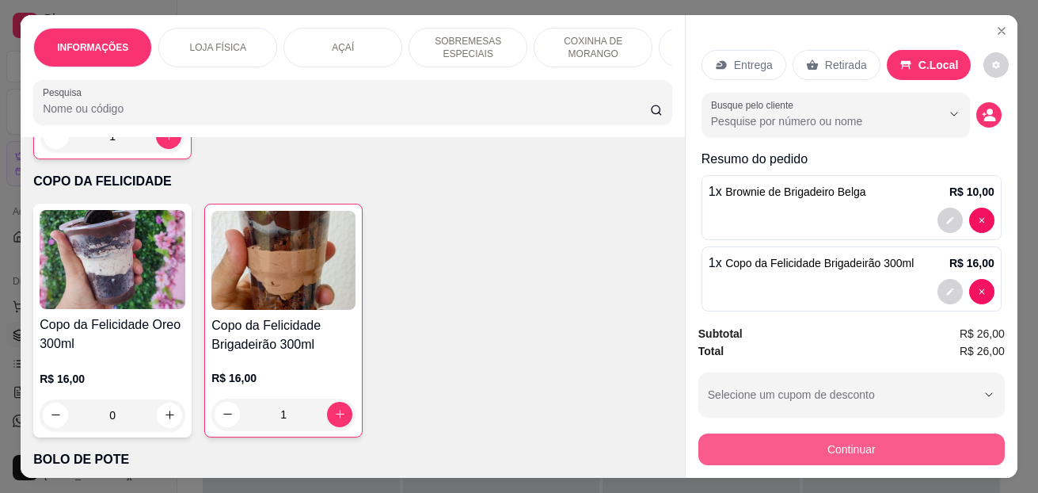
click at [847, 443] on button "Continuar" at bounding box center [851, 449] width 306 height 32
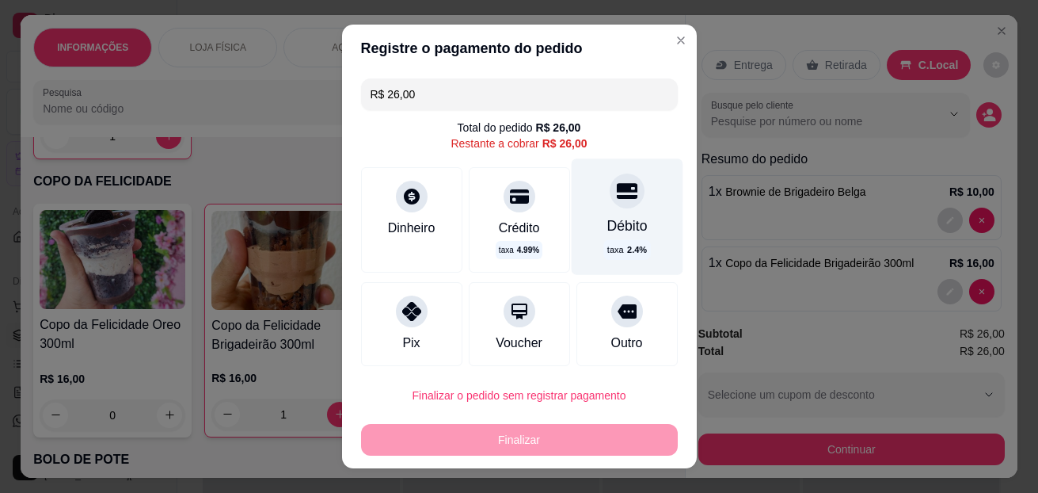
click at [607, 236] on div "Débito" at bounding box center [627, 225] width 40 height 21
type input "R$ 0,00"
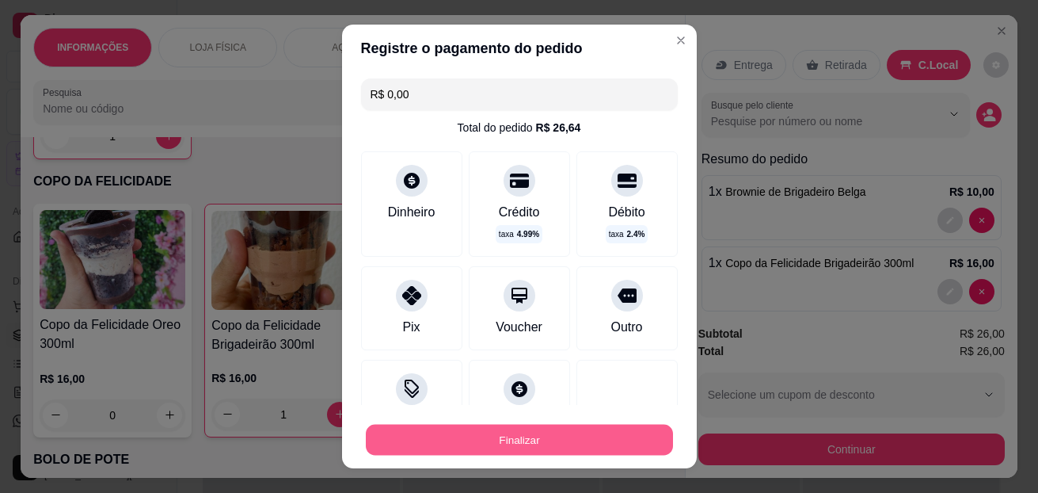
click at [498, 436] on button "Finalizar" at bounding box center [519, 439] width 307 height 31
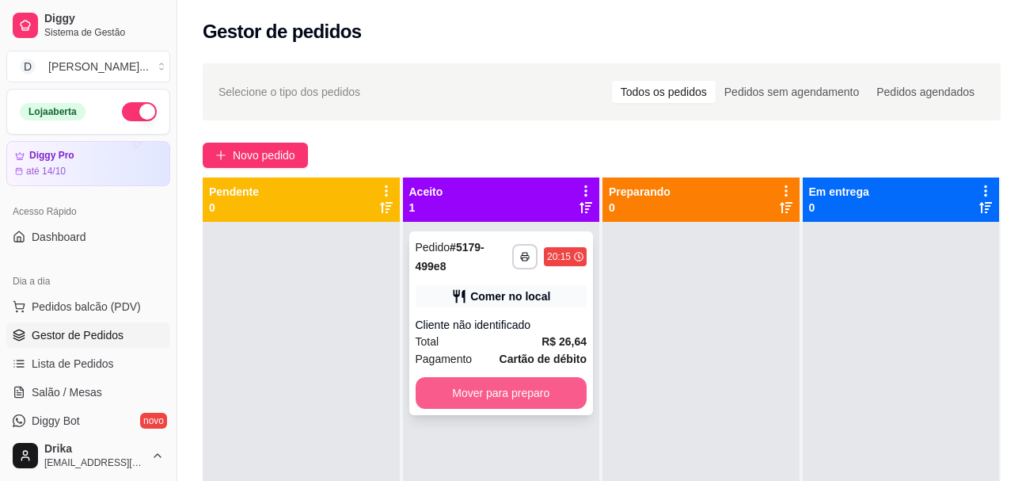
click at [534, 390] on button "Mover para preparo" at bounding box center [502, 393] width 172 height 32
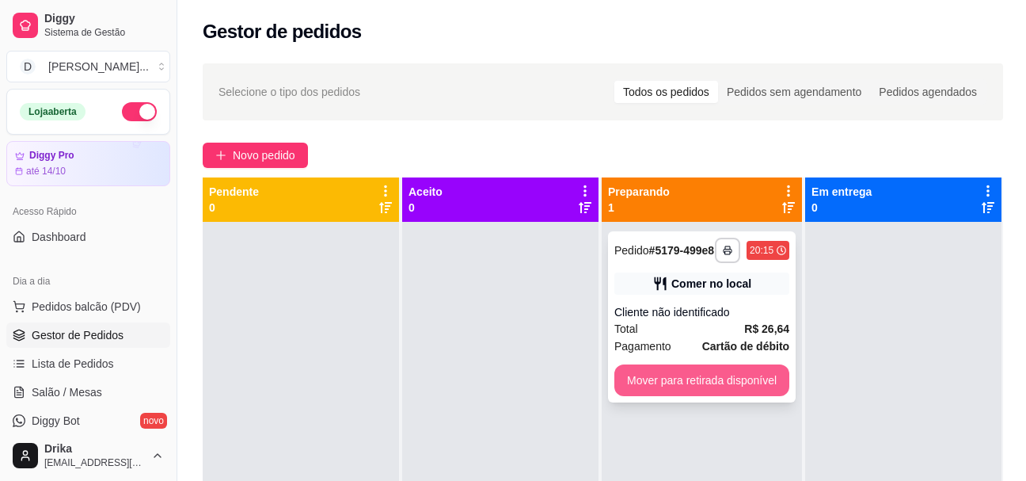
click at [722, 381] on button "Mover para retirada disponível" at bounding box center [702, 380] width 175 height 32
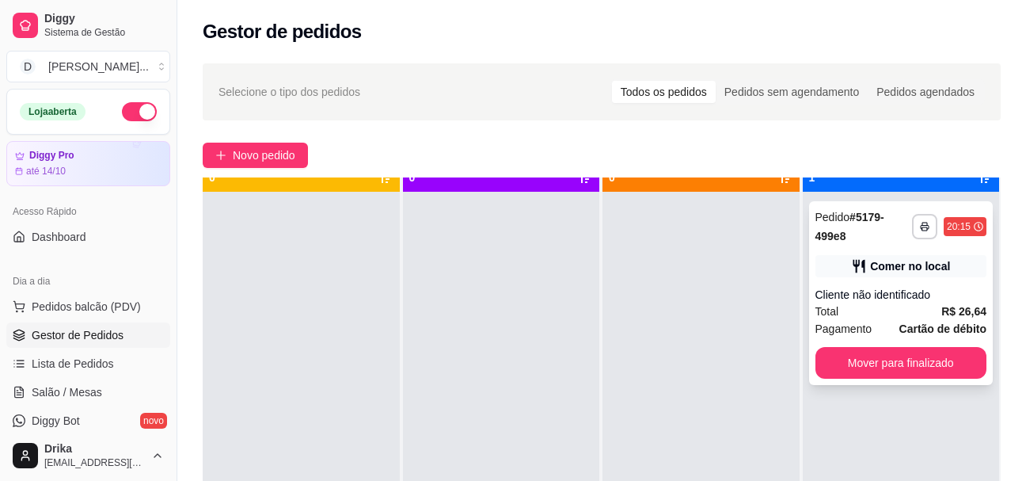
scroll to position [44, 0]
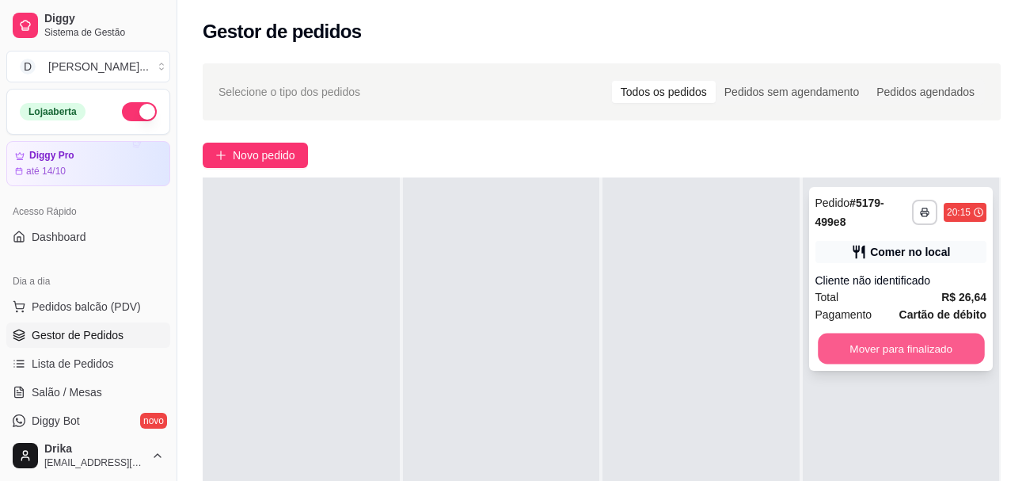
click at [888, 346] on button "Mover para finalizado" at bounding box center [901, 348] width 166 height 31
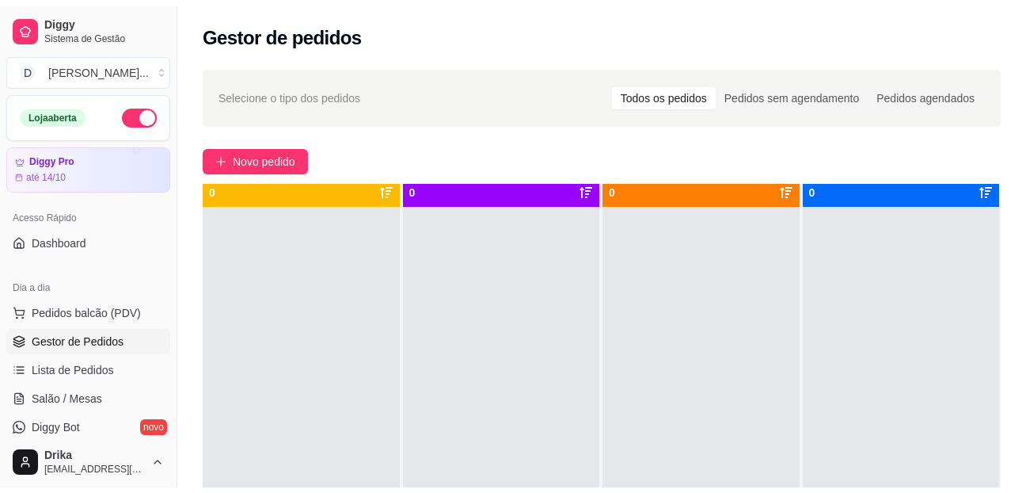
scroll to position [0, 0]
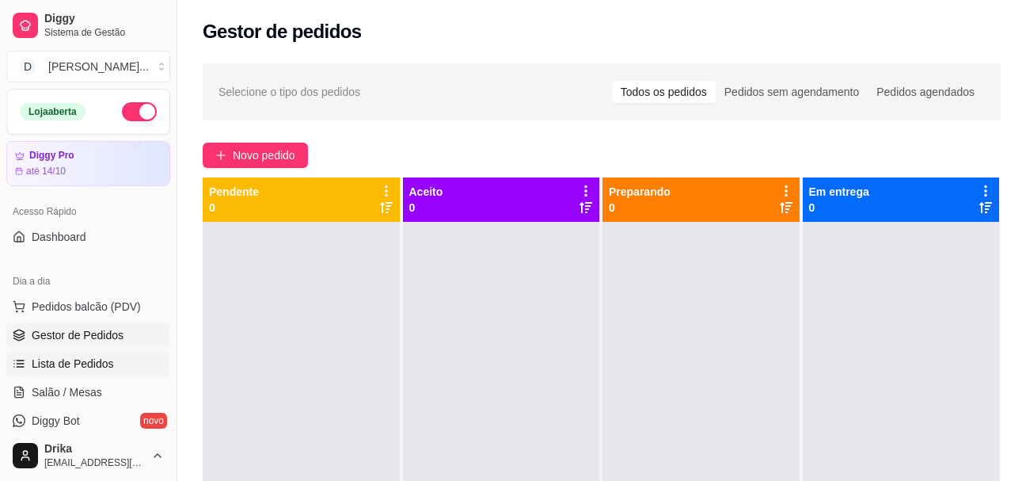
click at [74, 363] on span "Lista de Pedidos" at bounding box center [73, 364] width 82 height 16
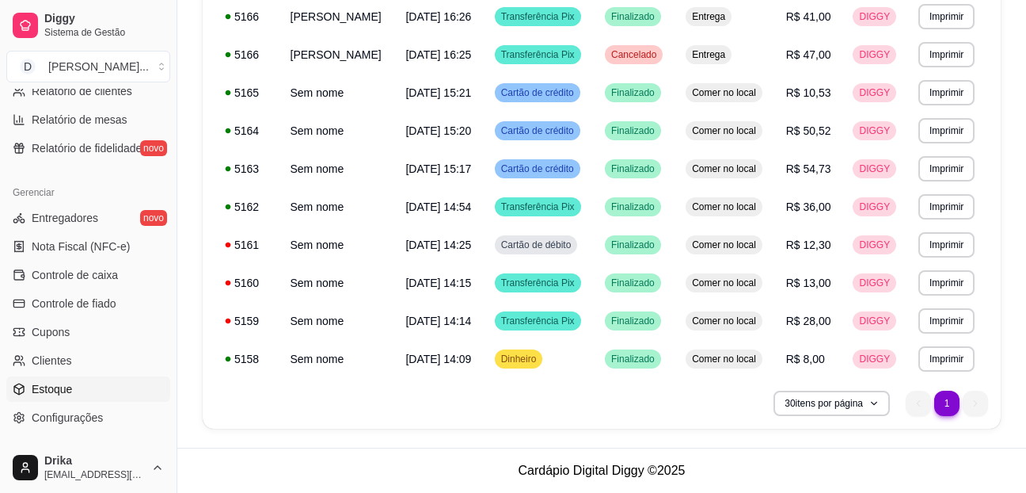
scroll to position [647, 0]
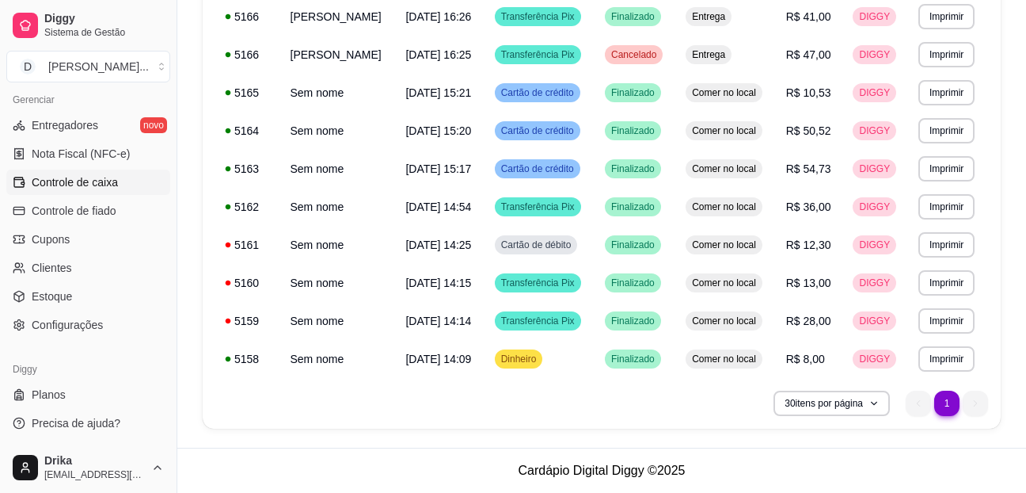
click at [113, 185] on span "Controle de caixa" at bounding box center [75, 182] width 86 height 16
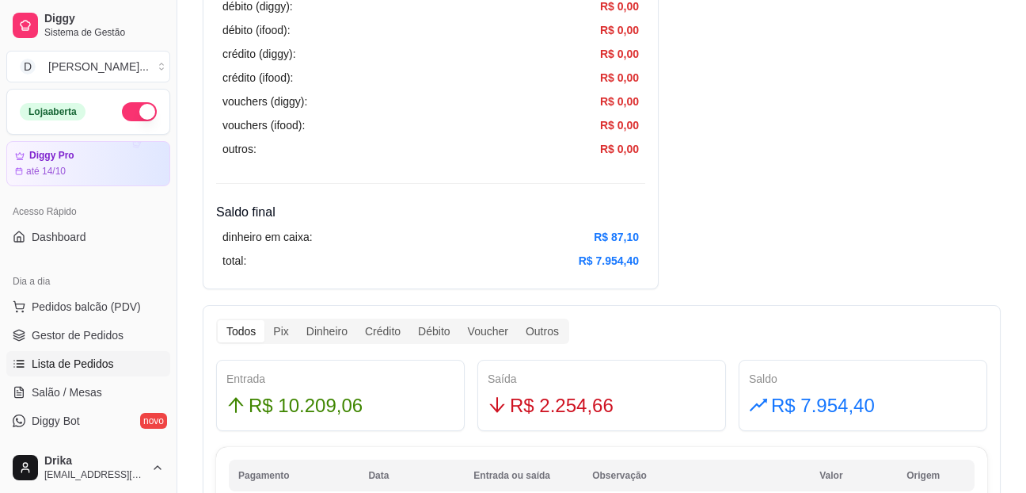
click at [91, 366] on span "Lista de Pedidos" at bounding box center [73, 364] width 82 height 16
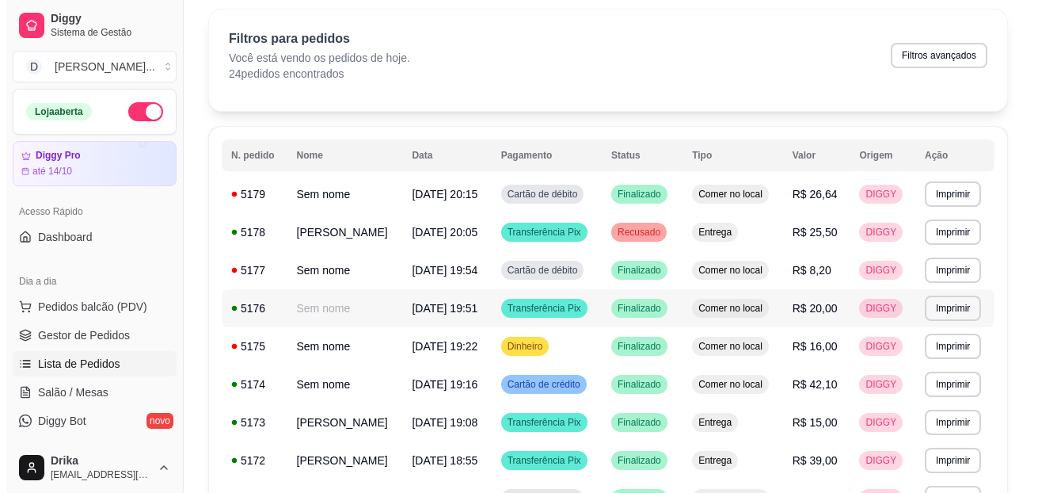
scroll to position [79, 0]
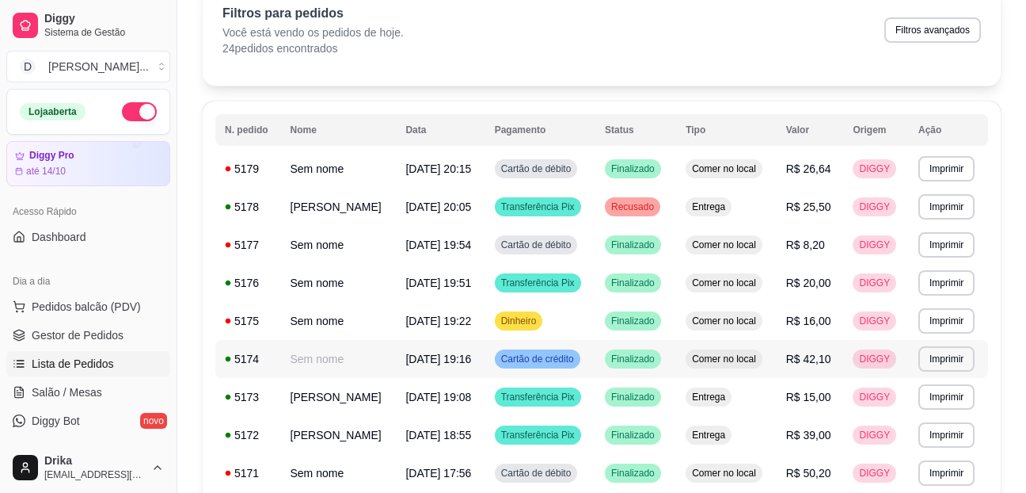
click at [440, 355] on span "[DATE] 19:16" at bounding box center [438, 358] width 66 height 13
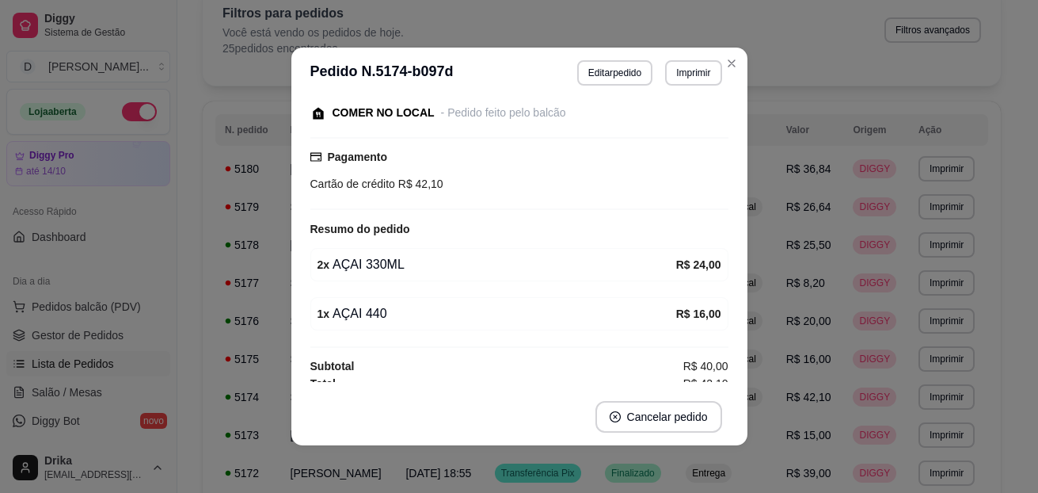
scroll to position [113, 0]
